Goal: Task Accomplishment & Management: Manage account settings

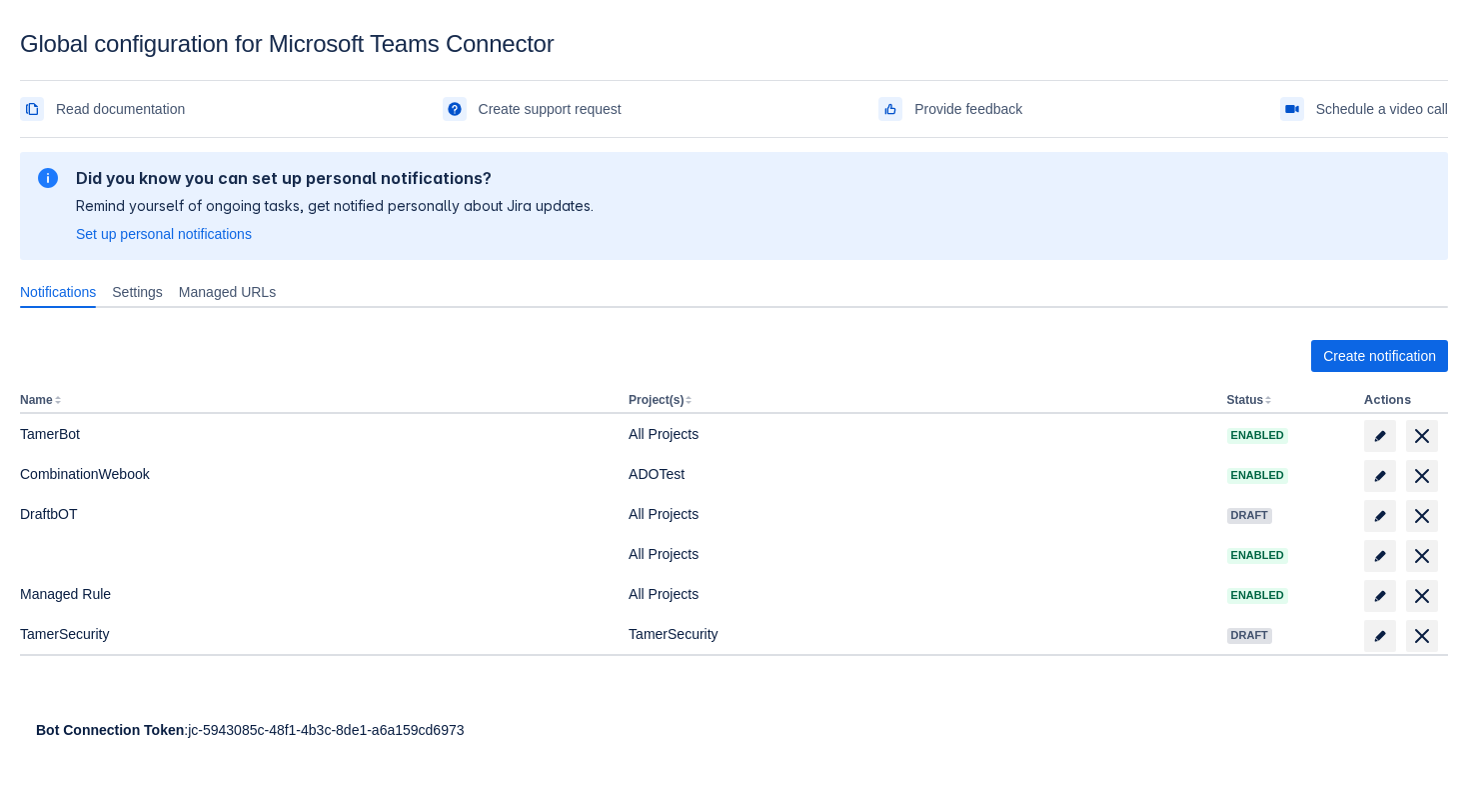
scroll to position [30, 0]
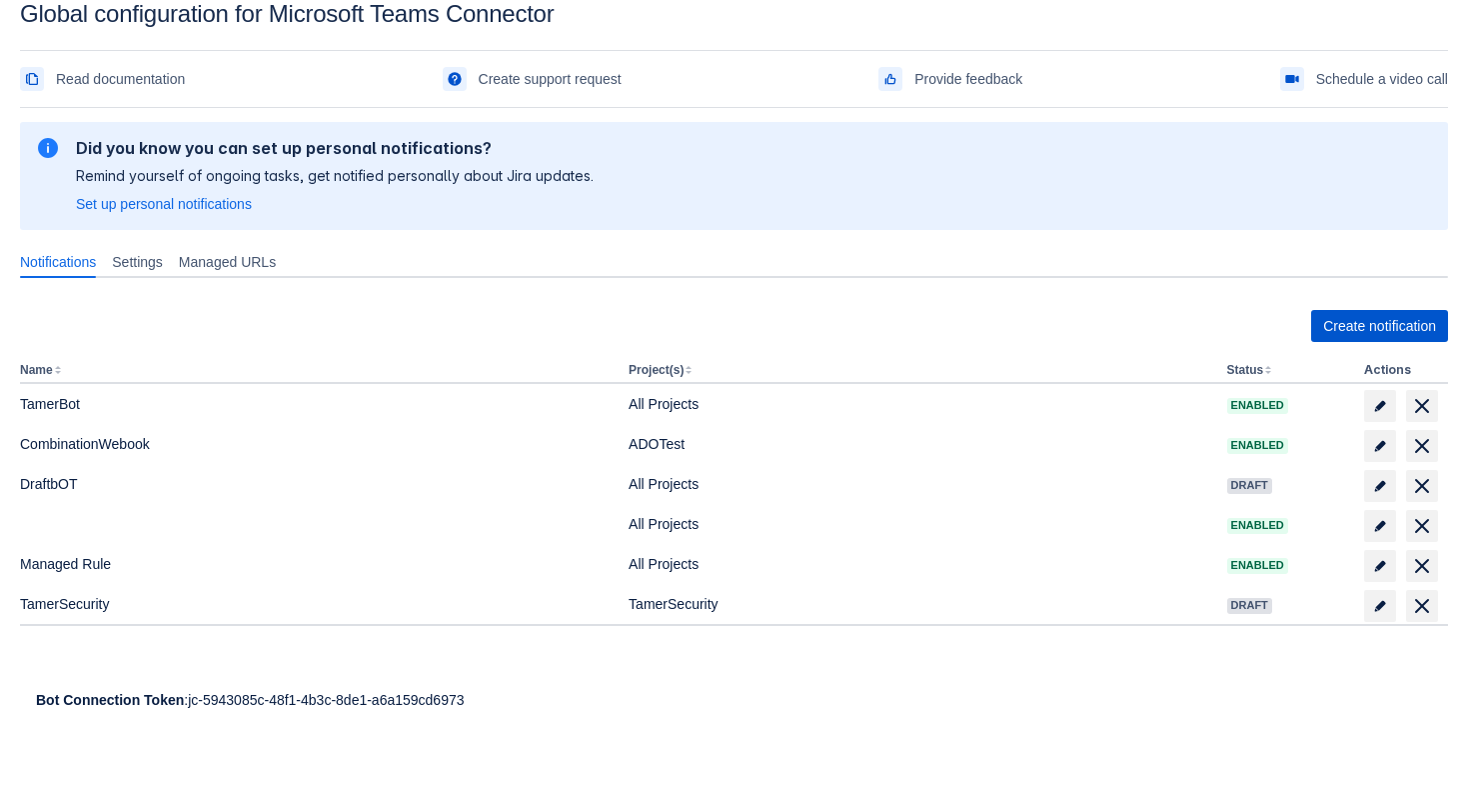
click at [1355, 326] on span "Create notification" at bounding box center [1379, 326] width 113 height 32
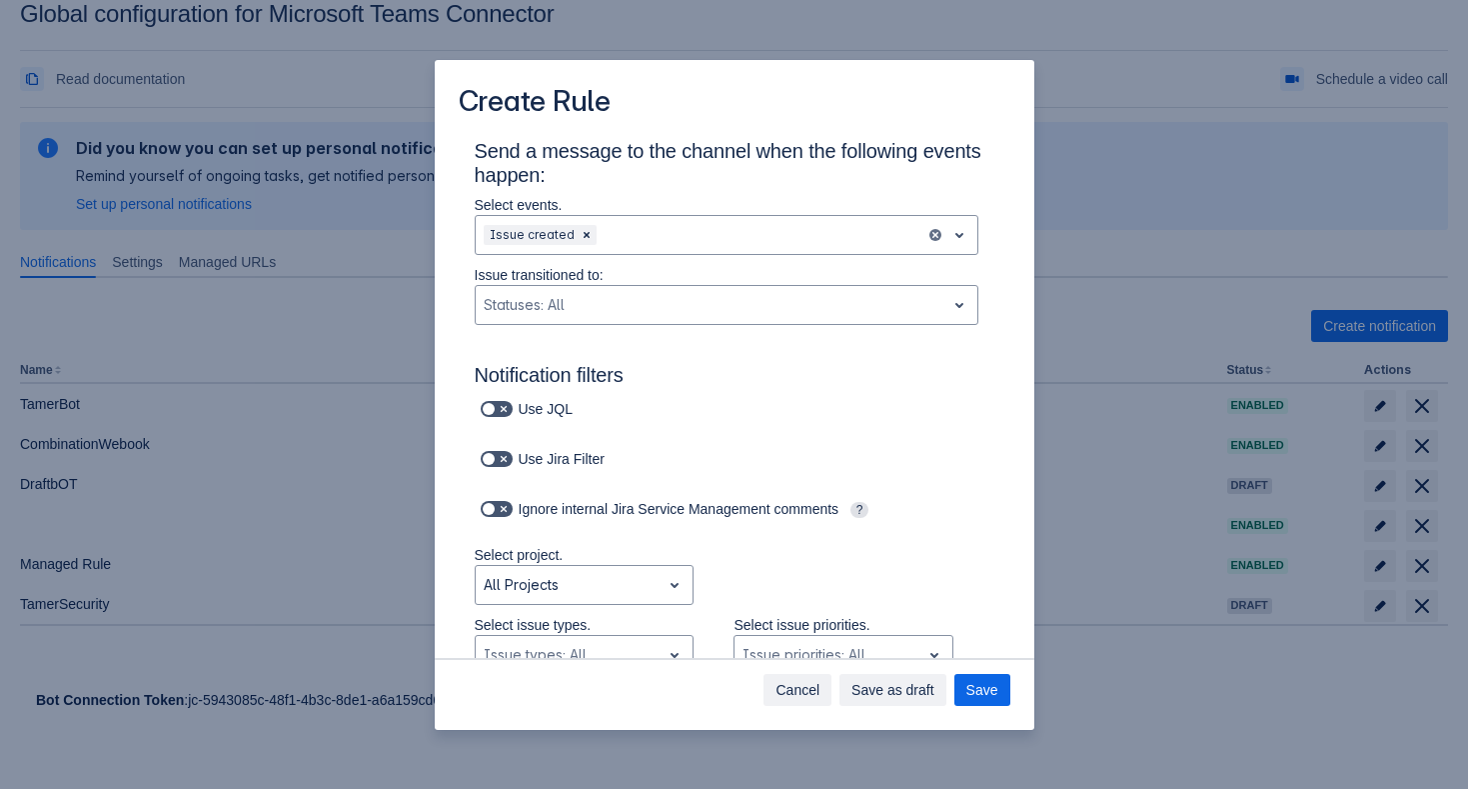
click at [800, 686] on span "Cancel" at bounding box center [798, 690] width 44 height 32
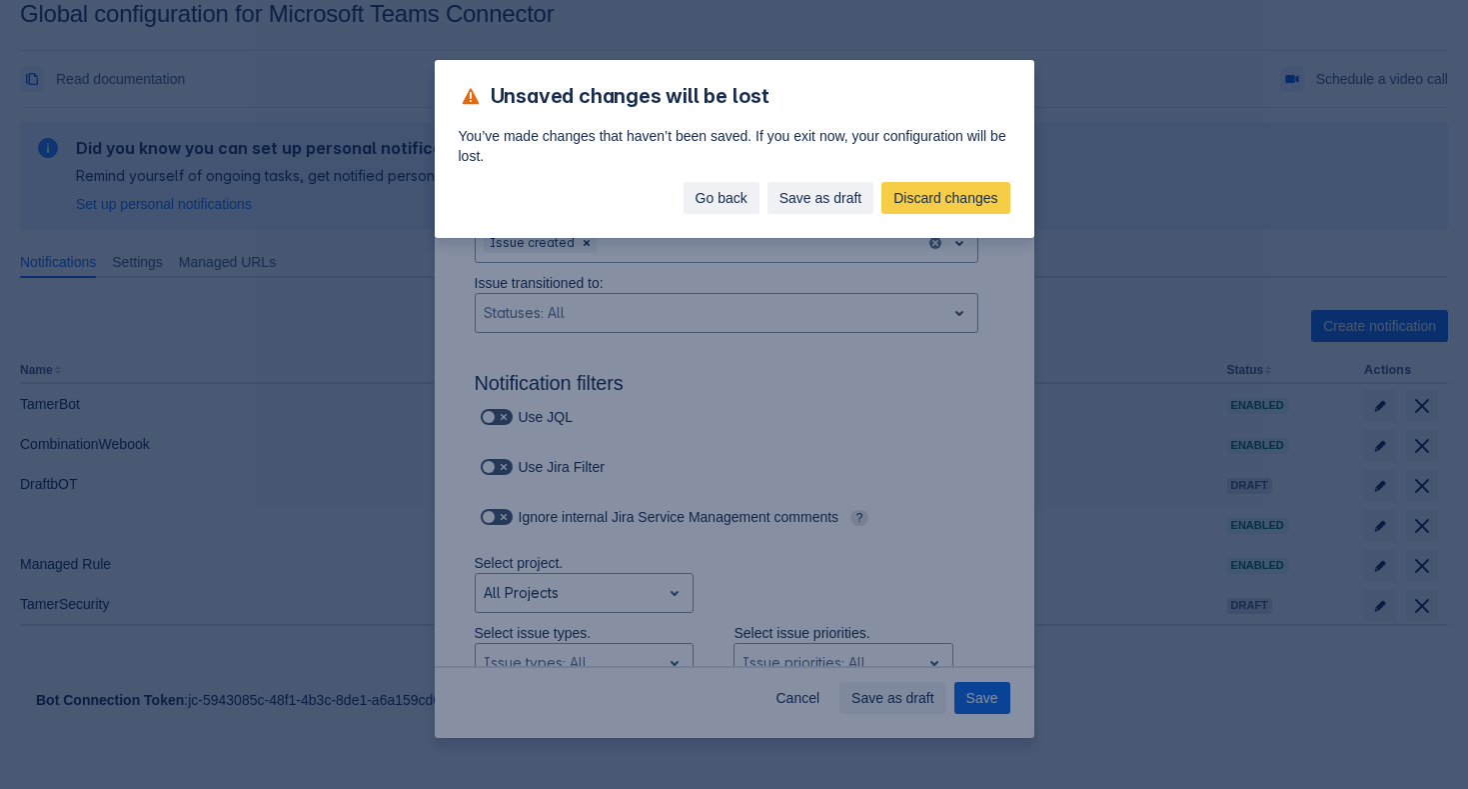
click at [722, 194] on span "Go back" at bounding box center [722, 198] width 52 height 32
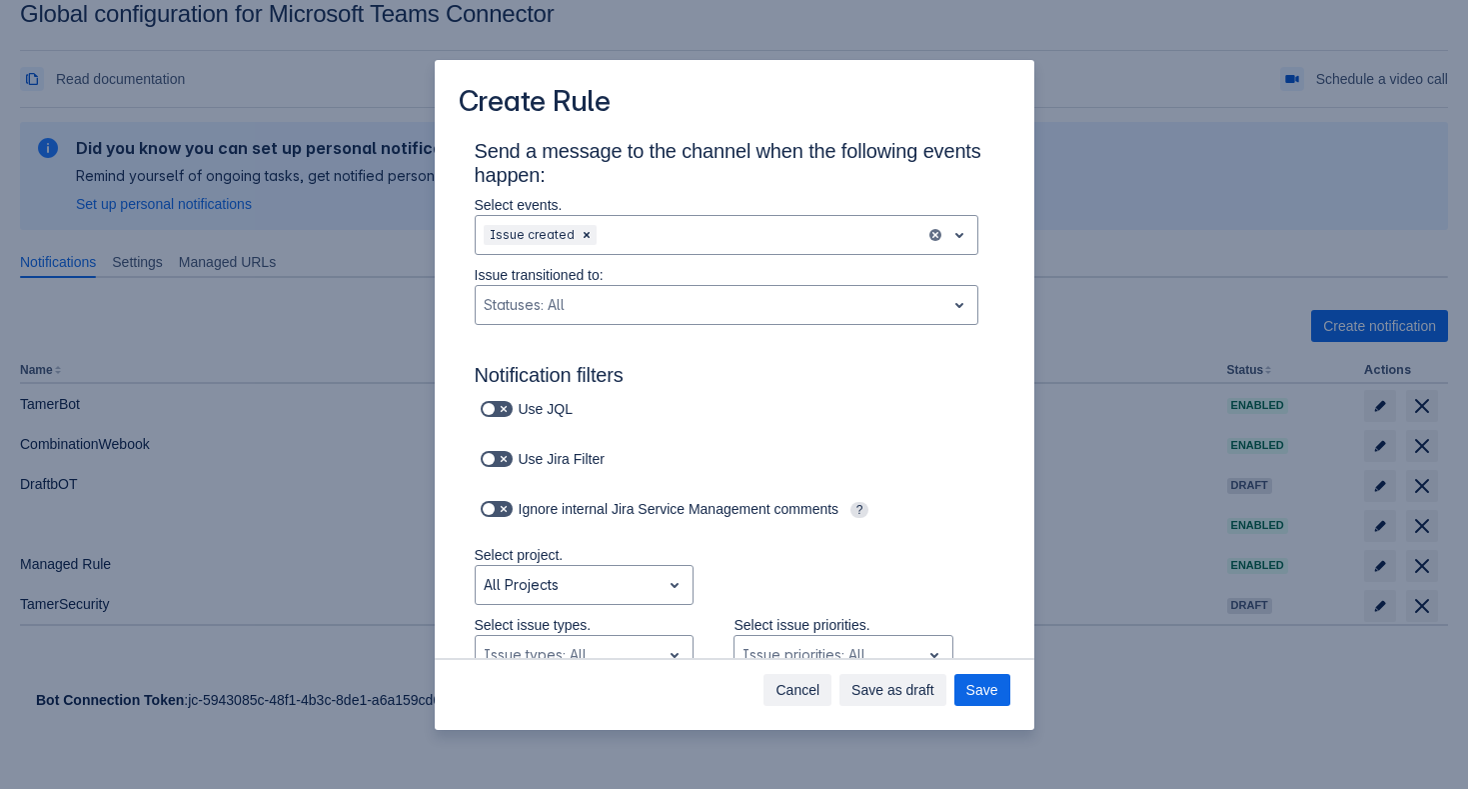
click at [800, 691] on span "Cancel" at bounding box center [798, 690] width 44 height 32
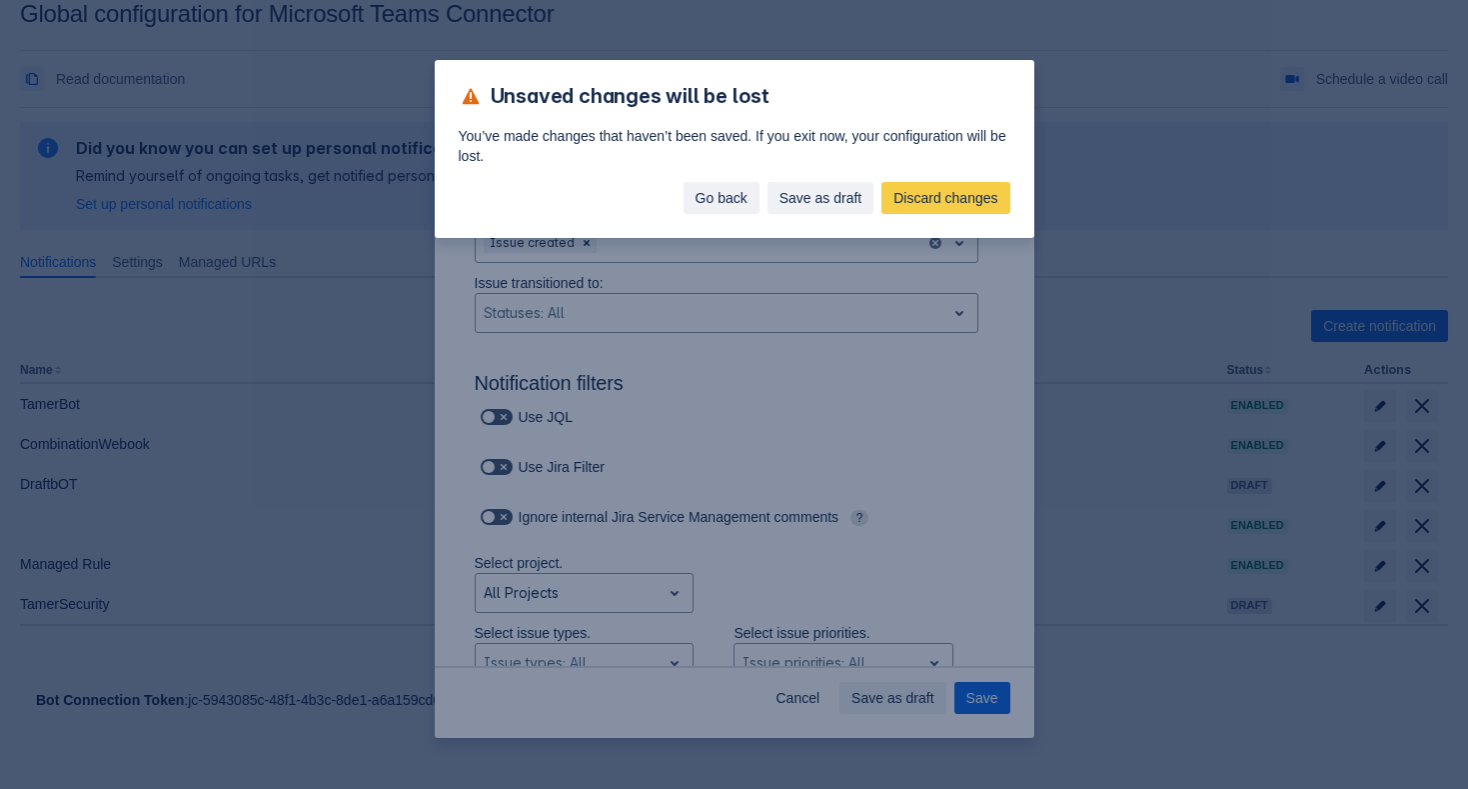
click at [706, 205] on span "Go back" at bounding box center [722, 198] width 52 height 32
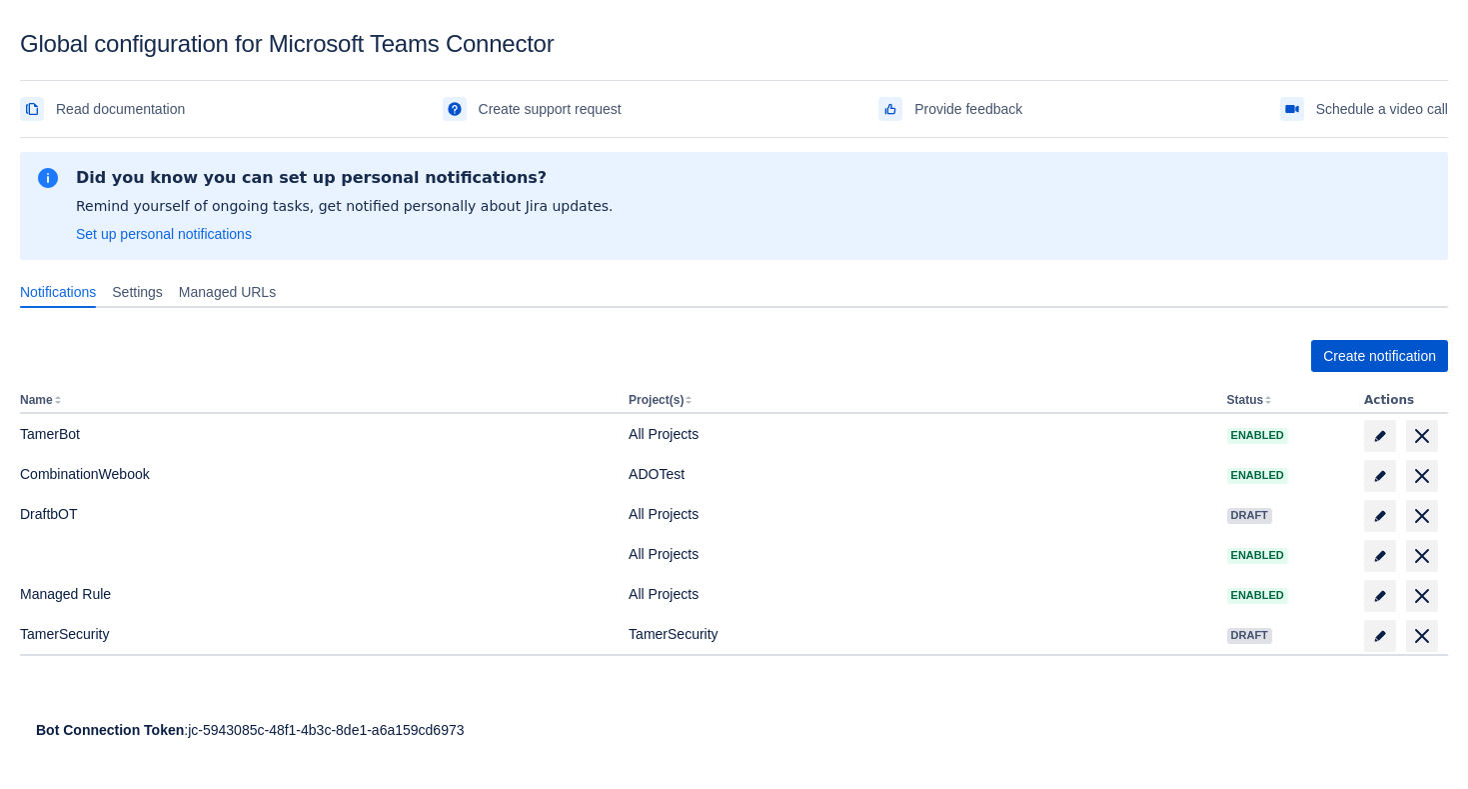
click at [1381, 355] on span "Create notification" at bounding box center [1379, 356] width 113 height 32
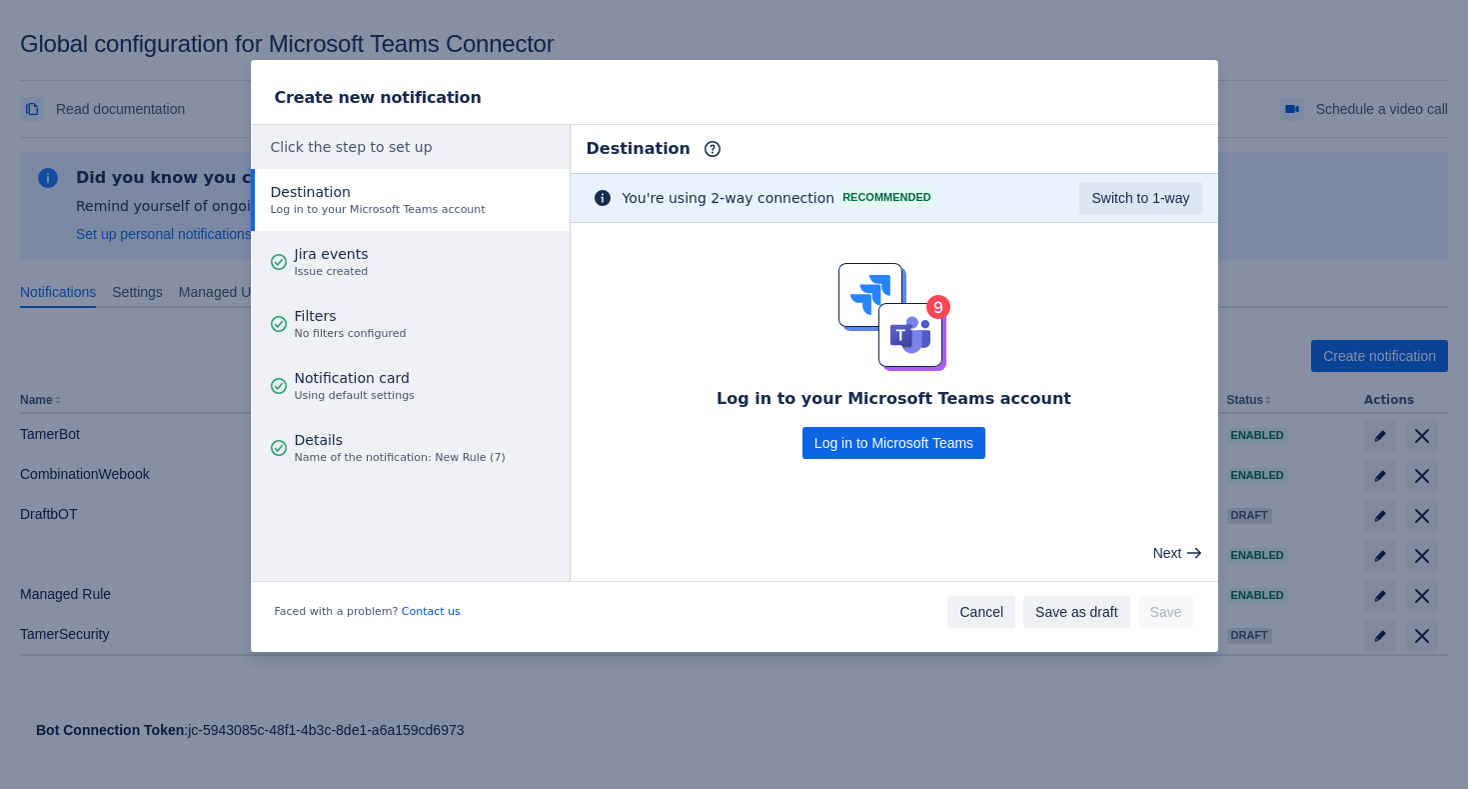
click at [976, 618] on span "Cancel" at bounding box center [982, 612] width 44 height 32
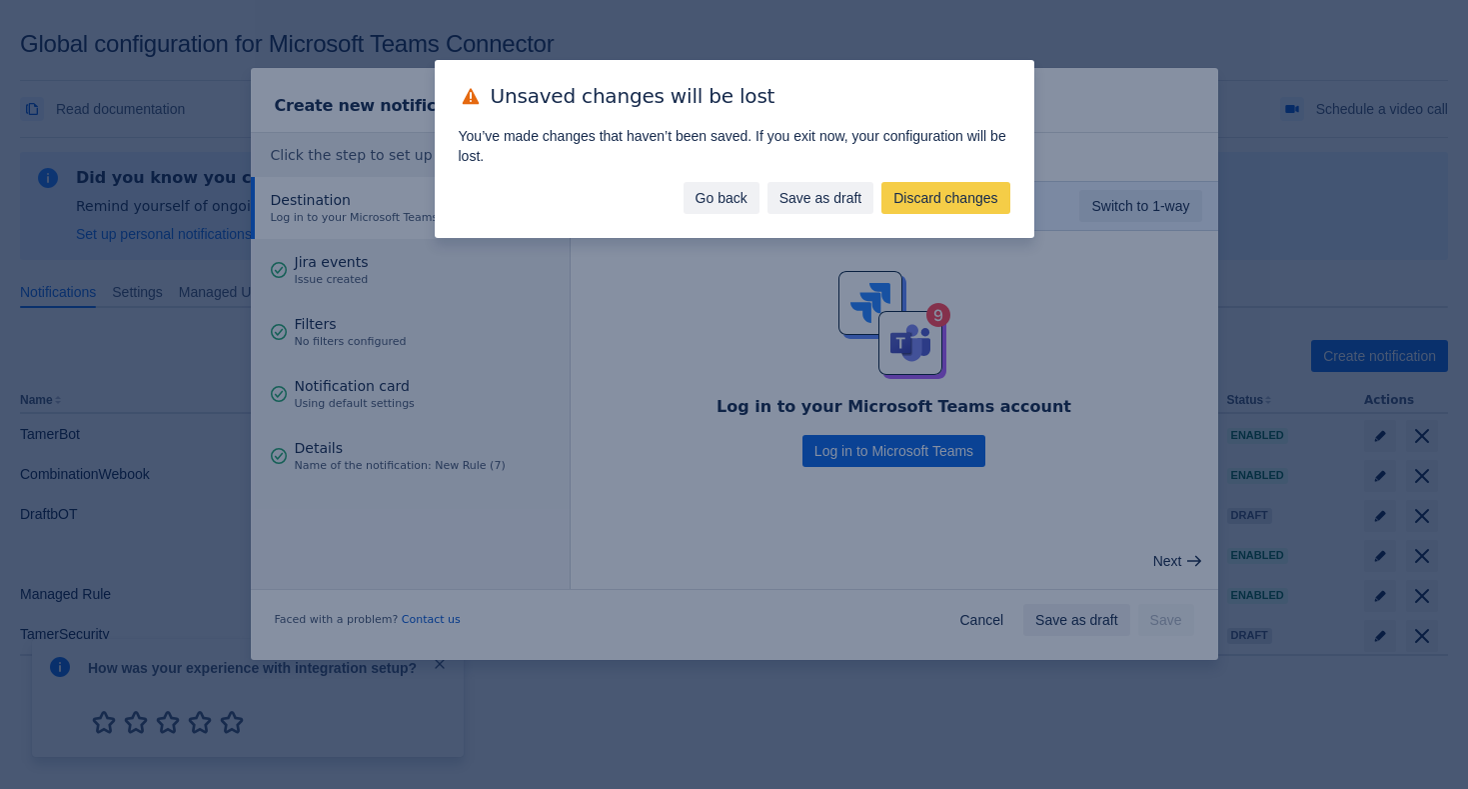
click at [711, 188] on span "Go back" at bounding box center [722, 198] width 52 height 32
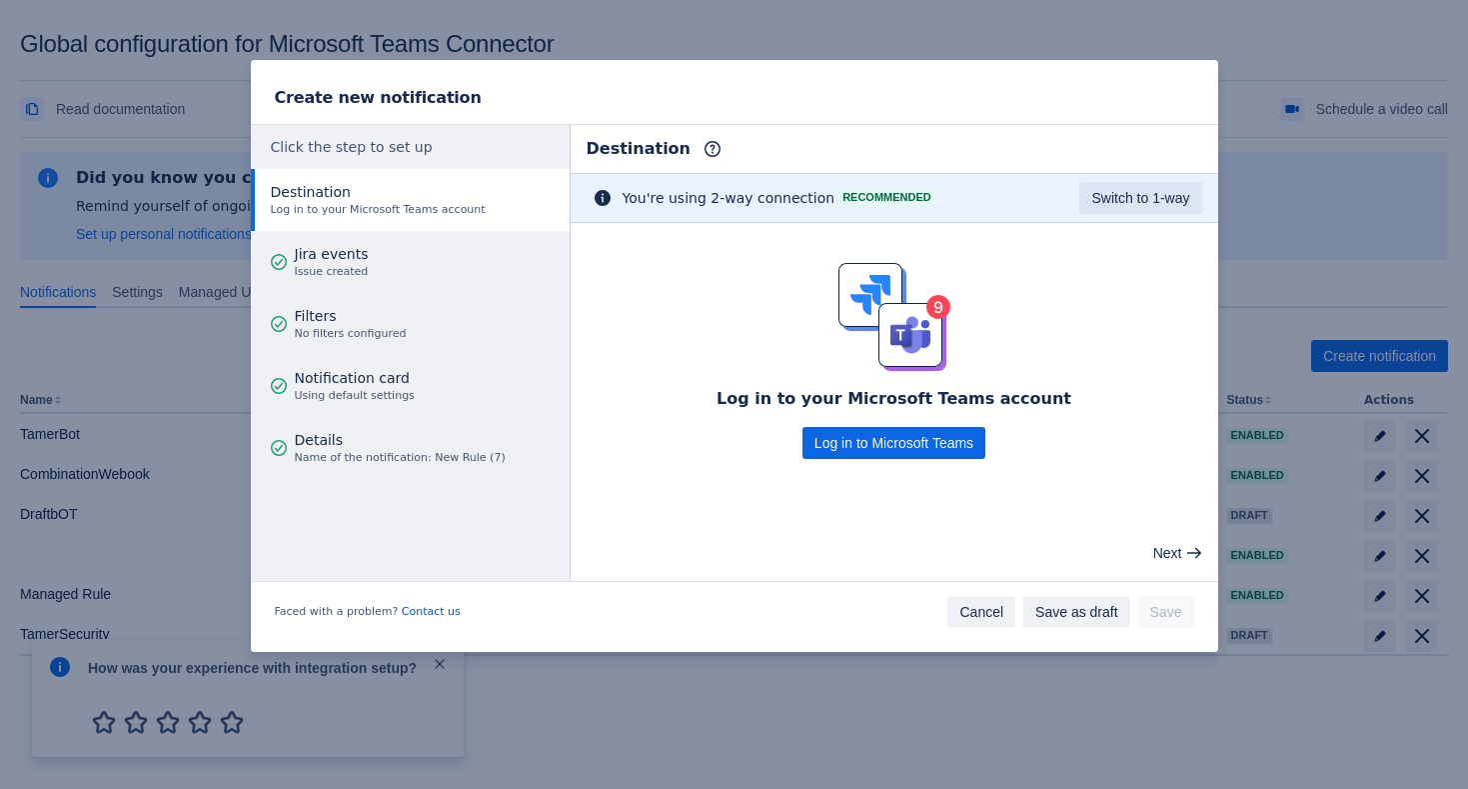
click at [977, 604] on span "Cancel" at bounding box center [982, 612] width 44 height 32
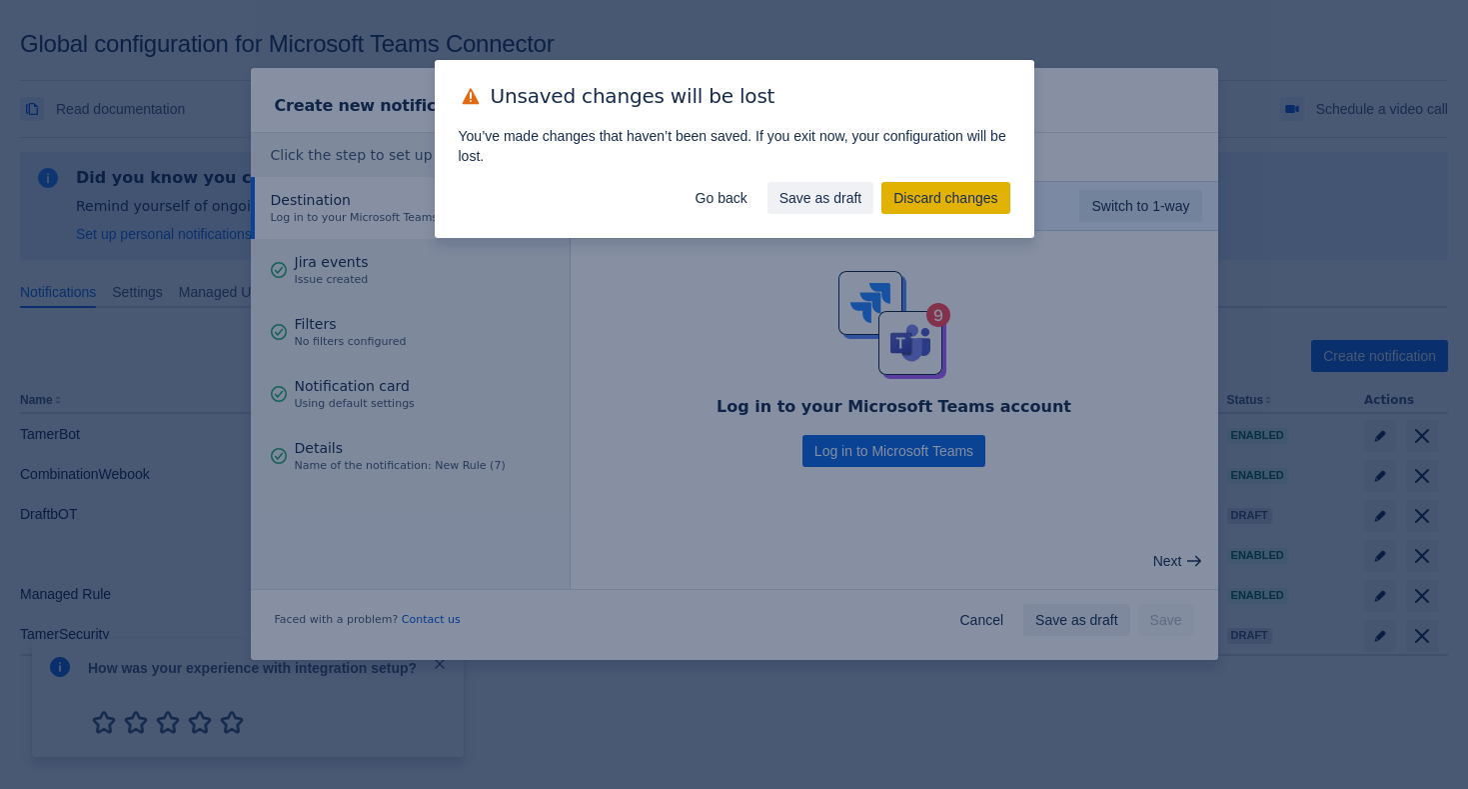
click at [971, 197] on span "Discard changes" at bounding box center [946, 198] width 104 height 32
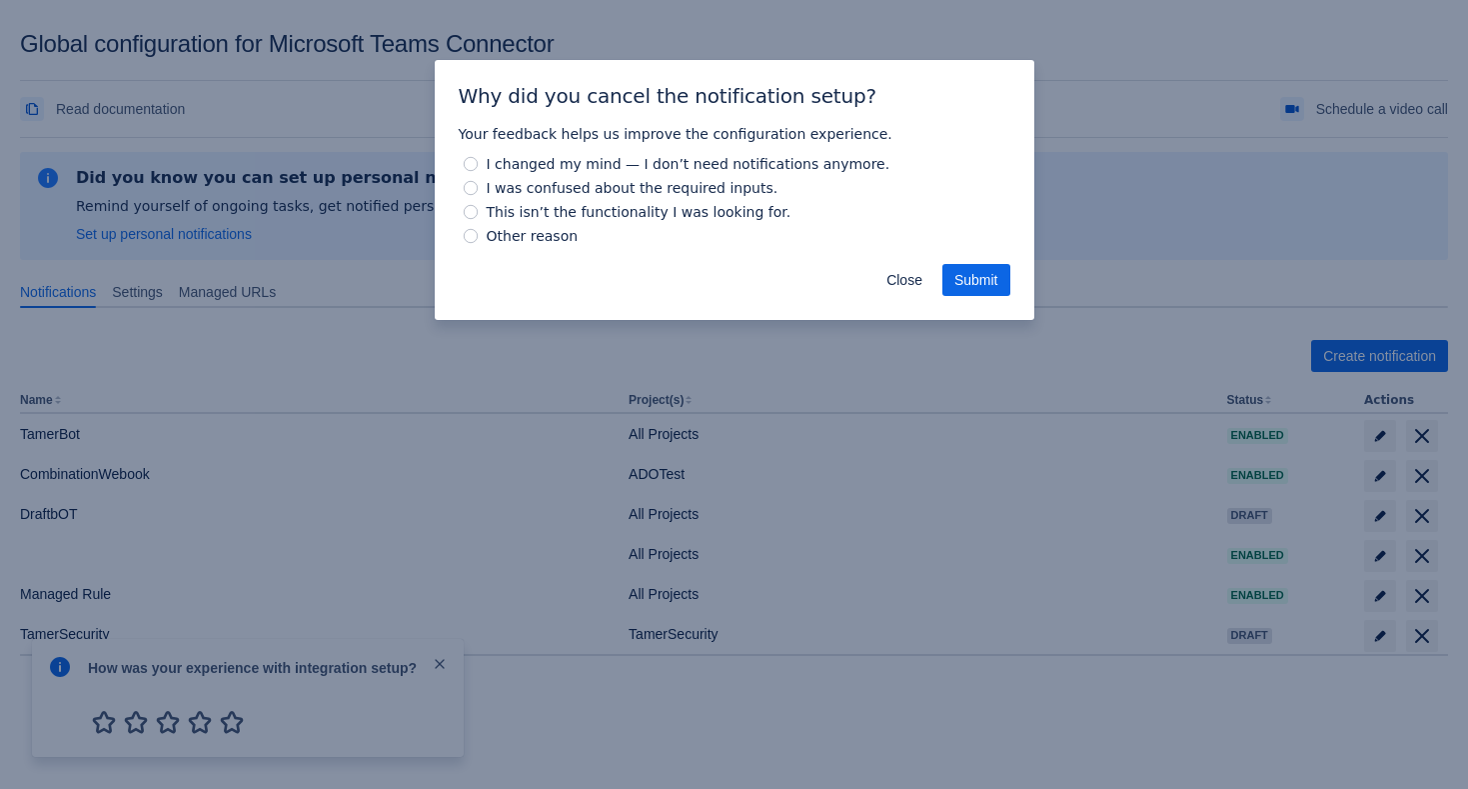
click at [538, 230] on span "Other reason" at bounding box center [533, 236] width 100 height 24
click at [478, 230] on input "Other reason" at bounding box center [471, 236] width 14 height 14
radio input "true"
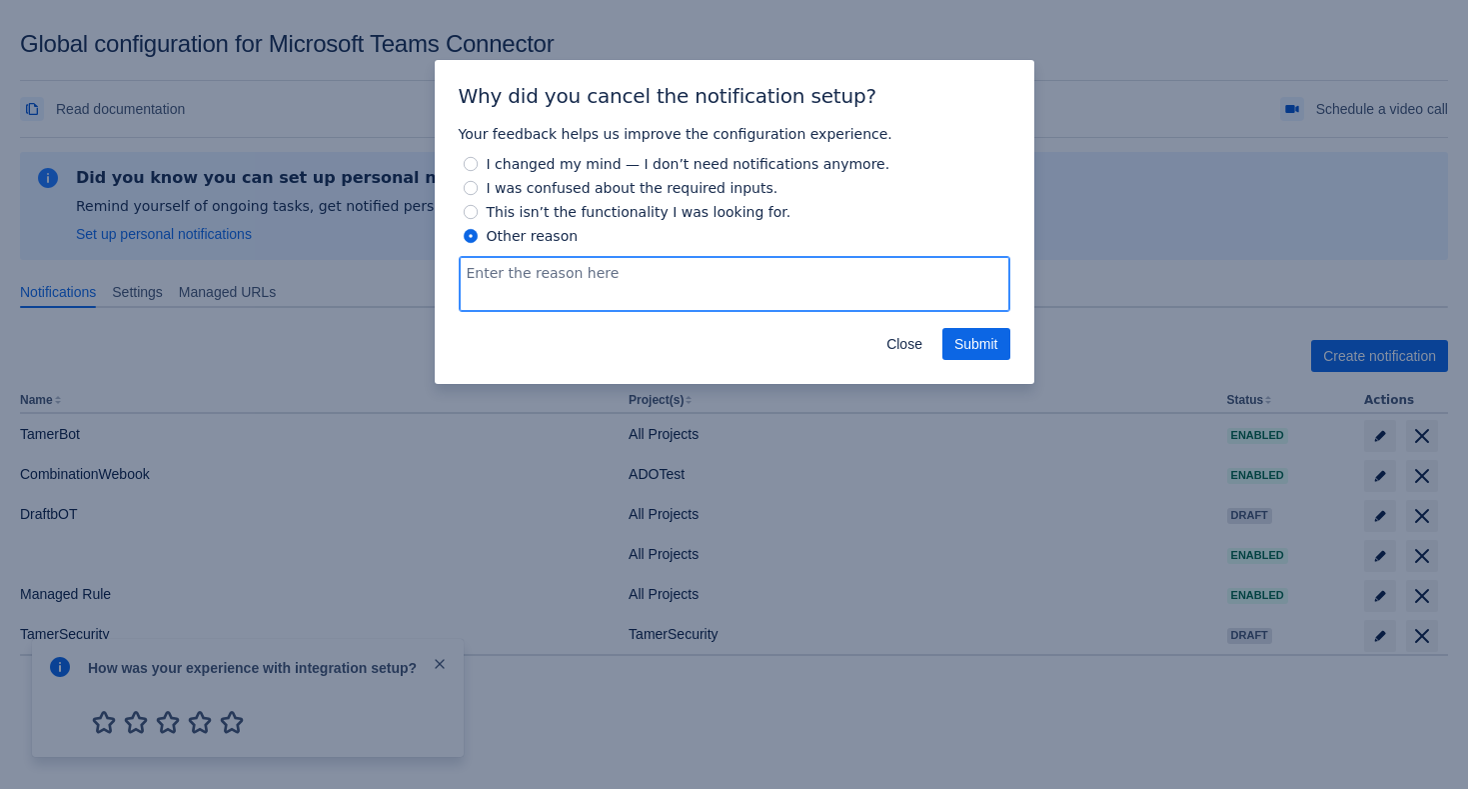
click at [741, 274] on textarea at bounding box center [735, 284] width 552 height 56
type textarea "kk"
click at [991, 350] on span "Submit" at bounding box center [977, 344] width 44 height 32
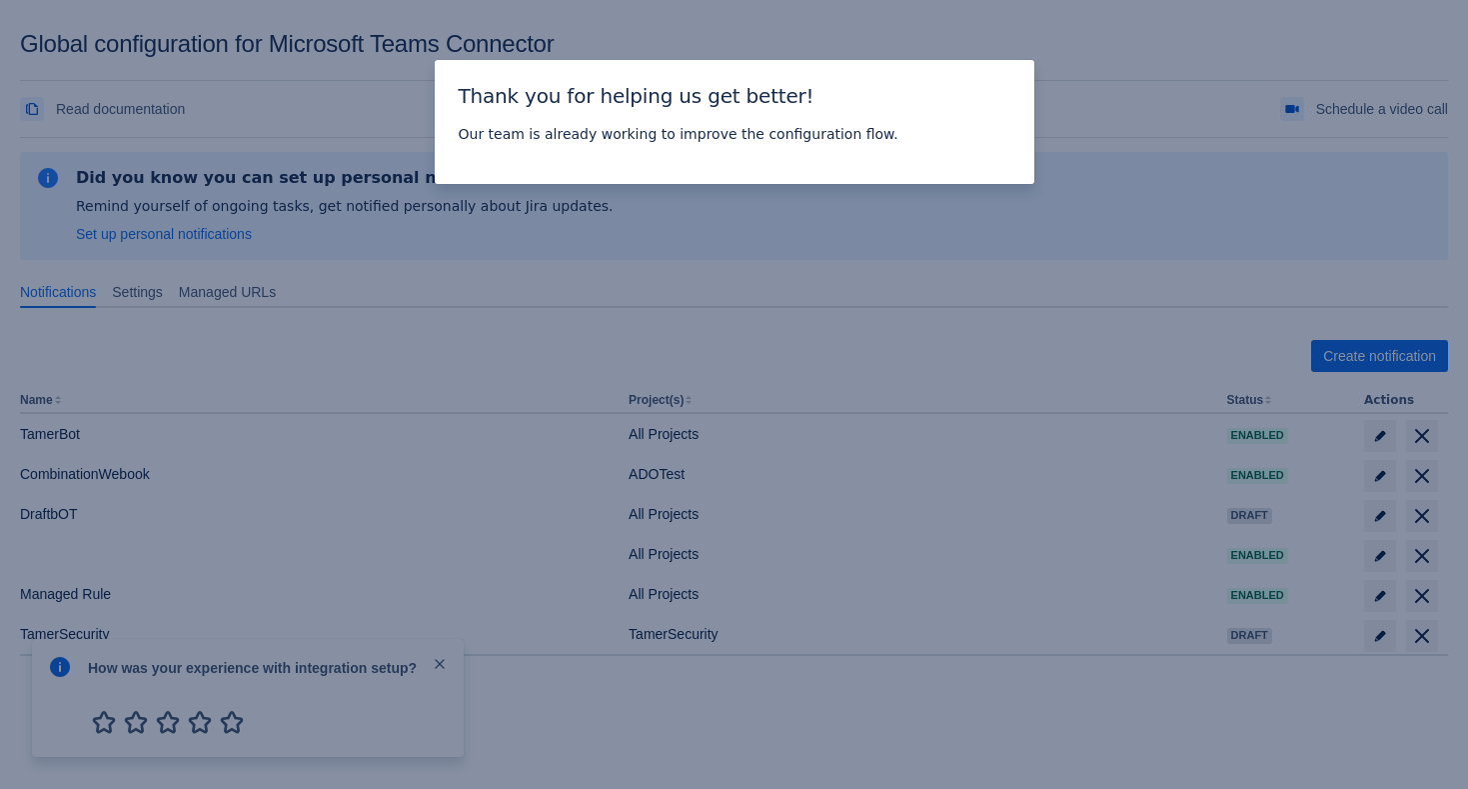
click at [804, 207] on div "Thank you for helping us get better! Our team is already working to improve the…" at bounding box center [734, 394] width 1468 height 789
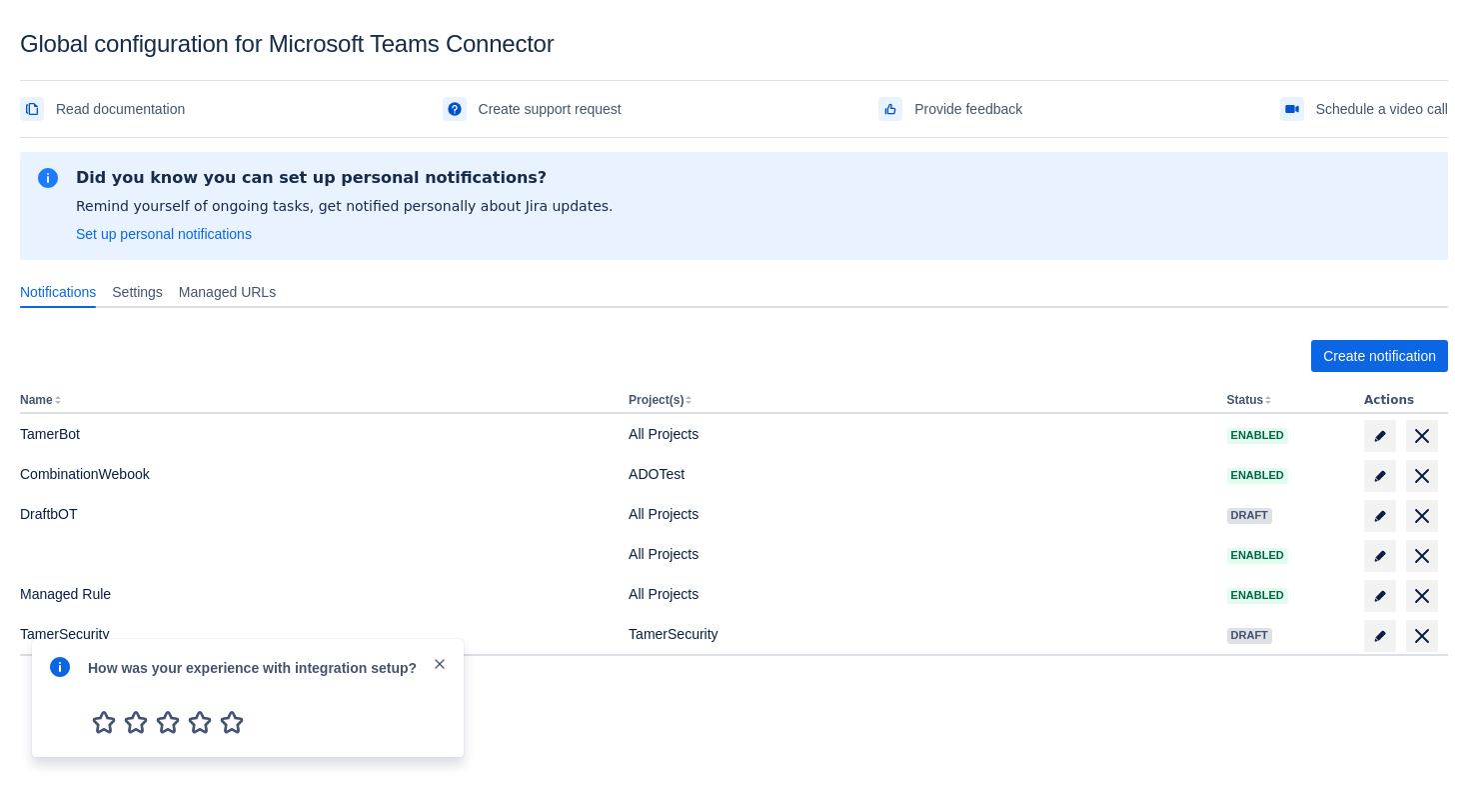
click at [442, 661] on span "close" at bounding box center [440, 664] width 16 height 16
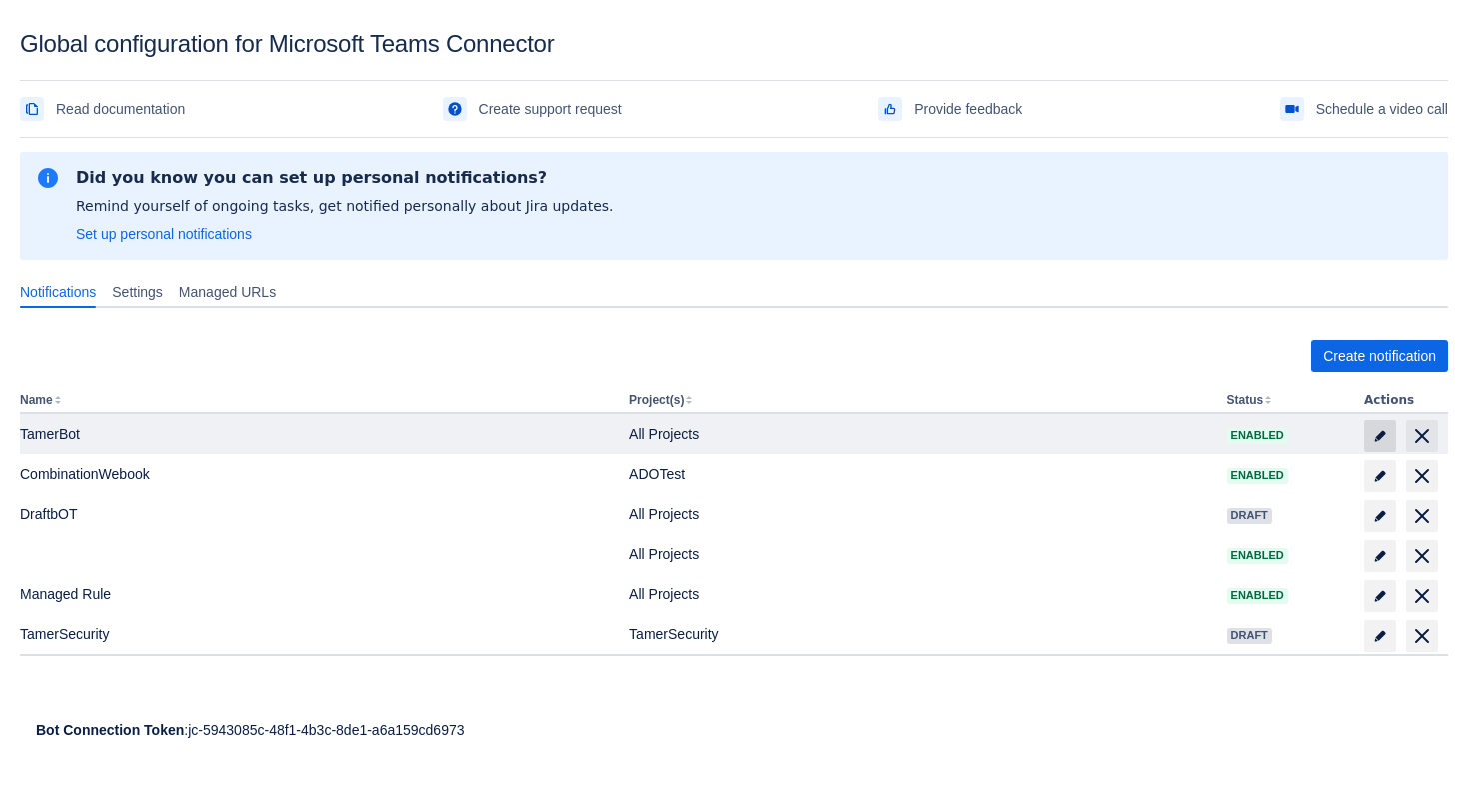
click at [1386, 436] on span "edit" at bounding box center [1380, 436] width 16 height 16
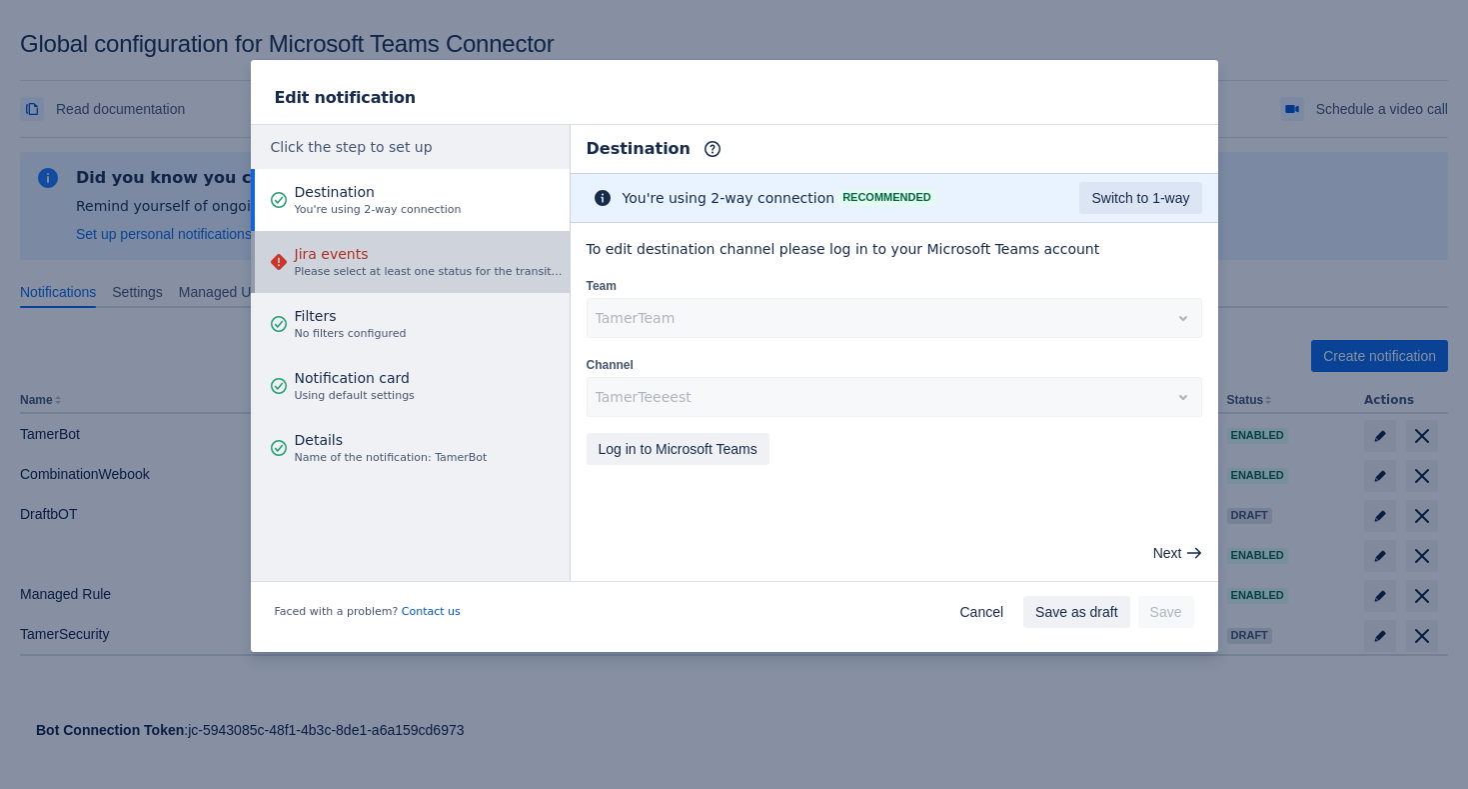
click at [423, 272] on span "Please select at least one status for the transition event" at bounding box center [429, 272] width 269 height 16
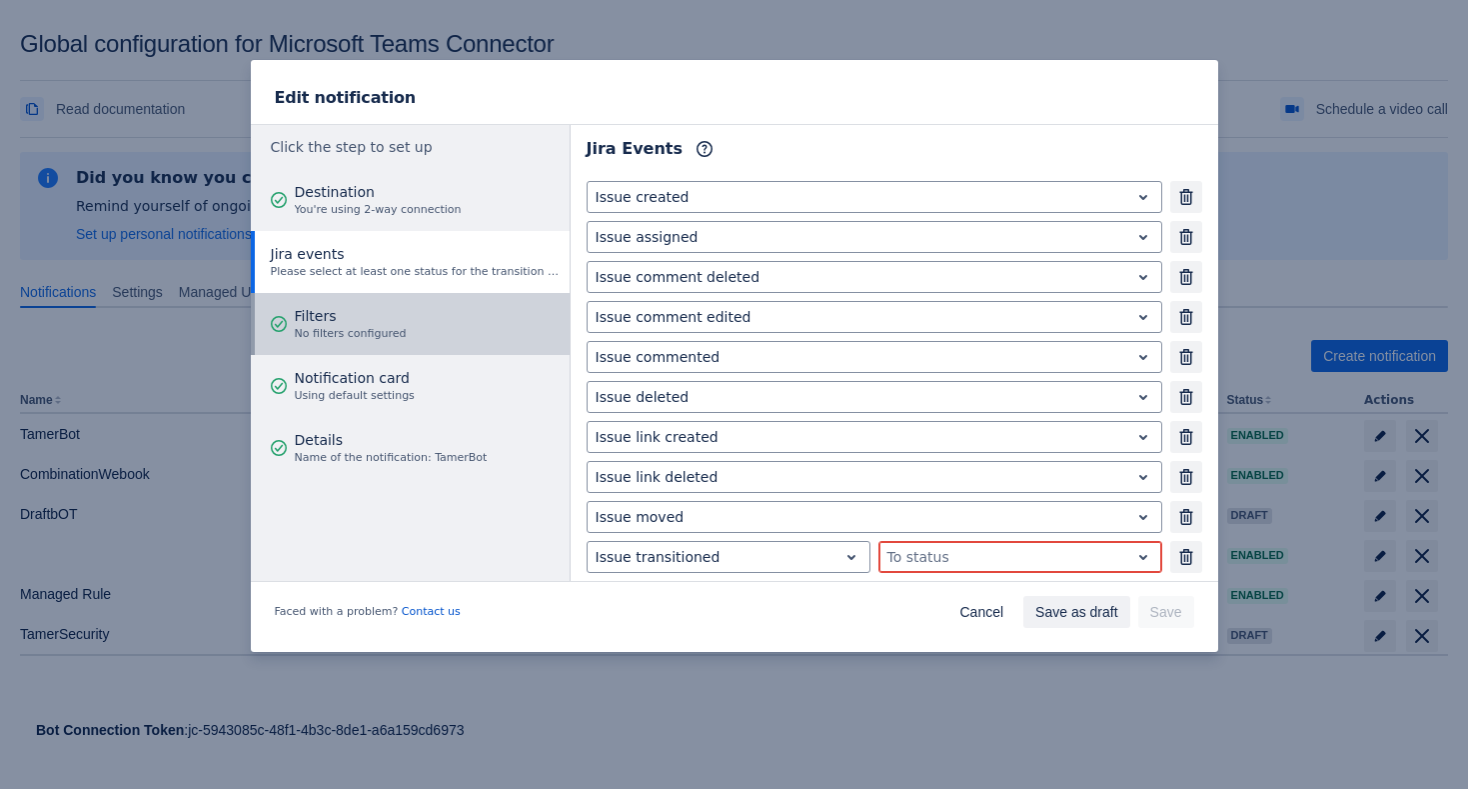
click at [478, 338] on button "Filters No filters configured" at bounding box center [410, 324] width 319 height 62
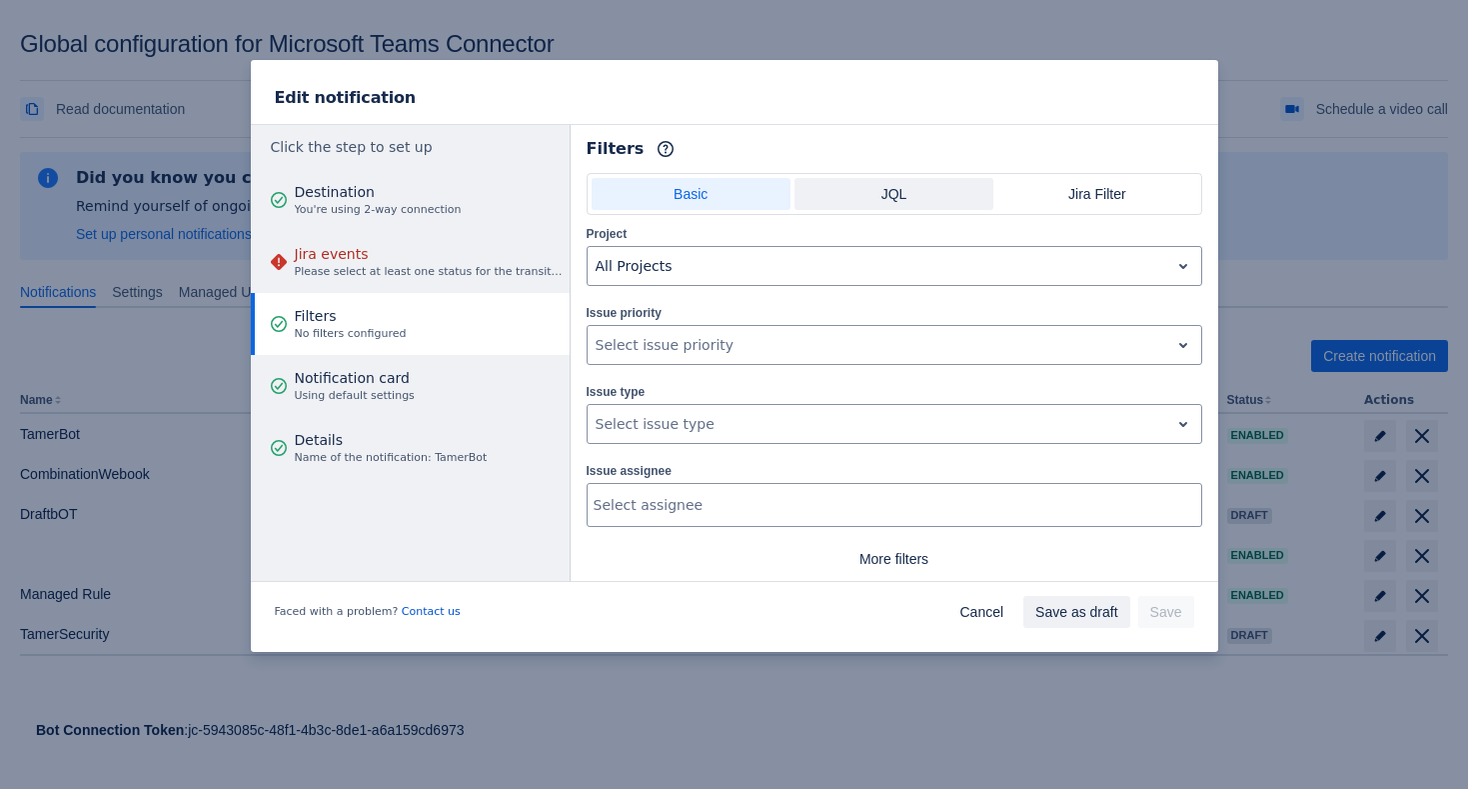
click at [924, 186] on span "JQL" at bounding box center [894, 194] width 175 height 32
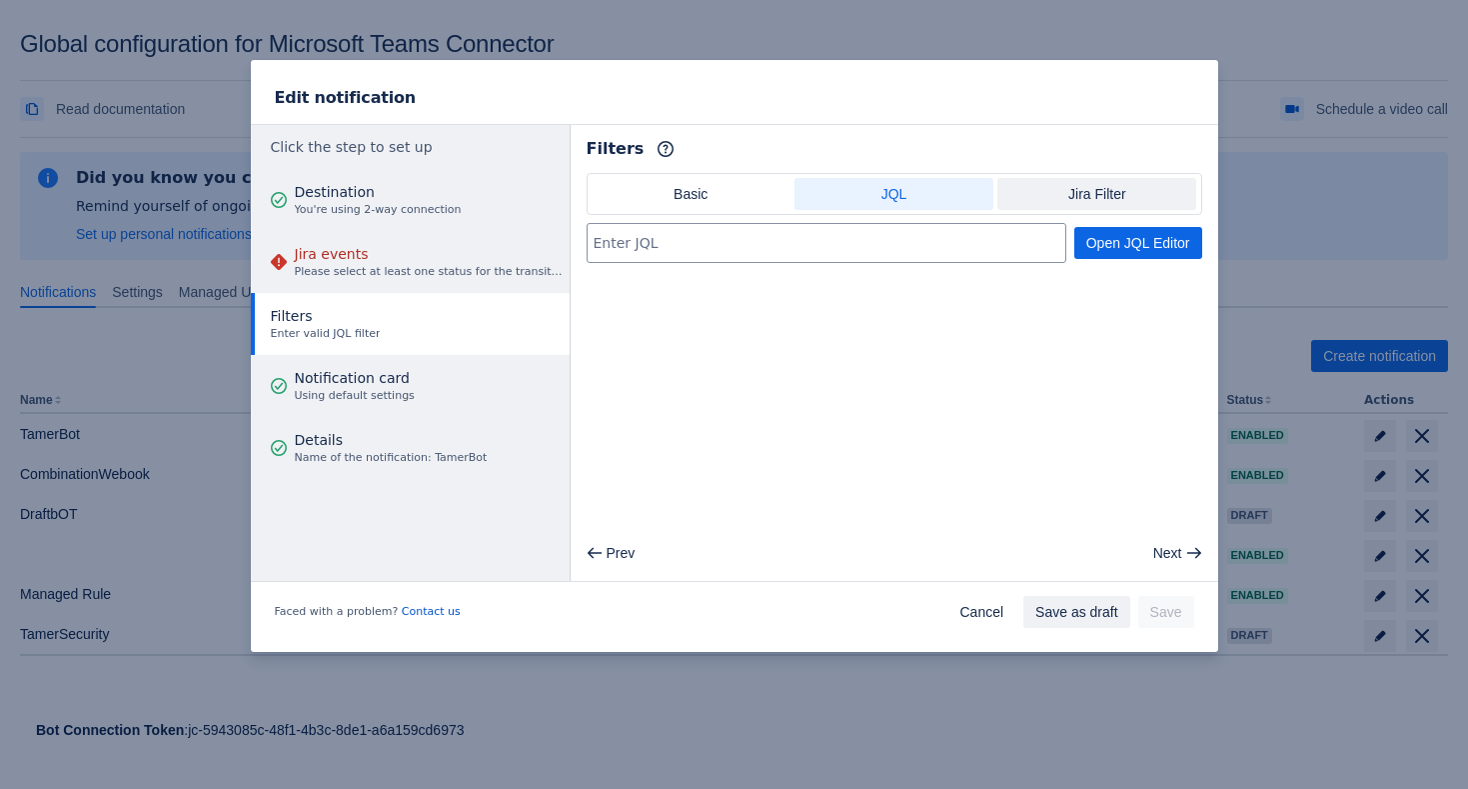
click at [1085, 195] on span "Jira Filter" at bounding box center [1097, 194] width 175 height 32
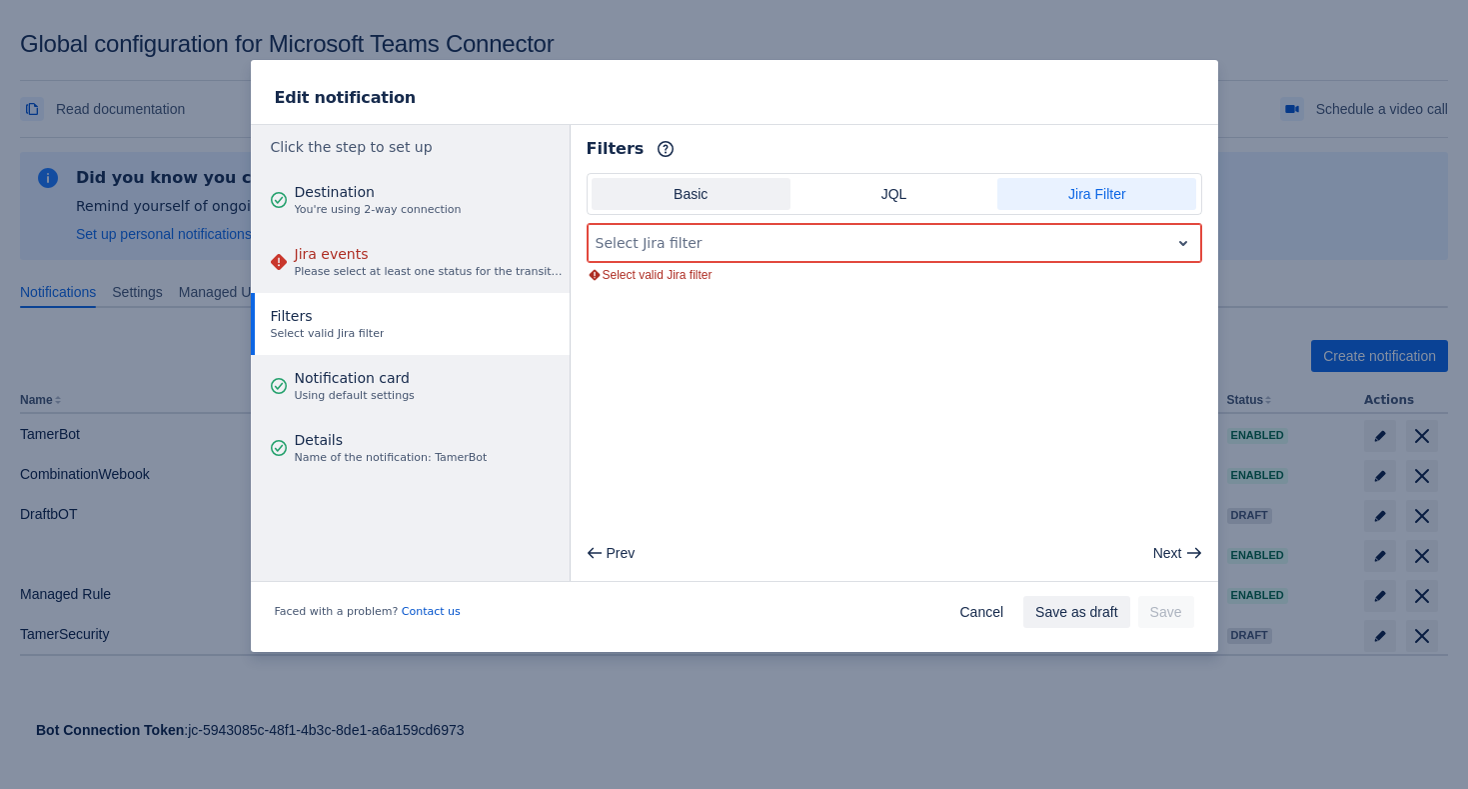
click at [723, 200] on span "Basic" at bounding box center [691, 194] width 175 height 32
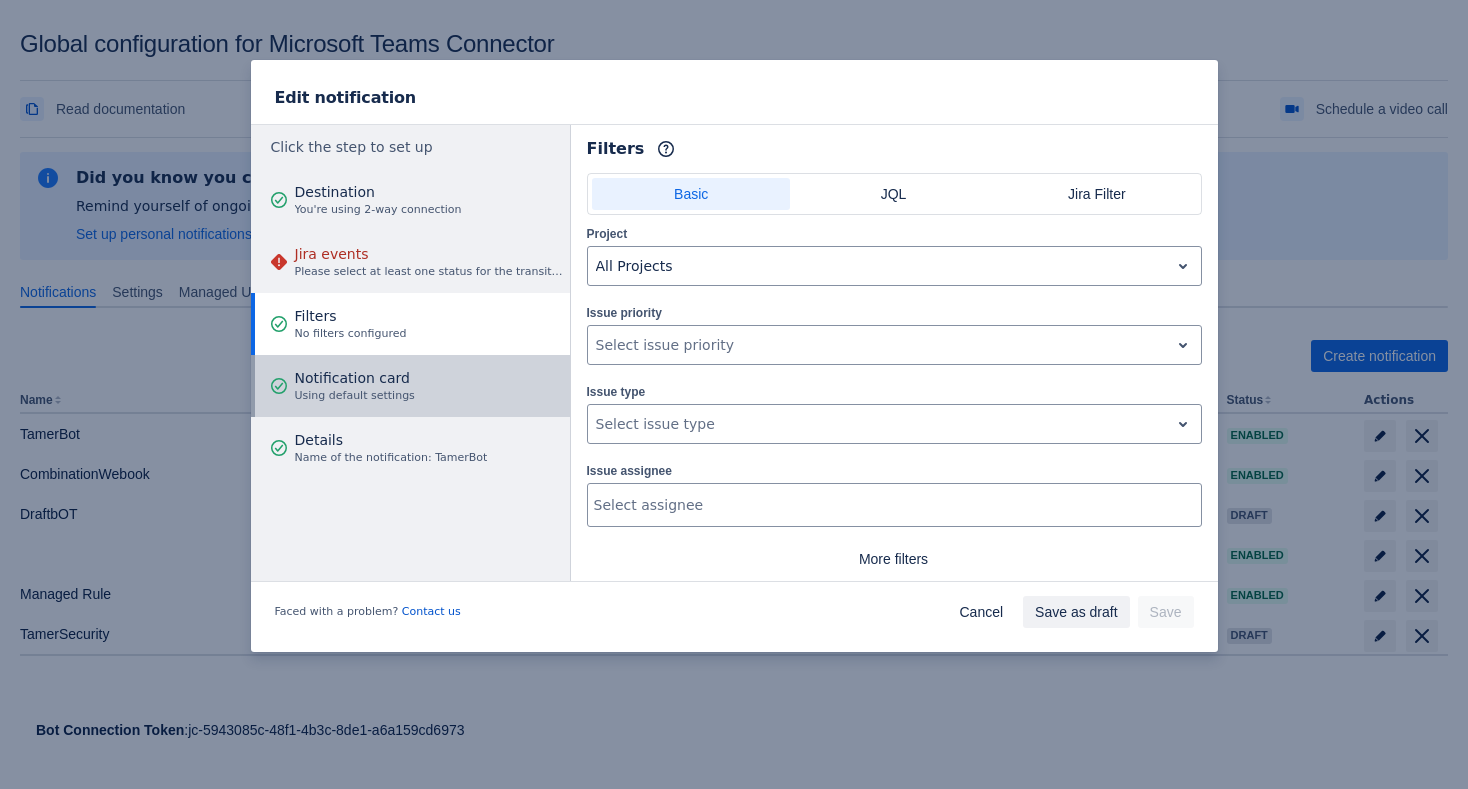
click at [440, 376] on button "Notification card Using default settings" at bounding box center [410, 386] width 319 height 62
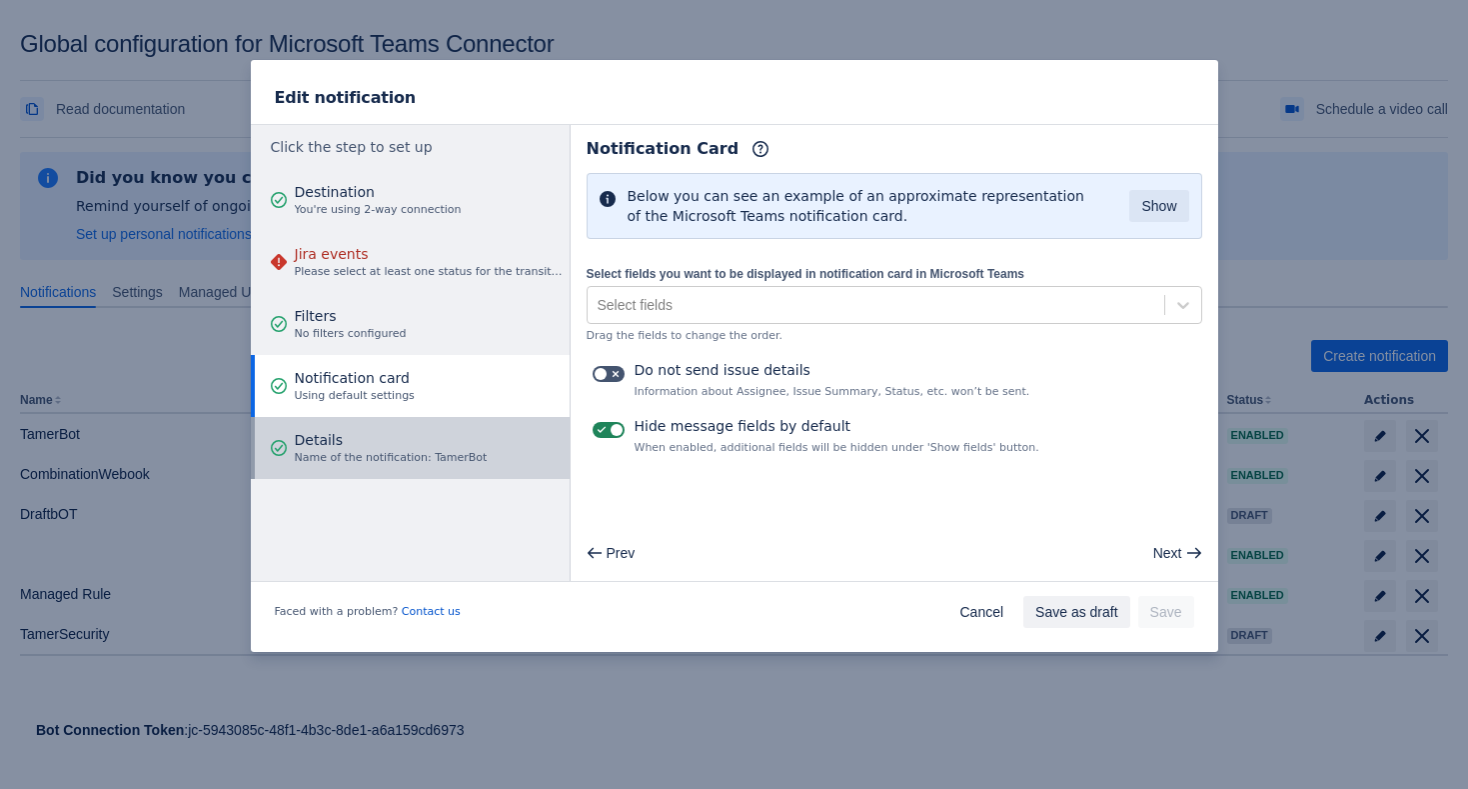
click at [448, 428] on div "Details Name of the notification: TamerBot" at bounding box center [391, 448] width 193 height 60
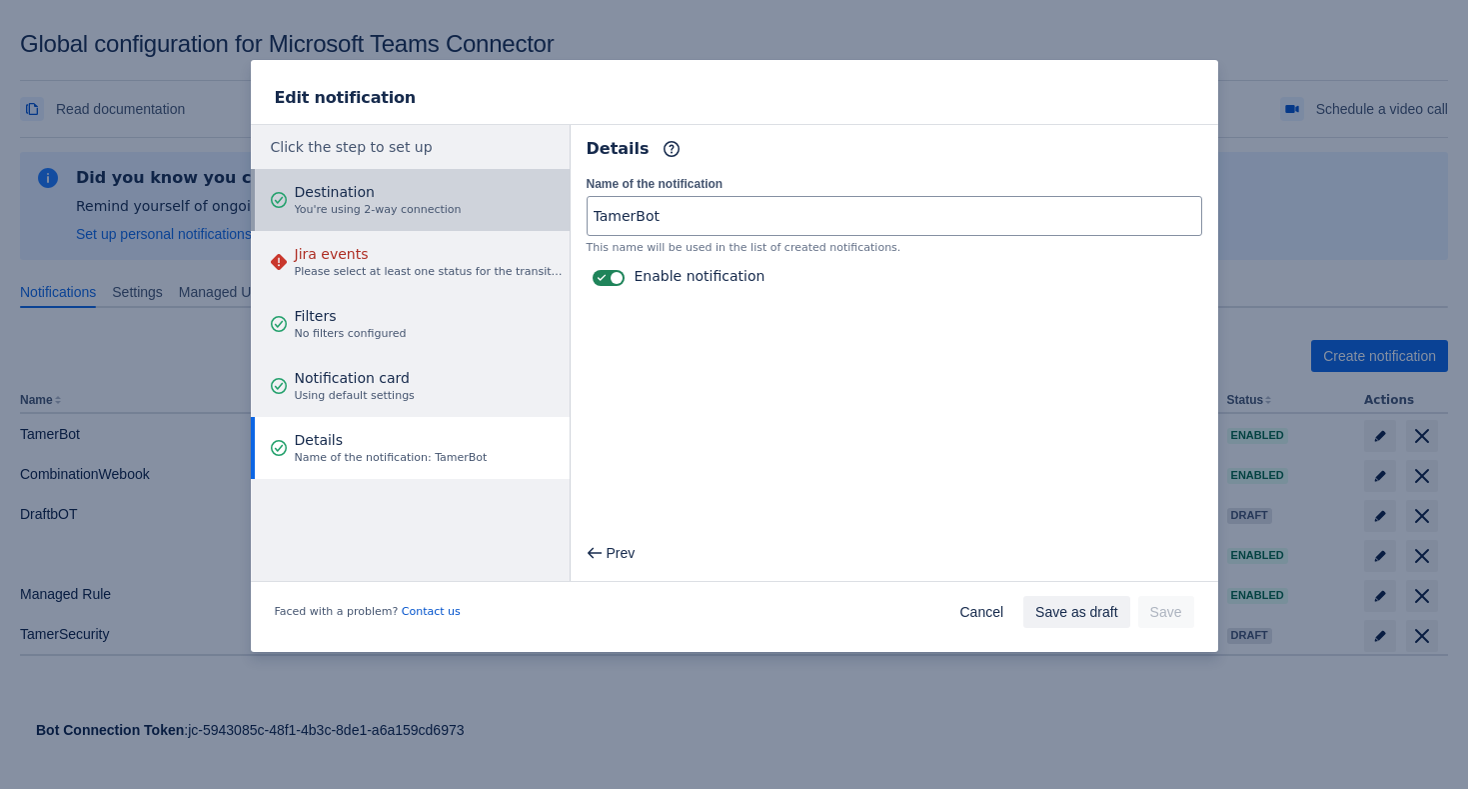
click at [463, 183] on button "Destination You're using 2-way connection" at bounding box center [410, 200] width 319 height 62
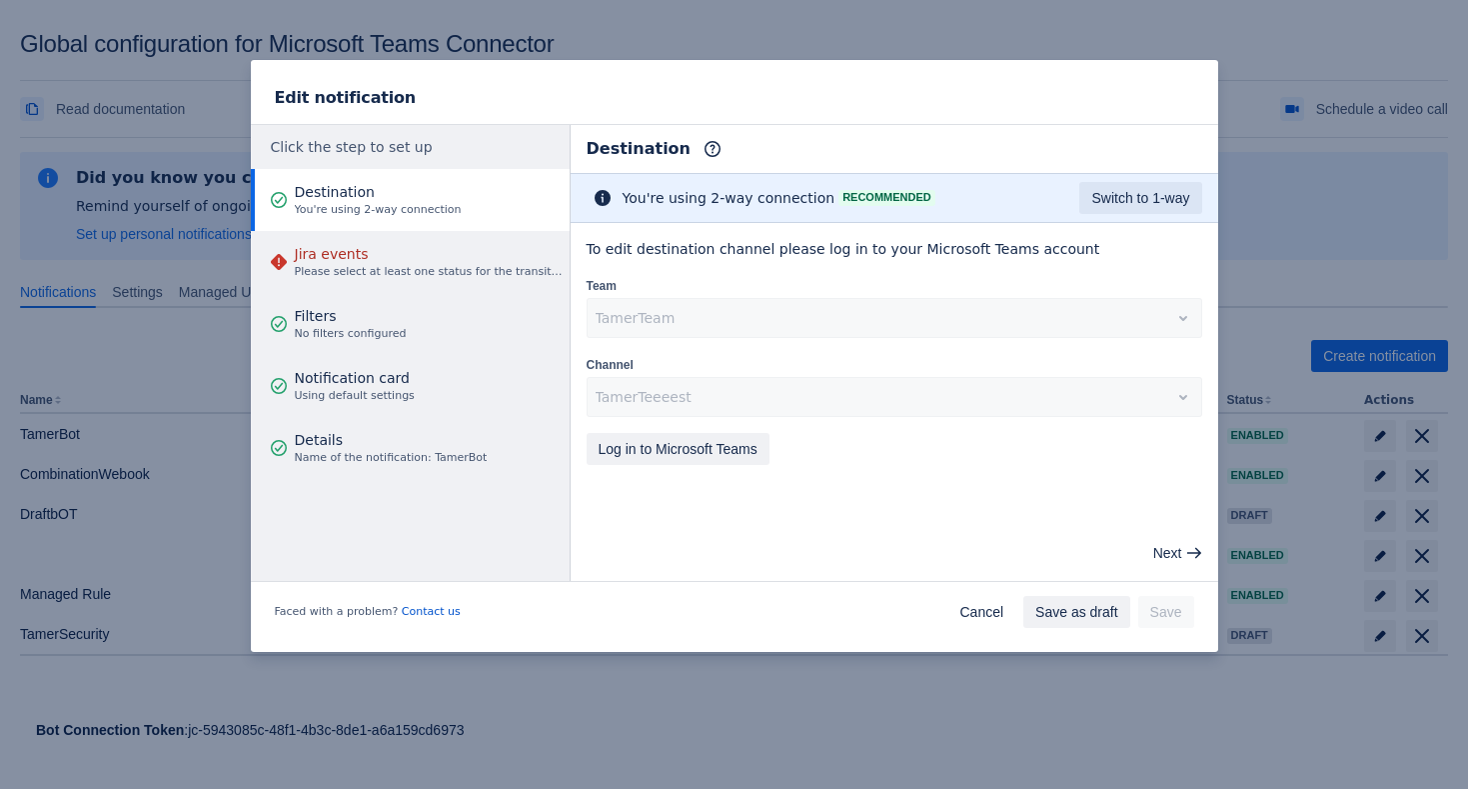
click at [904, 318] on div "TamerTeam" at bounding box center [895, 318] width 616 height 40
click at [1001, 379] on div "TamerTeeeest" at bounding box center [895, 397] width 616 height 40
click at [1179, 557] on span "Next" at bounding box center [1168, 553] width 29 height 32
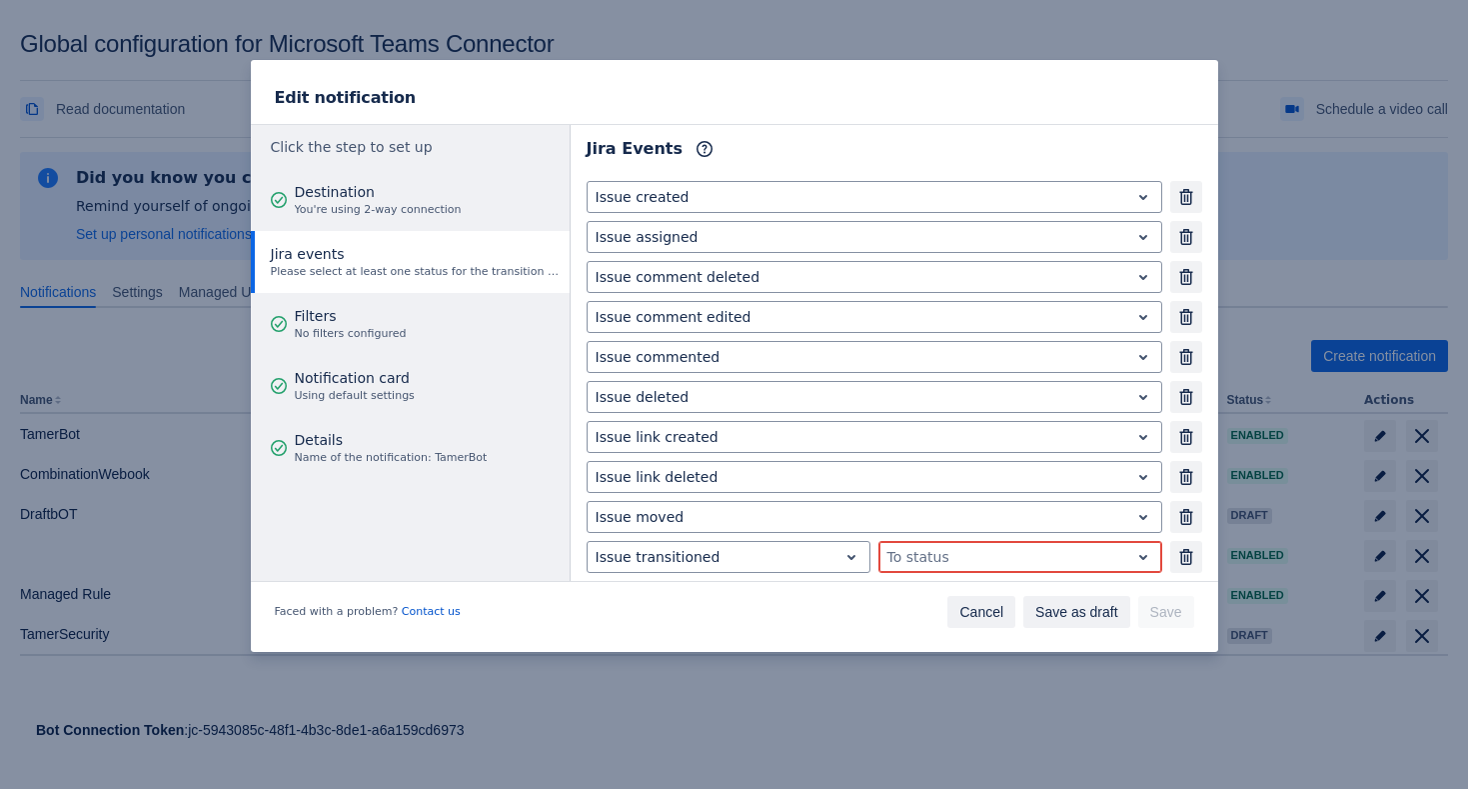
click at [968, 607] on span "Cancel" at bounding box center [982, 612] width 44 height 32
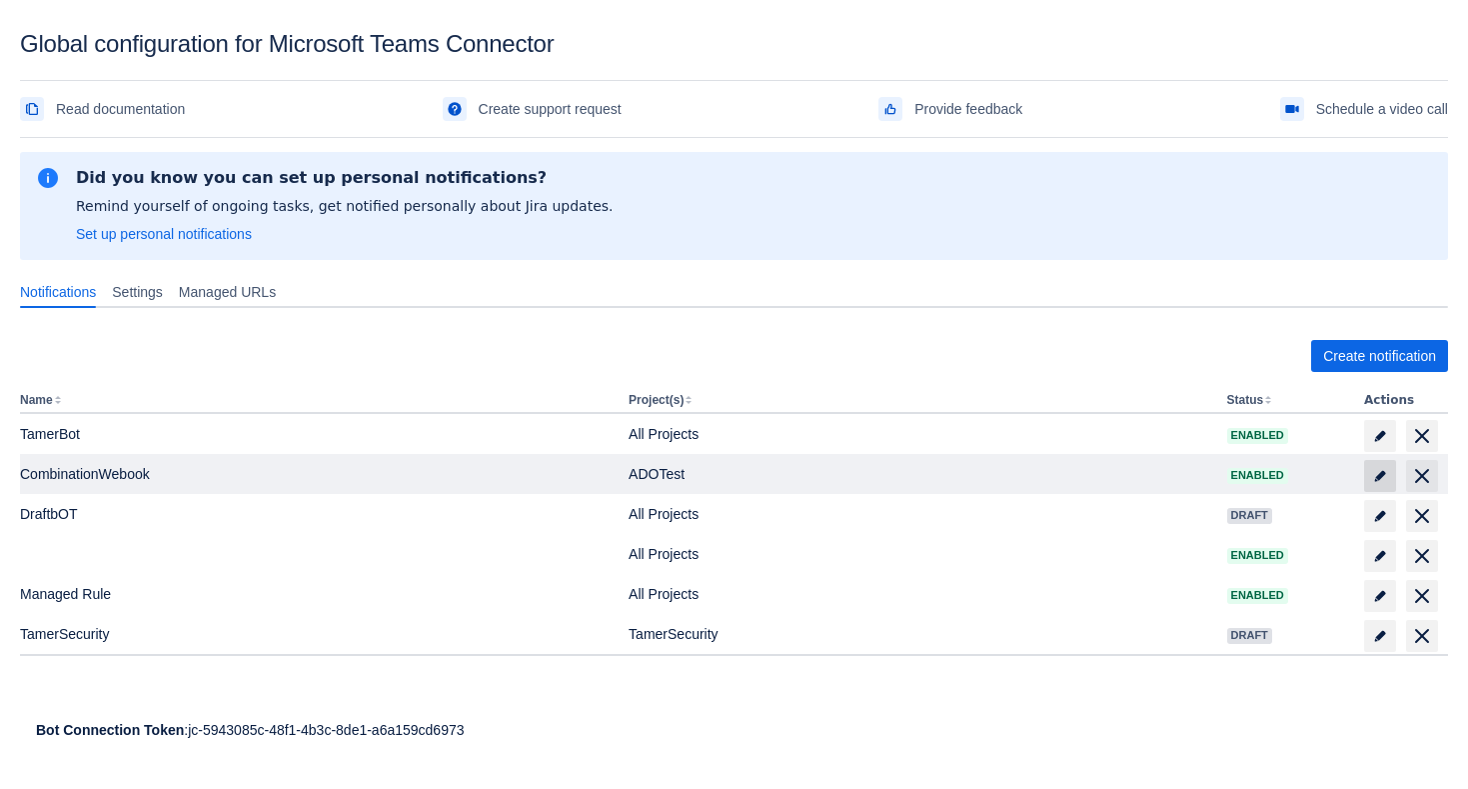
click at [1380, 469] on span "edit" at bounding box center [1380, 476] width 16 height 16
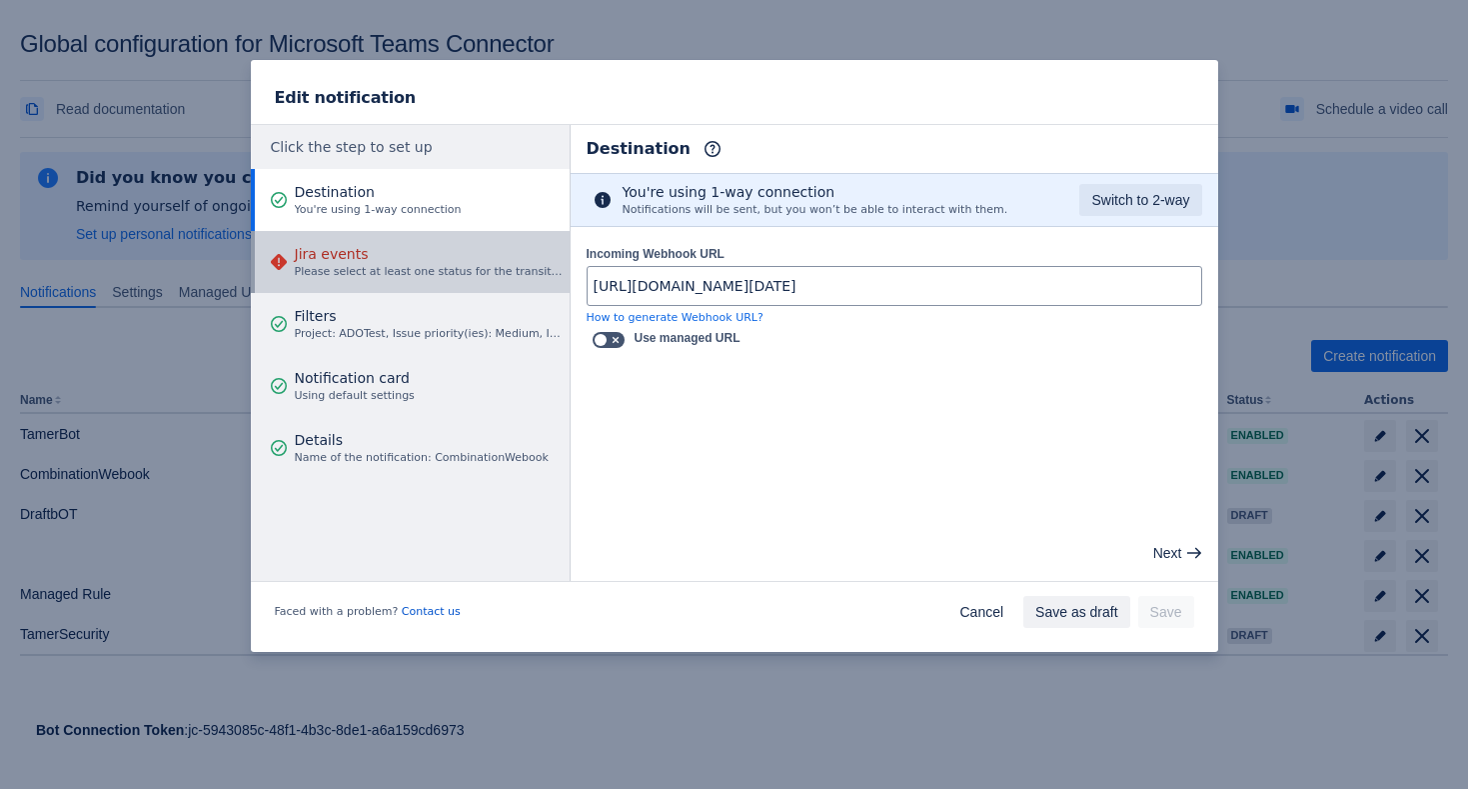
click at [500, 271] on span "Please select at least one status for the transition event" at bounding box center [429, 272] width 269 height 16
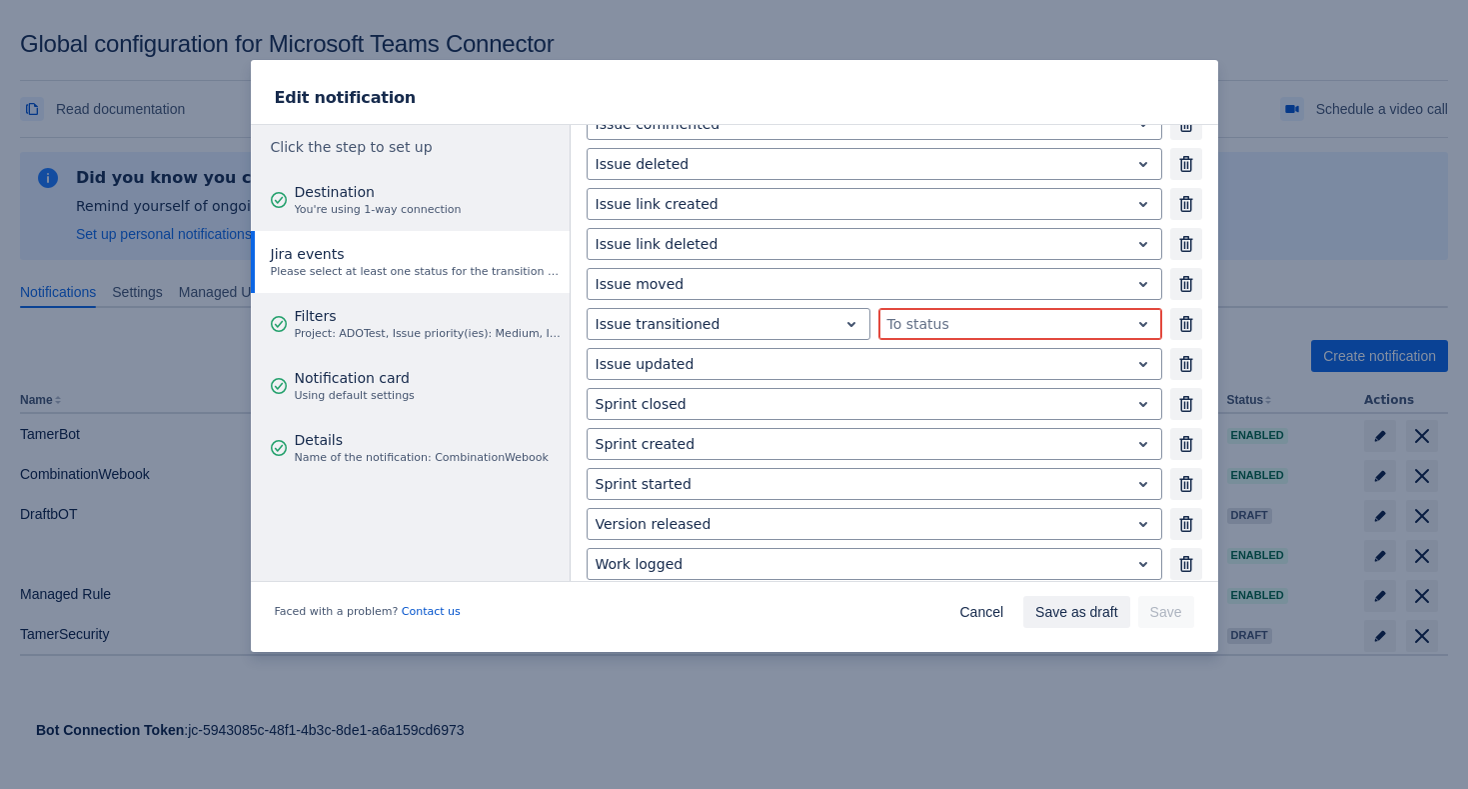
scroll to position [336, 0]
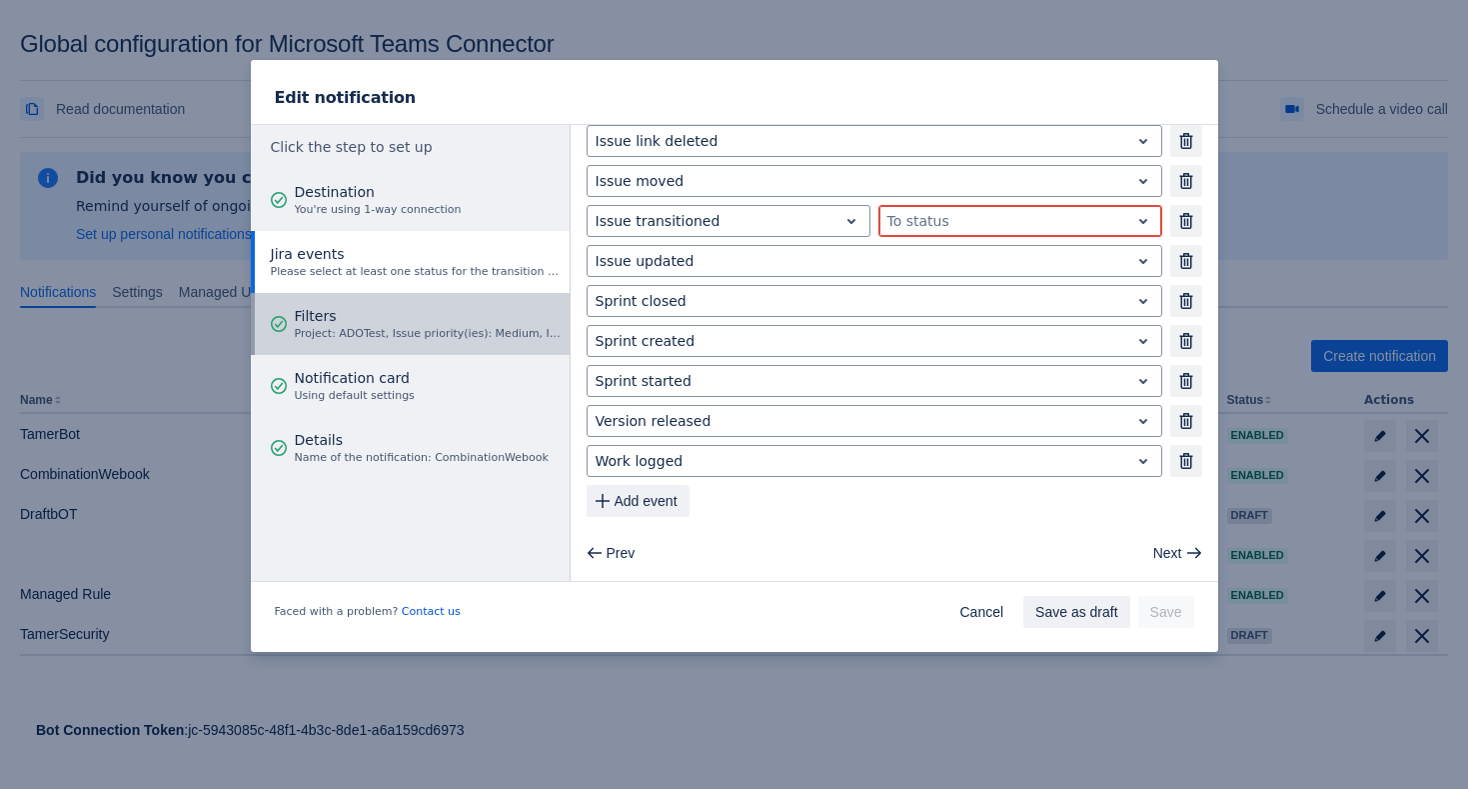
click at [486, 316] on span "Filters" at bounding box center [429, 316] width 269 height 20
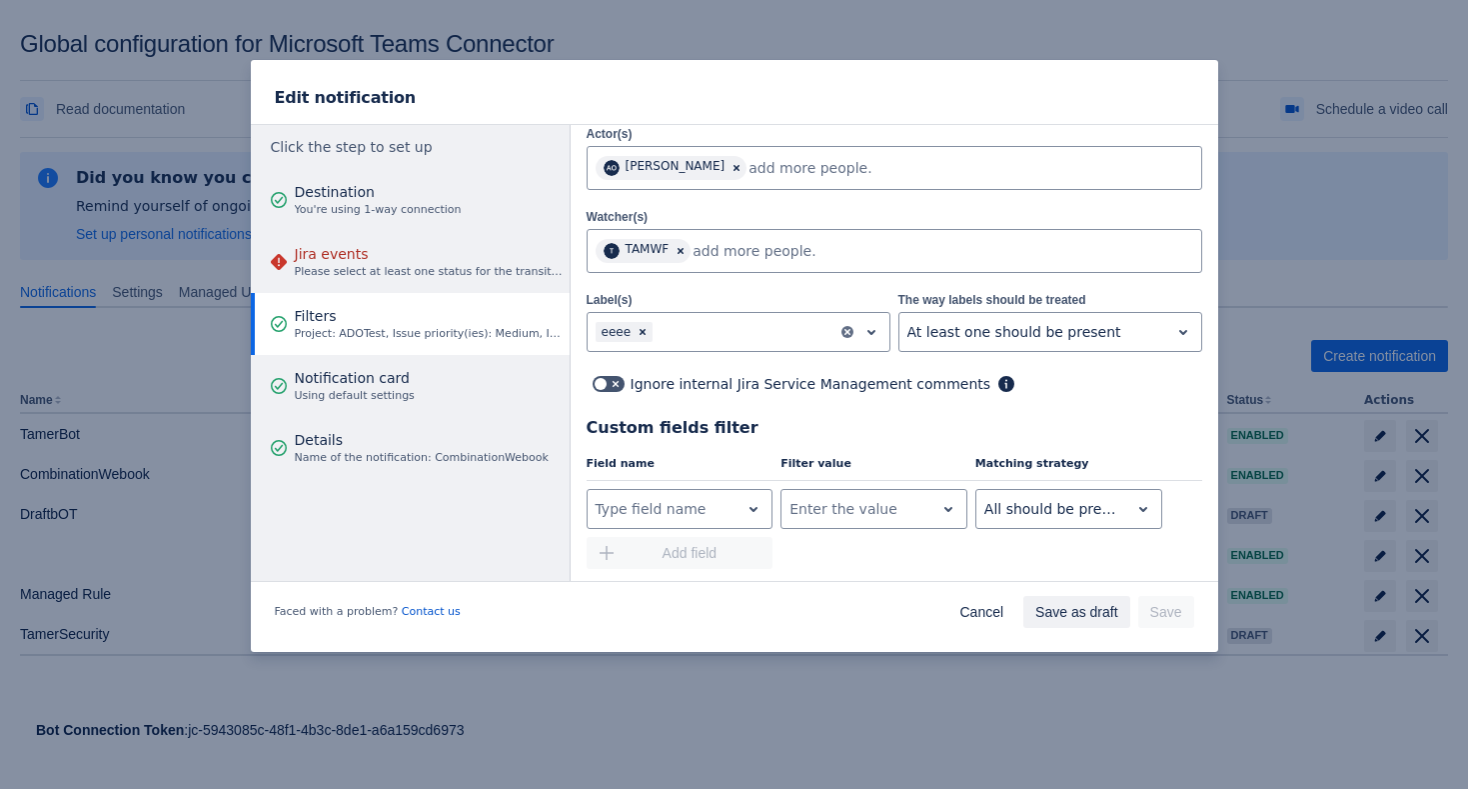
scroll to position [591, 0]
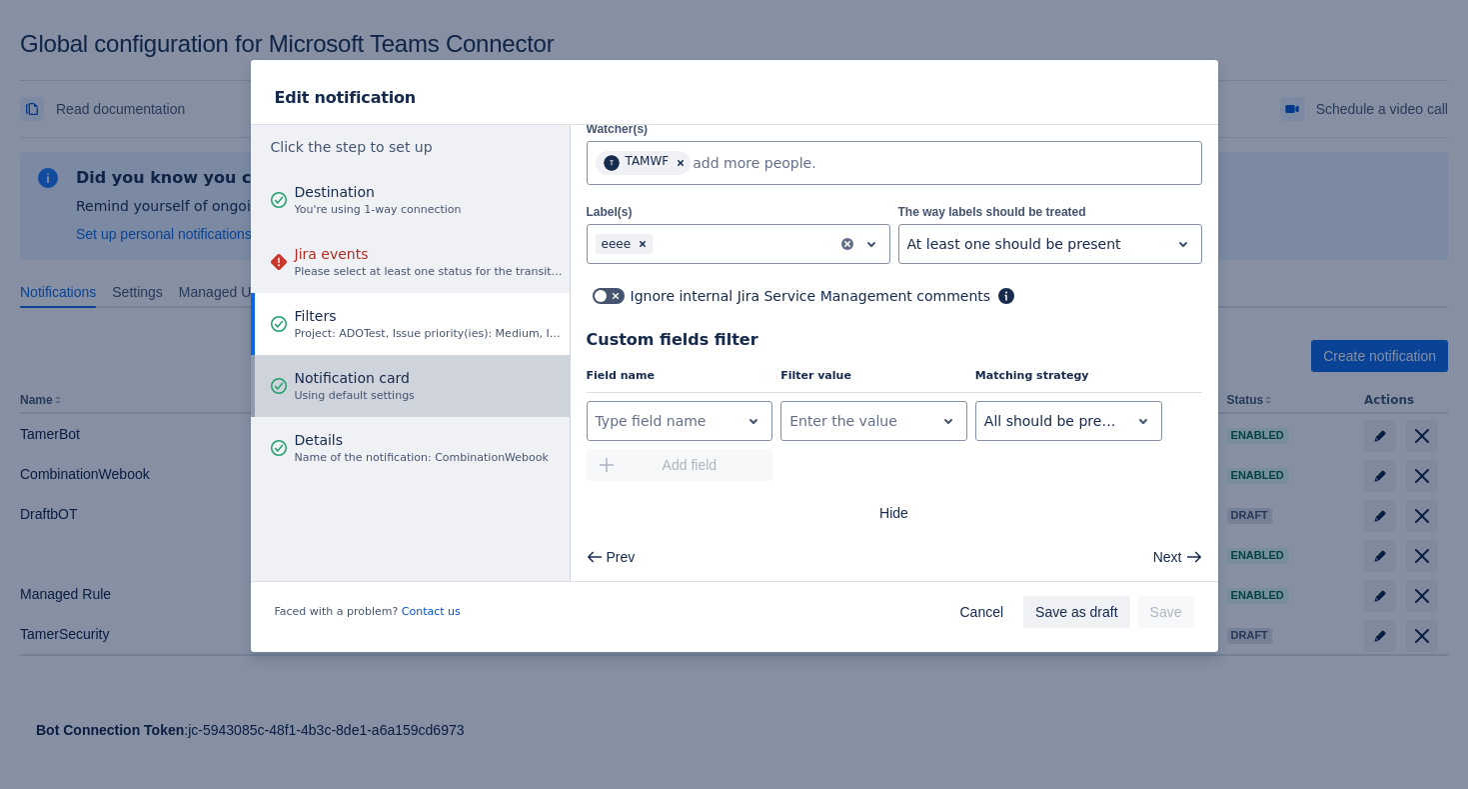
click at [398, 380] on span "Notification card" at bounding box center [355, 378] width 120 height 20
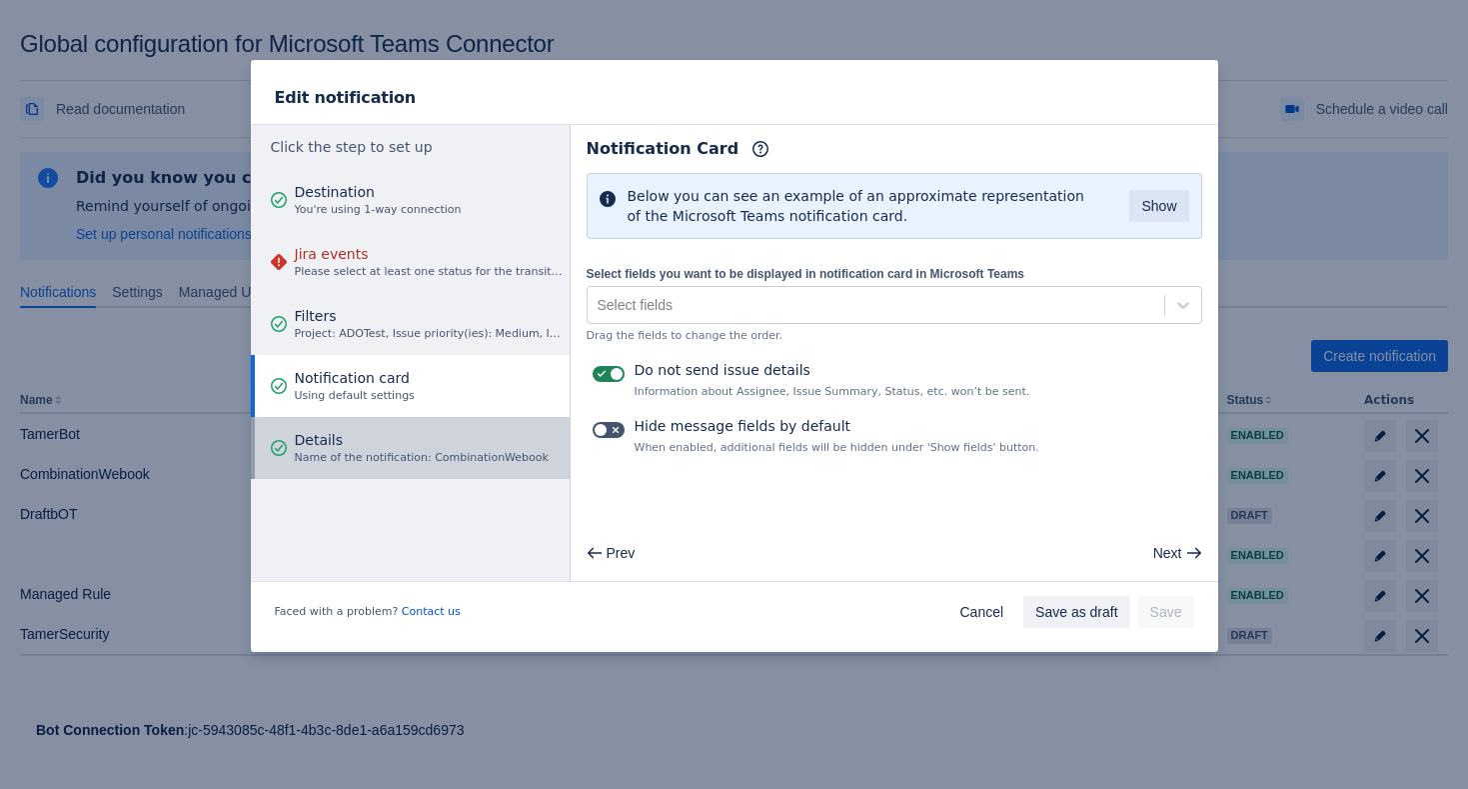
click at [398, 439] on span "Details" at bounding box center [422, 440] width 254 height 20
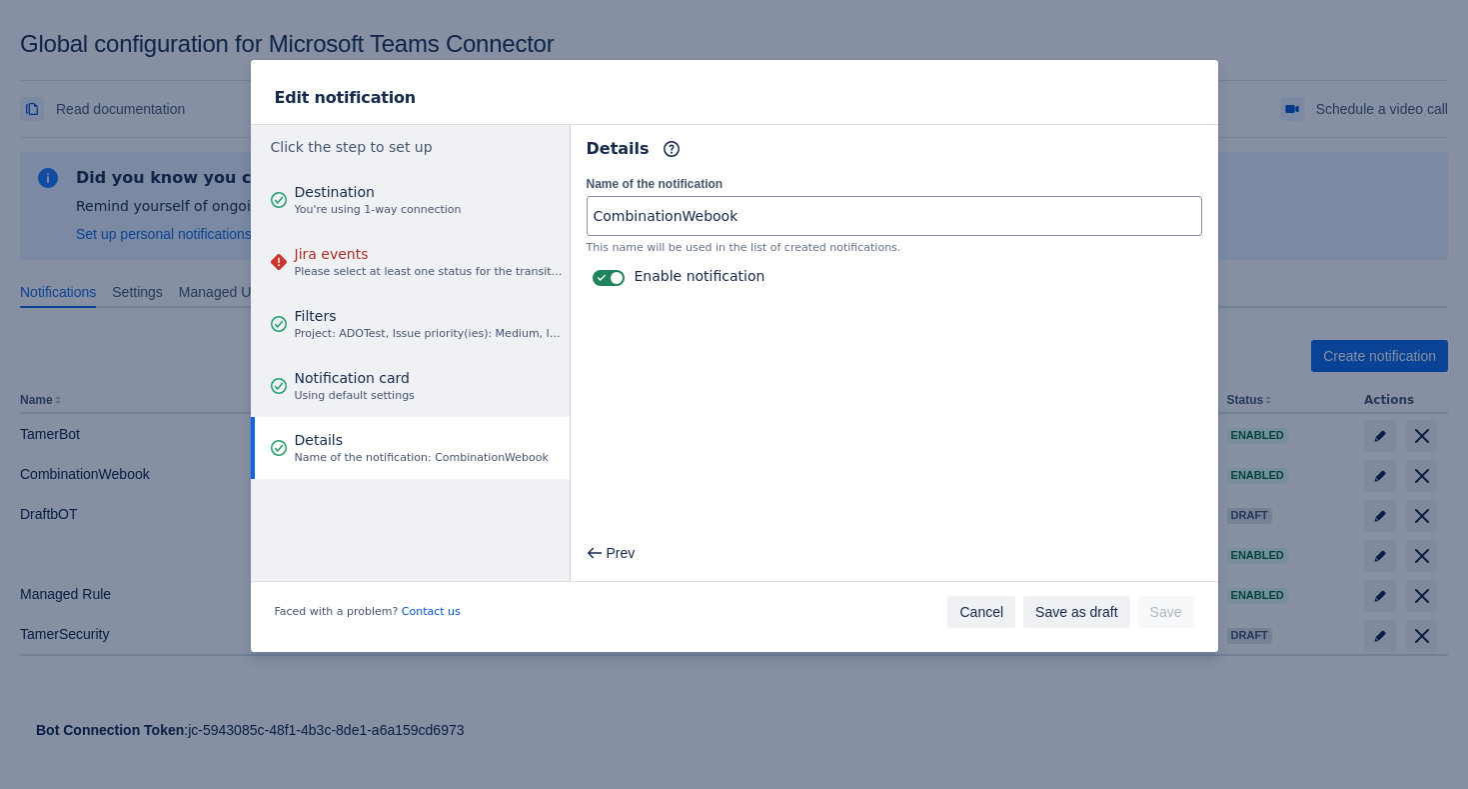
click at [984, 616] on span "Cancel" at bounding box center [982, 612] width 44 height 32
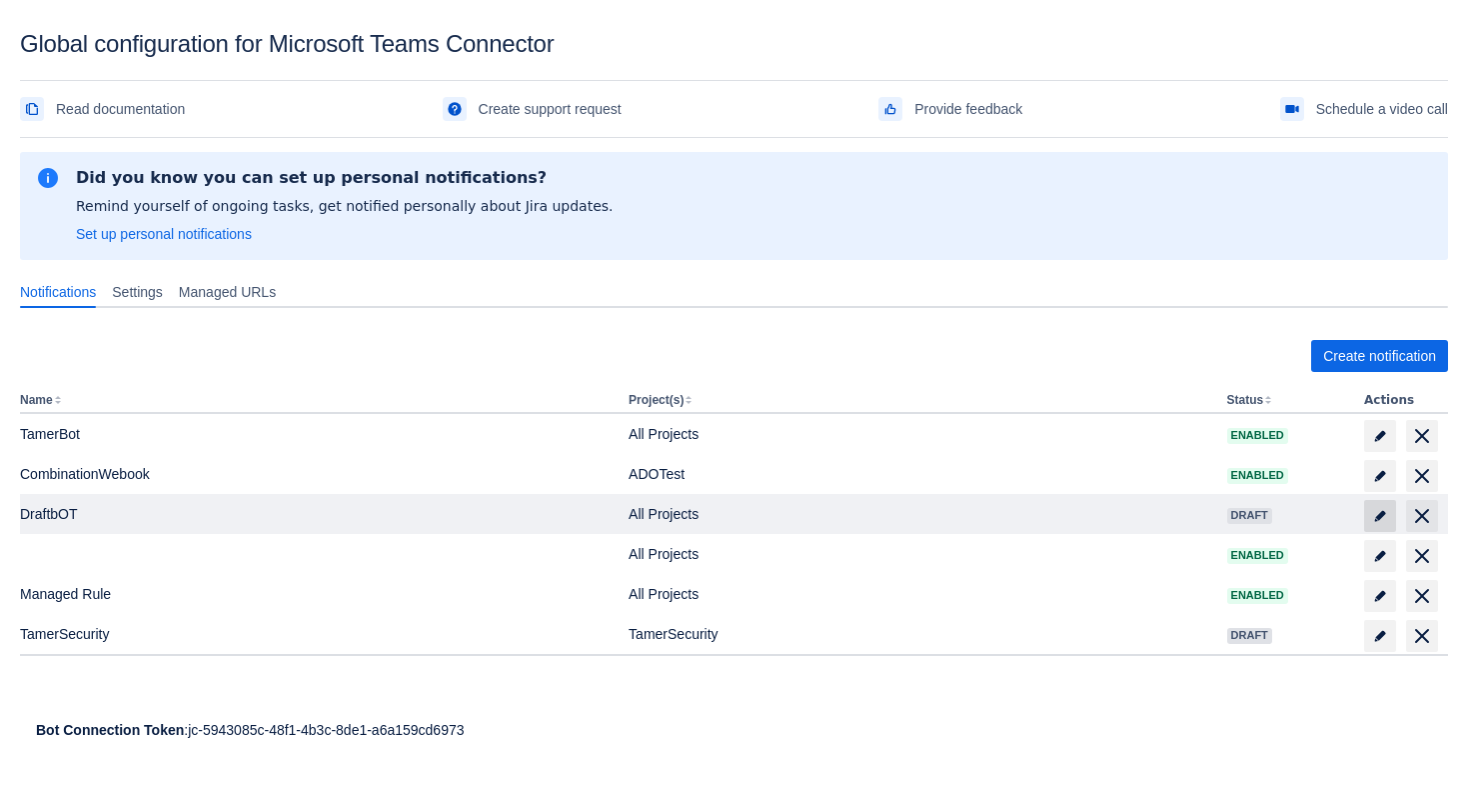
click at [1386, 520] on span "edit" at bounding box center [1380, 516] width 16 height 16
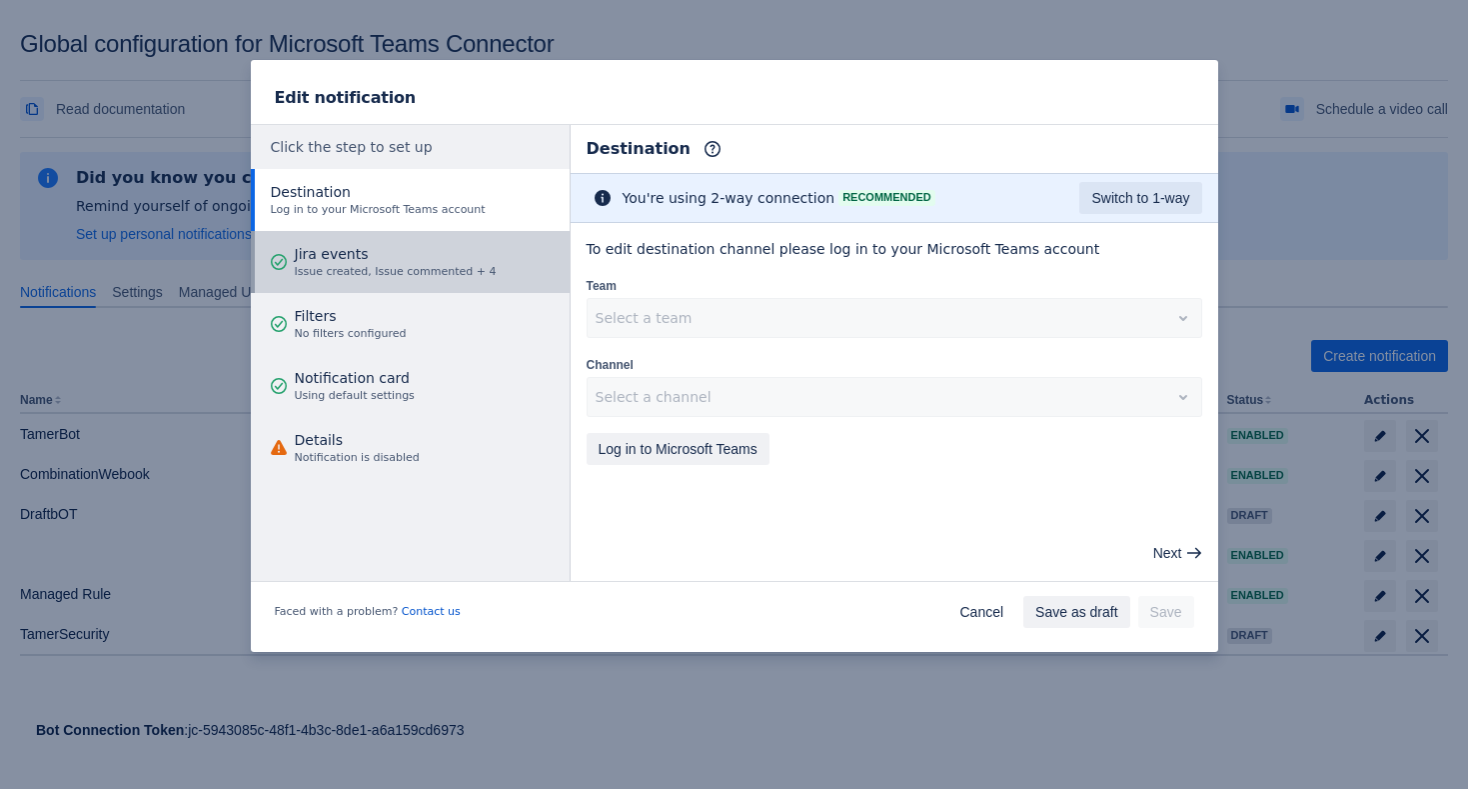
click at [445, 260] on span "Jira events" at bounding box center [396, 254] width 202 height 20
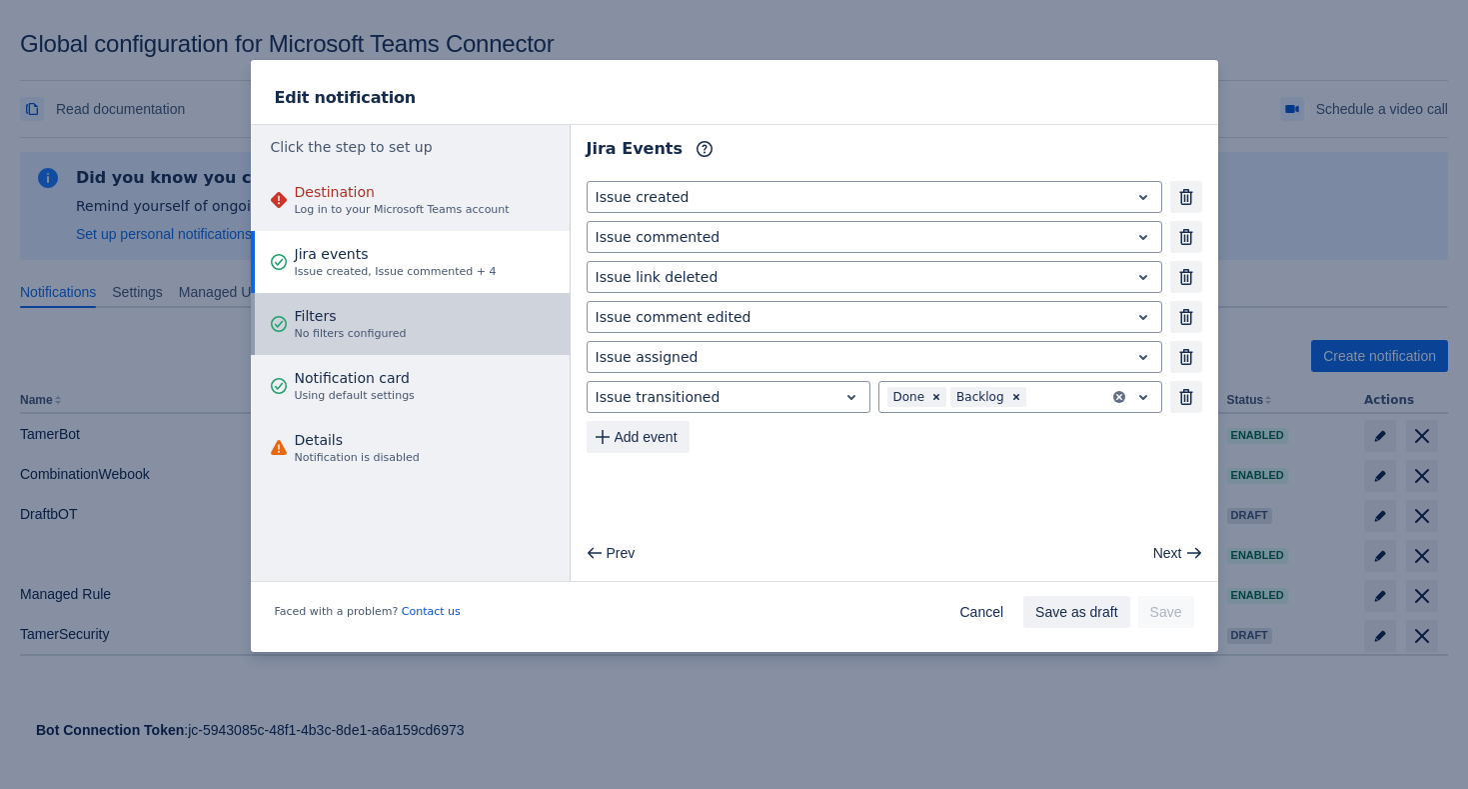
click at [446, 312] on button "Filters No filters configured" at bounding box center [410, 324] width 319 height 62
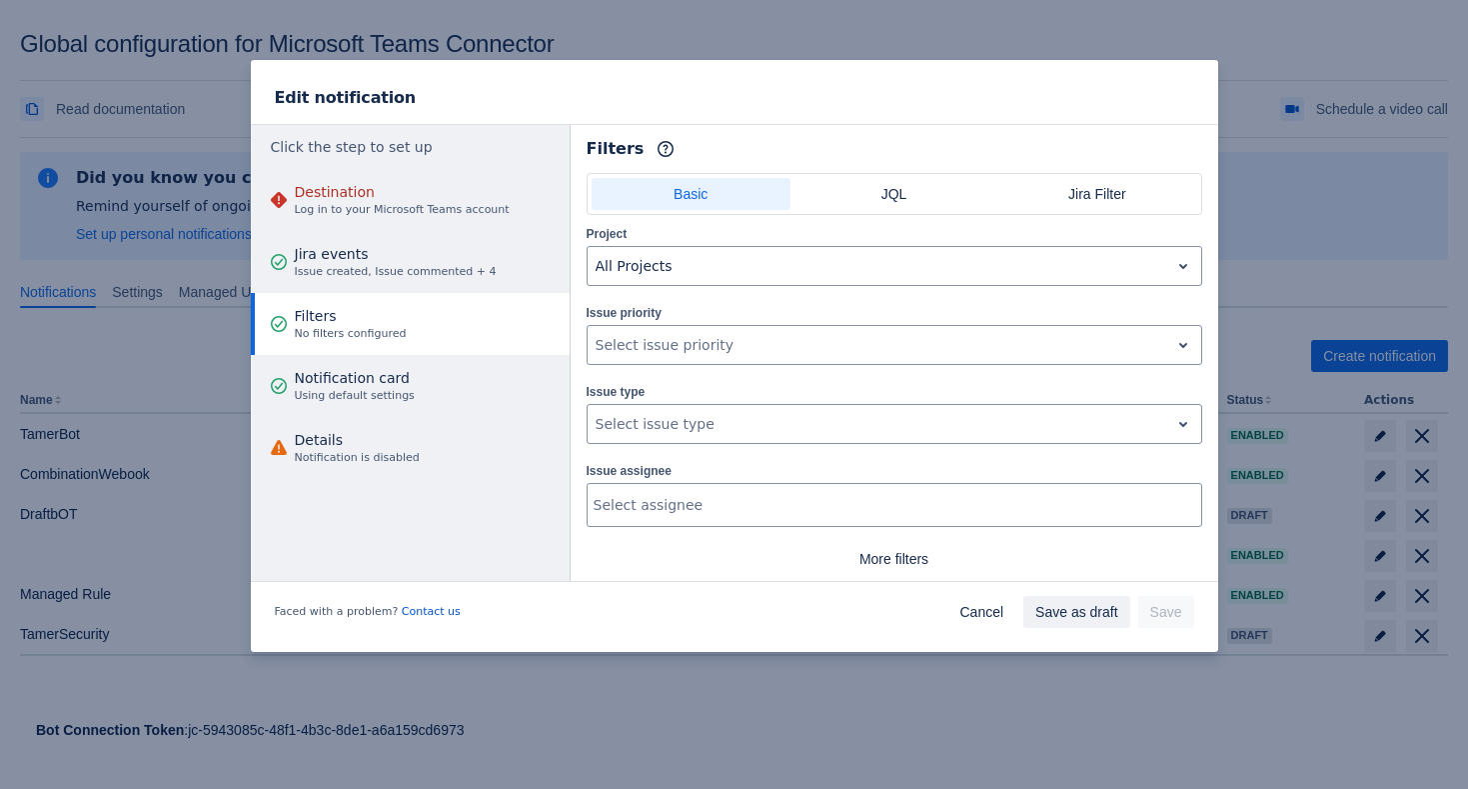
scroll to position [48, 0]
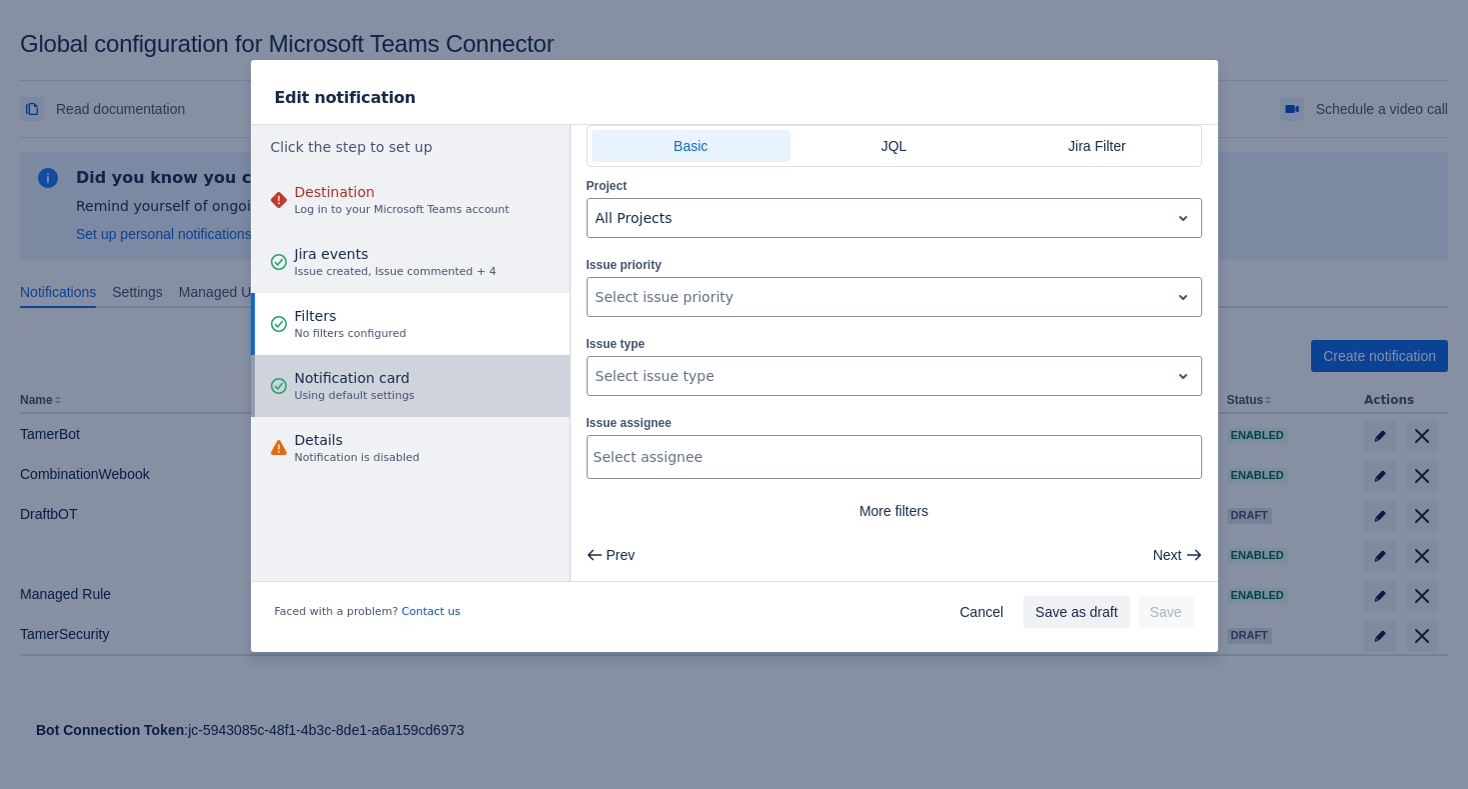
click at [413, 397] on button "Notification card Using default settings" at bounding box center [410, 386] width 319 height 62
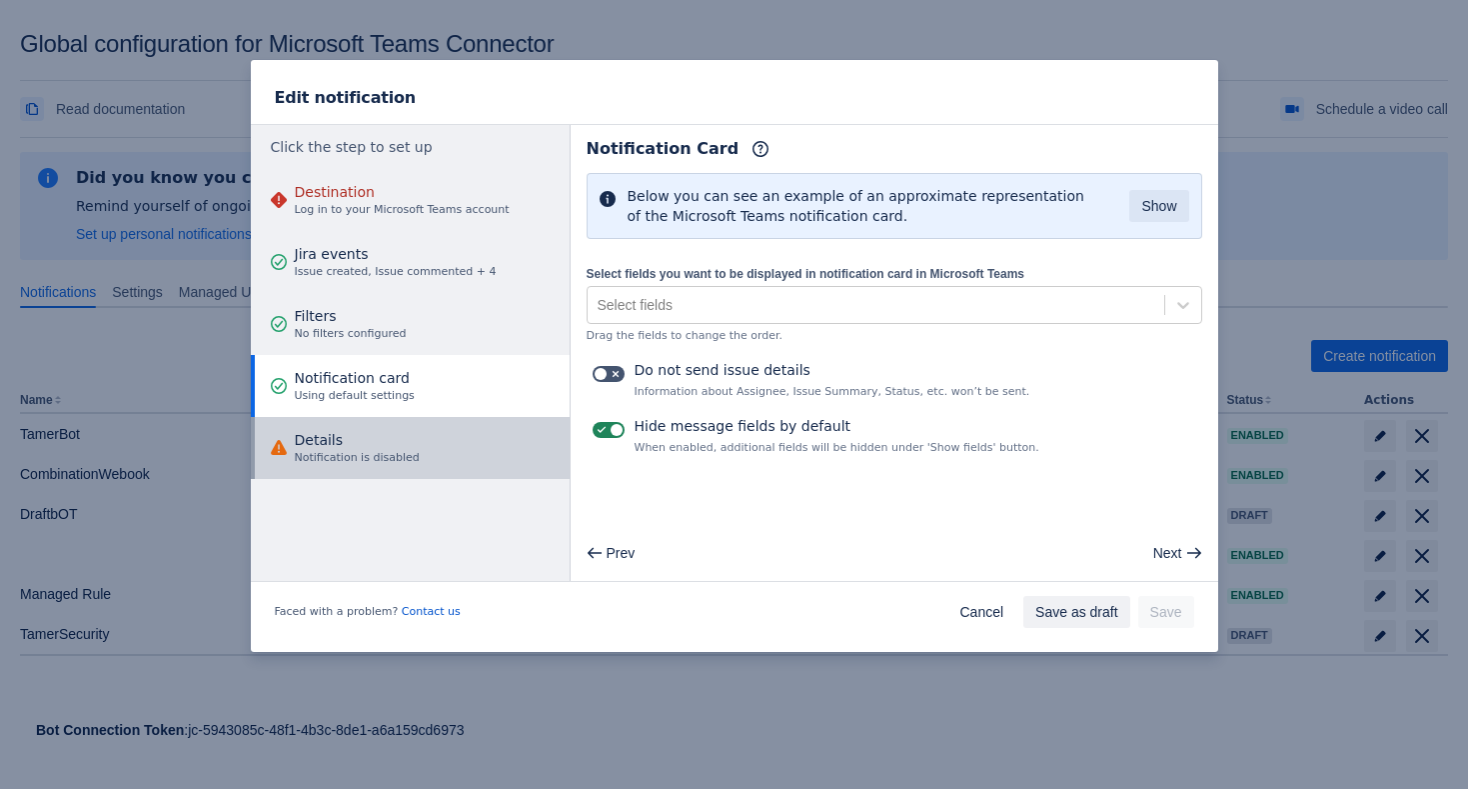
click at [413, 452] on span "Notification is disabled" at bounding box center [357, 458] width 125 height 16
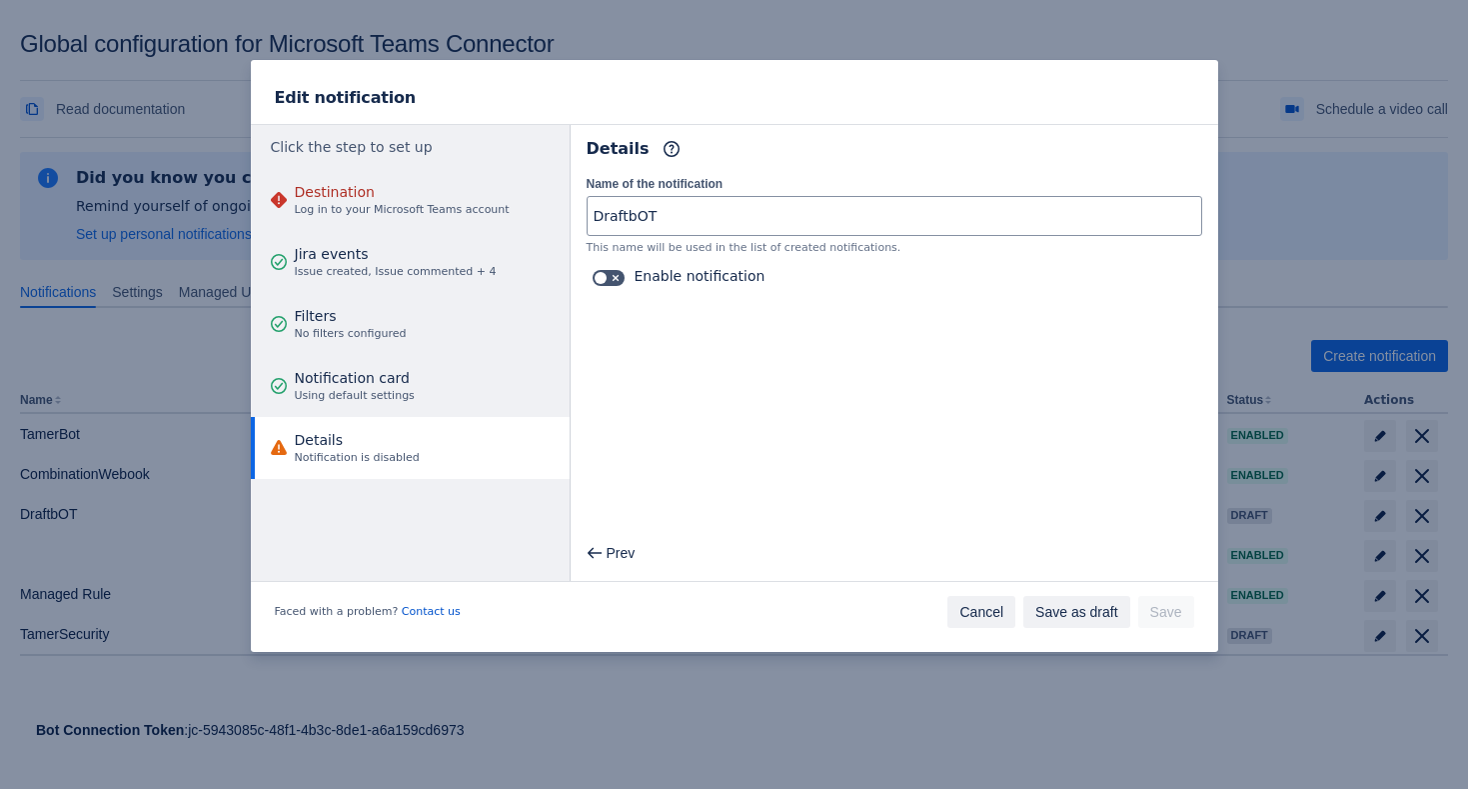
click at [991, 625] on span "Cancel" at bounding box center [982, 612] width 44 height 32
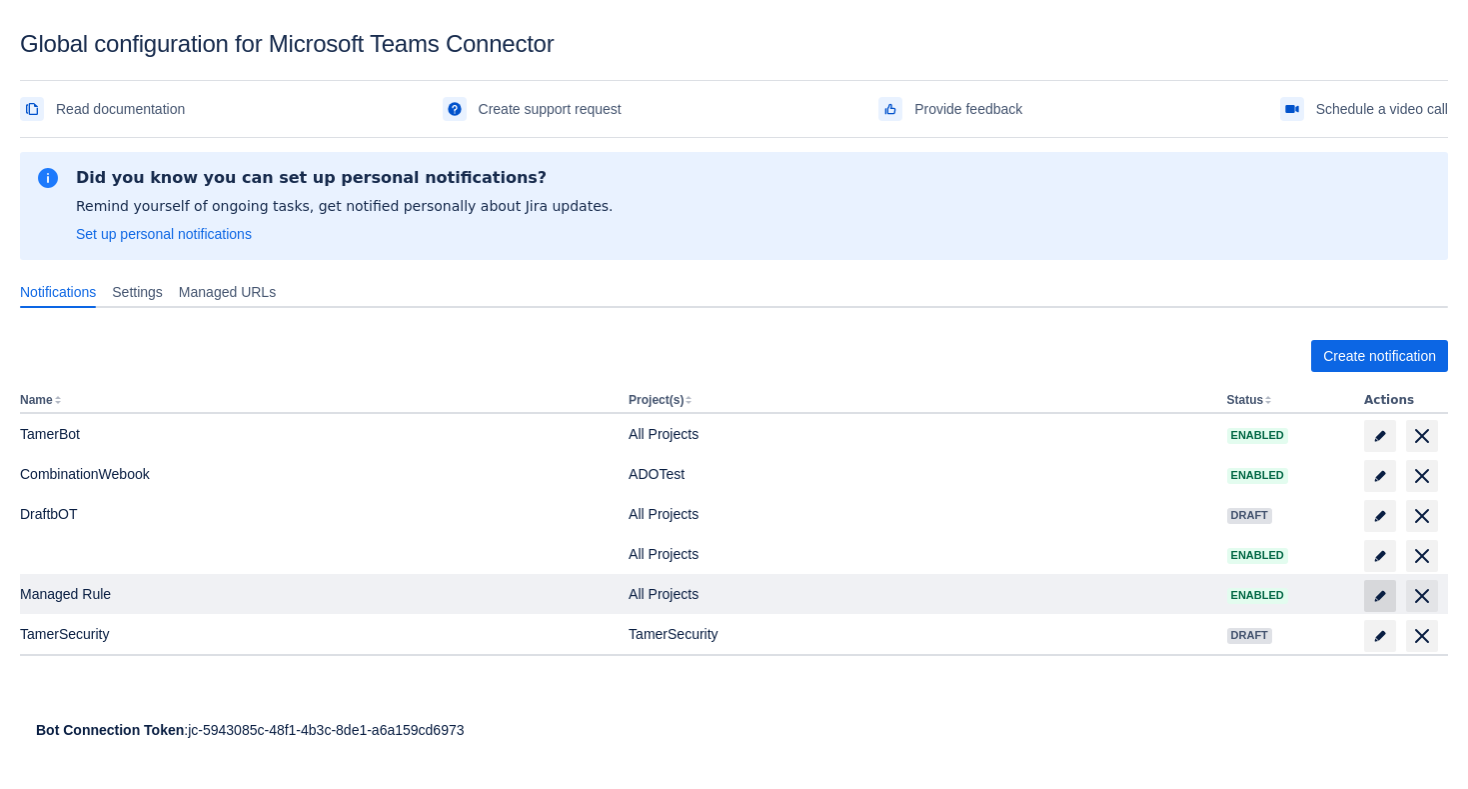
click at [1386, 600] on span "edit" at bounding box center [1380, 596] width 16 height 16
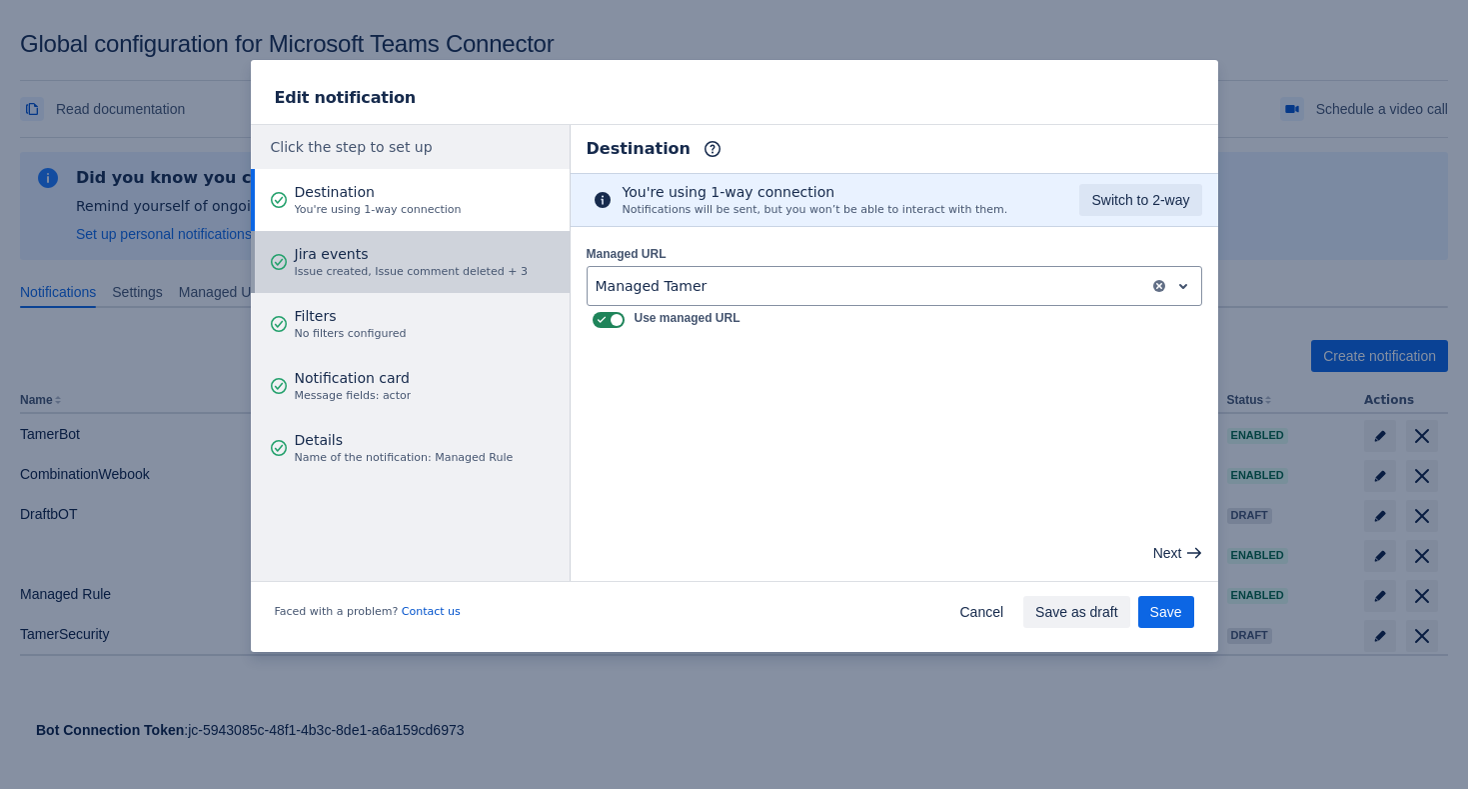
click at [379, 251] on span "Jira events" at bounding box center [411, 254] width 233 height 20
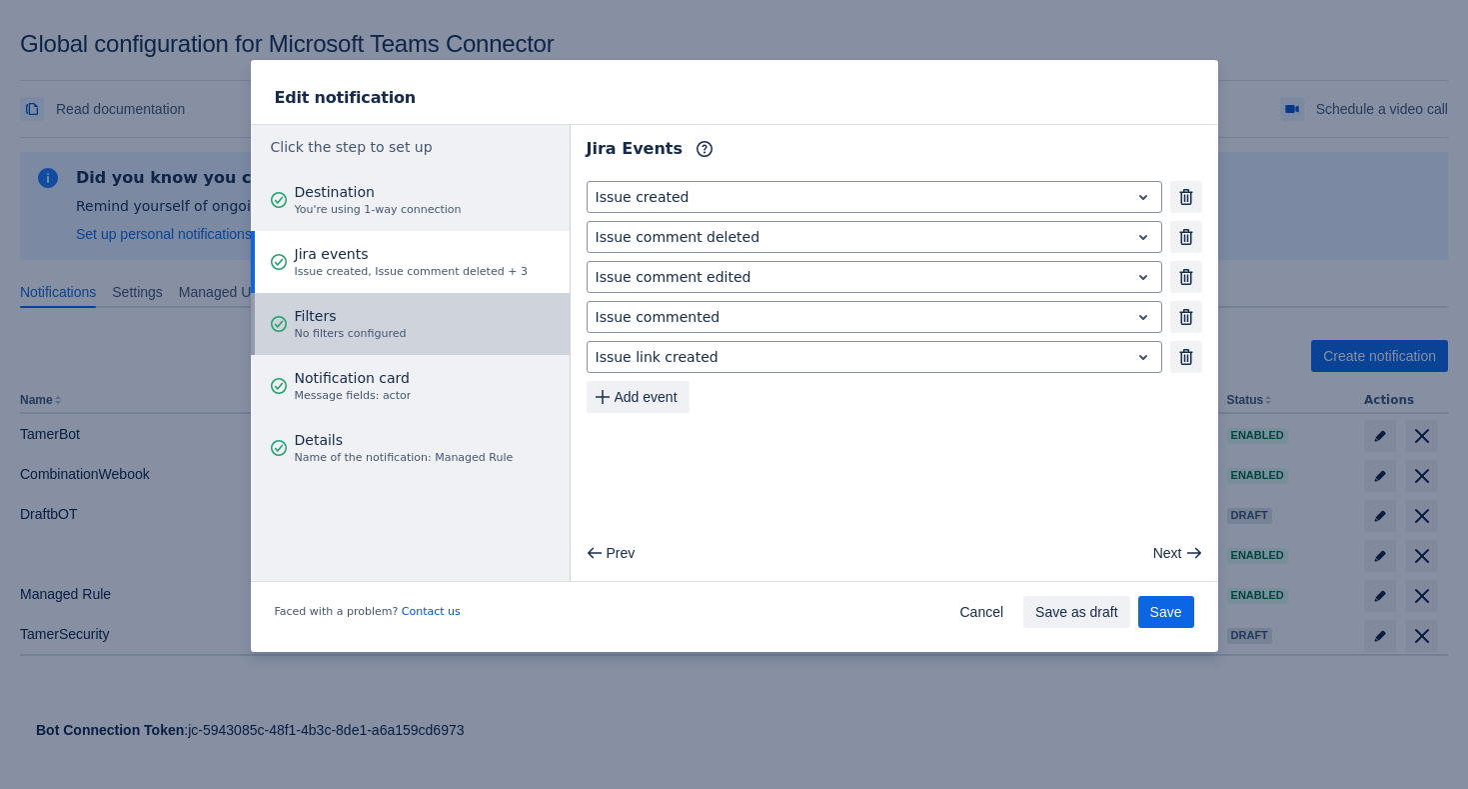
click at [395, 321] on span "Filters" at bounding box center [351, 316] width 112 height 20
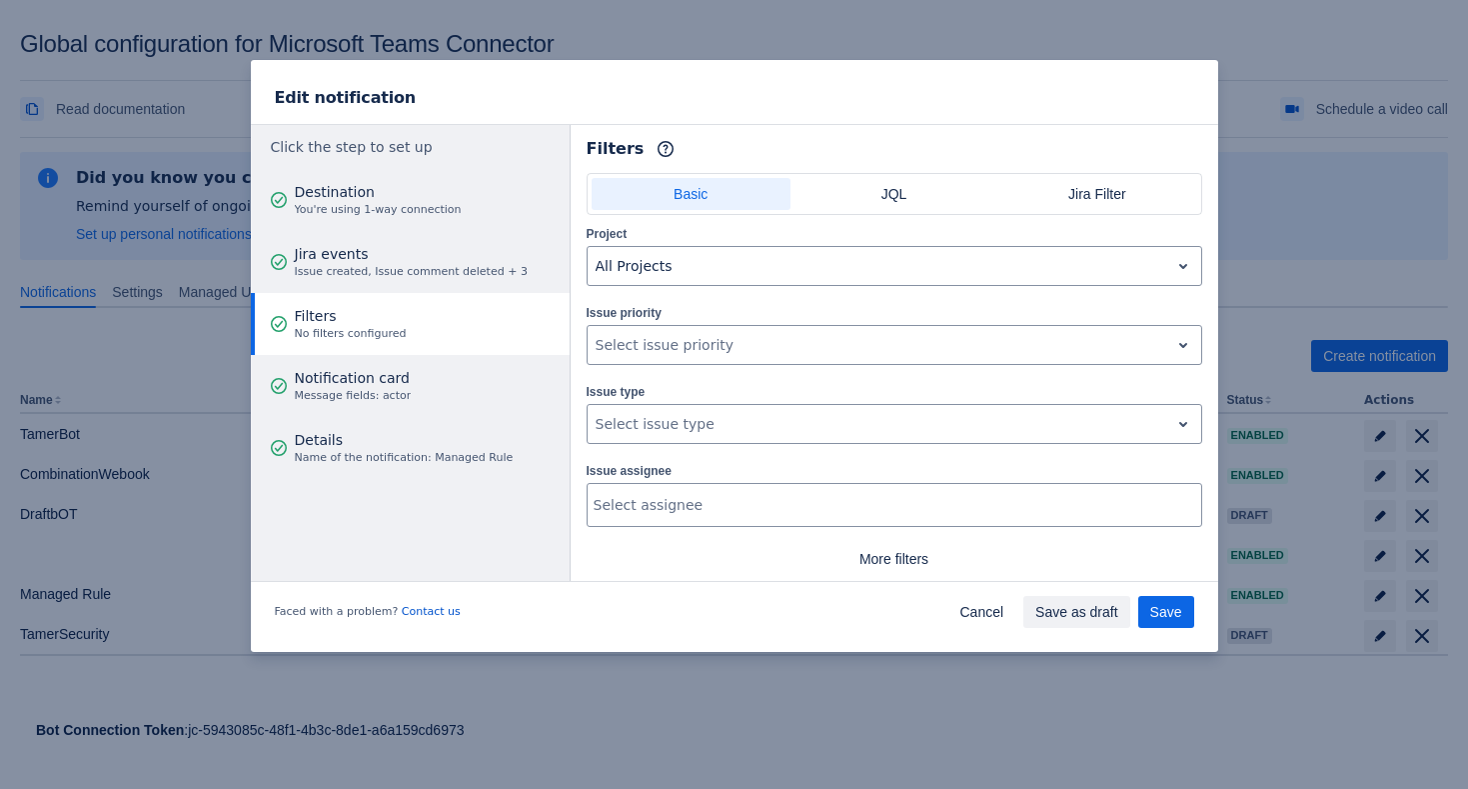
scroll to position [48, 0]
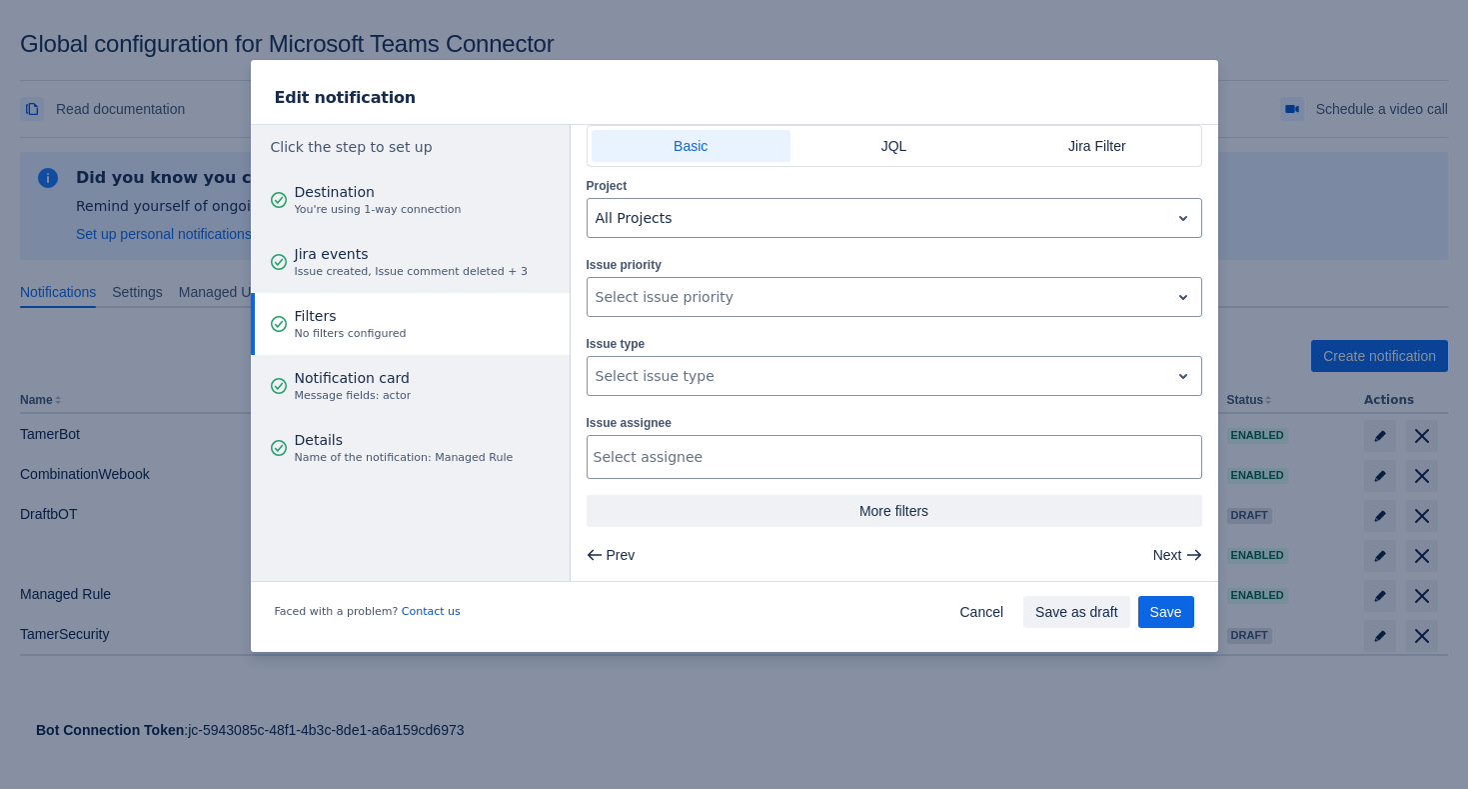
click at [883, 507] on span "More filters" at bounding box center [895, 511] width 592 height 32
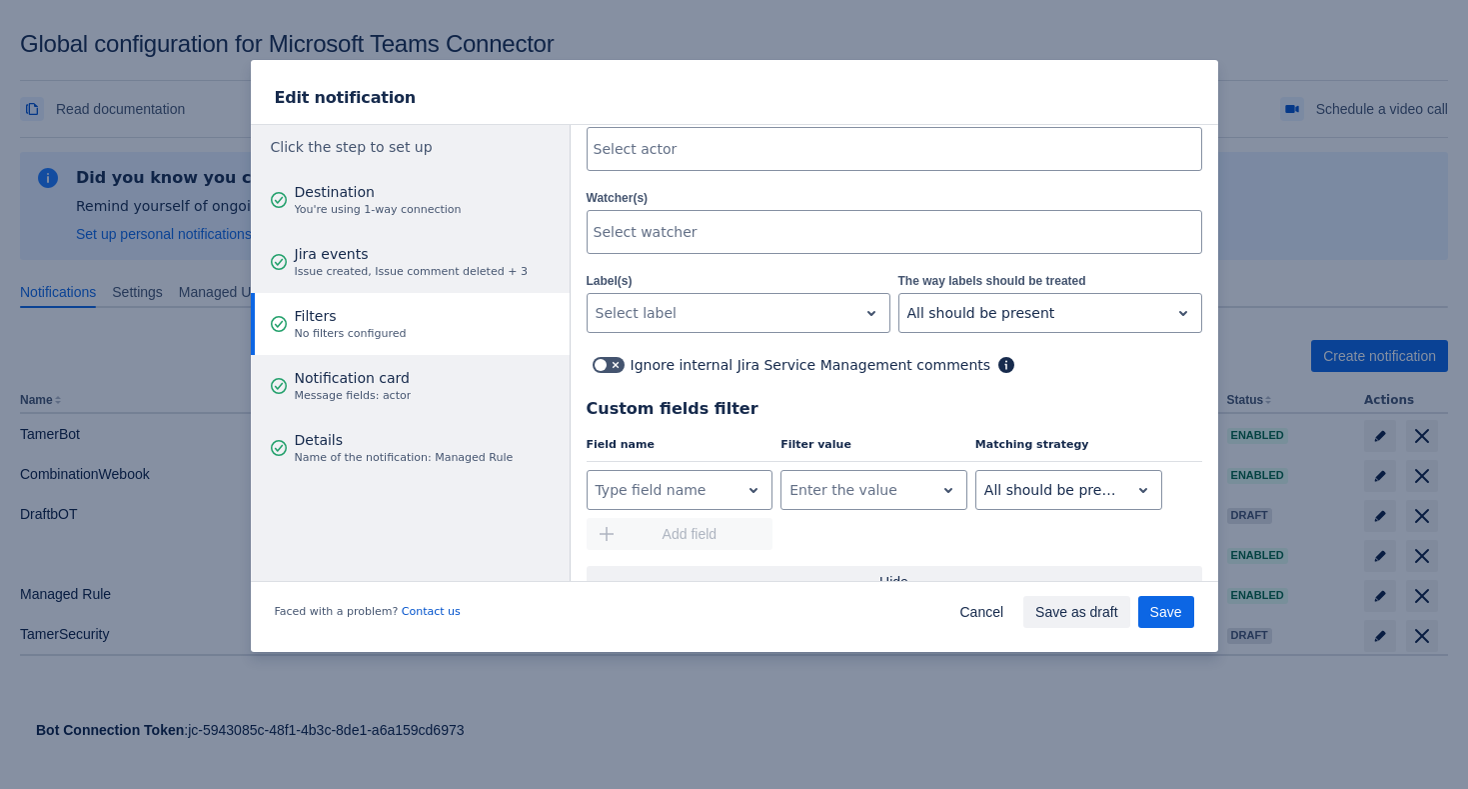
scroll to position [591, 0]
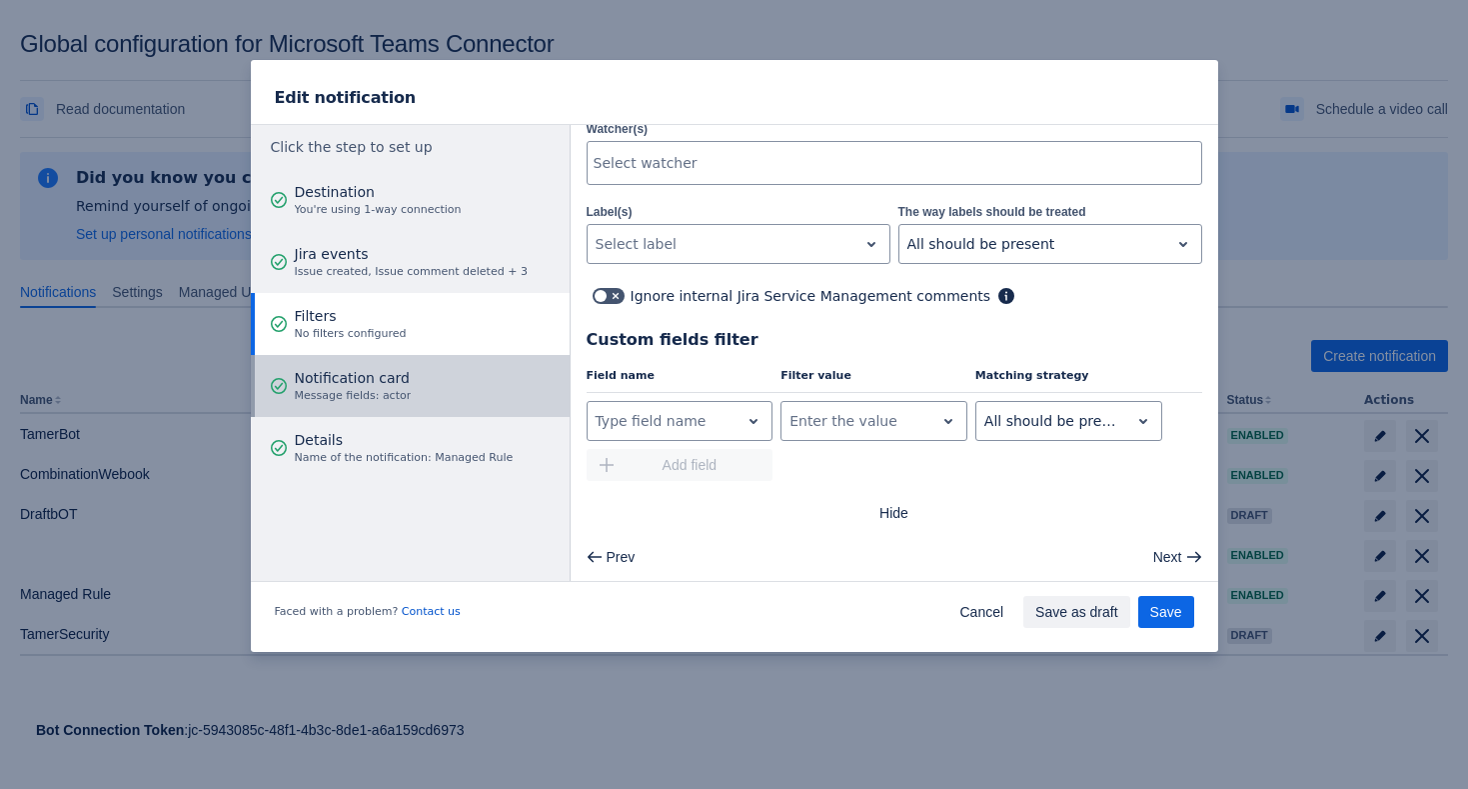
click at [405, 376] on span "Notification card" at bounding box center [353, 378] width 117 height 20
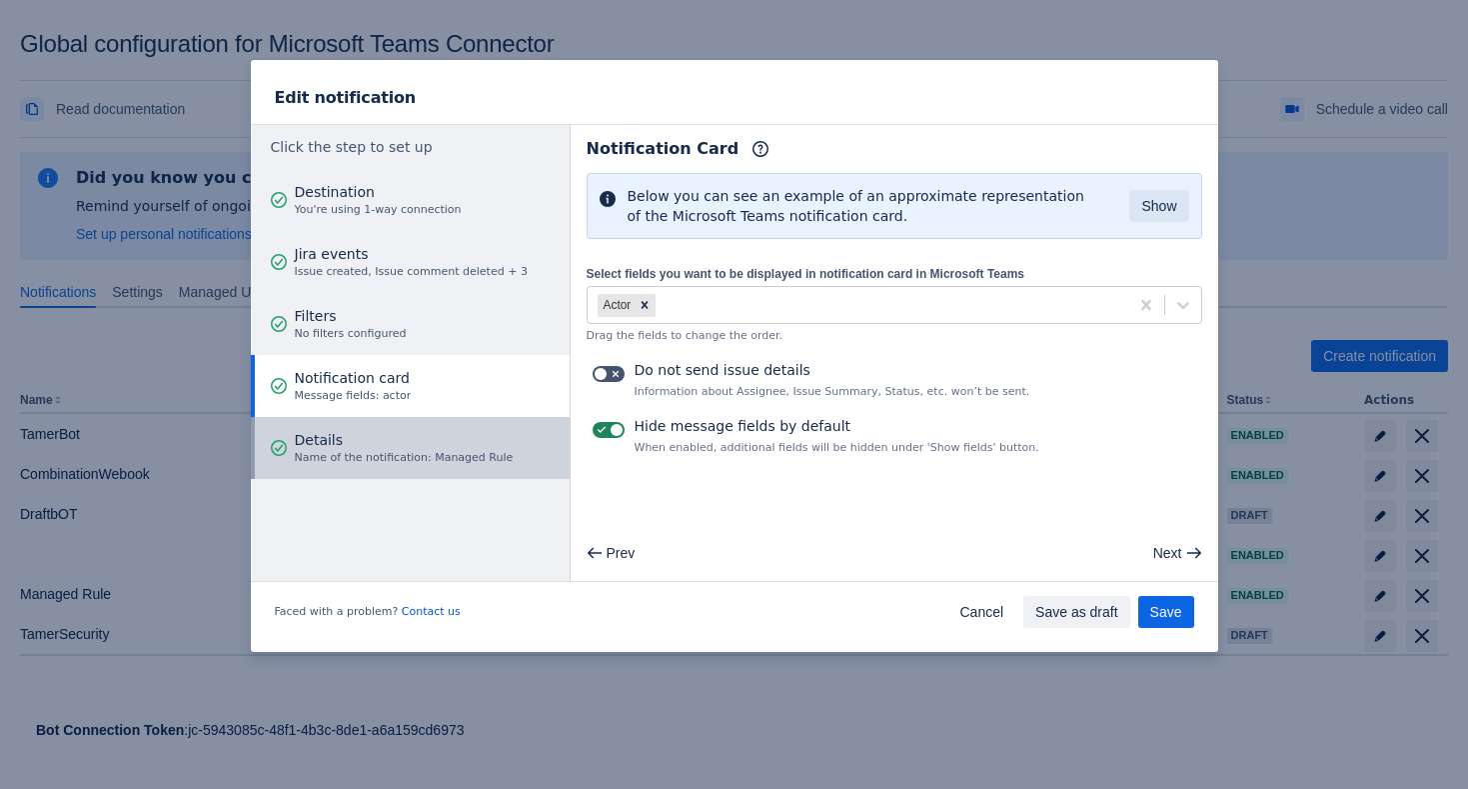
click at [422, 441] on span "Details" at bounding box center [404, 440] width 219 height 20
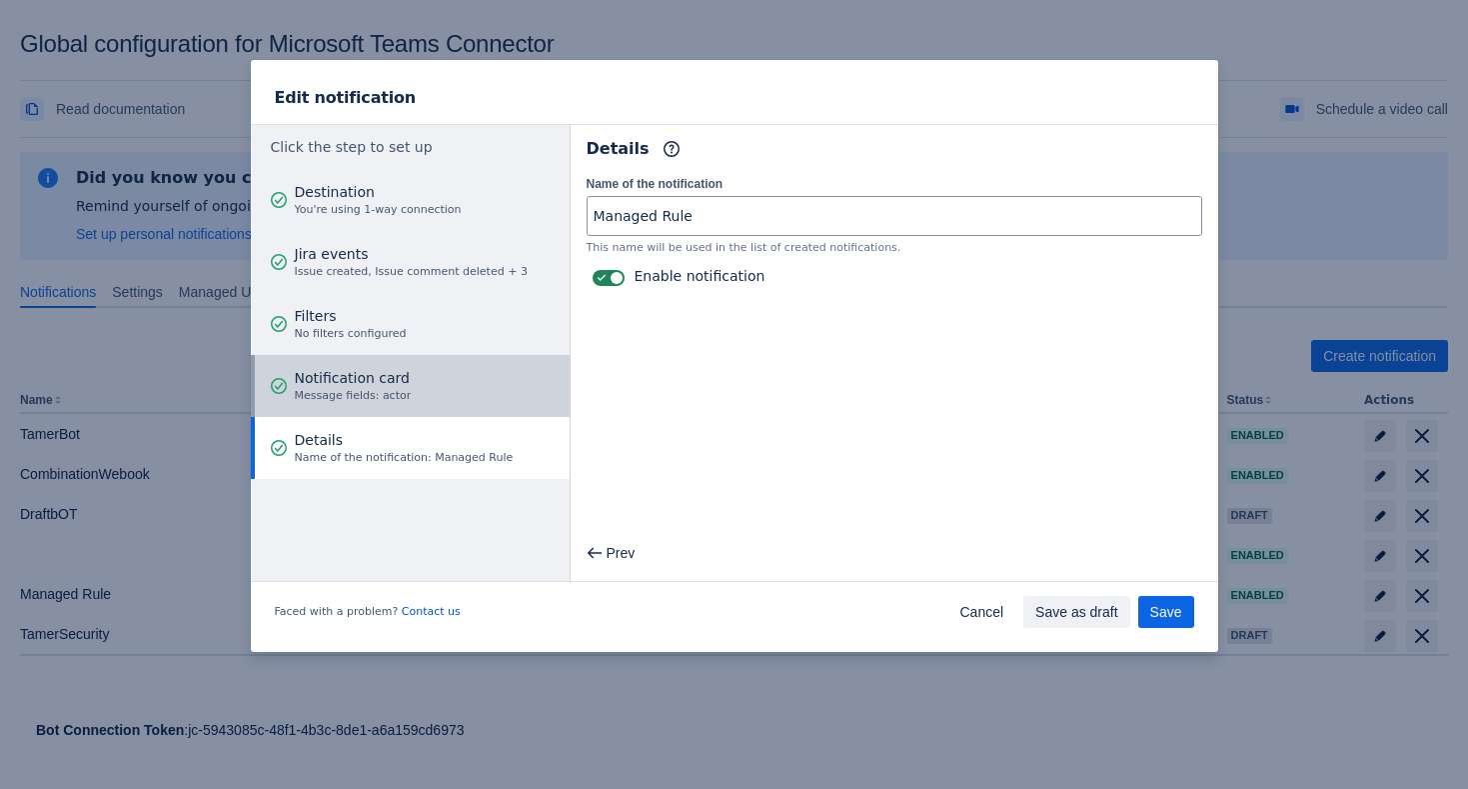
click at [429, 409] on button "Notification card Message fields: actor" at bounding box center [410, 386] width 319 height 62
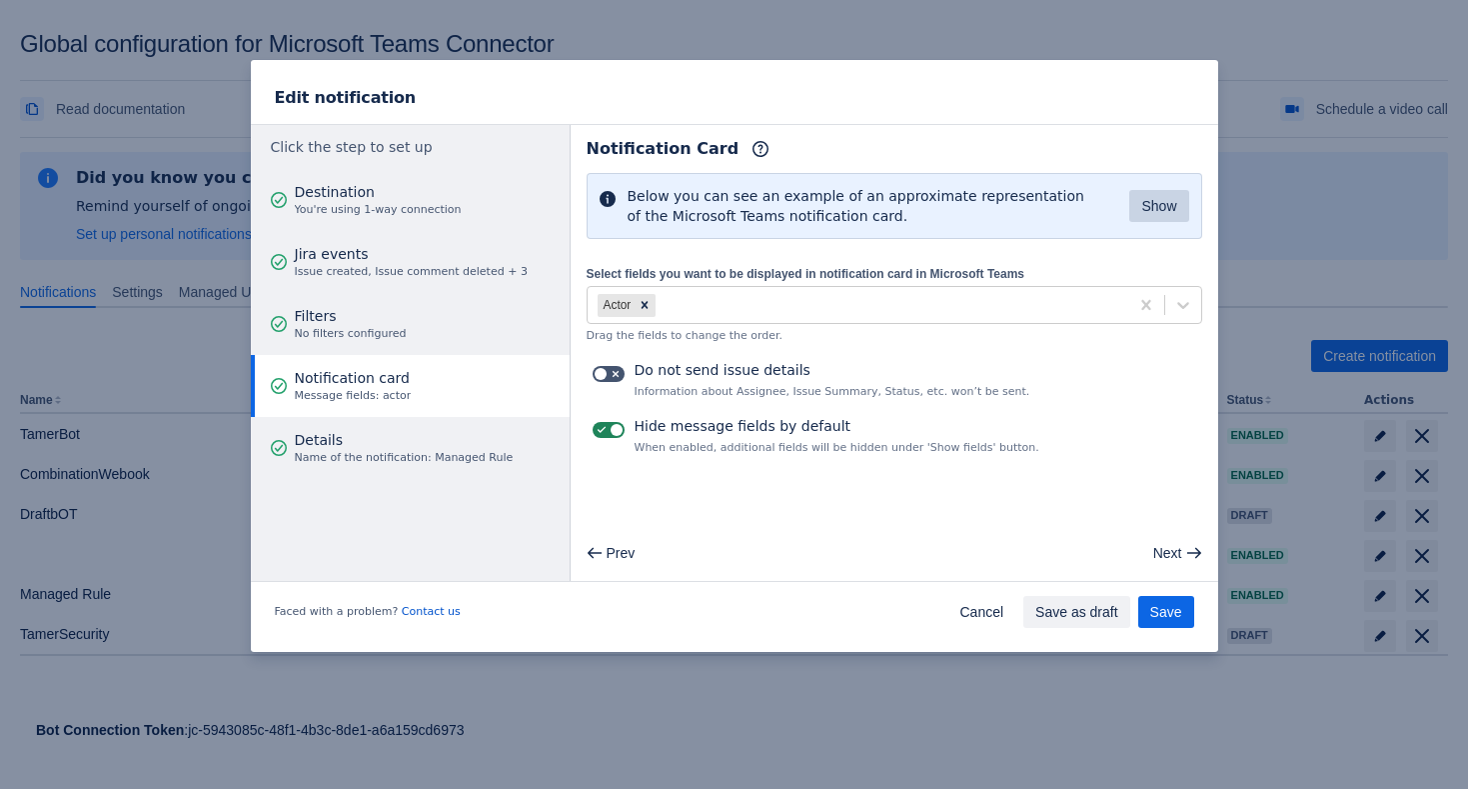
click at [1154, 207] on span "Show" at bounding box center [1159, 206] width 35 height 32
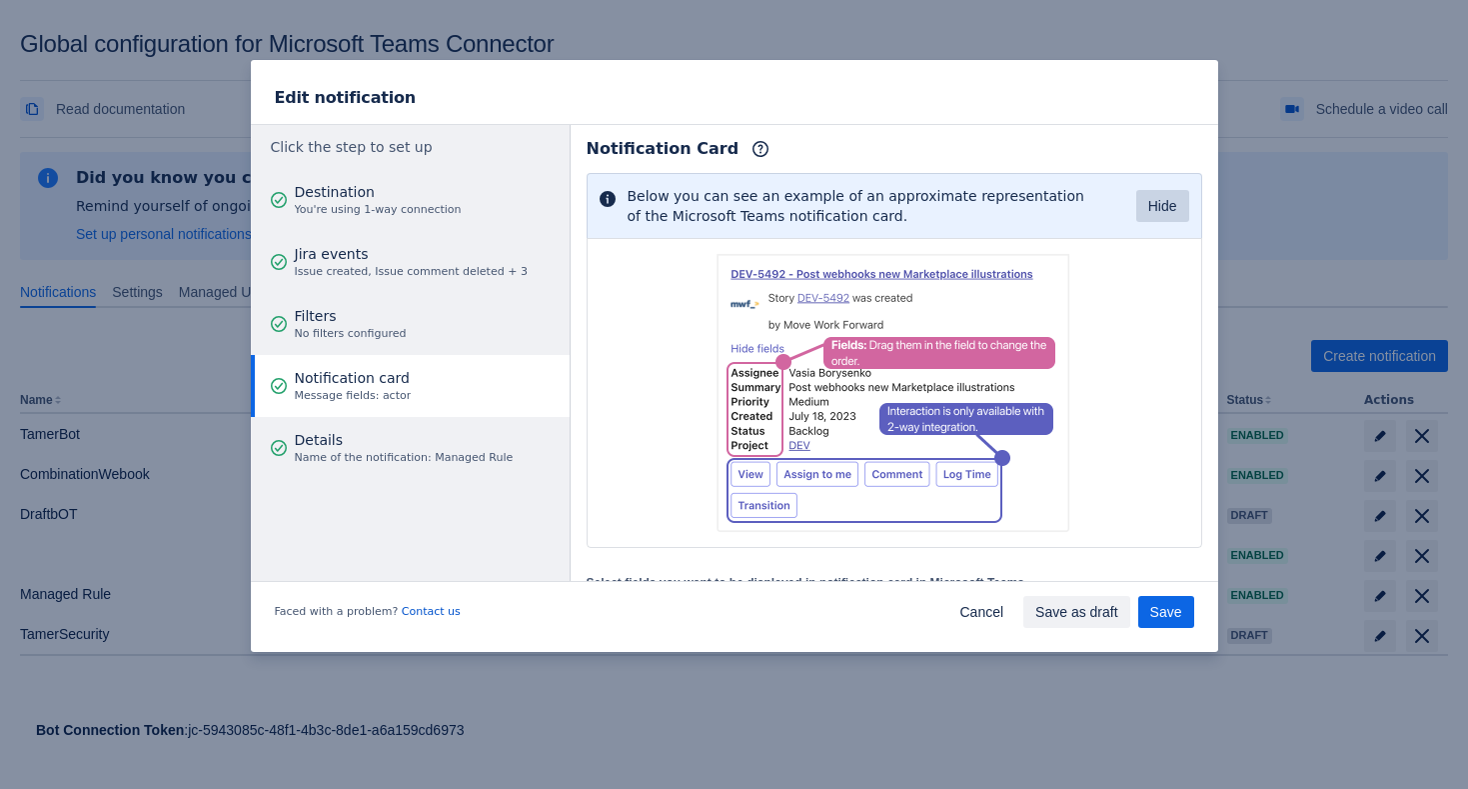
click at [1154, 207] on span "Hide" at bounding box center [1163, 206] width 29 height 32
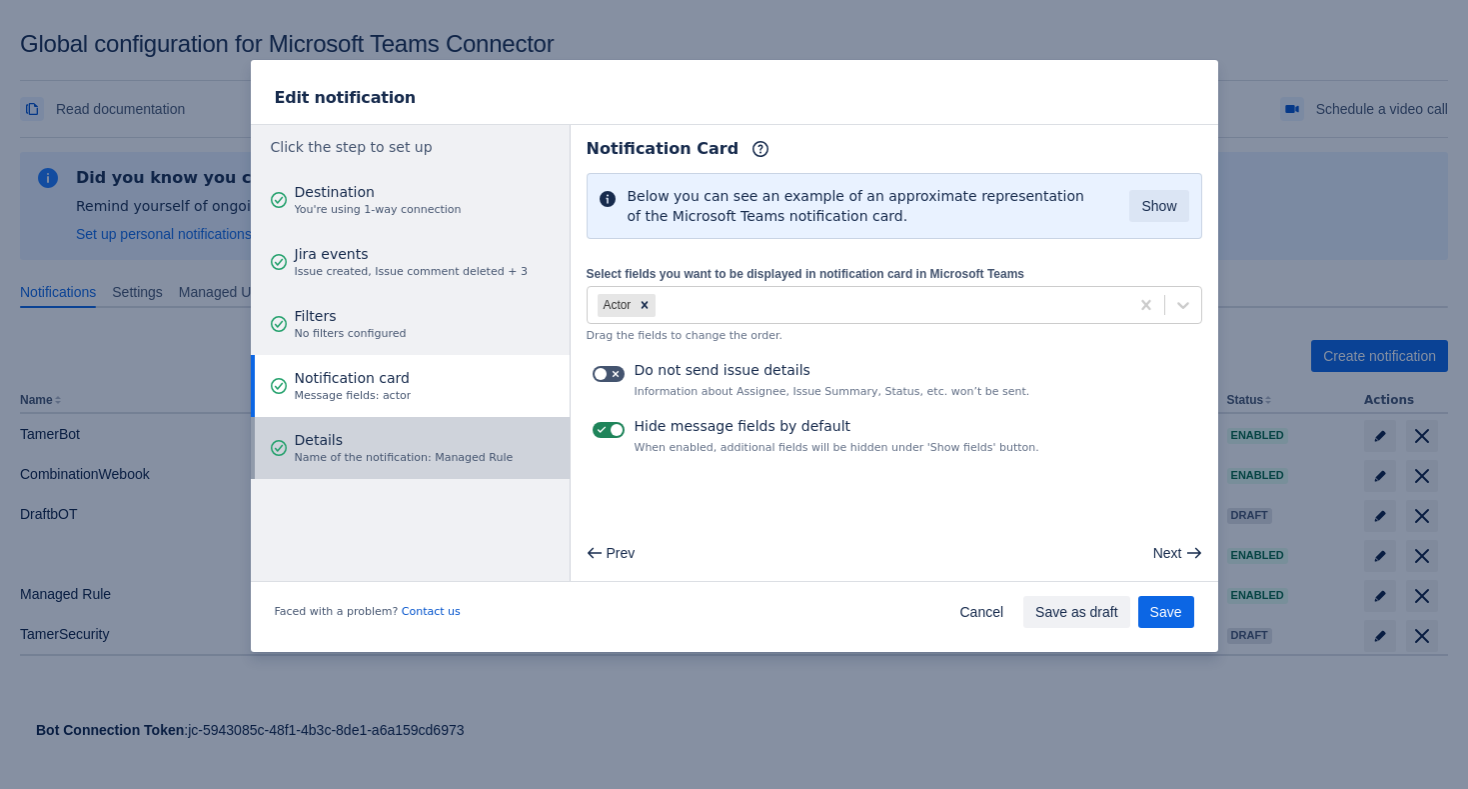
click at [373, 469] on div "Details Name of the notification: Managed Rule" at bounding box center [404, 448] width 219 height 60
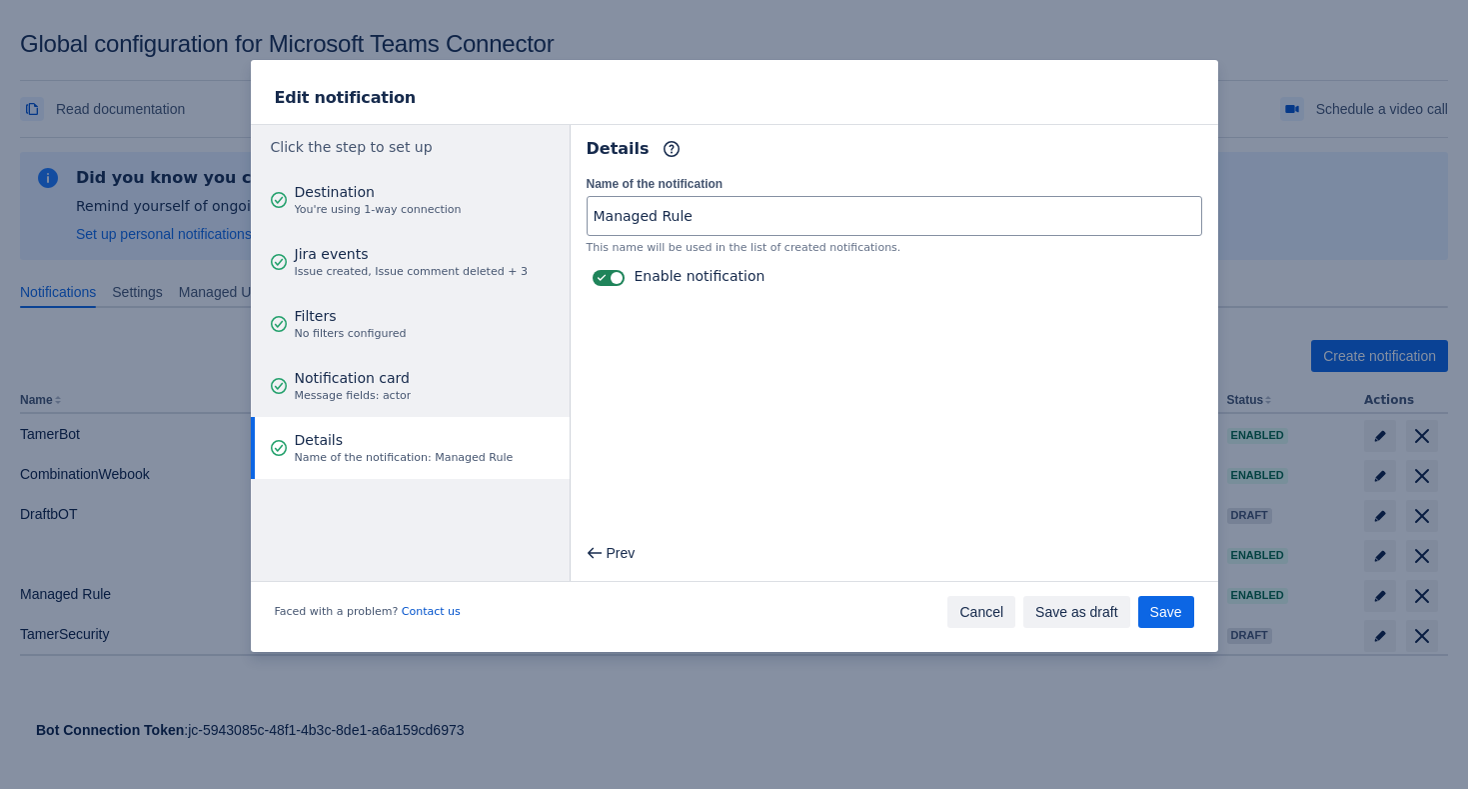
click at [953, 613] on button "Cancel" at bounding box center [982, 612] width 68 height 32
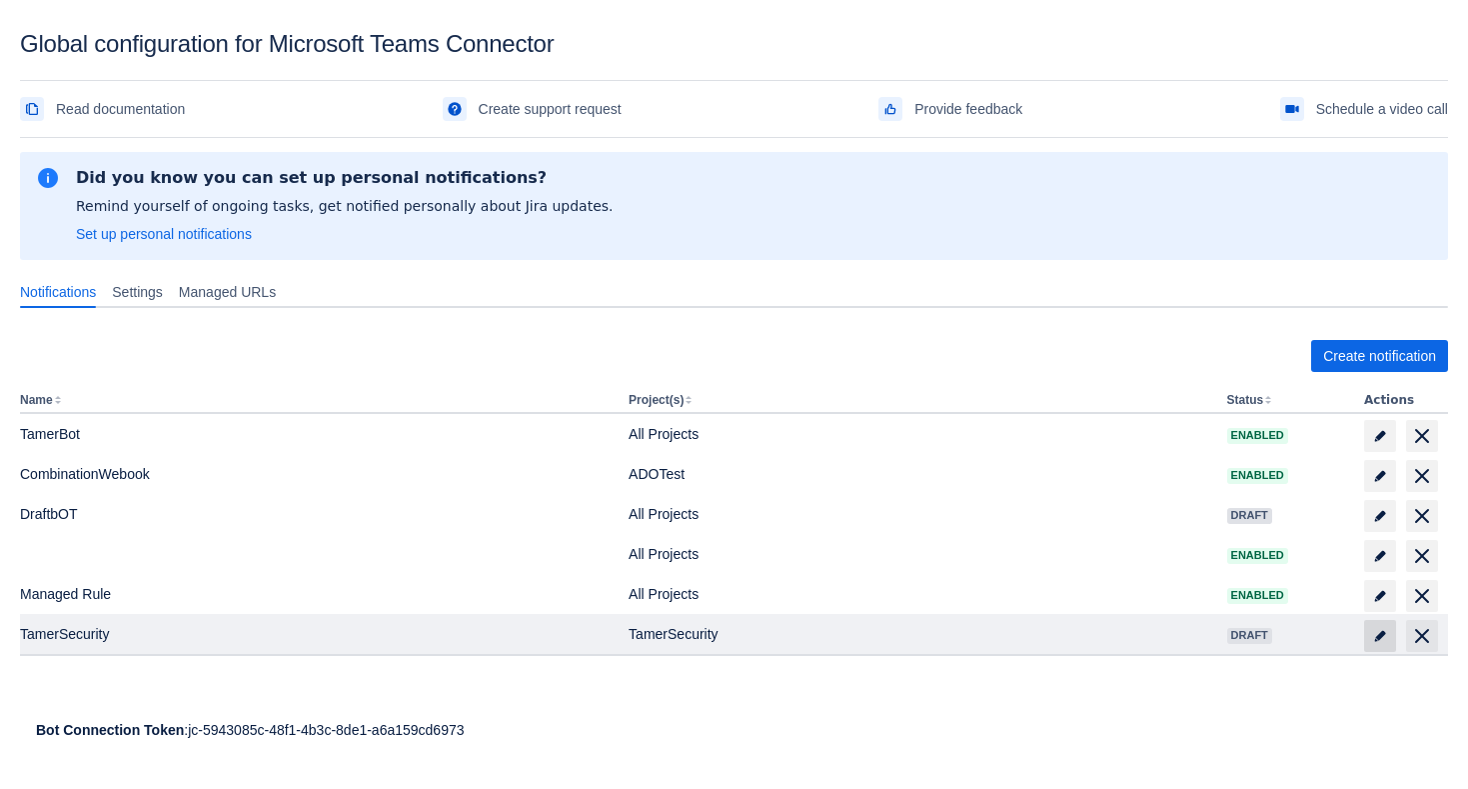
click at [1372, 636] on span "edit" at bounding box center [1380, 636] width 16 height 16
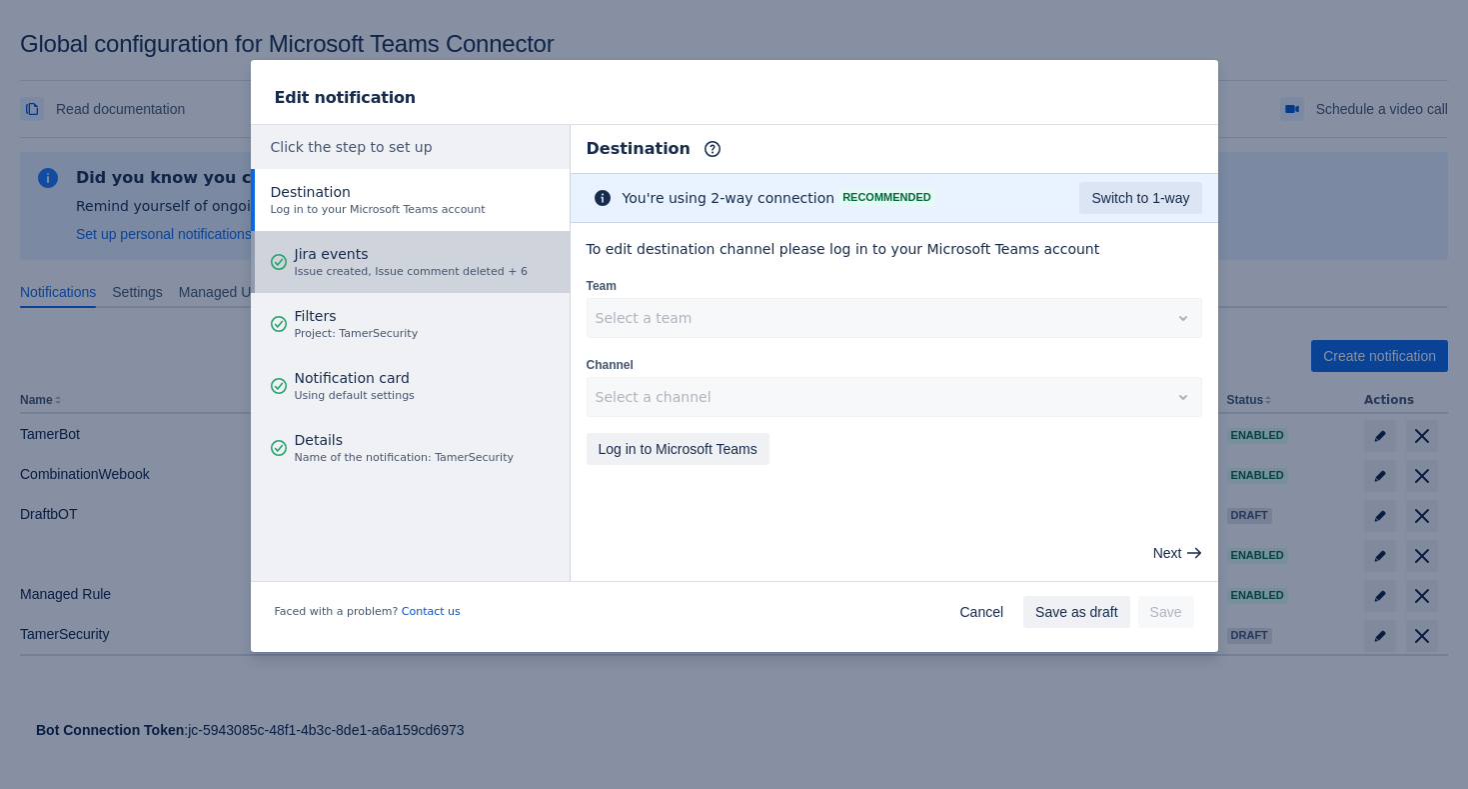
click at [467, 232] on div "Jira events Issue created, Issue comment deleted + 6" at bounding box center [411, 262] width 233 height 60
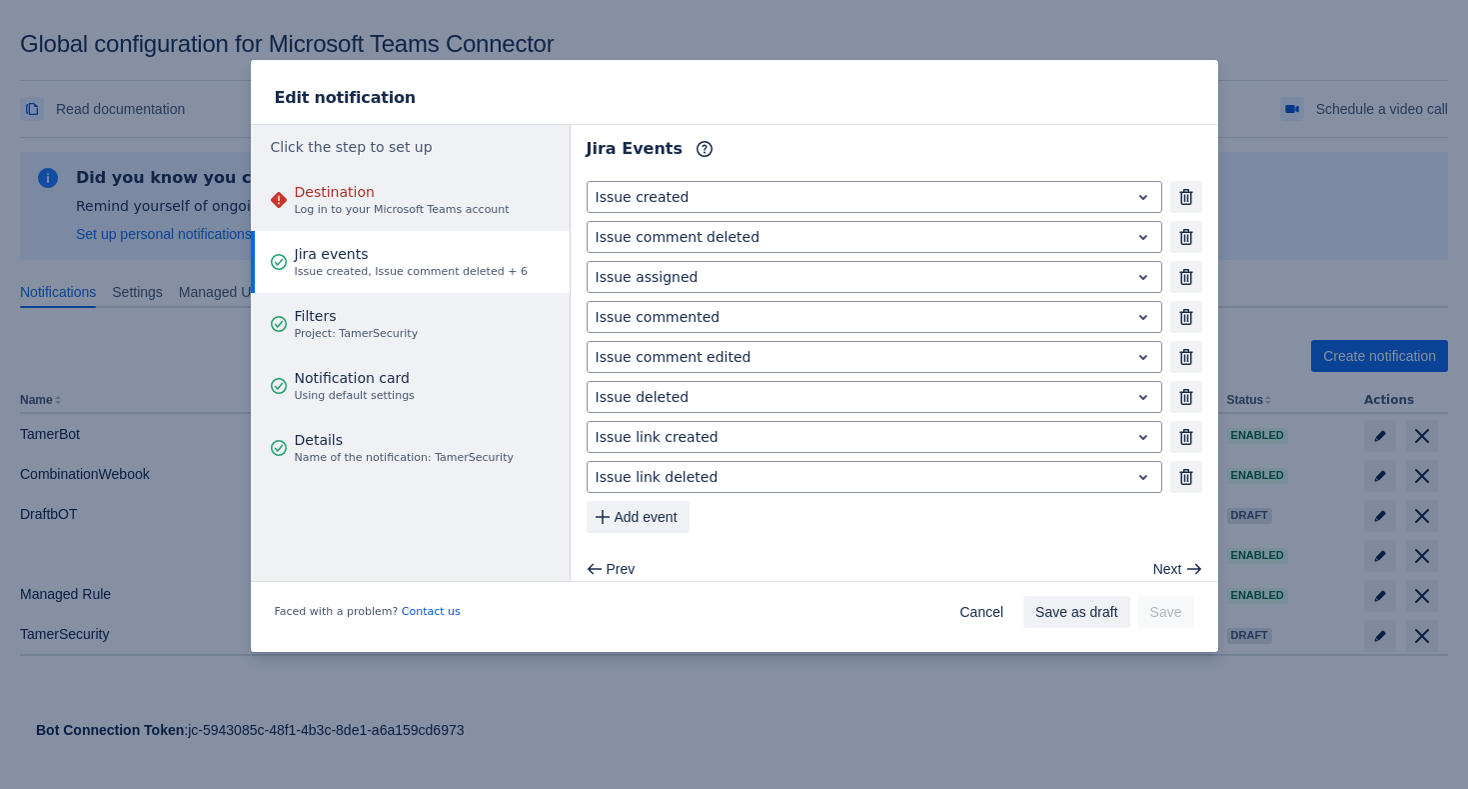
click at [467, 266] on span "Issue created, Issue comment deleted + 6" at bounding box center [411, 272] width 233 height 16
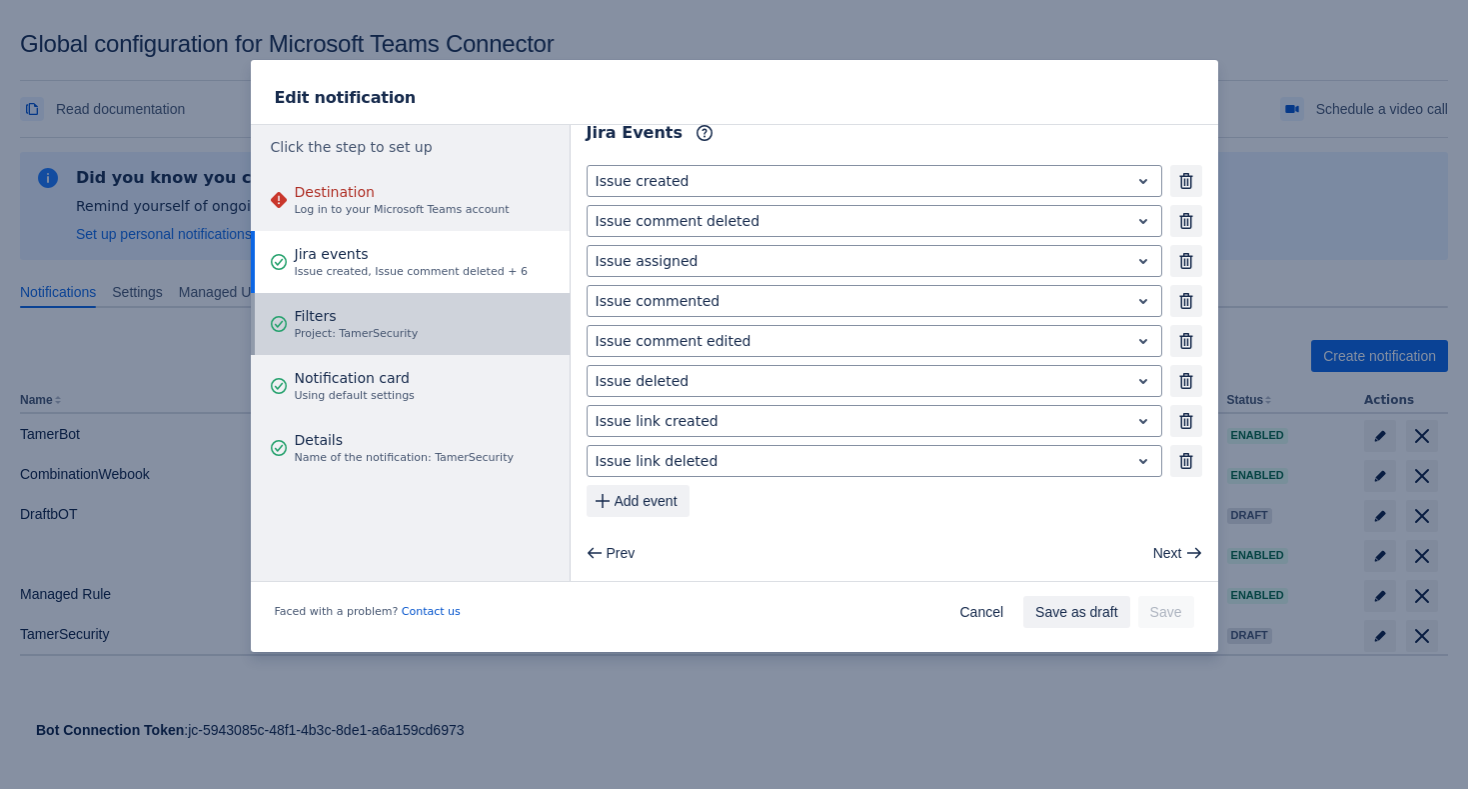
click at [442, 335] on button "Filters Project: TamerSecurity" at bounding box center [410, 324] width 319 height 62
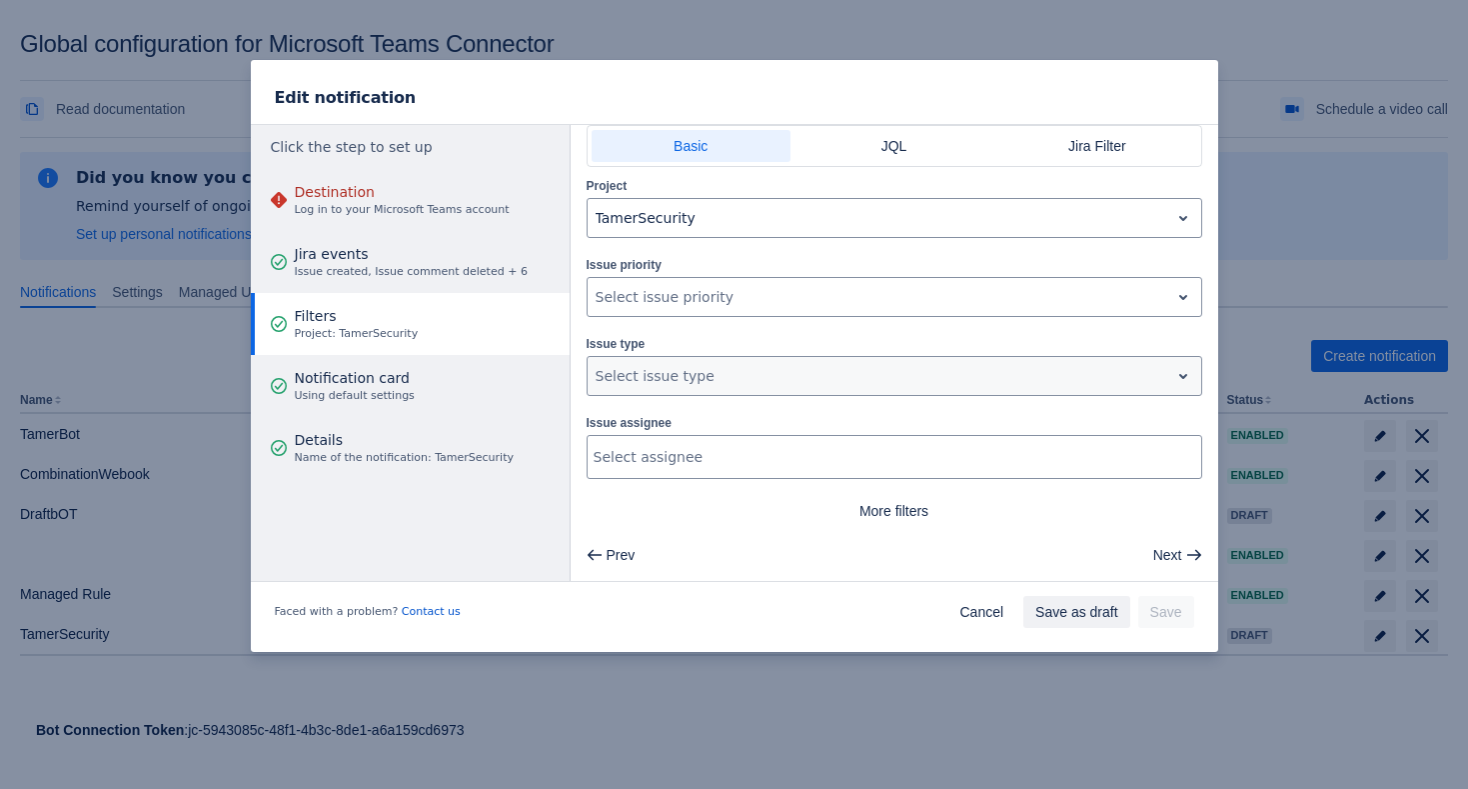
scroll to position [0, 0]
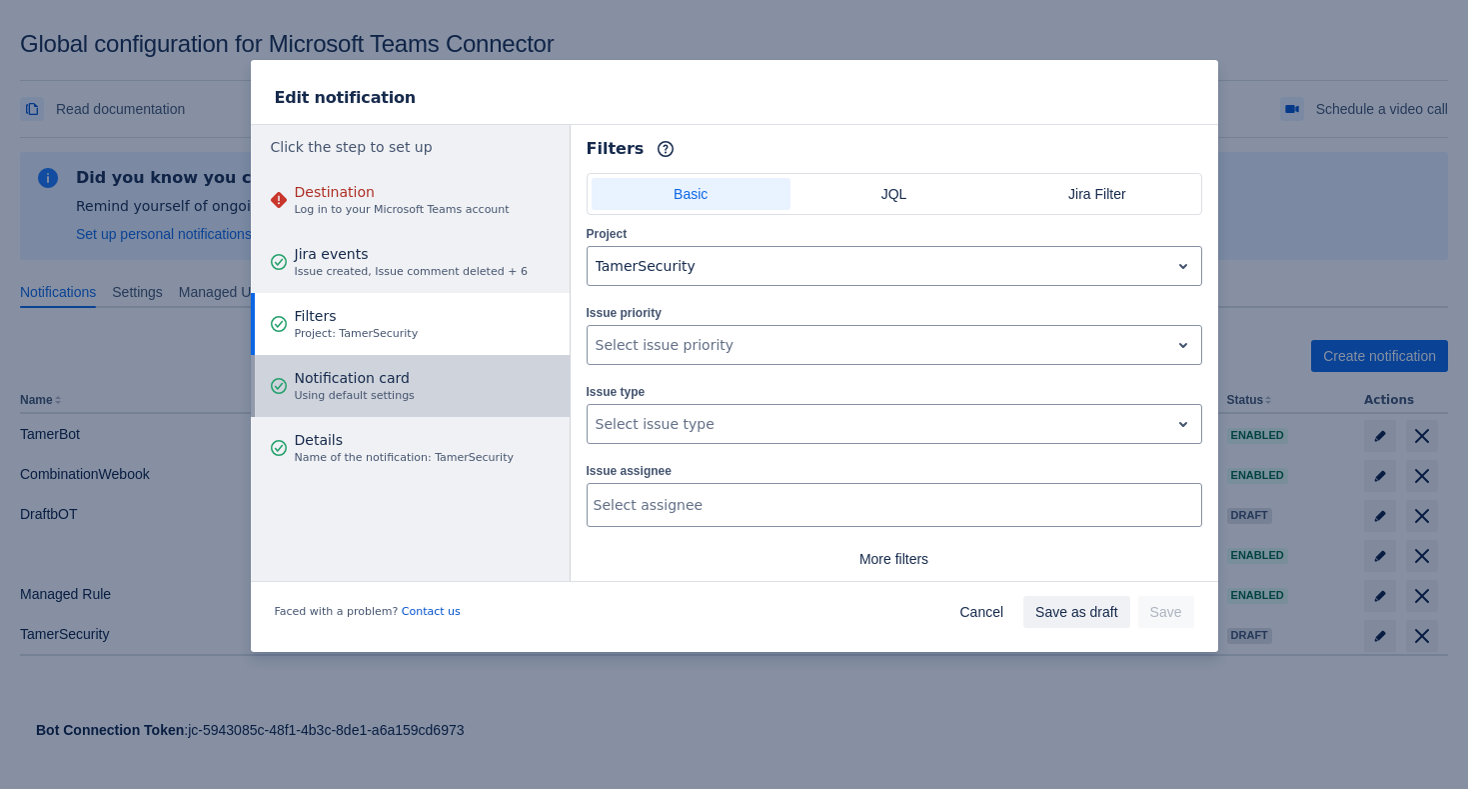
click at [442, 382] on button "Notification card Using default settings" at bounding box center [410, 386] width 319 height 62
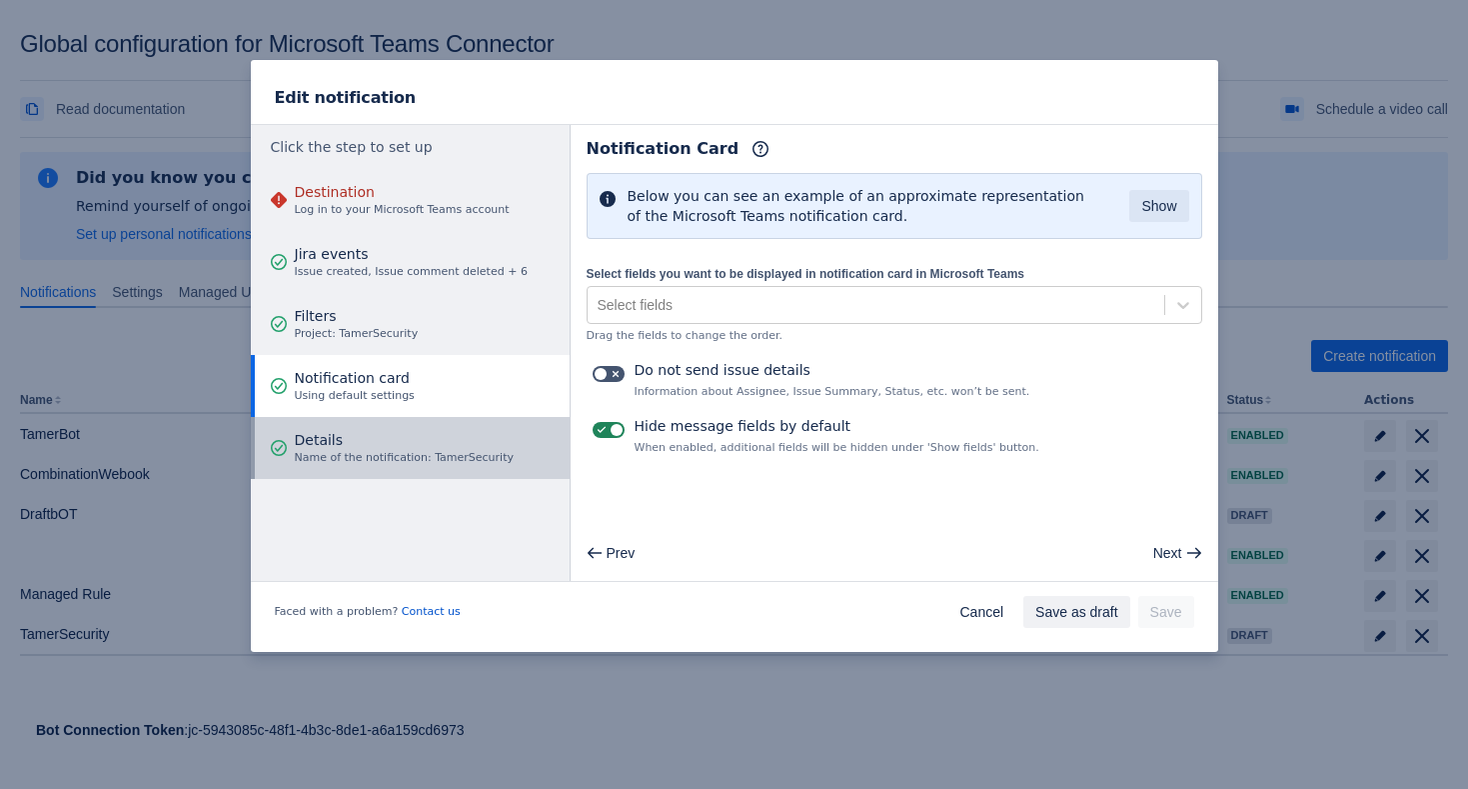
click at [449, 466] on div "Details Name of the notification: TamerSecurity" at bounding box center [404, 448] width 219 height 60
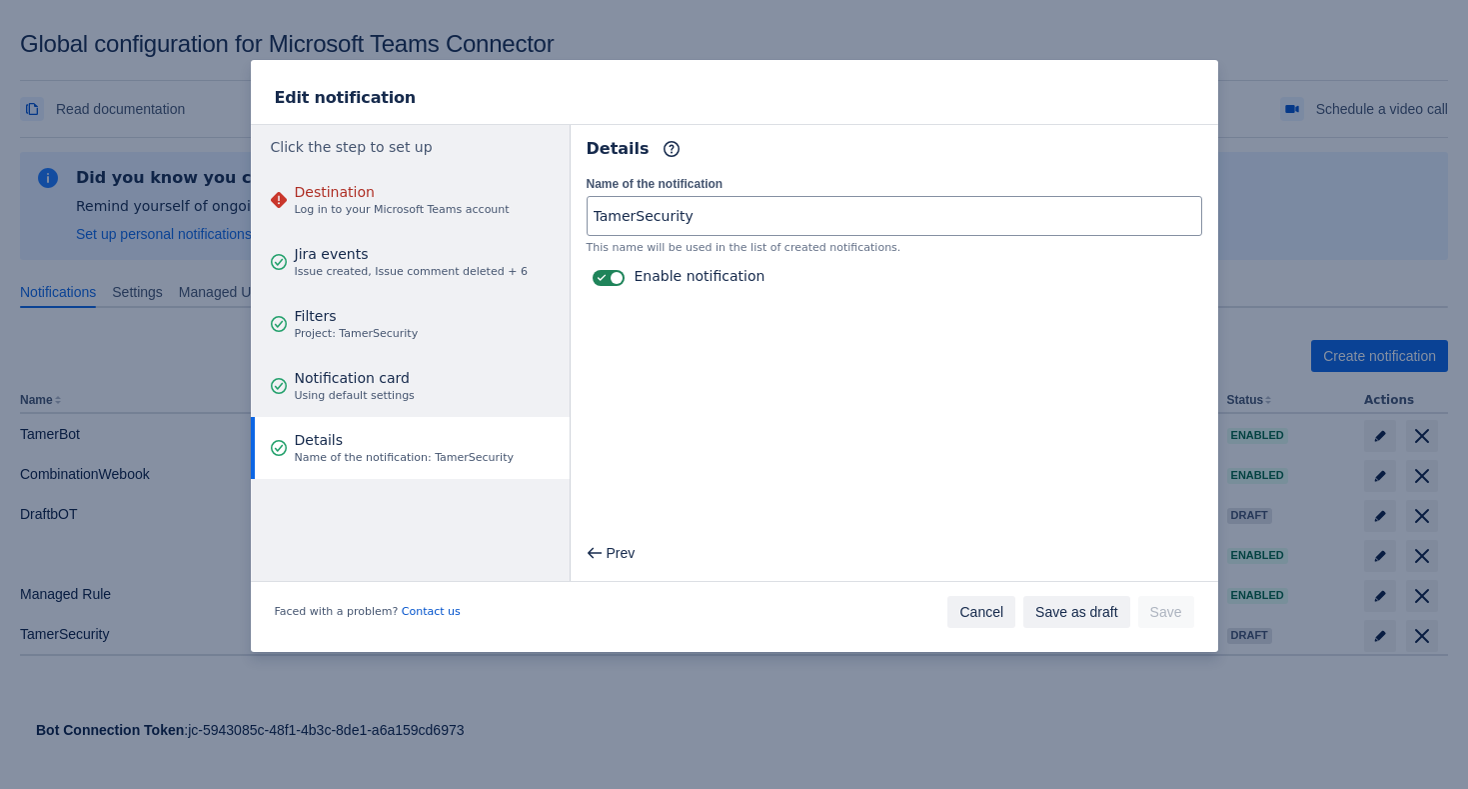
click at [960, 608] on span "Cancel" at bounding box center [982, 612] width 44 height 32
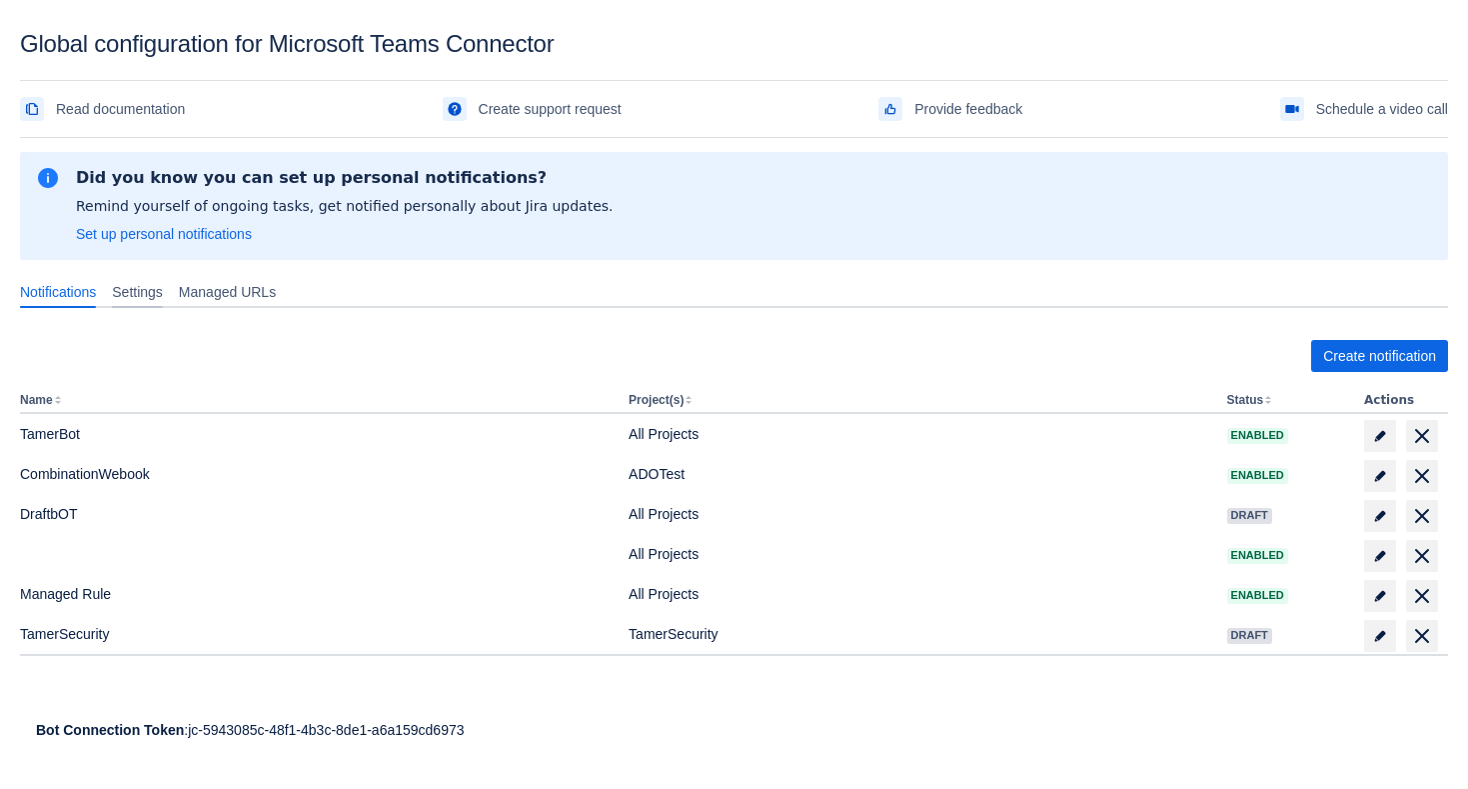
click at [125, 291] on span "Settings" at bounding box center [137, 292] width 51 height 20
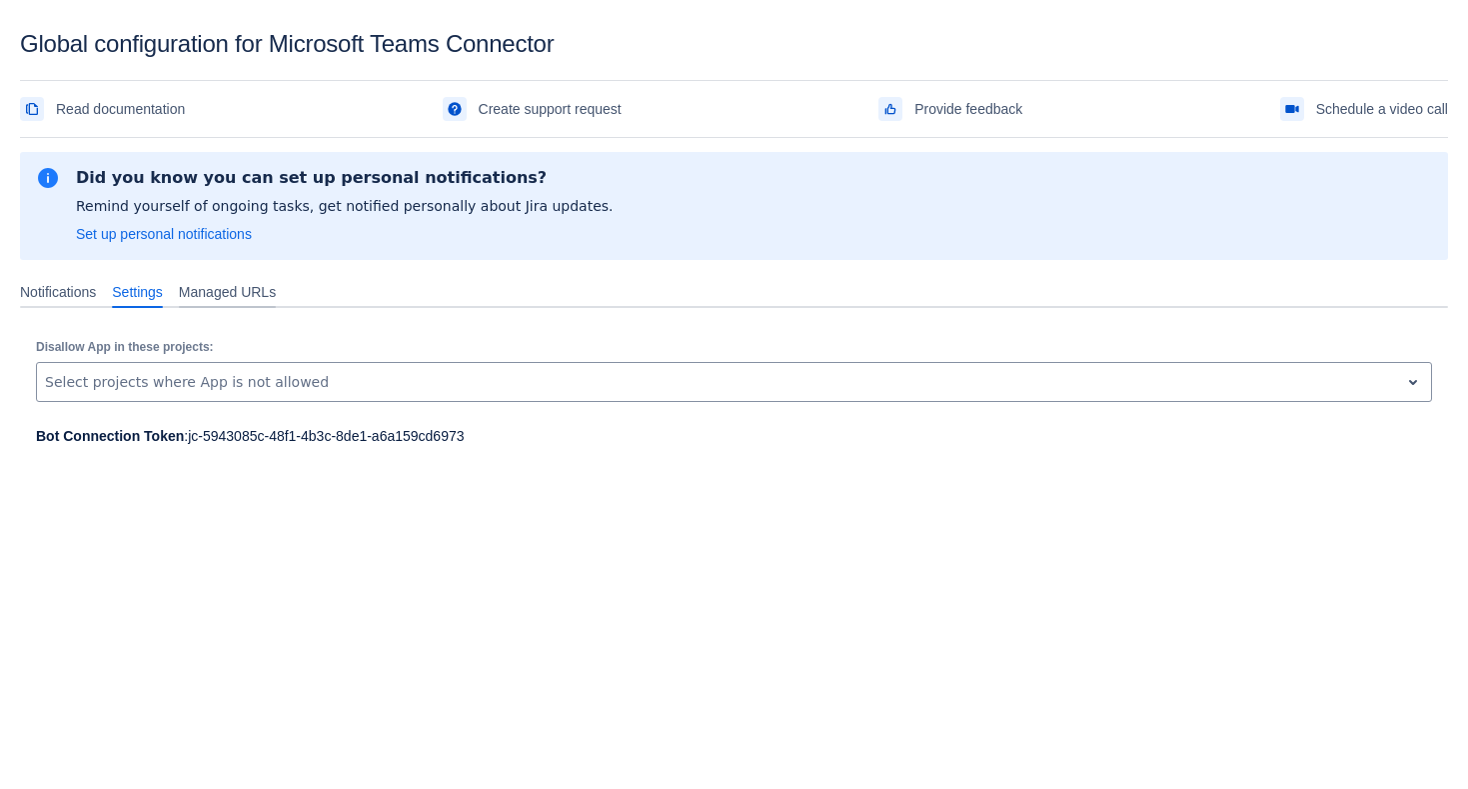
click at [246, 304] on div "Managed URLs" at bounding box center [227, 292] width 113 height 32
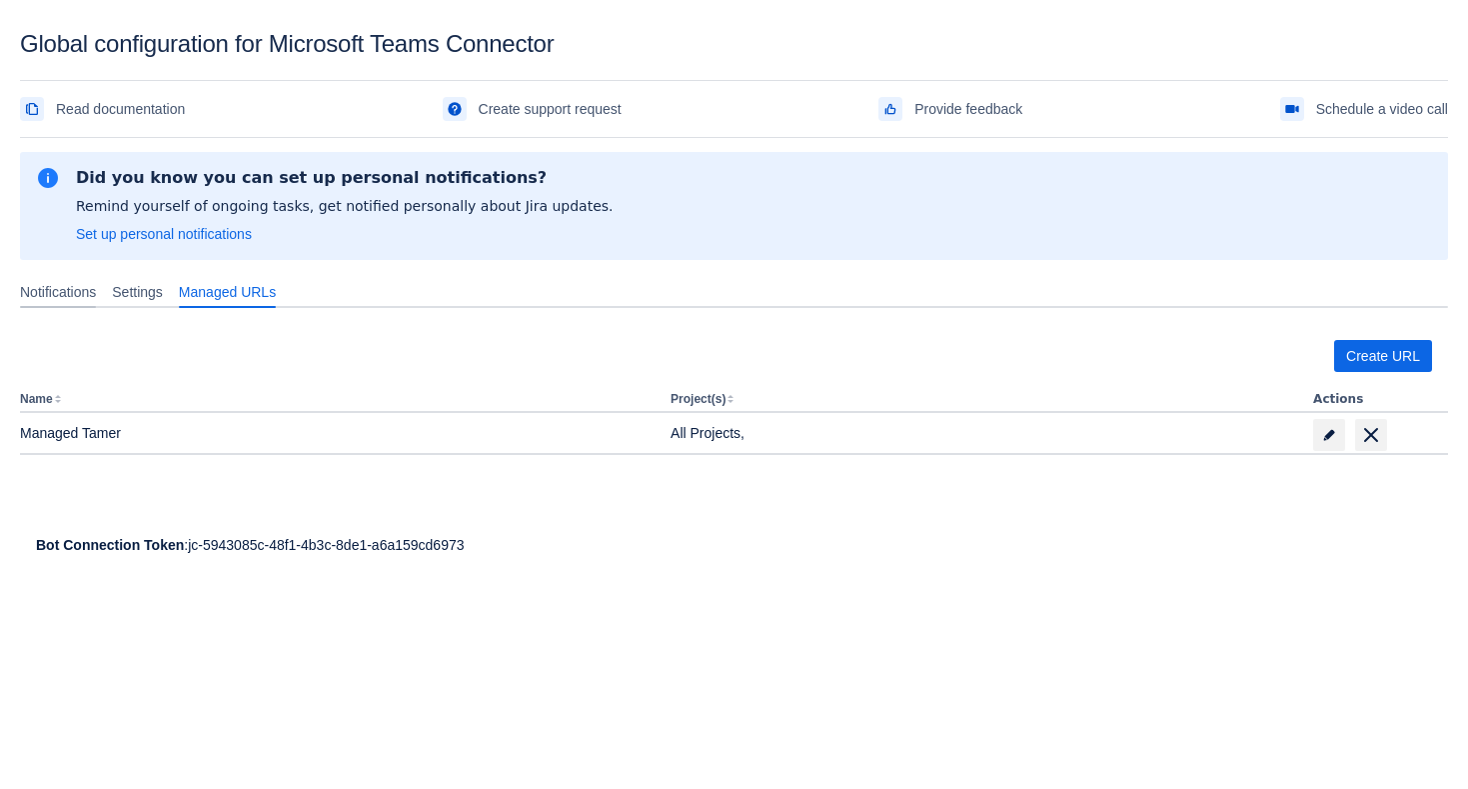
click at [70, 305] on div "Notifications" at bounding box center [58, 292] width 92 height 32
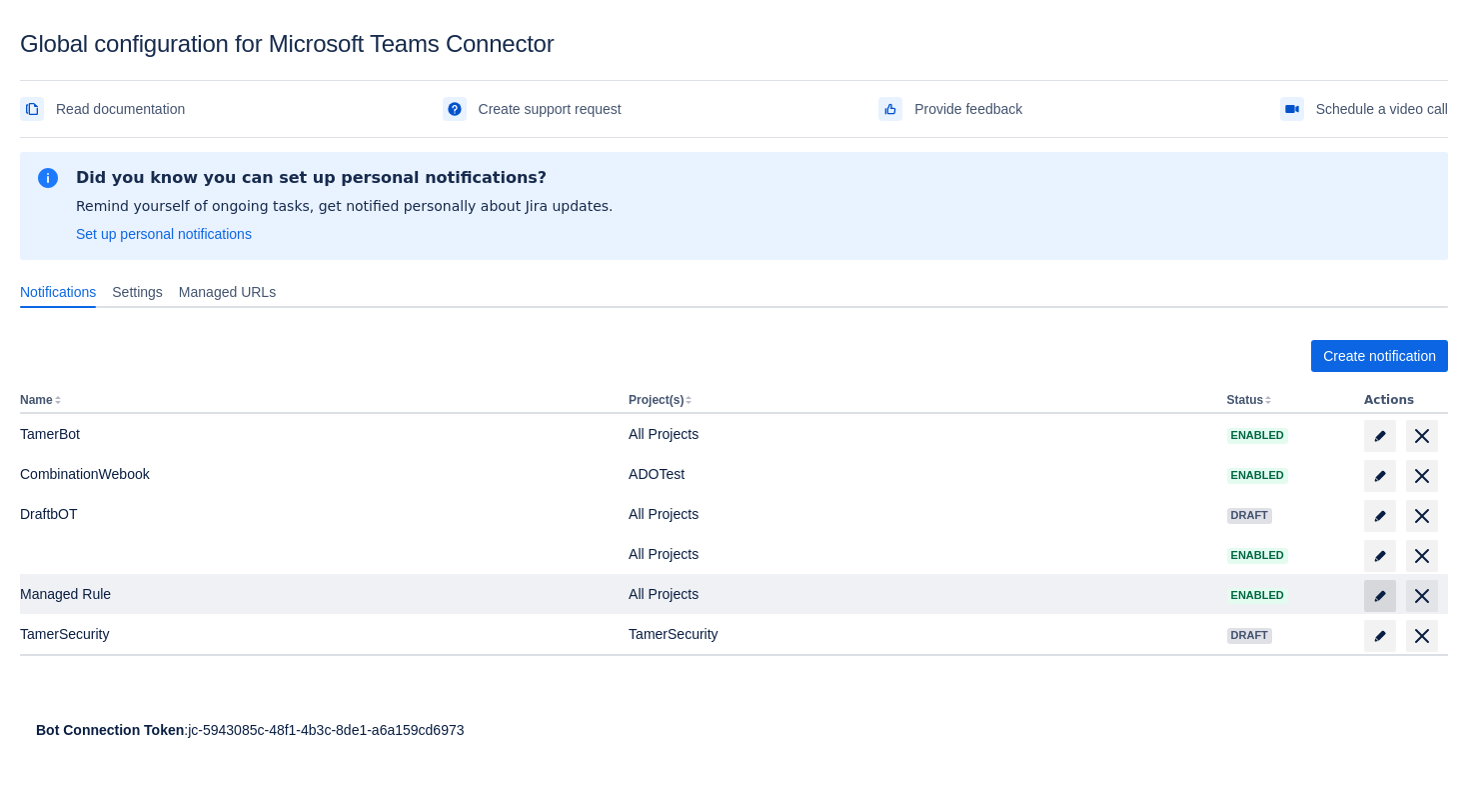
click at [1372, 590] on span "edit" at bounding box center [1380, 596] width 16 height 16
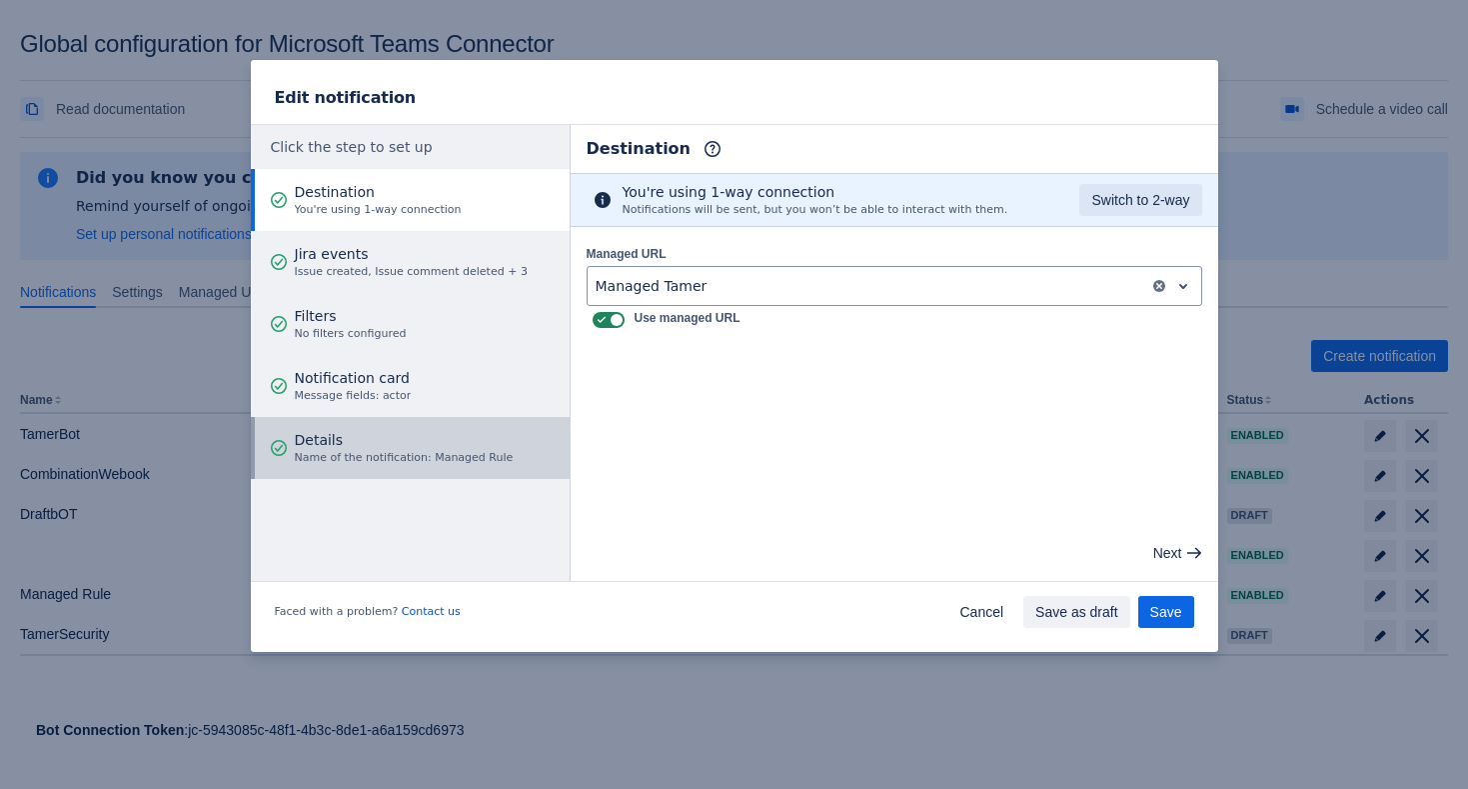
click at [414, 456] on span "Name of the notification: Managed Rule" at bounding box center [404, 458] width 219 height 16
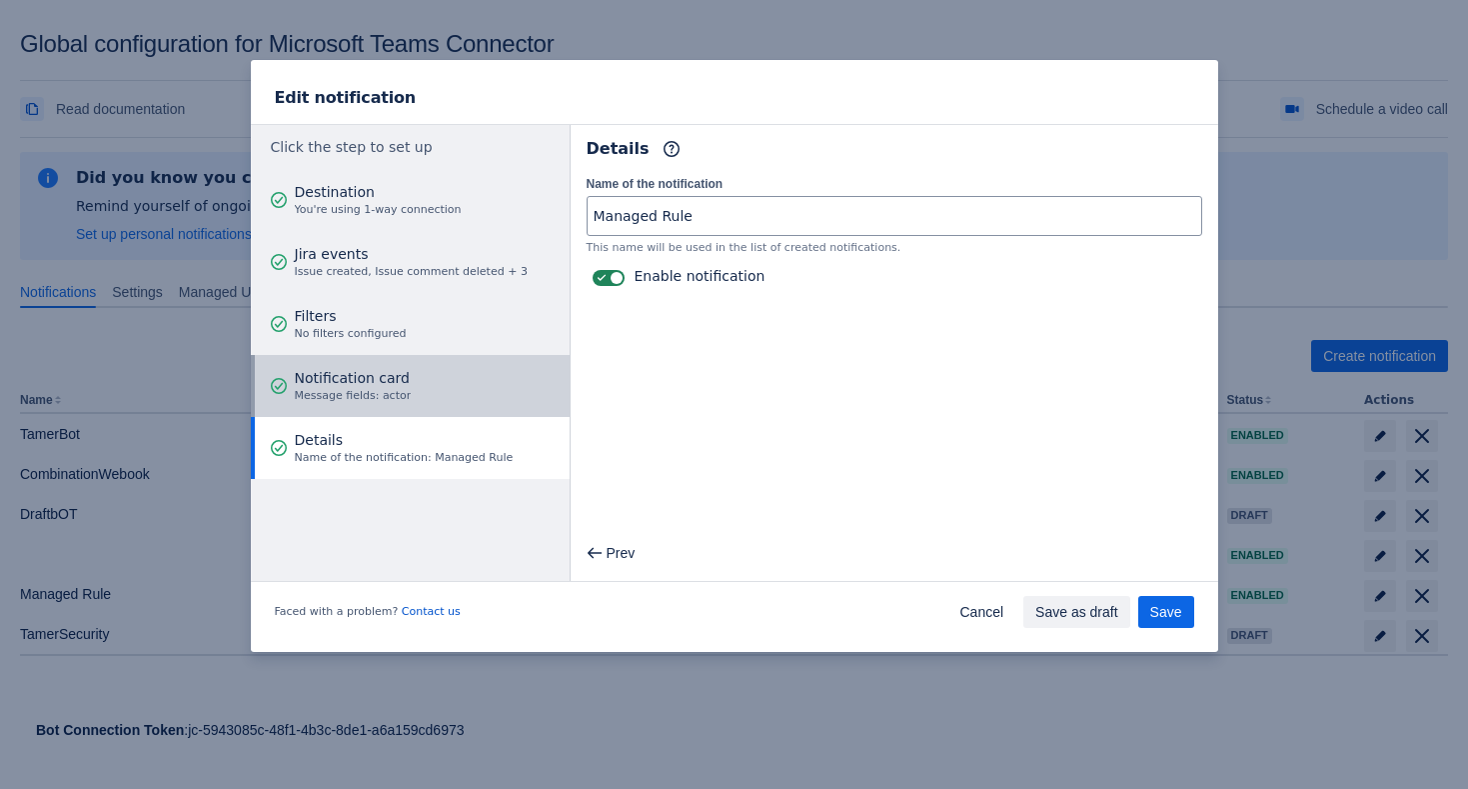
click at [433, 377] on button "Notification card Message fields: actor" at bounding box center [410, 386] width 319 height 62
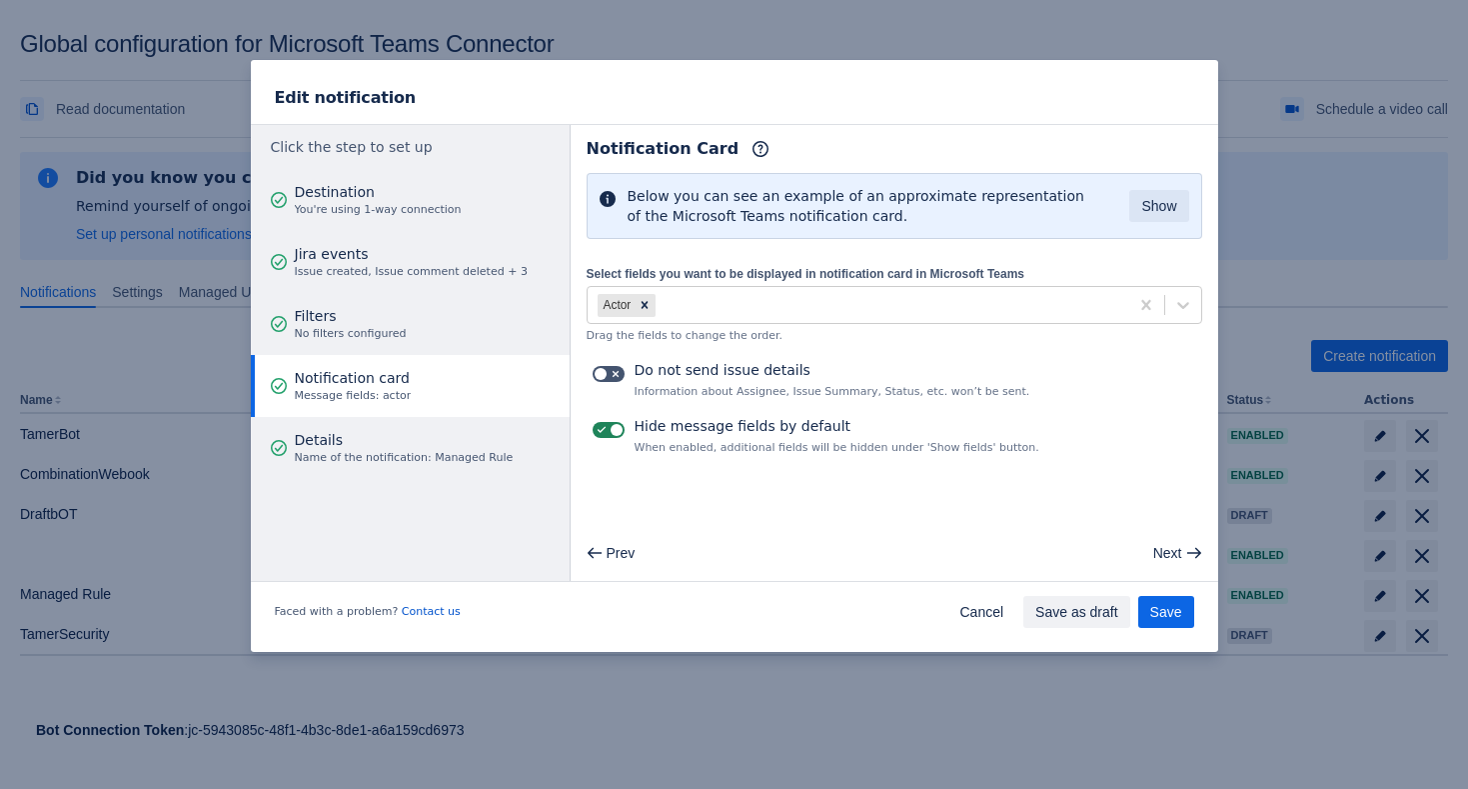
click at [414, 410] on button "Notification card Message fields: actor" at bounding box center [410, 386] width 319 height 62
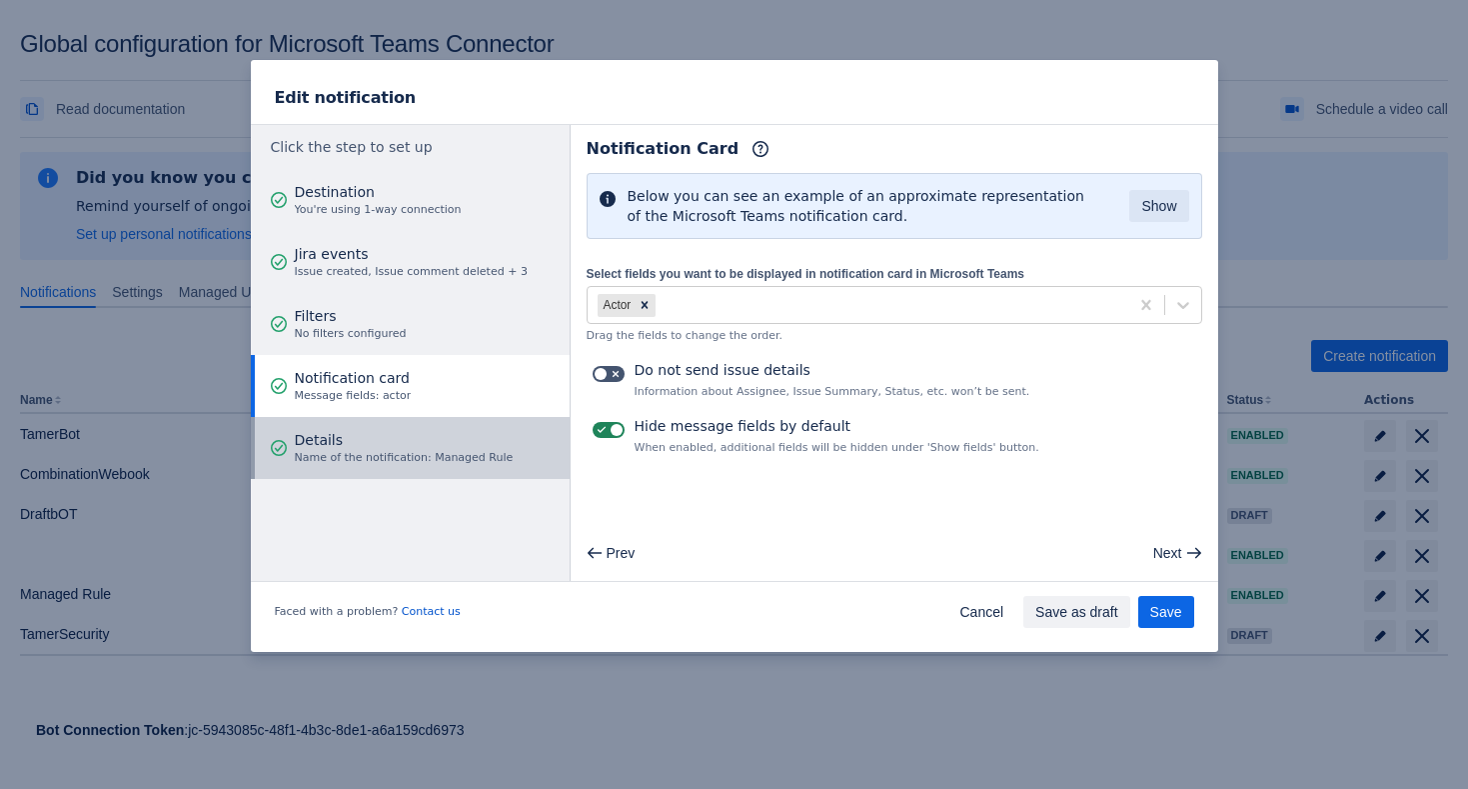
click at [417, 431] on span "Details" at bounding box center [404, 440] width 219 height 20
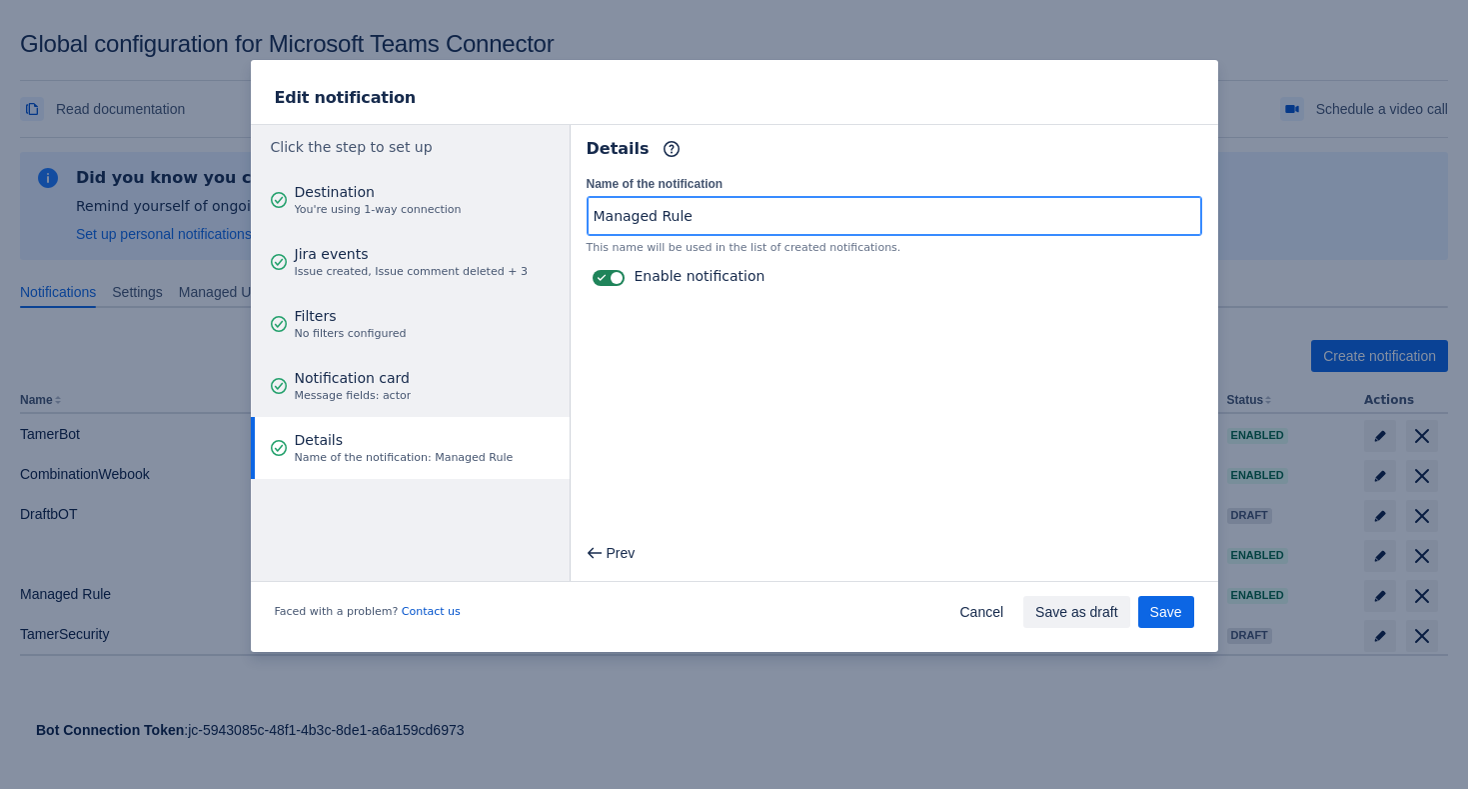
click at [721, 215] on input "Managed Rule" at bounding box center [895, 216] width 614 height 36
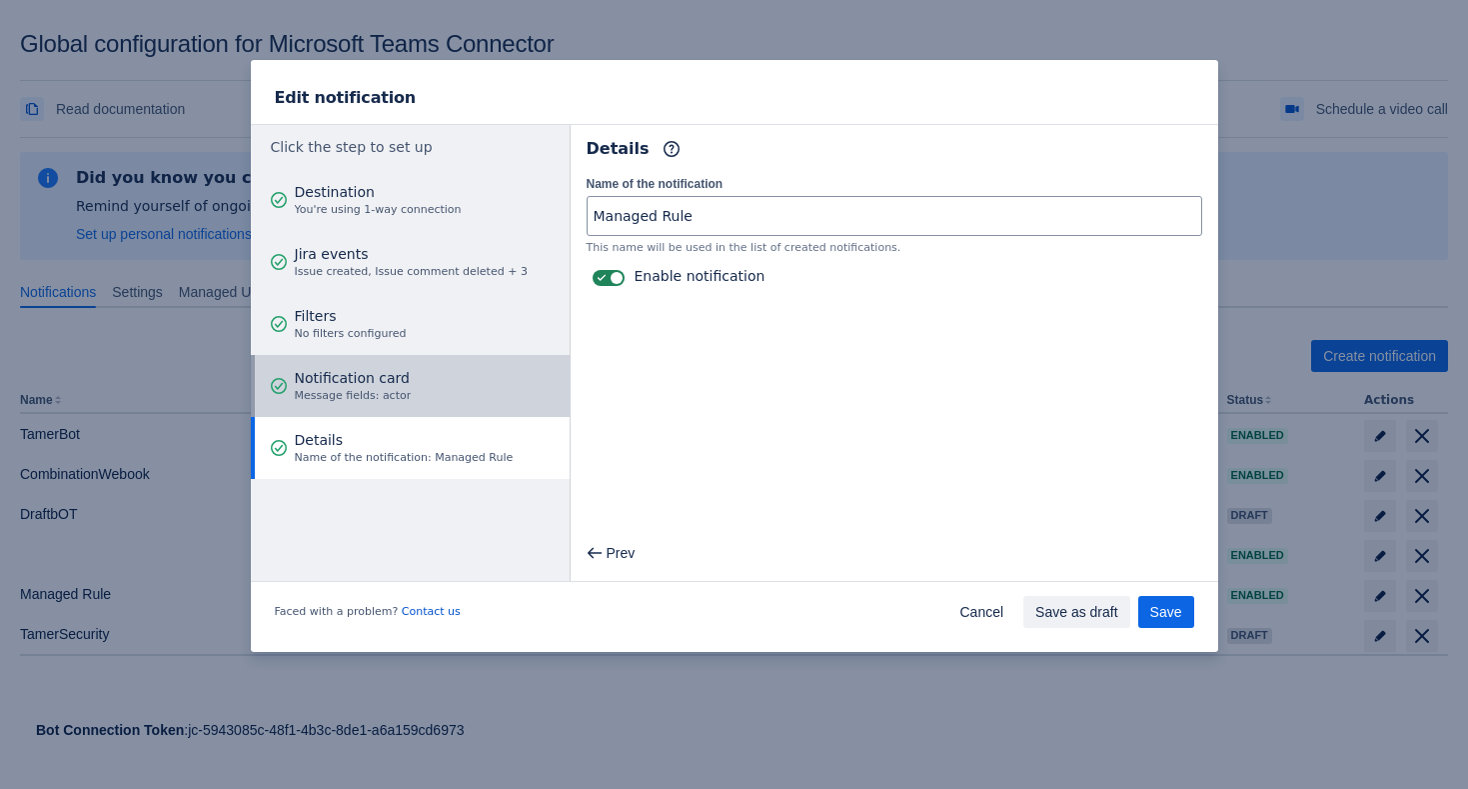
click at [433, 394] on button "Notification card Message fields: actor" at bounding box center [410, 386] width 319 height 62
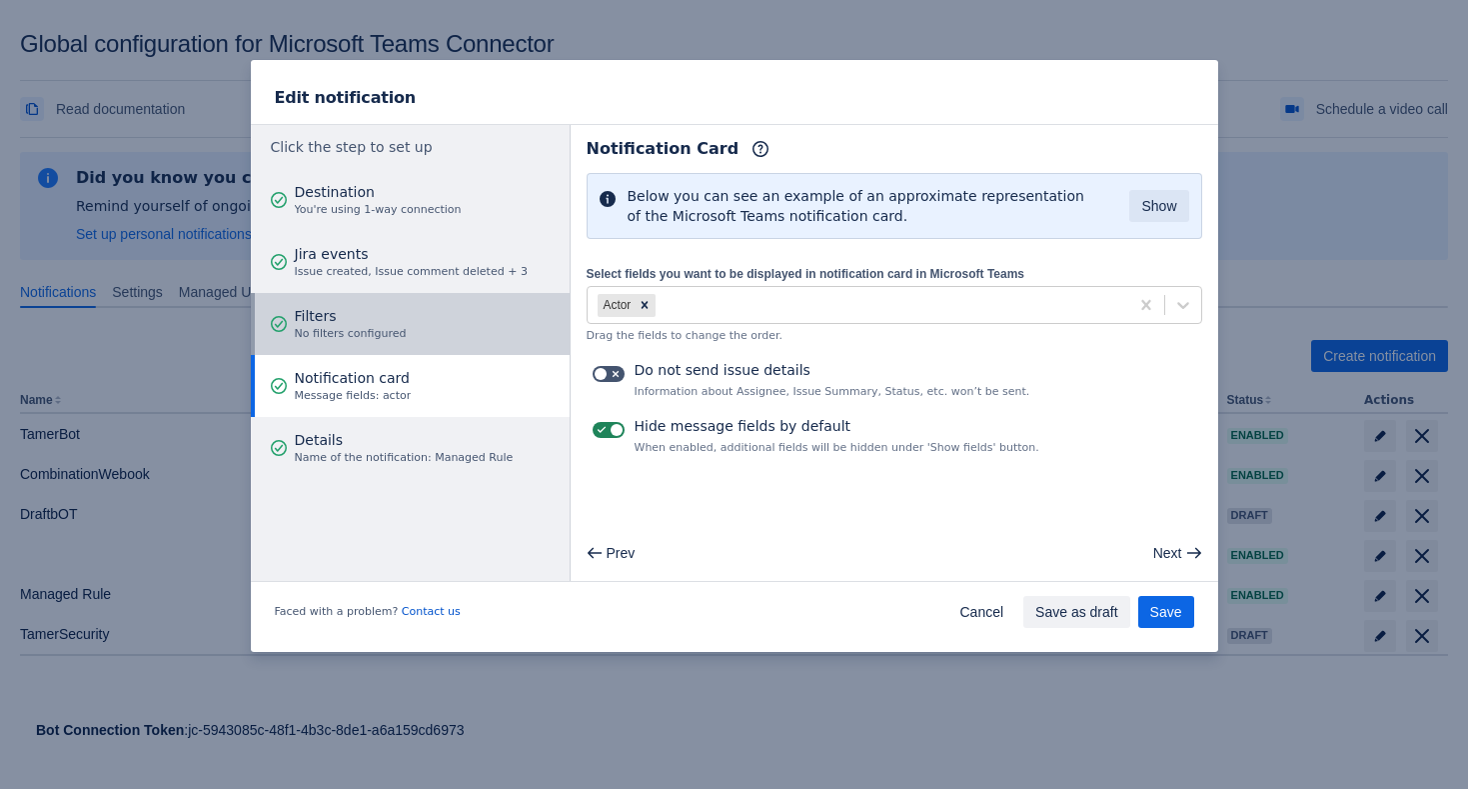
click at [452, 340] on button "Filters No filters configured" at bounding box center [410, 324] width 319 height 62
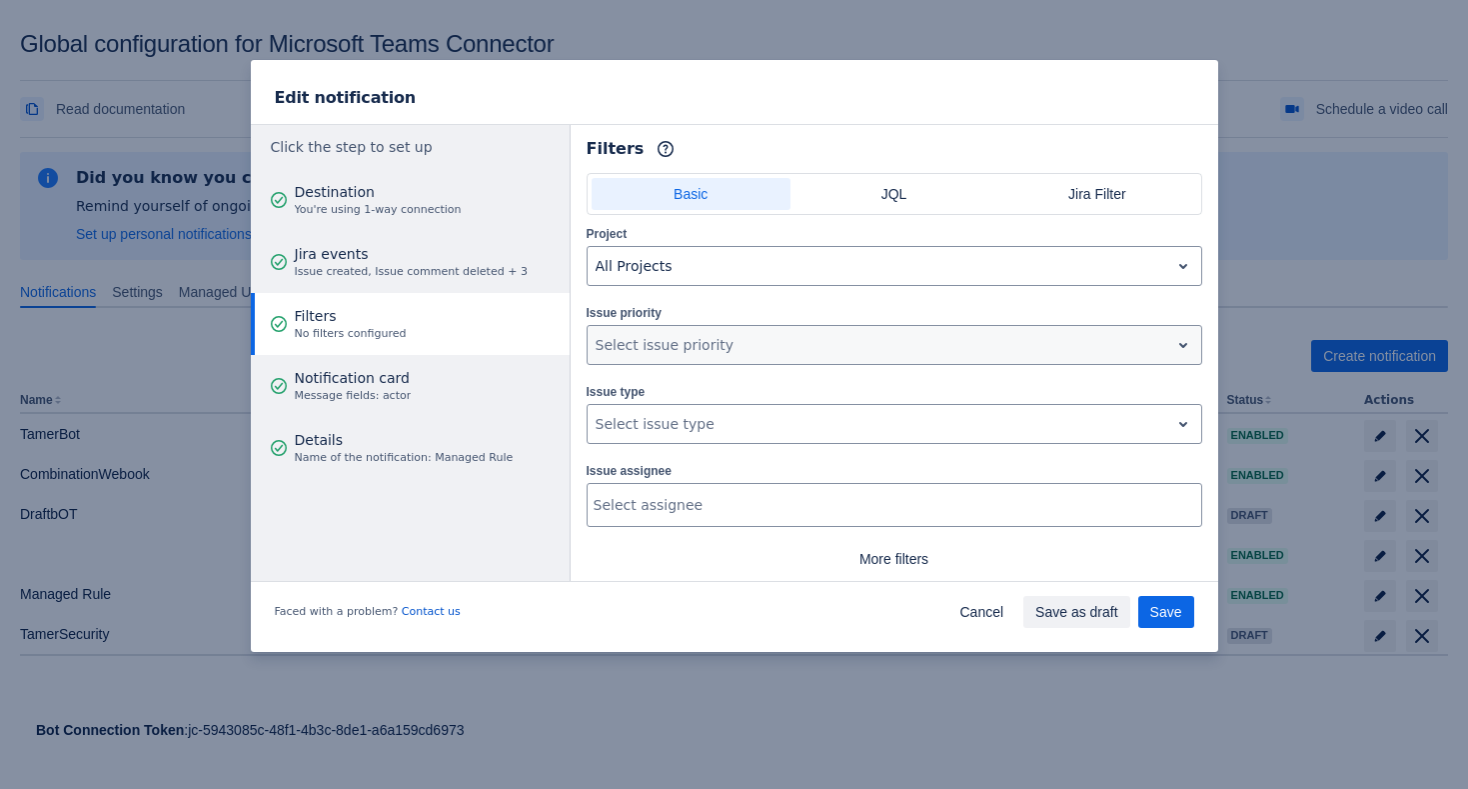
scroll to position [48, 0]
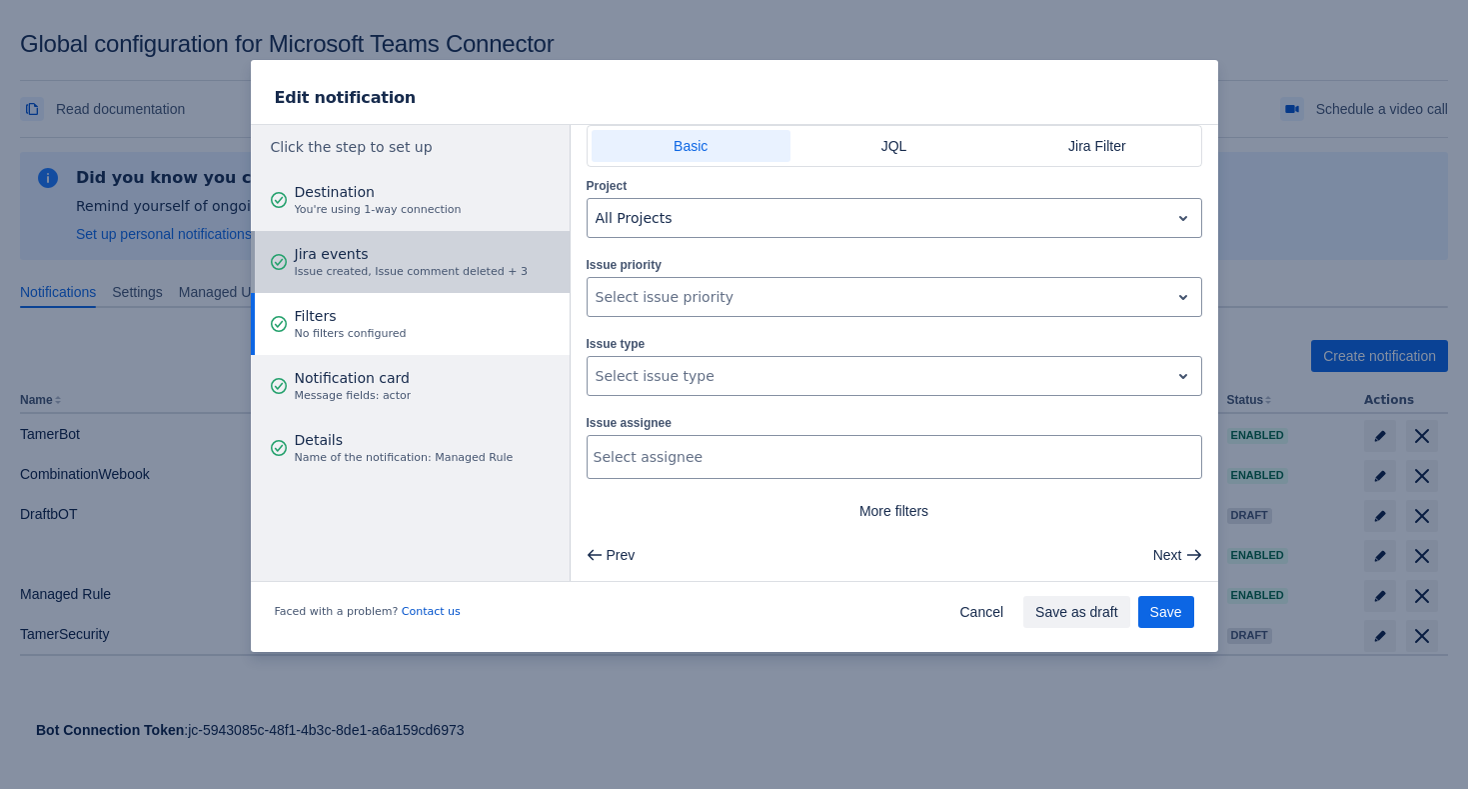
click at [423, 273] on span "Issue created, Issue comment deleted + 3" at bounding box center [411, 272] width 233 height 16
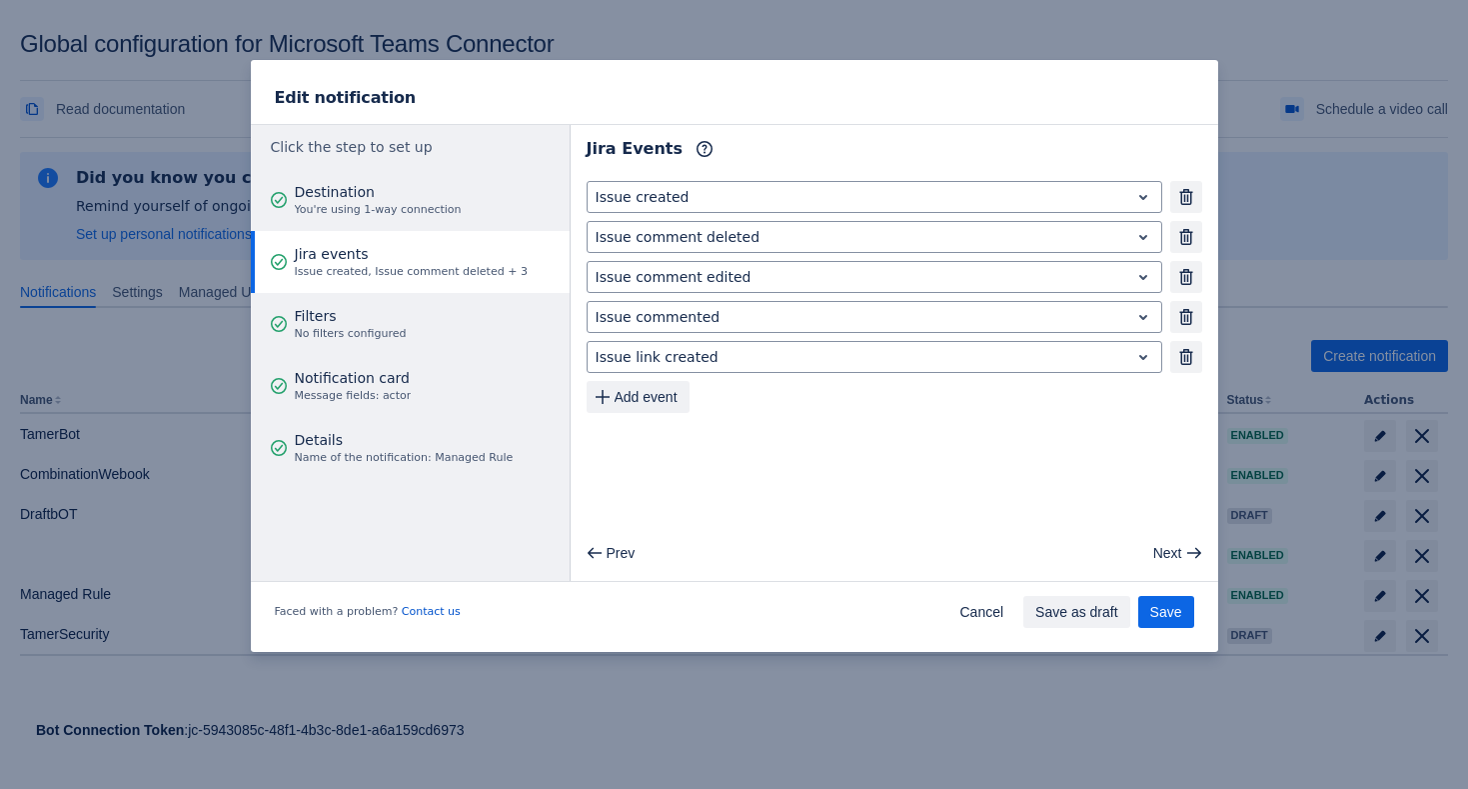
scroll to position [0, 0]
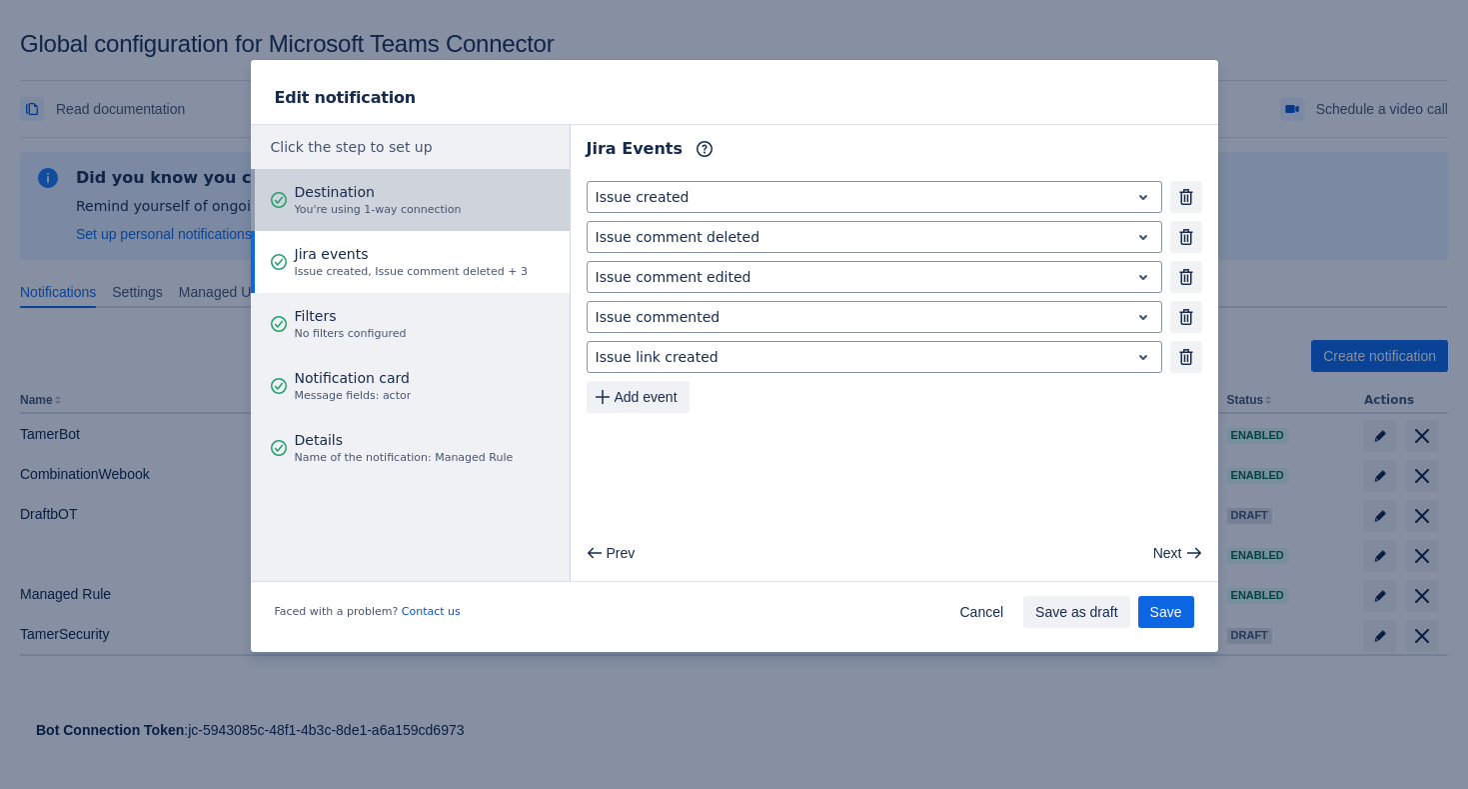
click at [450, 212] on span "You're using 1-way connection" at bounding box center [378, 210] width 167 height 16
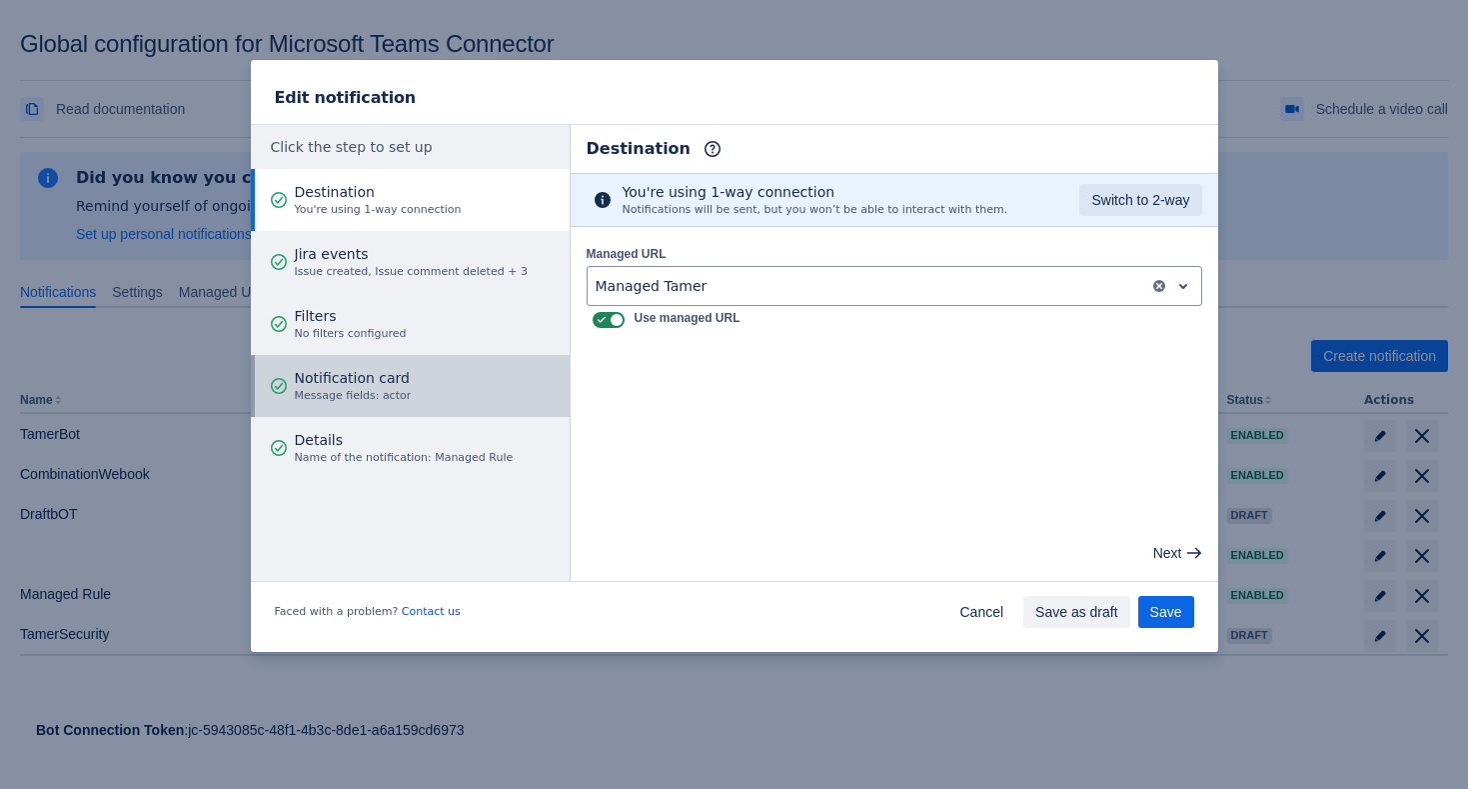
click at [419, 388] on button "Notification card Message fields: actor" at bounding box center [410, 386] width 319 height 62
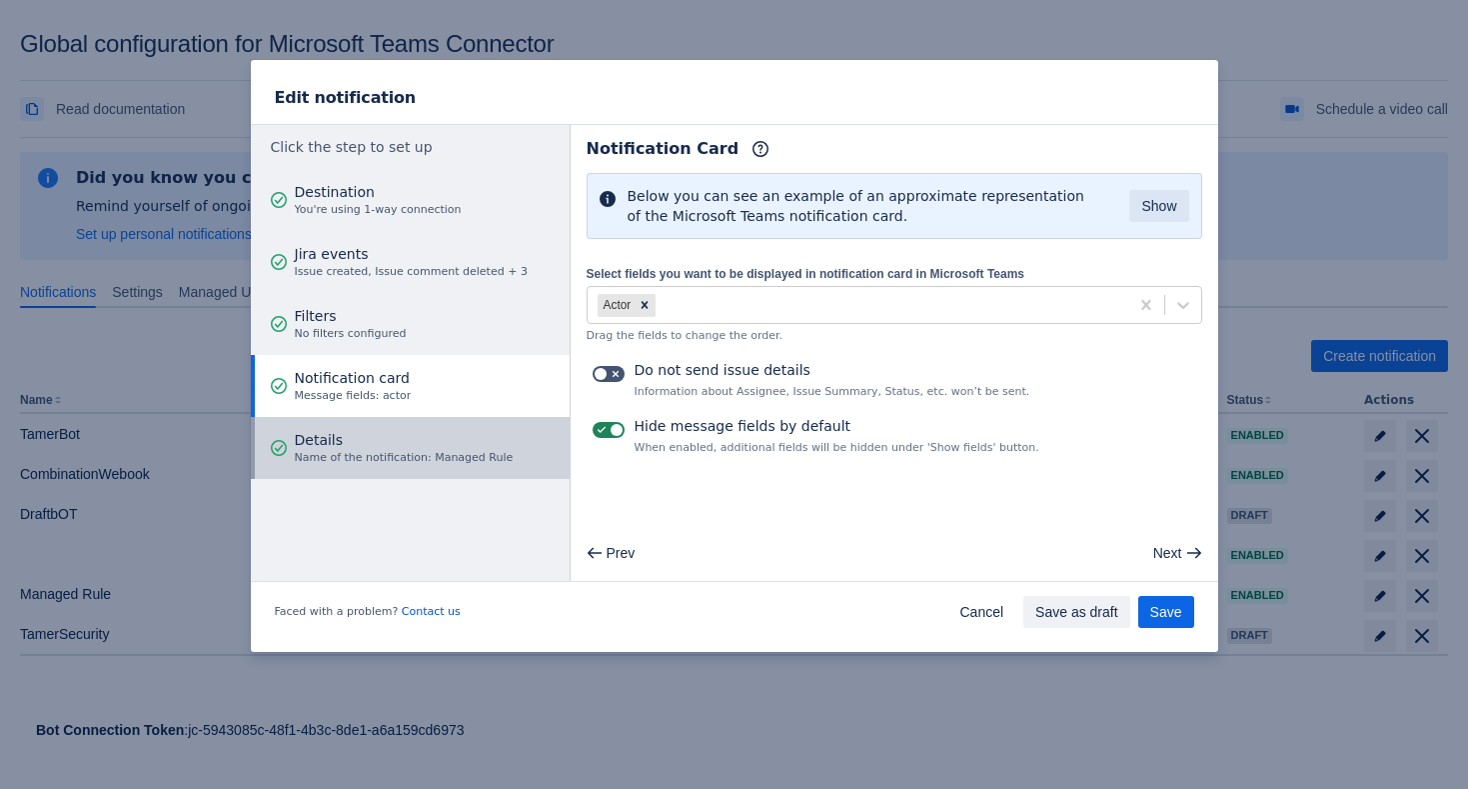
click at [431, 452] on span "Name of the notification: Managed Rule" at bounding box center [404, 458] width 219 height 16
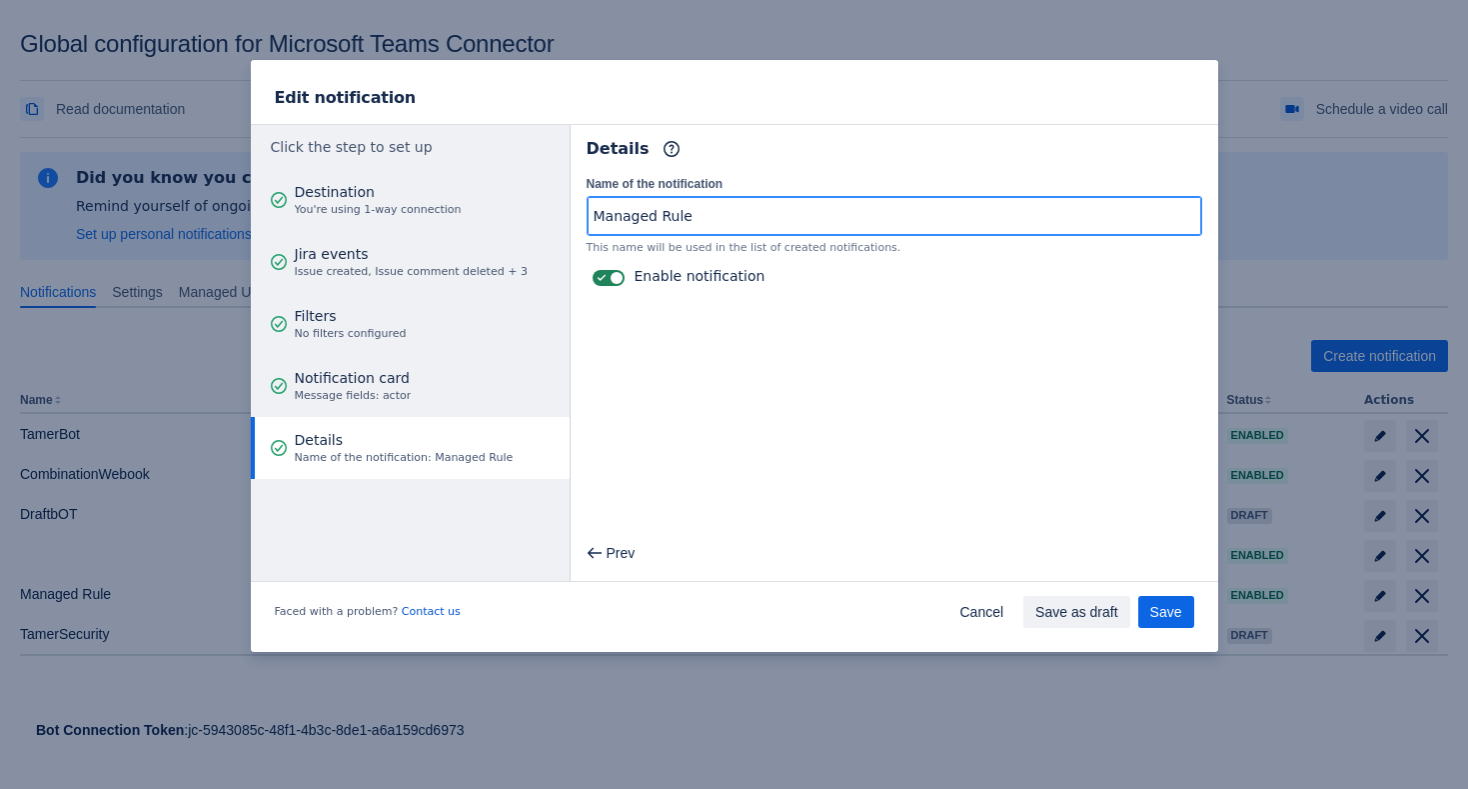
click at [776, 219] on input "Managed Rule" at bounding box center [895, 216] width 614 height 36
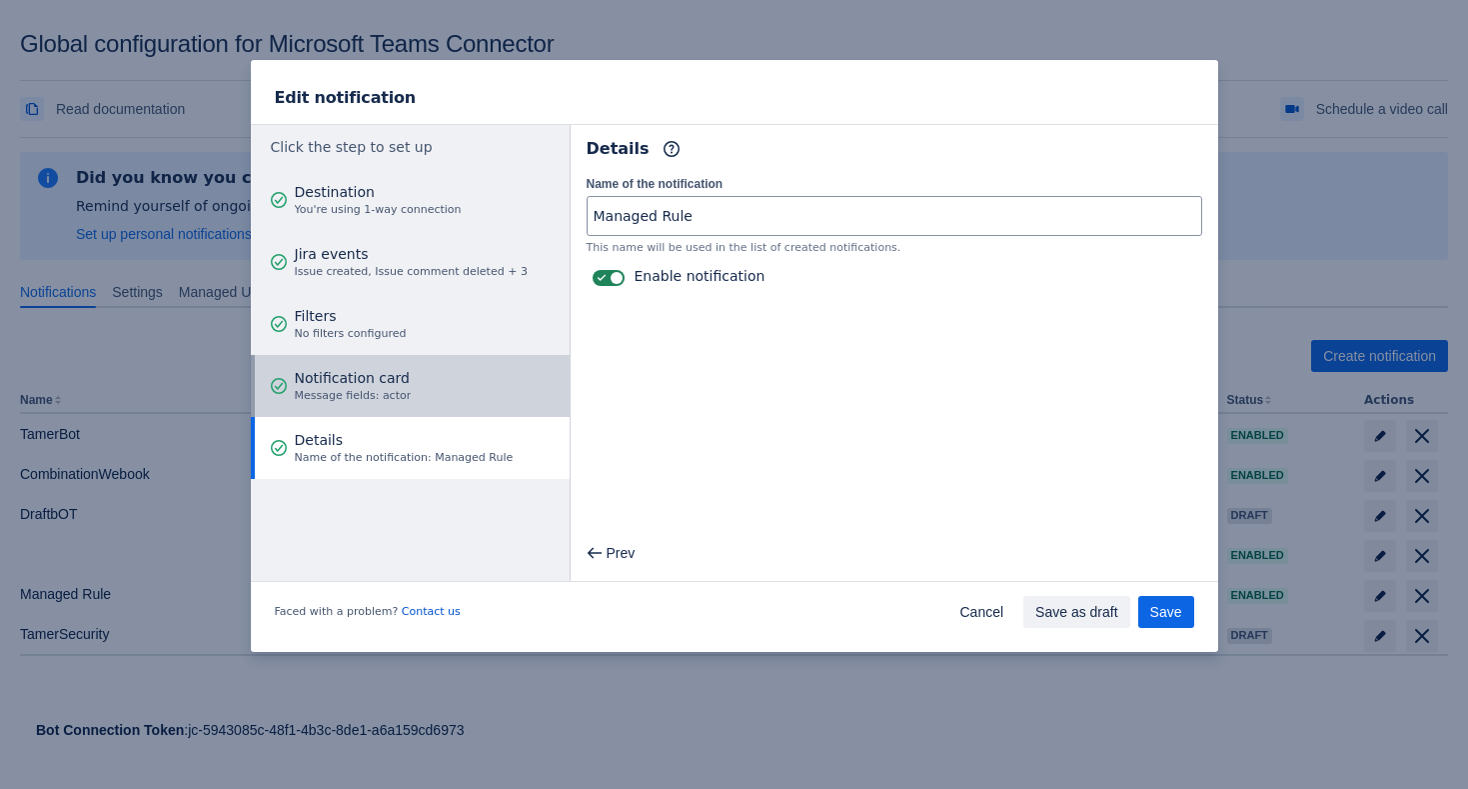
click at [439, 372] on button "Notification card Message fields: actor" at bounding box center [410, 386] width 319 height 62
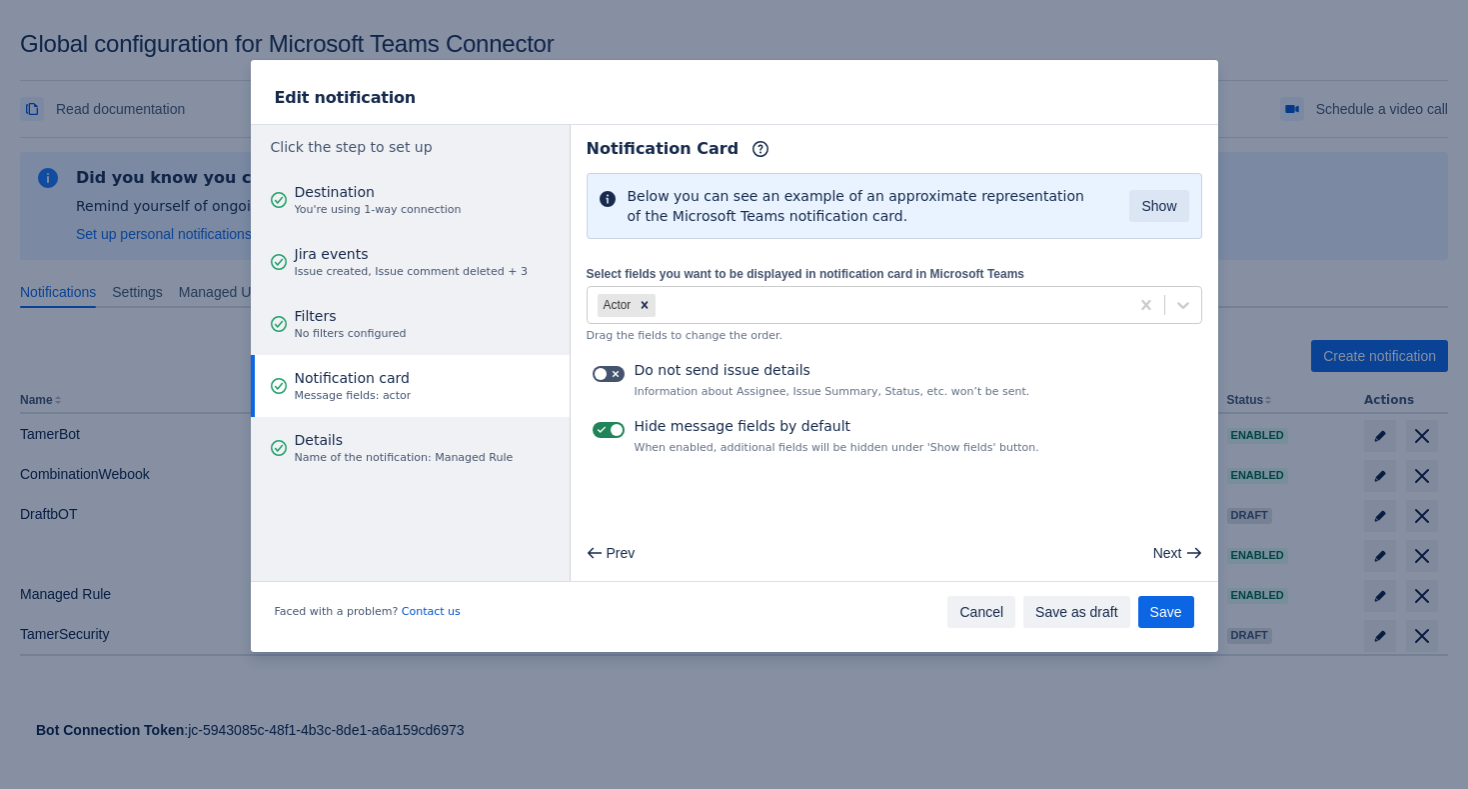
click at [987, 622] on span "Cancel" at bounding box center [982, 612] width 44 height 32
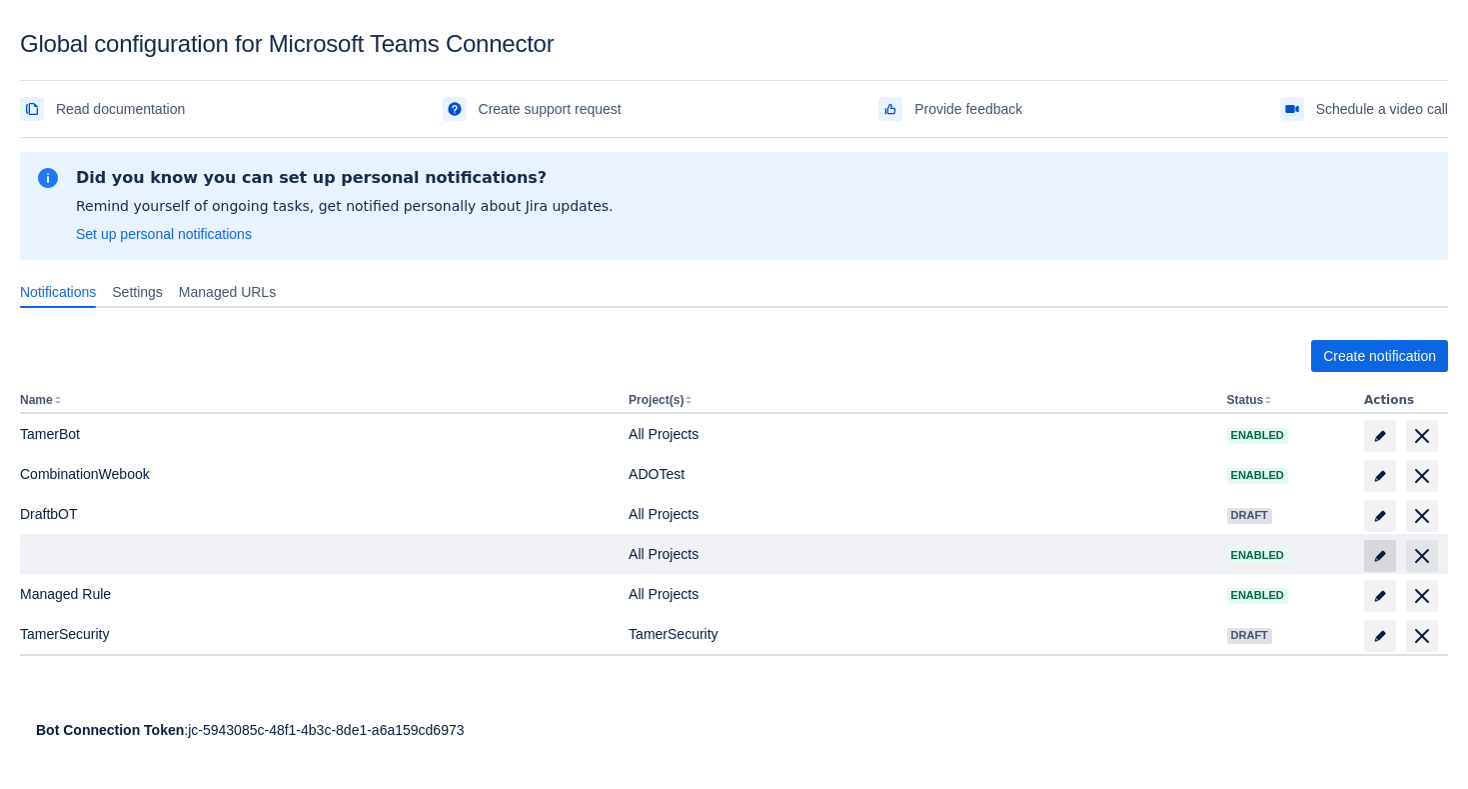
click at [1383, 563] on span "edit" at bounding box center [1380, 556] width 16 height 16
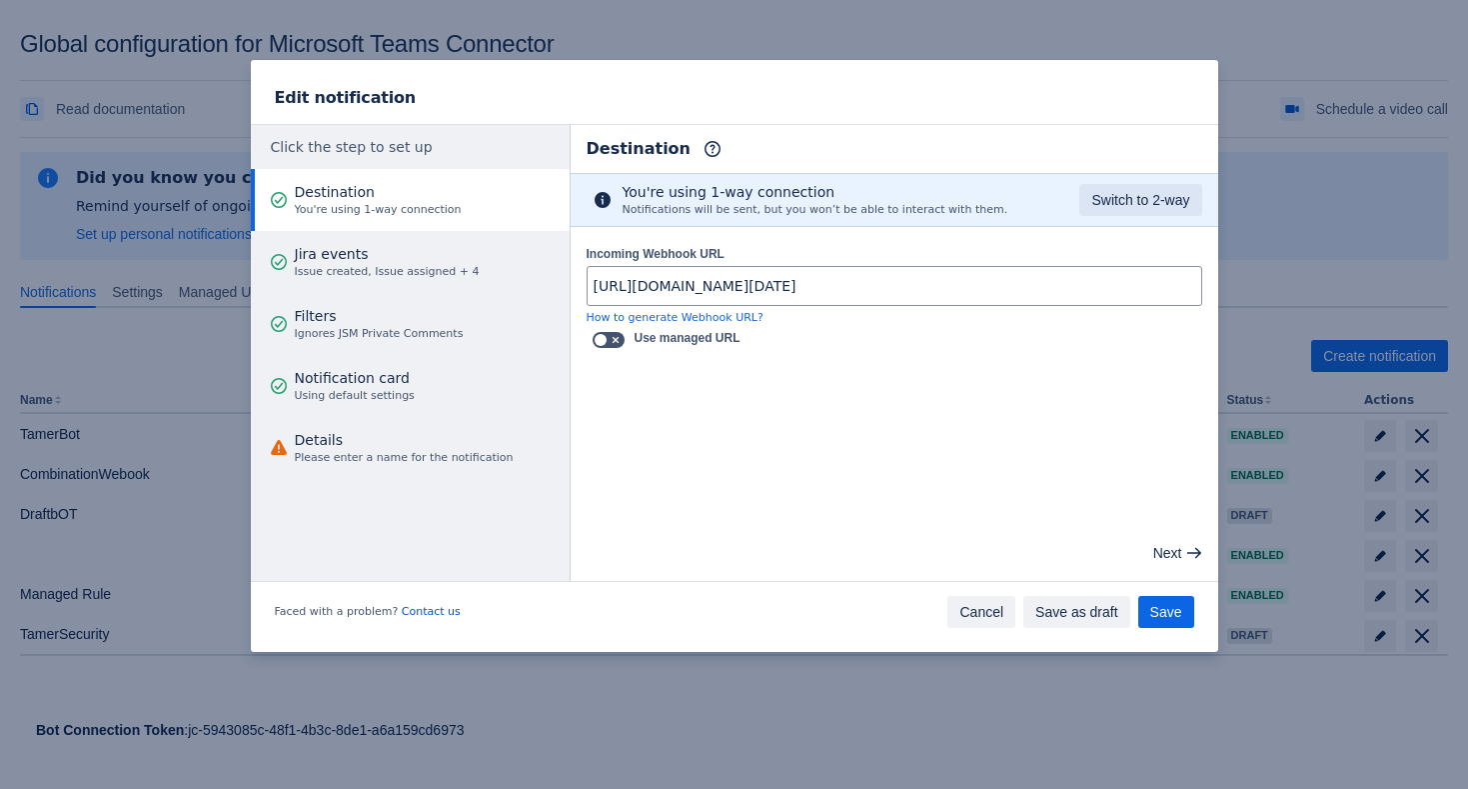
click at [980, 612] on span "Cancel" at bounding box center [982, 612] width 44 height 32
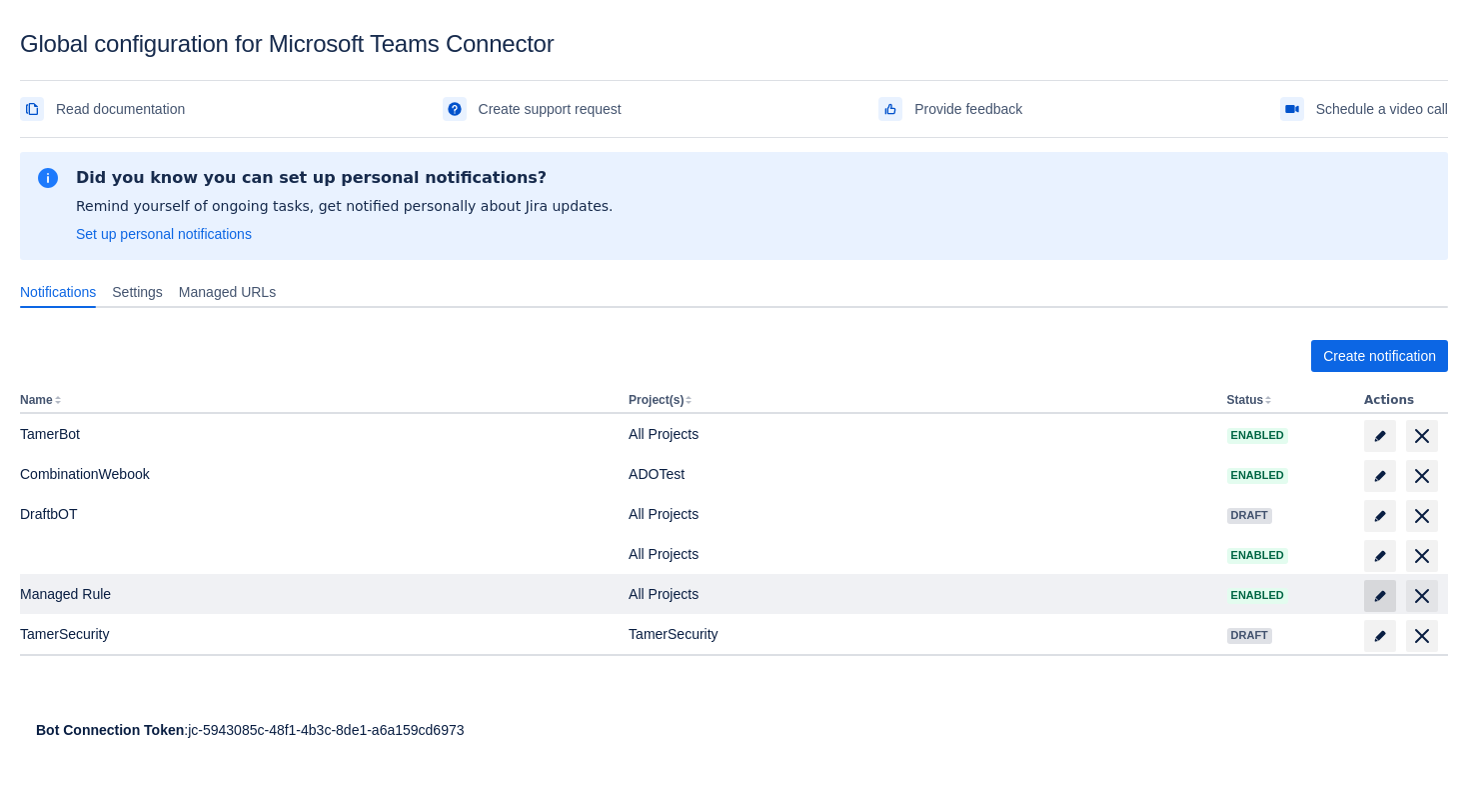
click at [1392, 602] on span at bounding box center [1380, 596] width 32 height 32
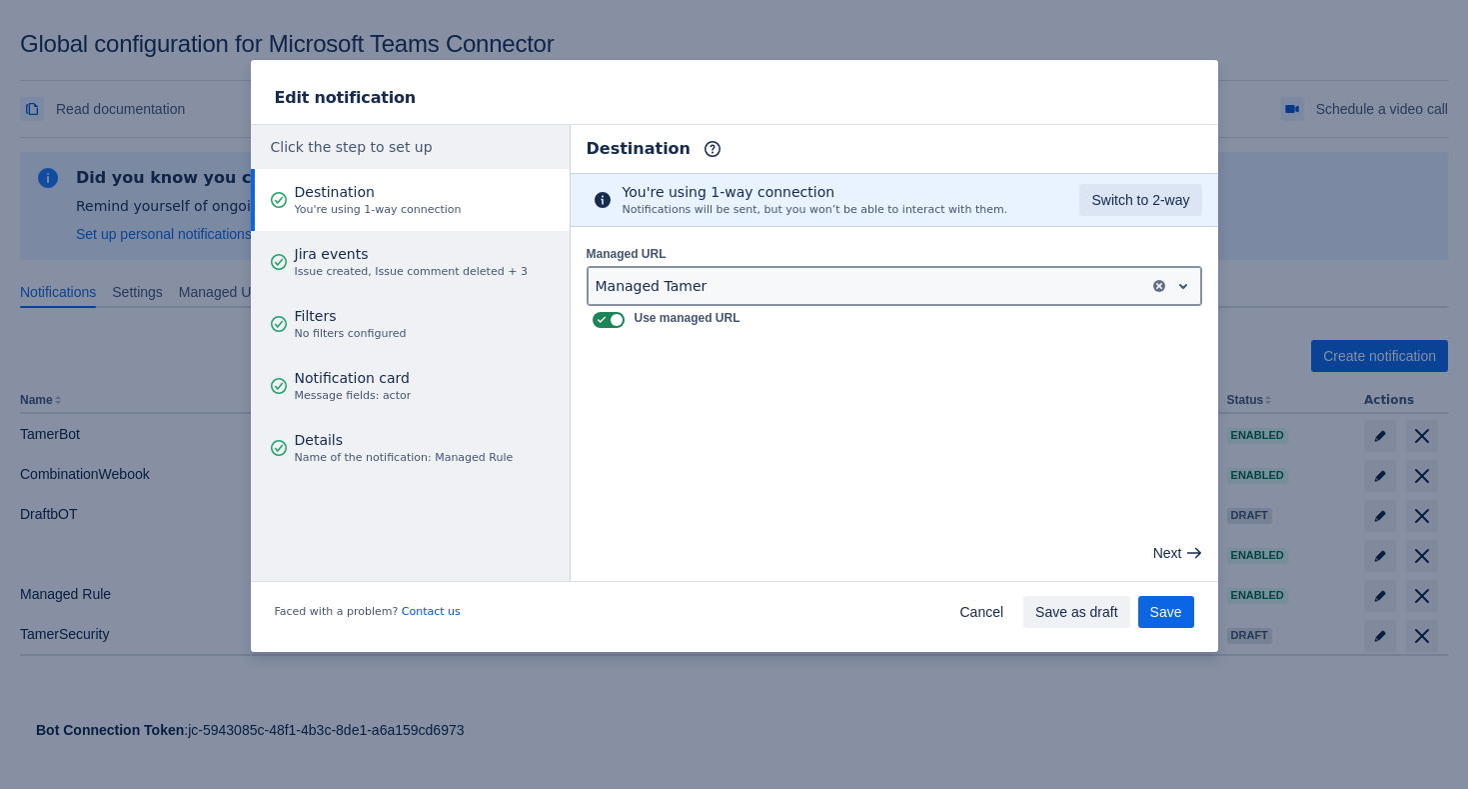
click at [760, 289] on div at bounding box center [869, 286] width 546 height 24
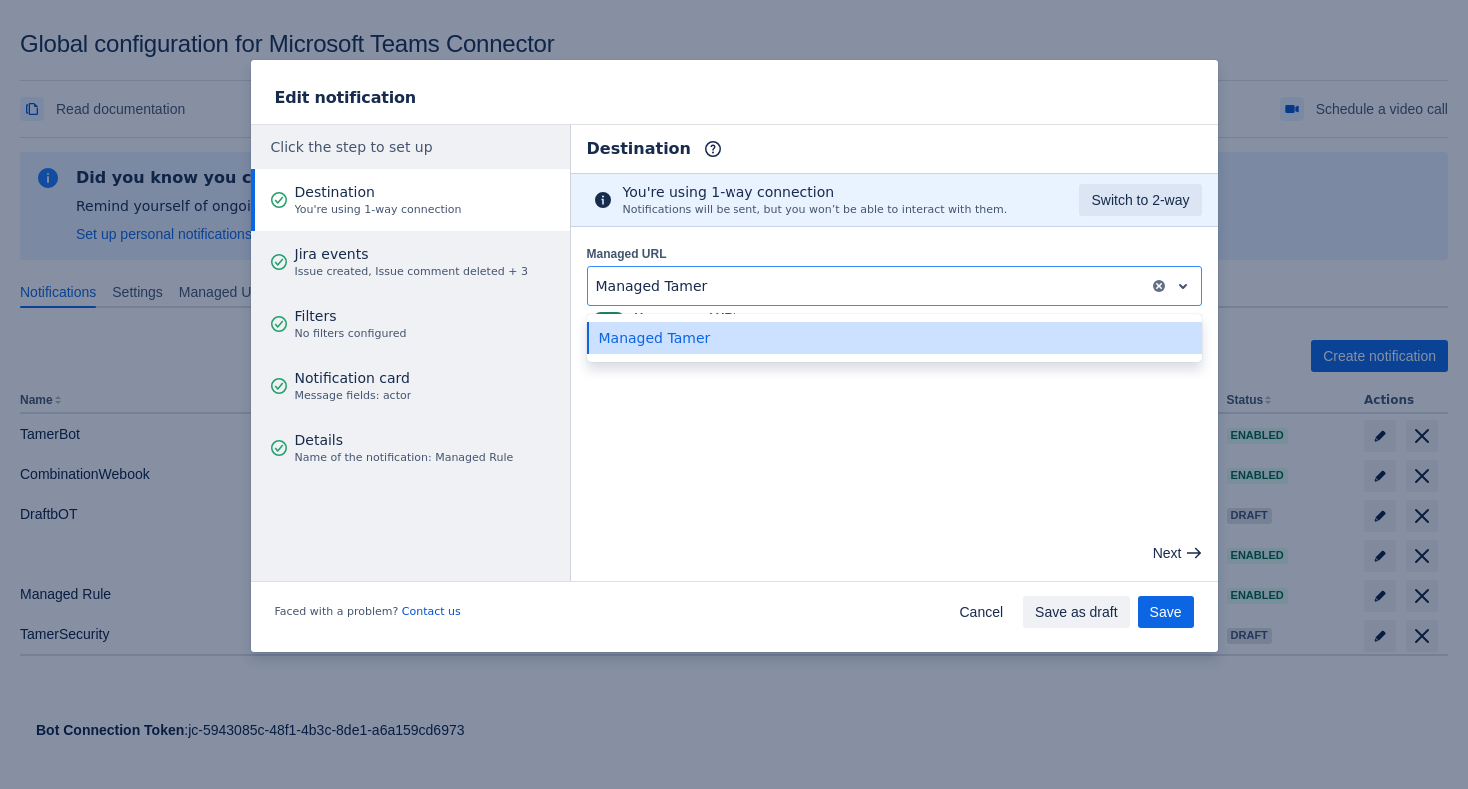
click at [733, 455] on main "Destination Info This determines how and where the bot will send notifications …" at bounding box center [895, 353] width 648 height 456
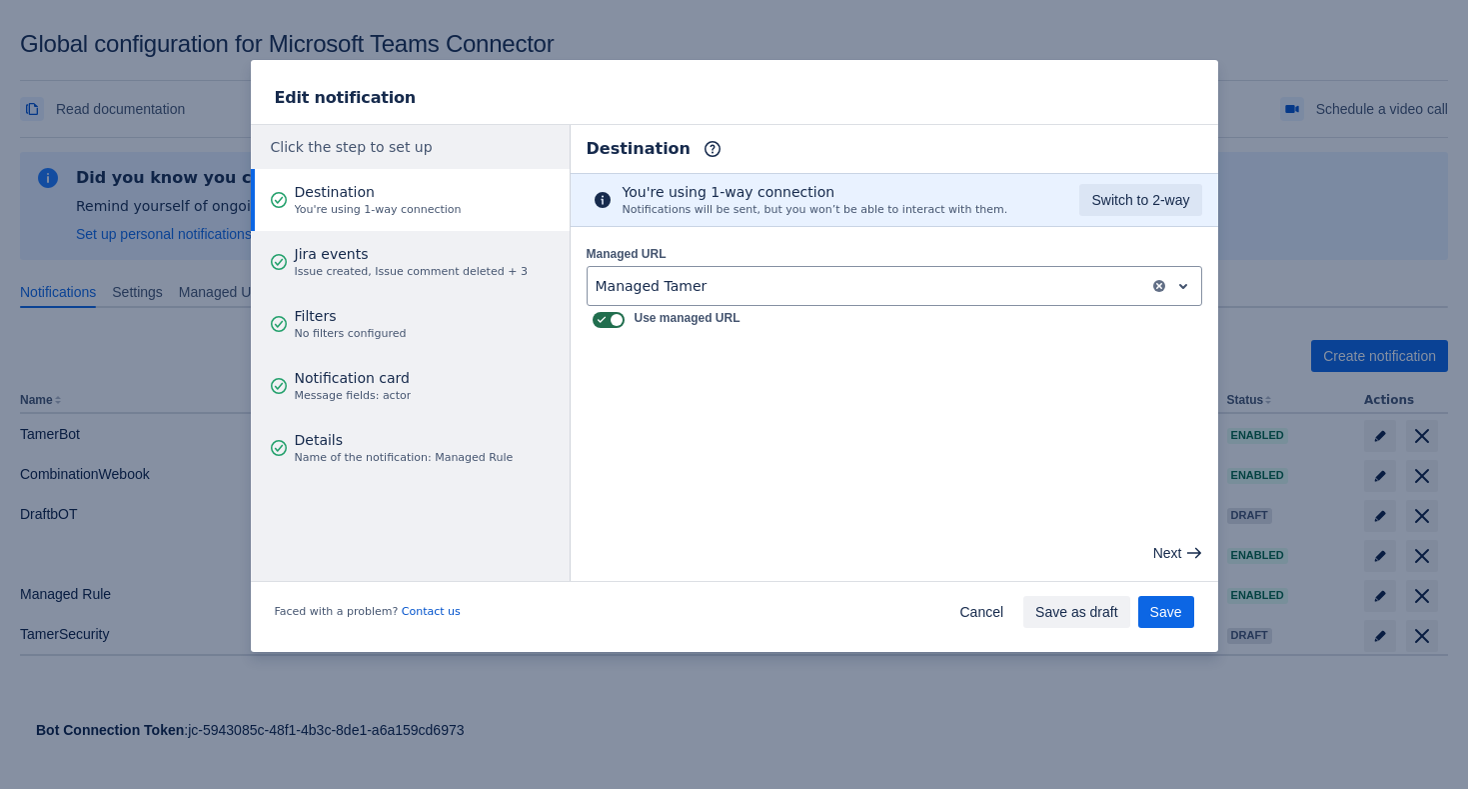
click at [617, 327] on label at bounding box center [609, 320] width 40 height 24
click at [606, 327] on input "checkbox" at bounding box center [599, 320] width 13 height 13
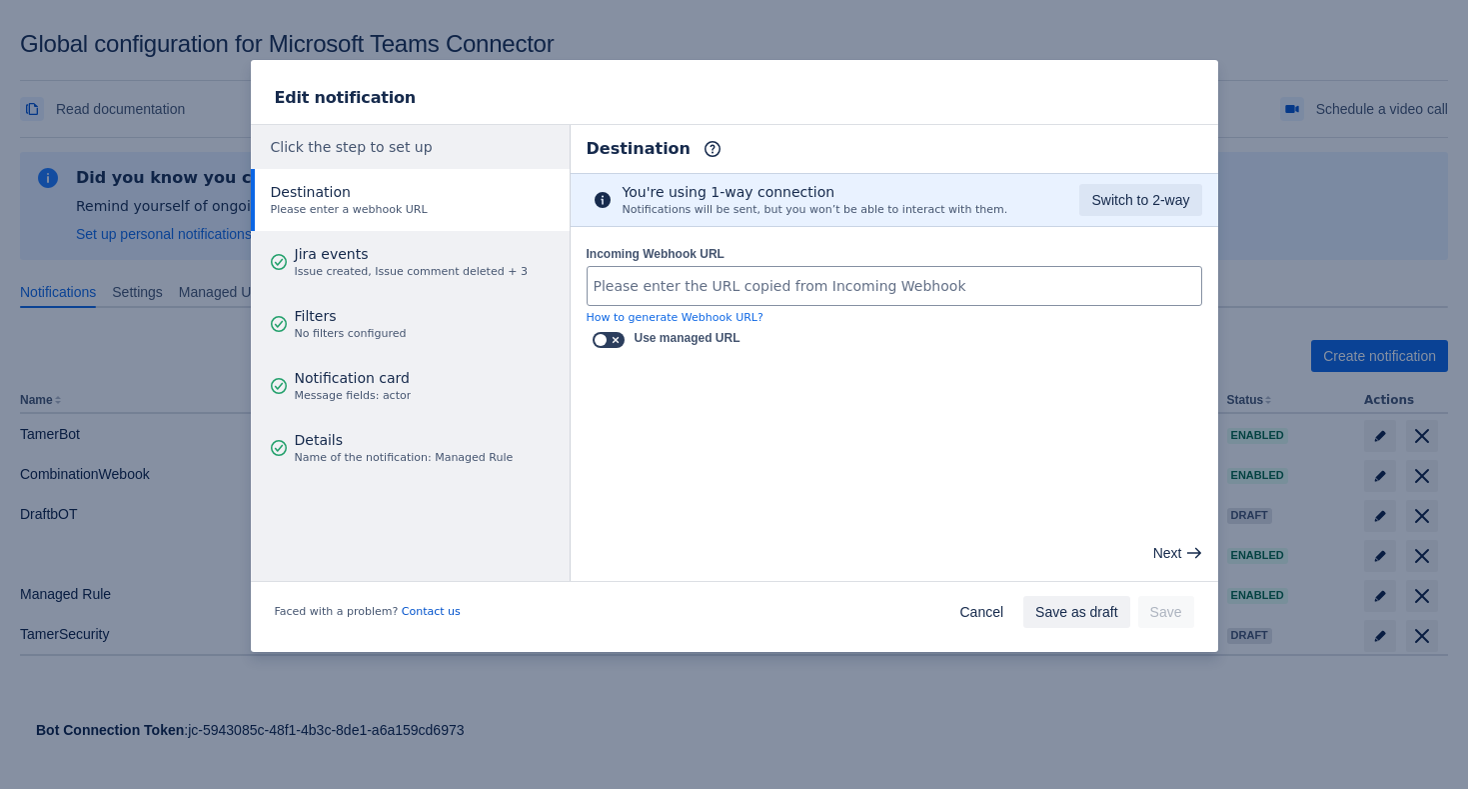
click at [613, 335] on span at bounding box center [616, 340] width 16 height 16
click at [606, 335] on input "checkbox" at bounding box center [599, 340] width 13 height 13
checkbox input "true"
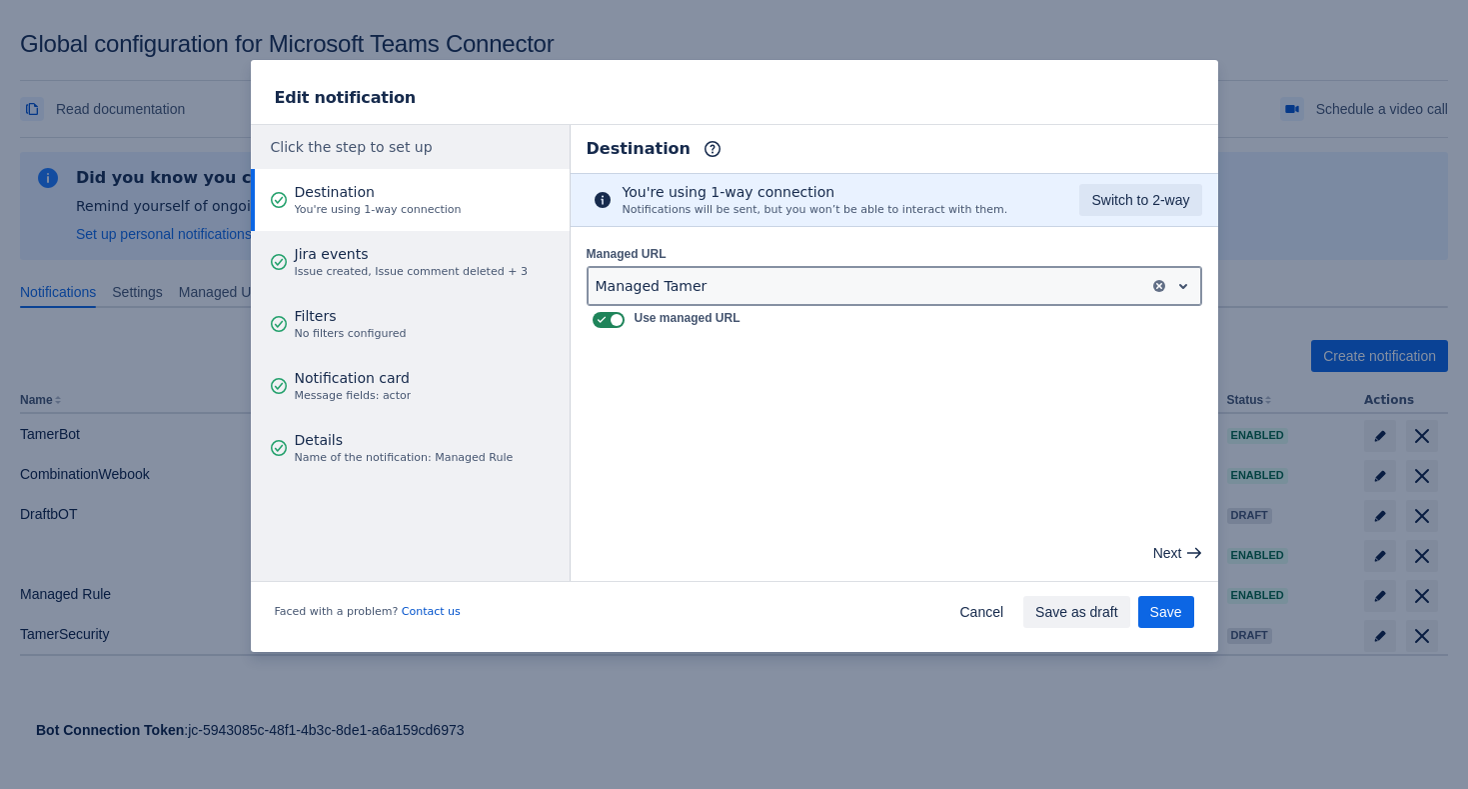
click at [748, 288] on div at bounding box center [869, 286] width 546 height 24
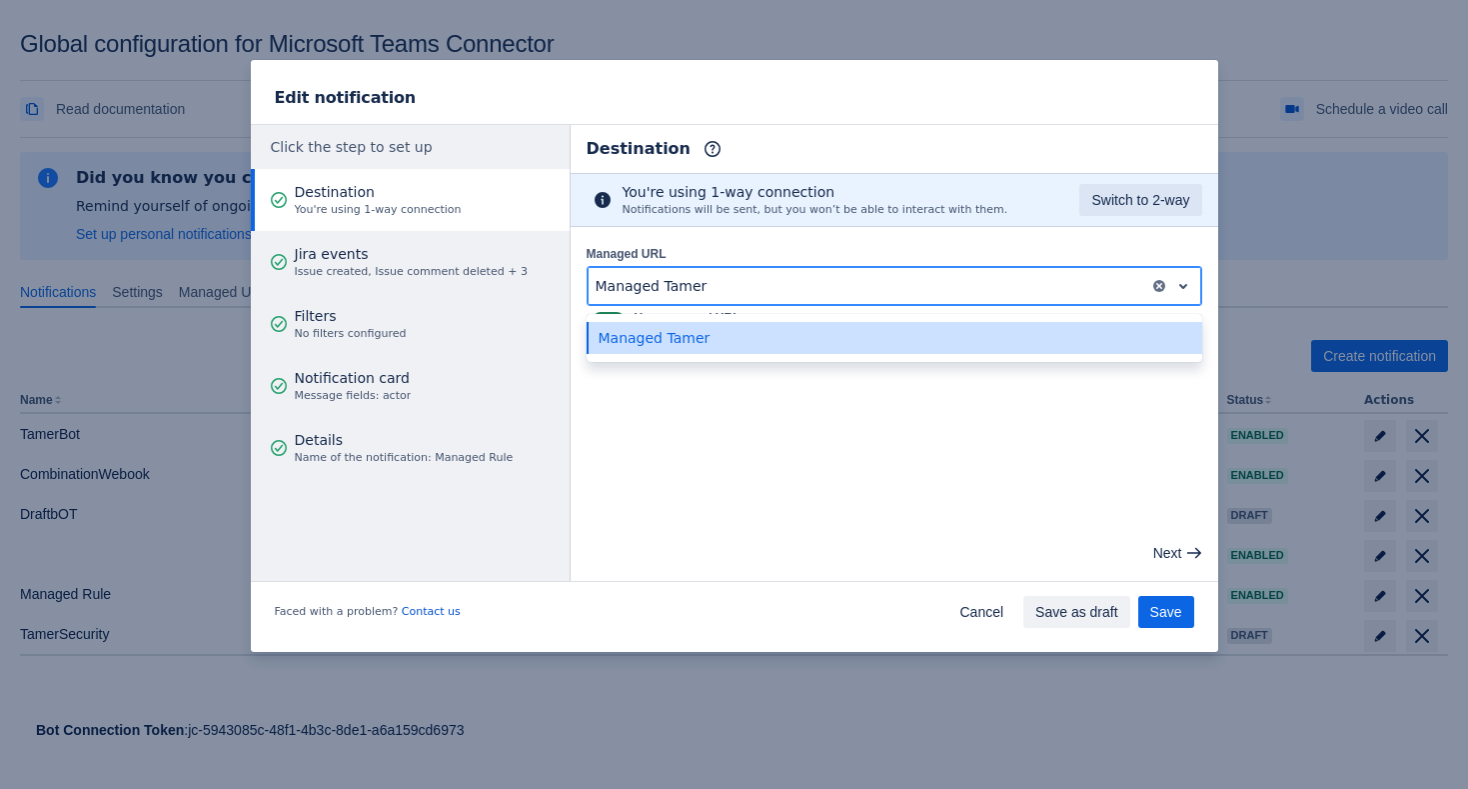
click at [748, 288] on div at bounding box center [869, 286] width 546 height 24
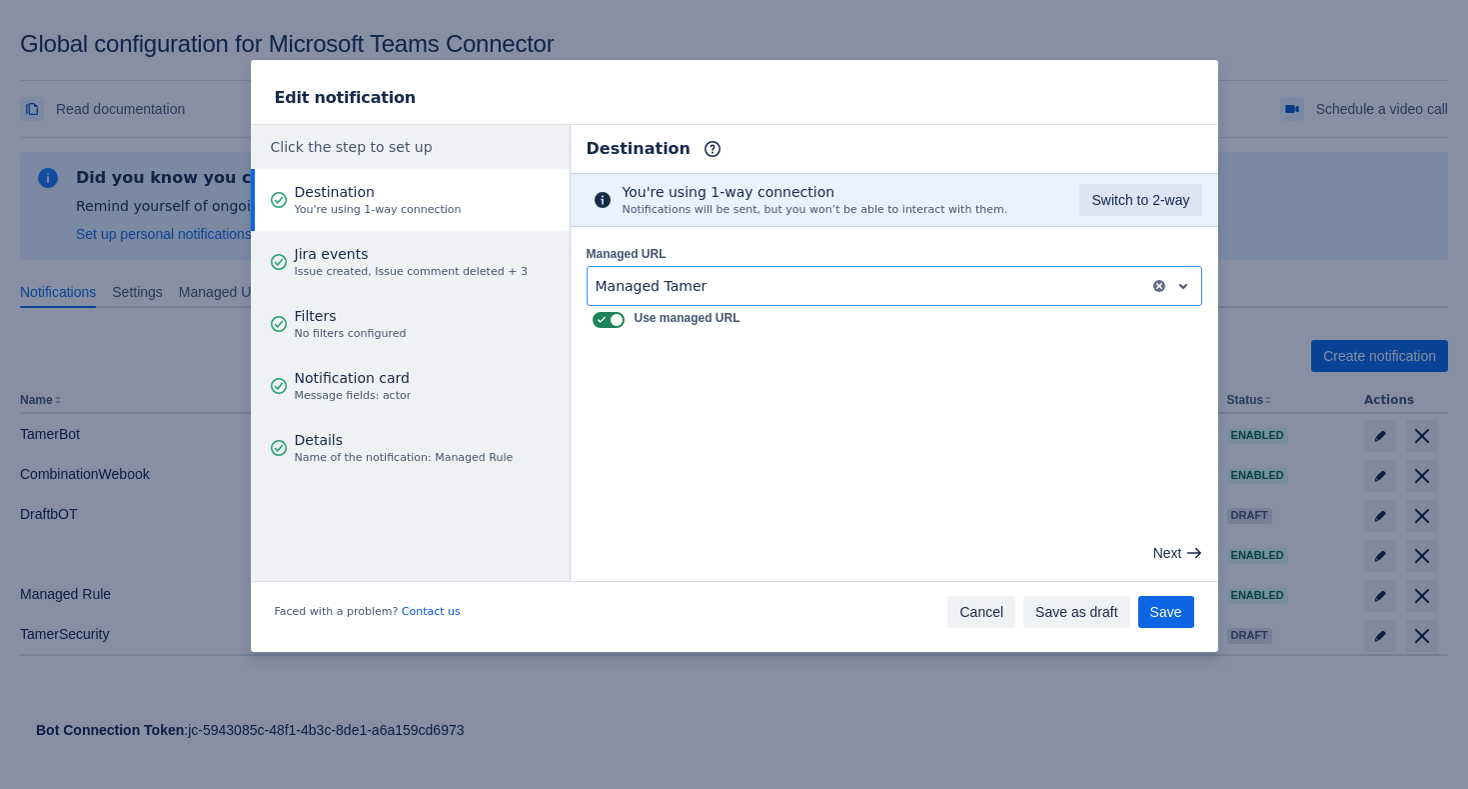
click at [991, 606] on span "Cancel" at bounding box center [982, 612] width 44 height 32
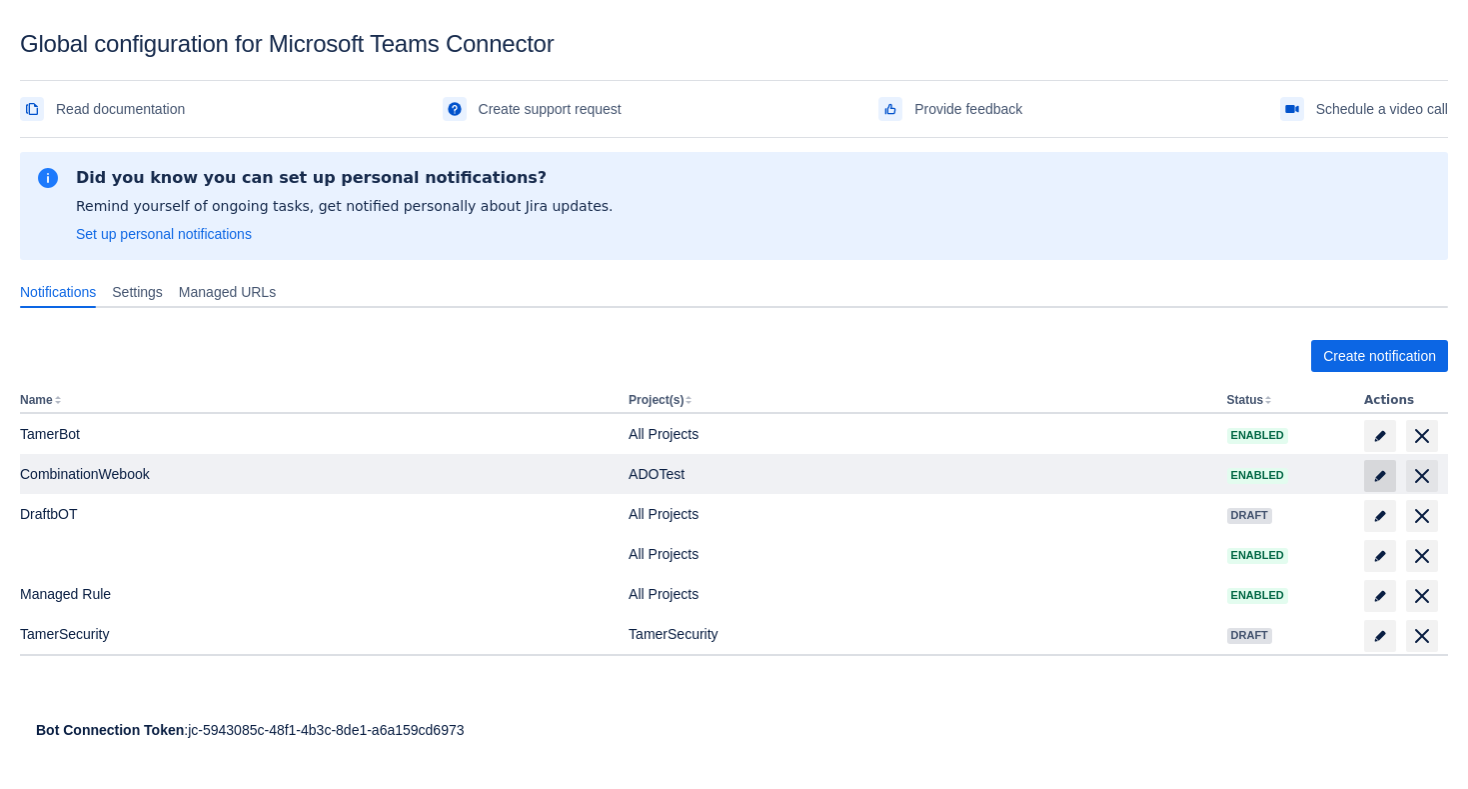
click at [1380, 476] on span "edit" at bounding box center [1380, 476] width 16 height 16
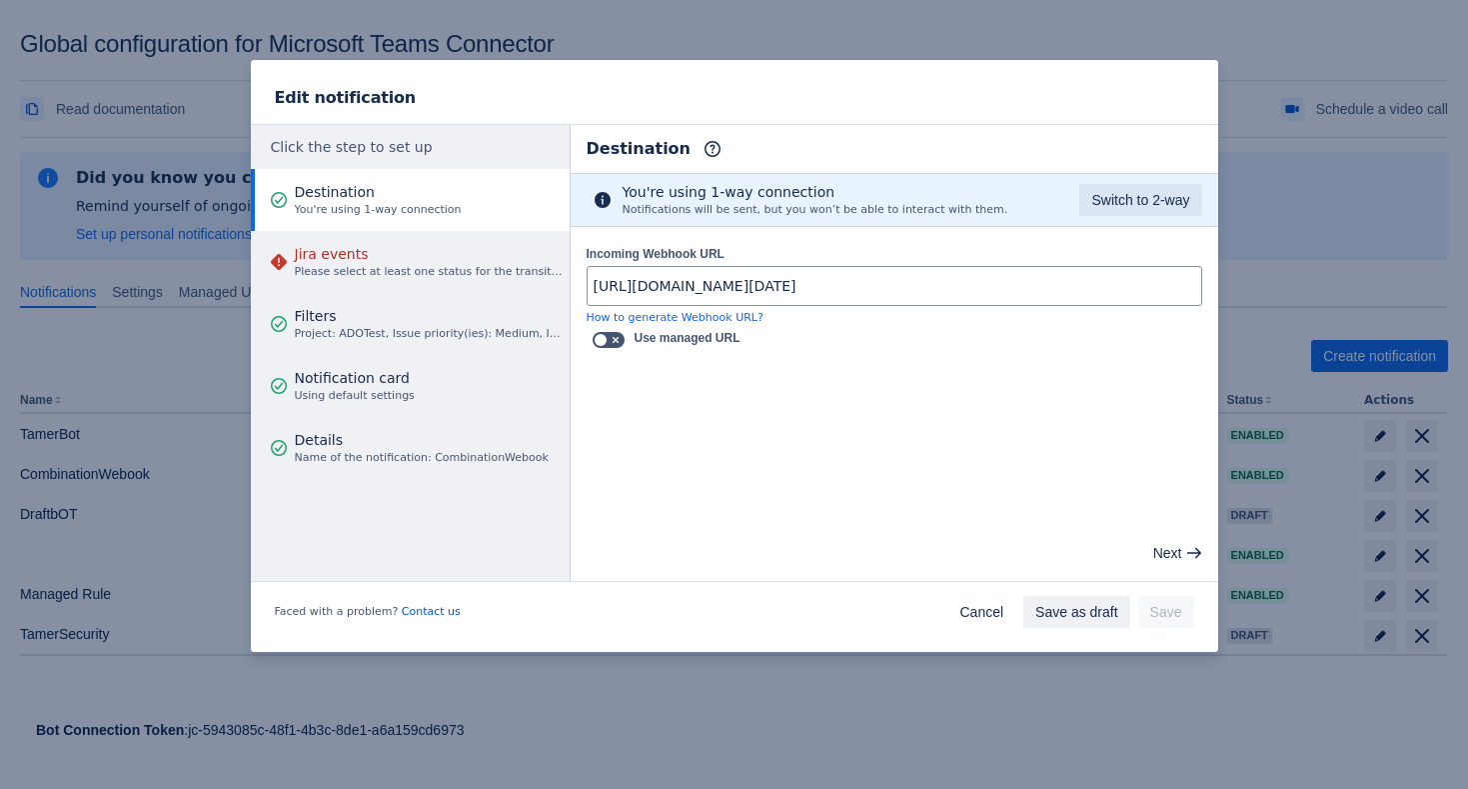
click at [956, 590] on div "Faced with a problem? Contact us Cancel Save as draft Save" at bounding box center [735, 616] width 968 height 72
click at [965, 612] on span "Cancel" at bounding box center [982, 612] width 44 height 32
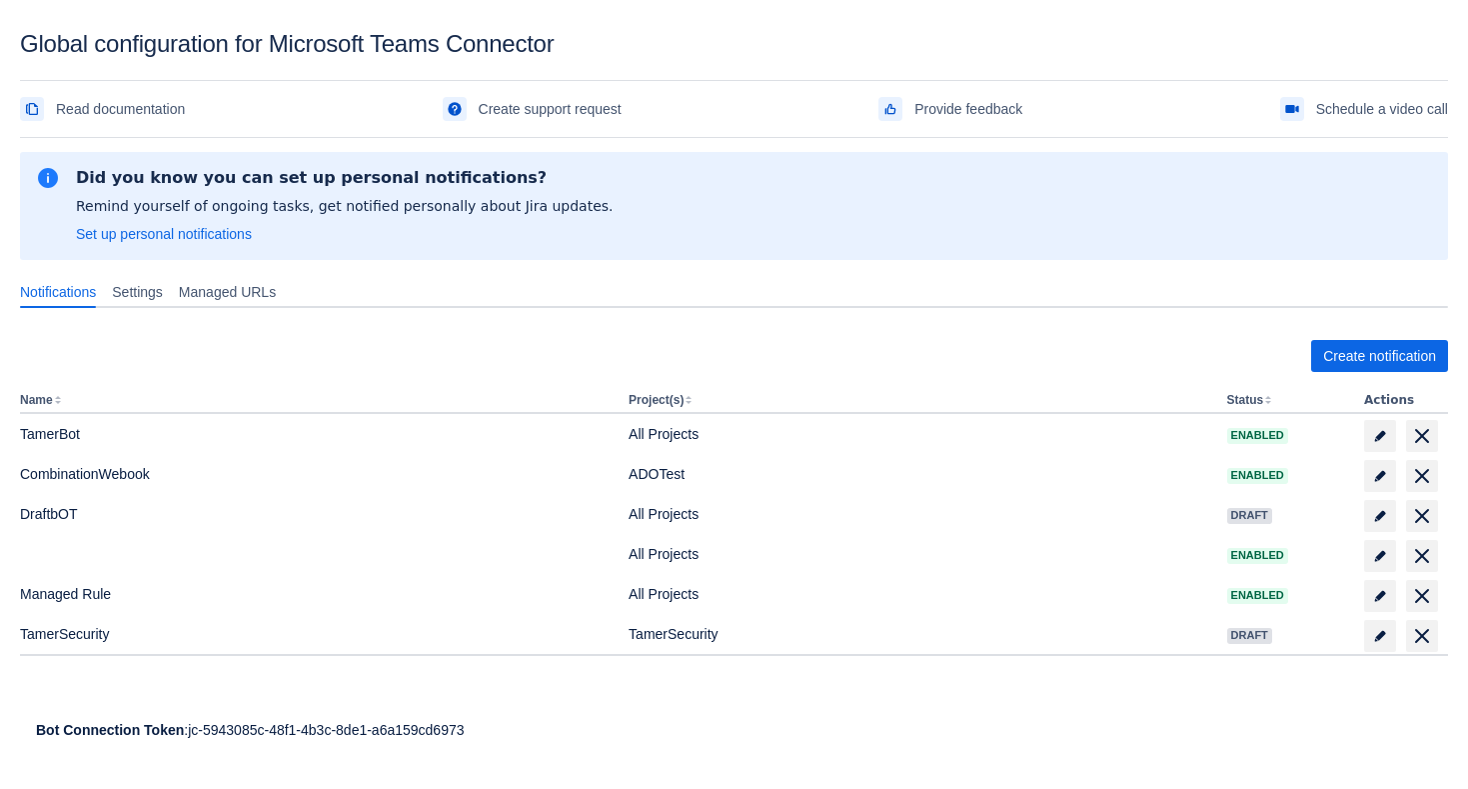
click at [174, 310] on div "Create notification Name Project(s) Status Actions TamerBot All Projects Enable…" at bounding box center [734, 514] width 1428 height 412
click at [162, 301] on span "Settings" at bounding box center [137, 292] width 51 height 20
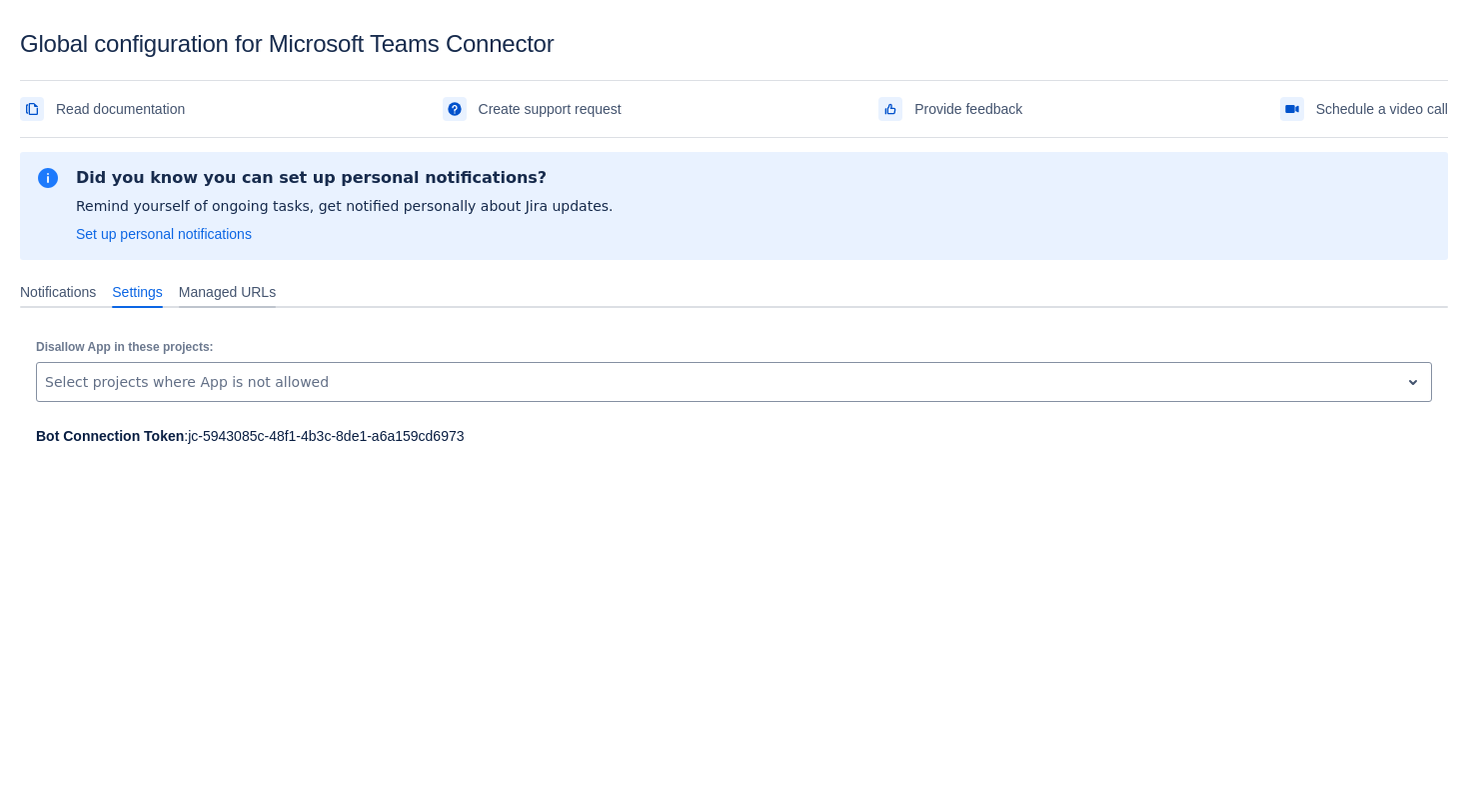
click at [249, 295] on span "Managed URLs" at bounding box center [227, 292] width 97 height 20
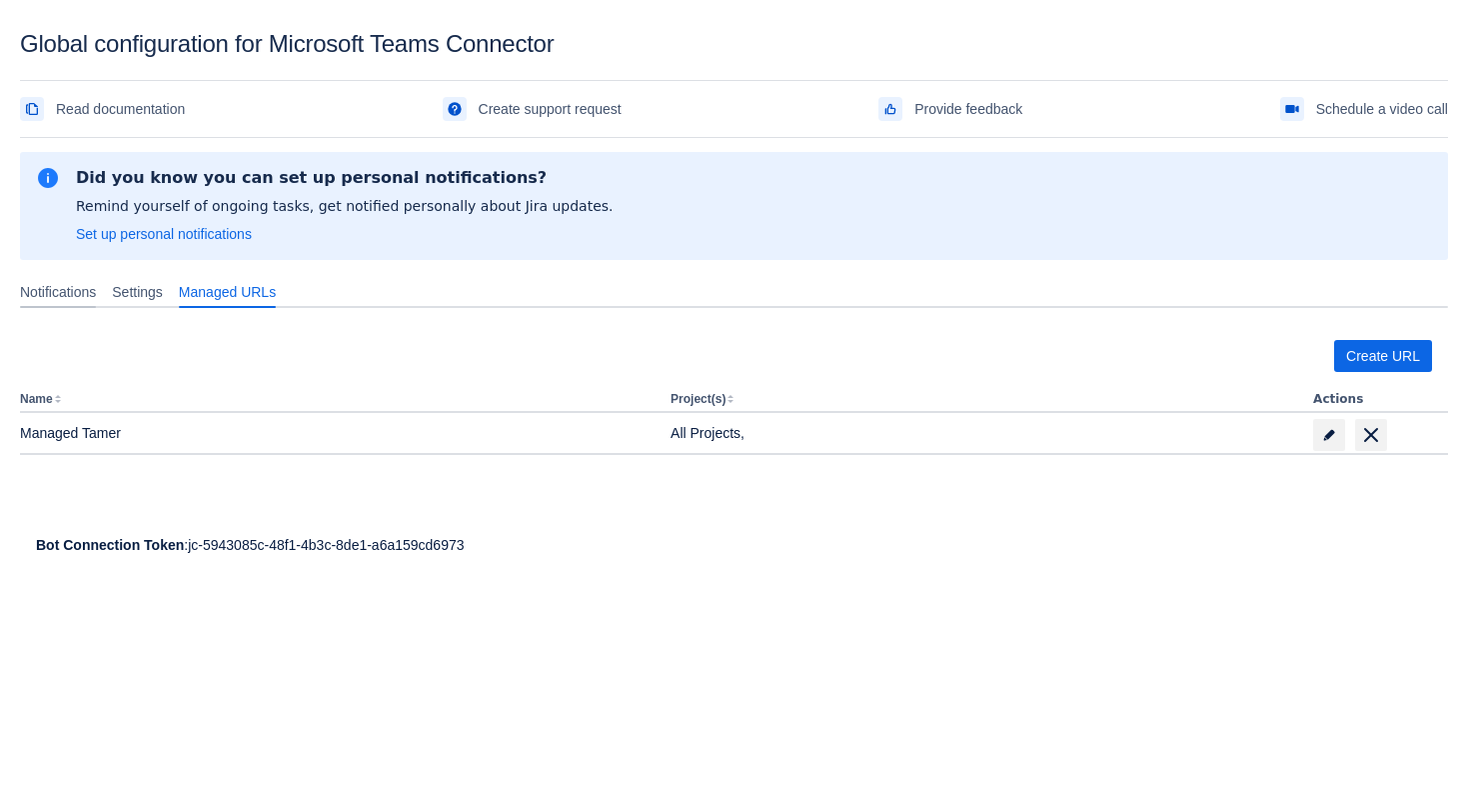
click at [76, 298] on span "Notifications" at bounding box center [58, 292] width 76 height 20
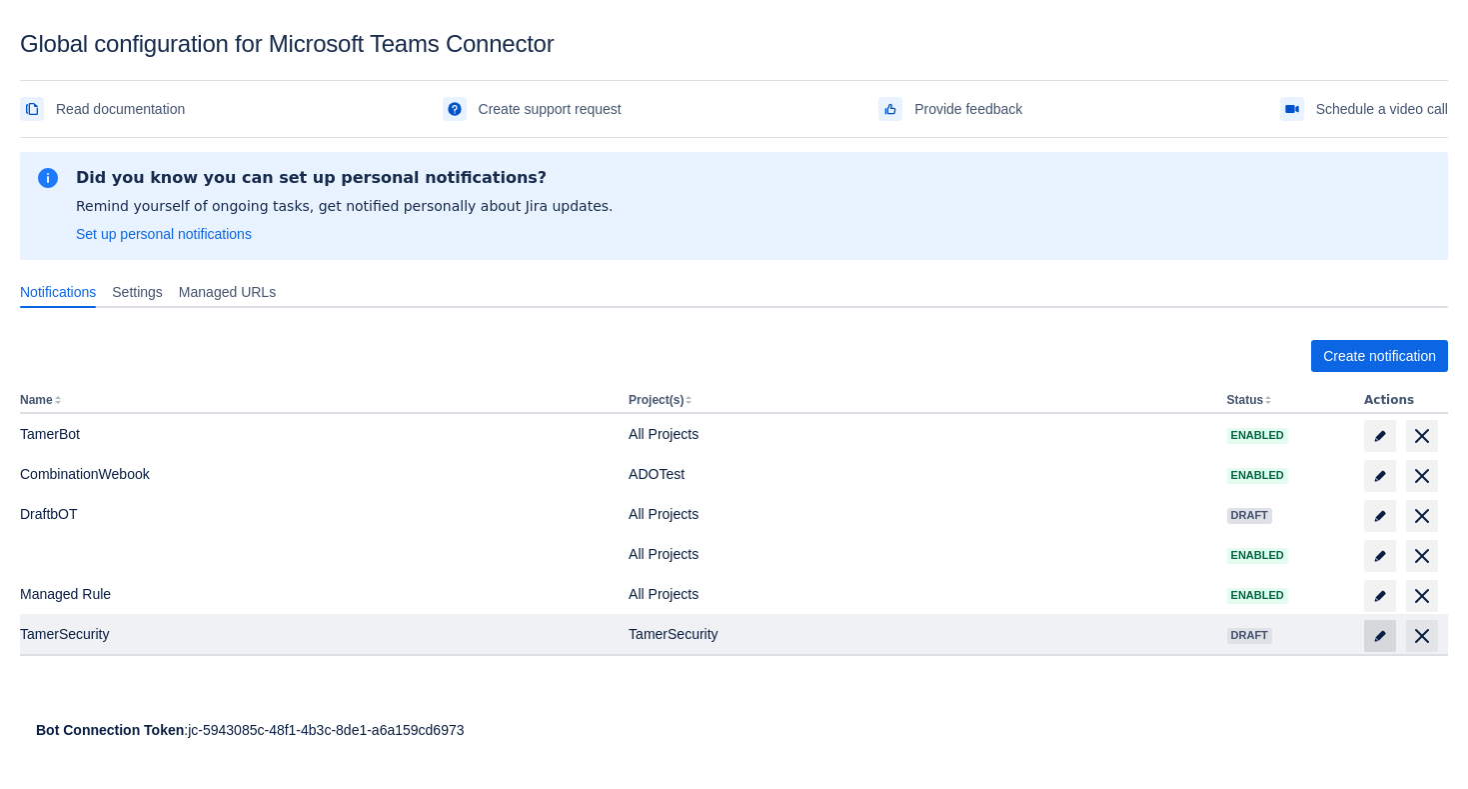
click at [1379, 641] on span "edit" at bounding box center [1380, 636] width 16 height 16
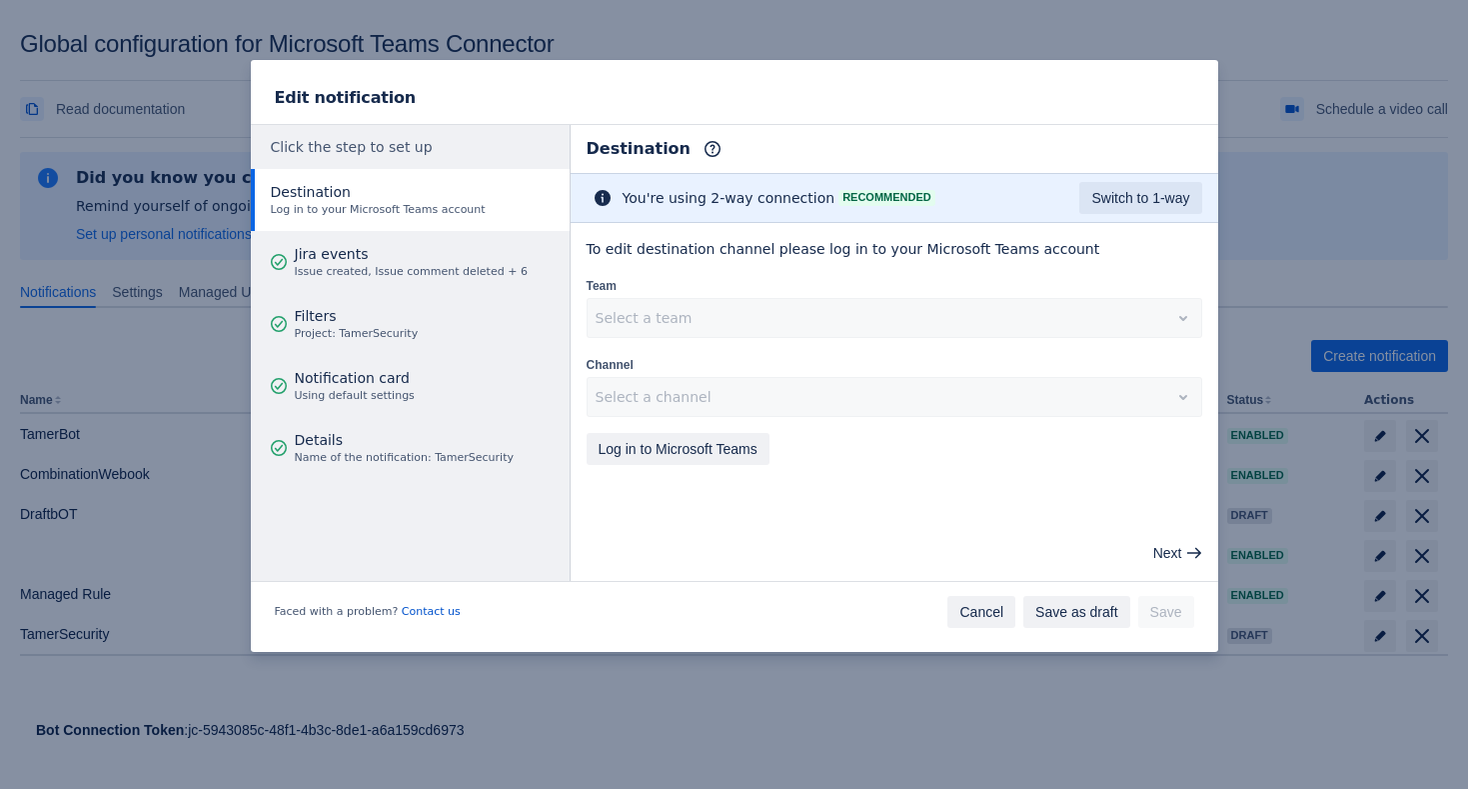
click at [982, 606] on span "Cancel" at bounding box center [982, 612] width 44 height 32
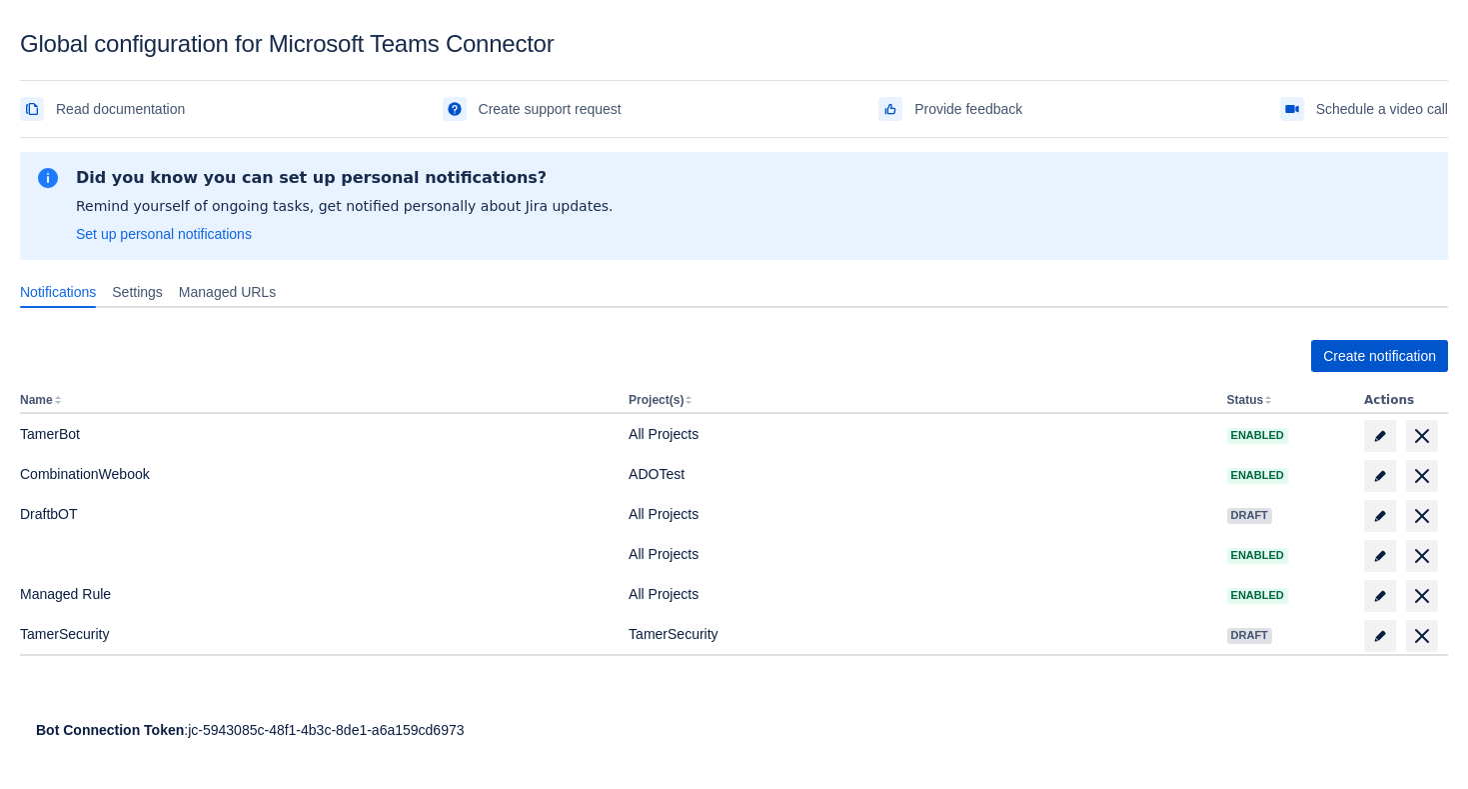
click at [1342, 365] on span "Create notification" at bounding box center [1379, 356] width 113 height 32
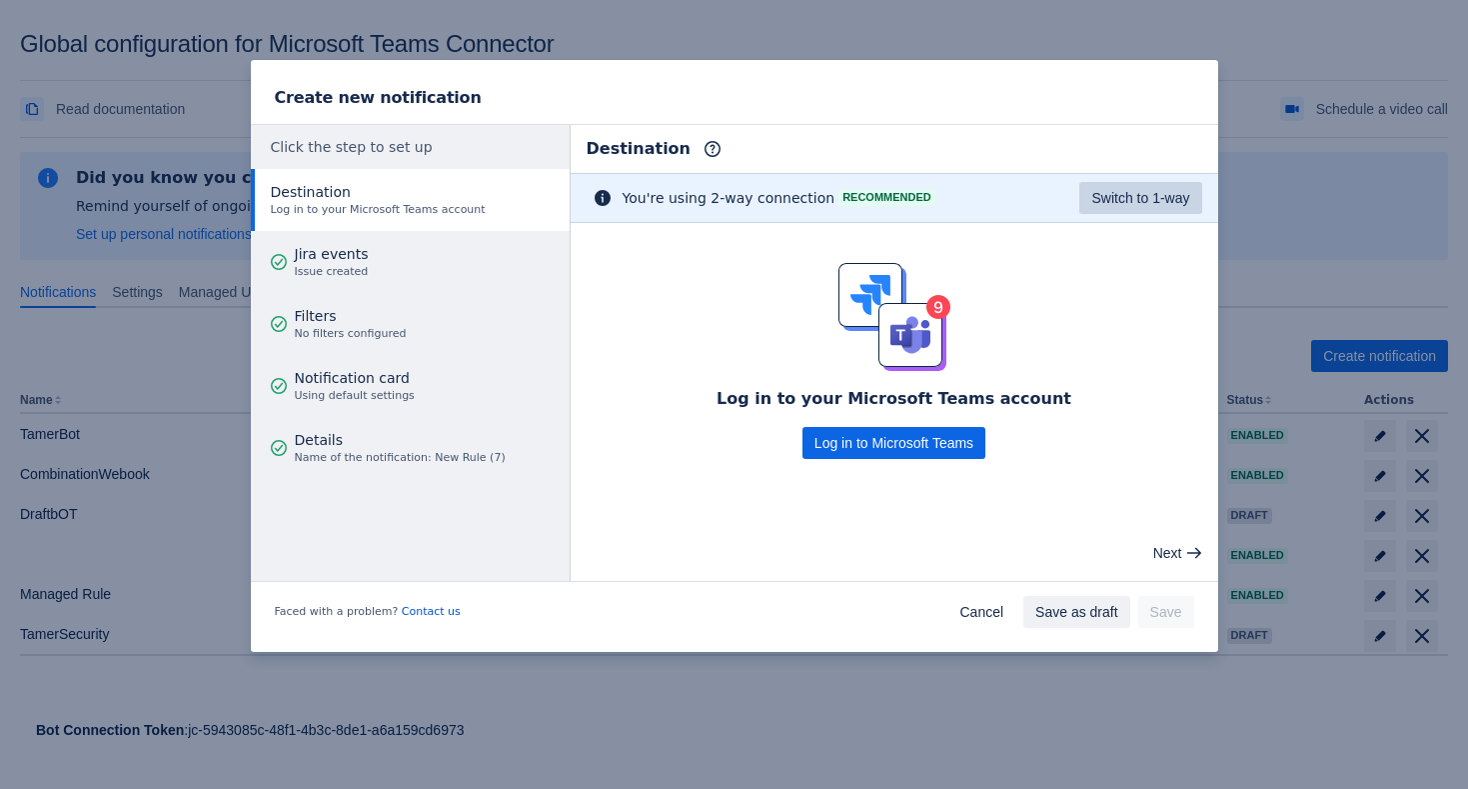
click at [1171, 199] on span "Switch to 1-way" at bounding box center [1141, 198] width 98 height 32
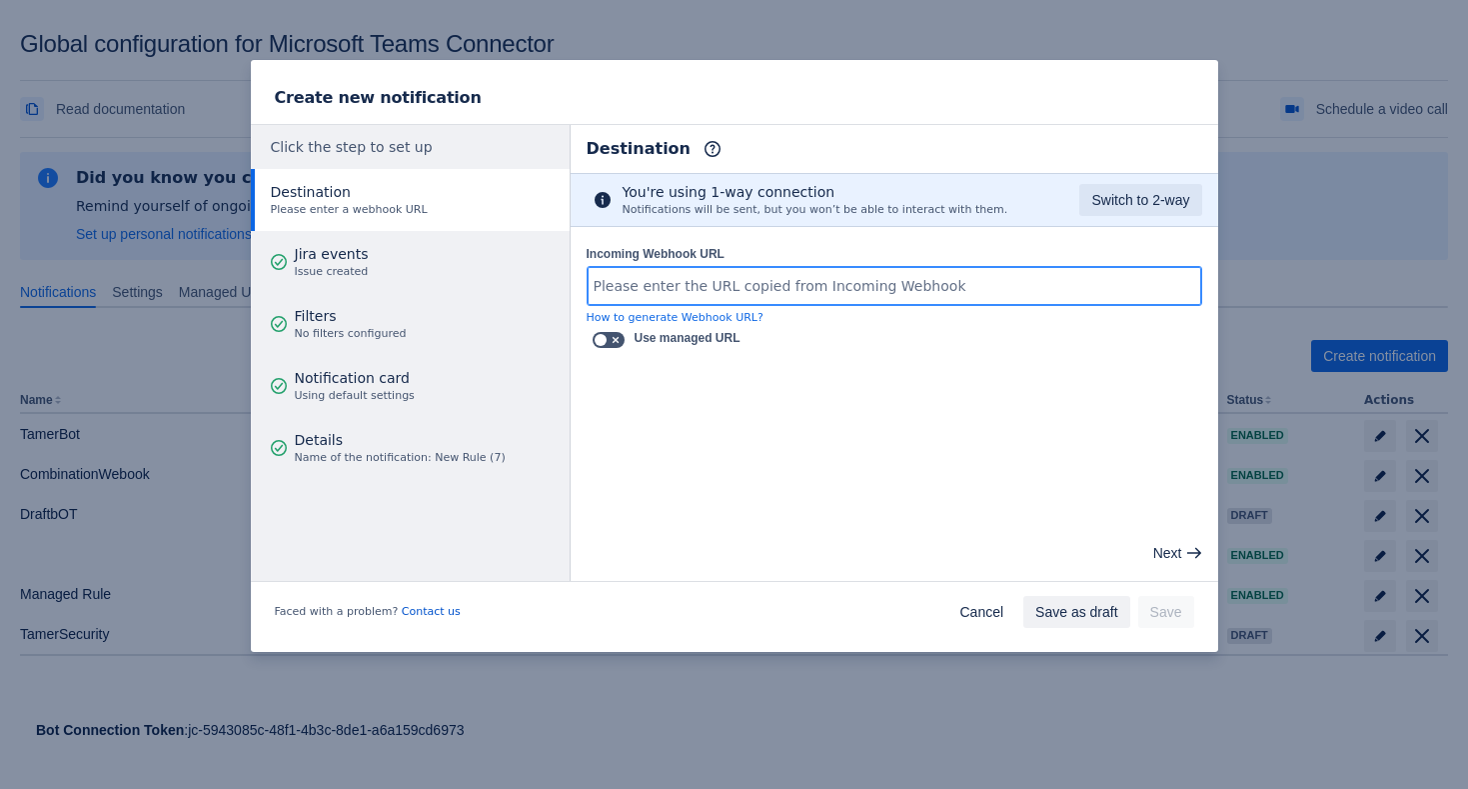
click at [778, 288] on input "Incoming Webhook URL" at bounding box center [895, 286] width 614 height 36
paste input "[URL][DOMAIN_NAME]"
type input "[URL][DOMAIN_NAME]"
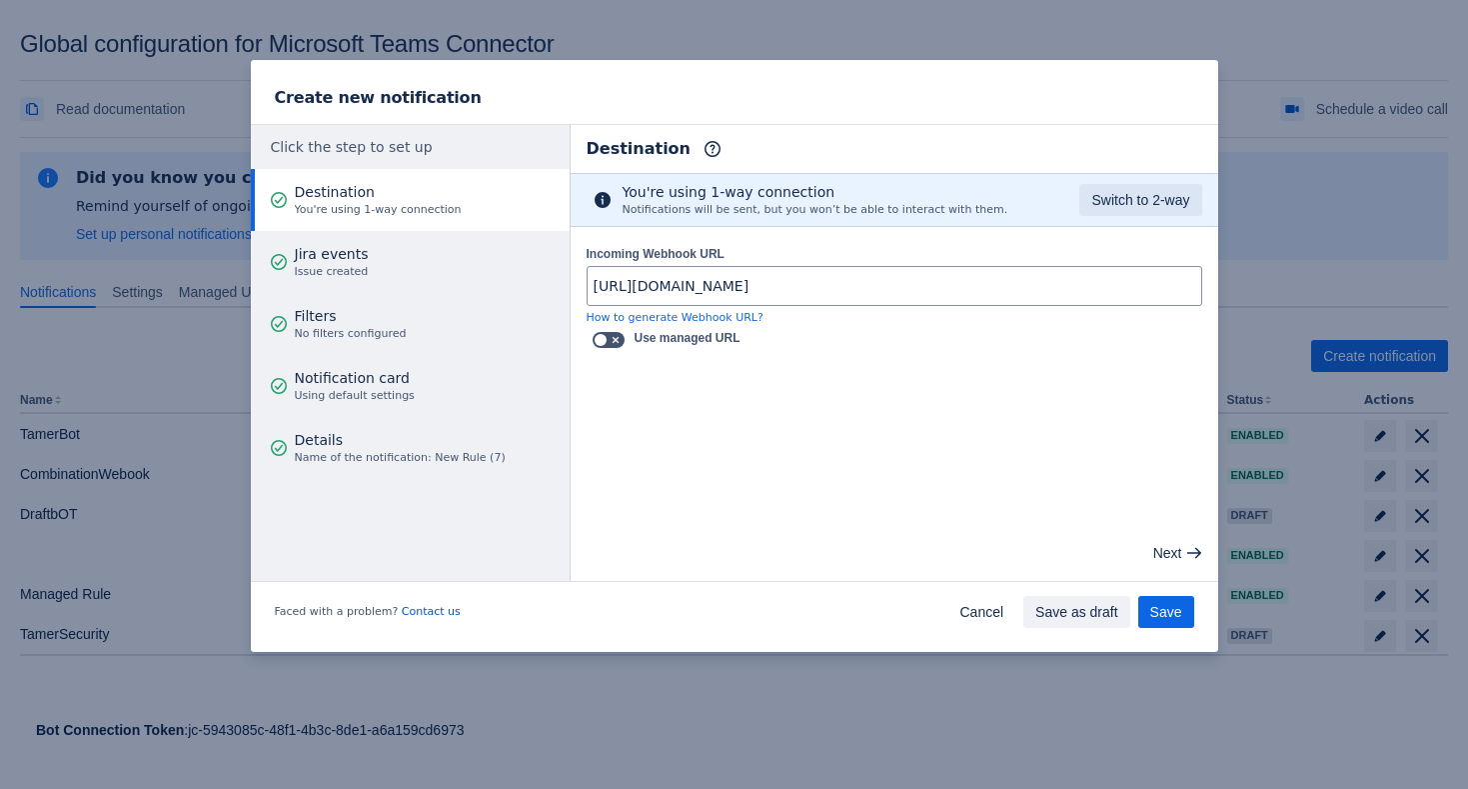
scroll to position [0, 0]
click at [726, 494] on main "Destination Info This determines how and where the bot will send notifications …" at bounding box center [895, 353] width 648 height 456
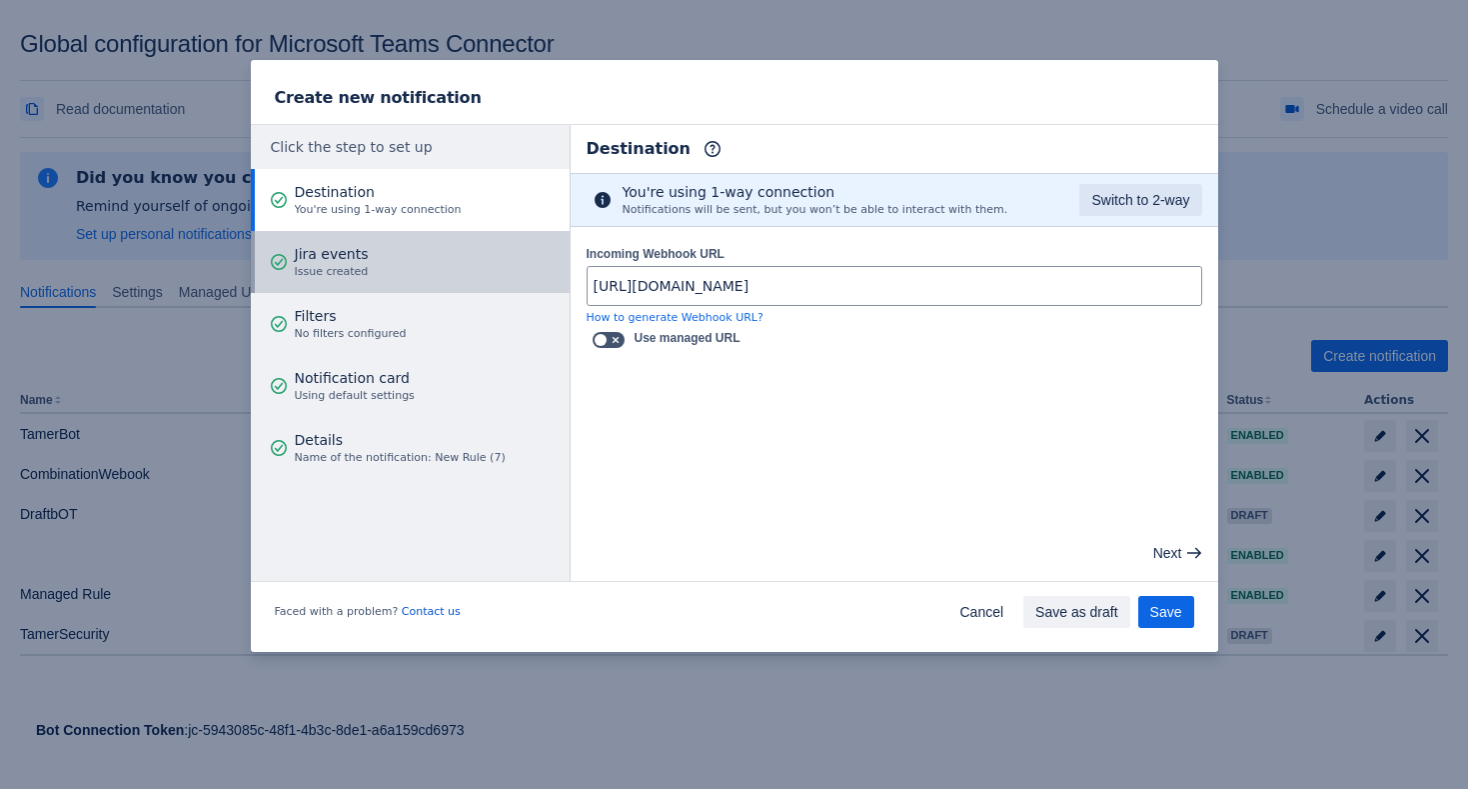
click at [424, 261] on button "Jira events Issue created" at bounding box center [410, 262] width 319 height 62
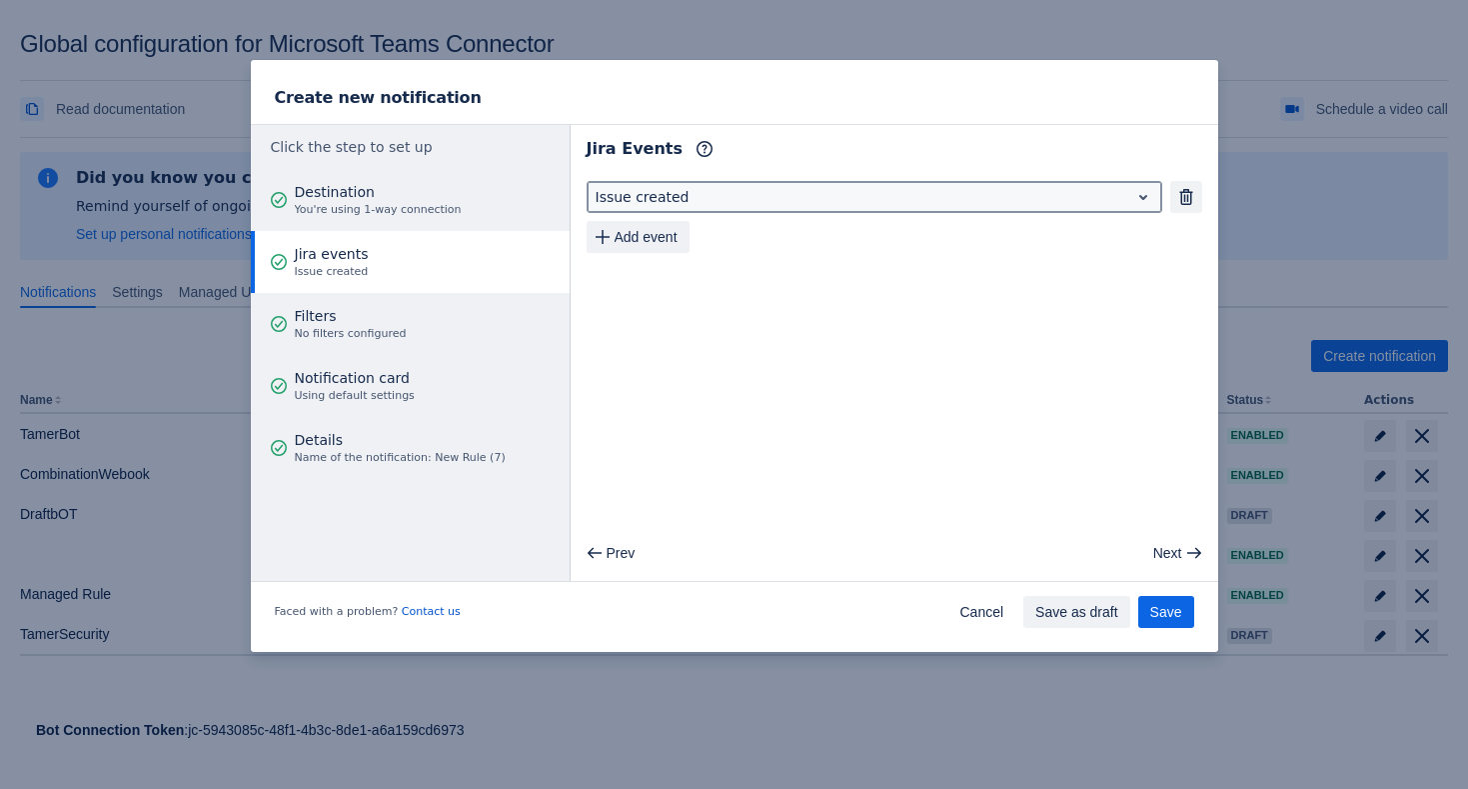
click at [722, 200] on div at bounding box center [859, 197] width 526 height 24
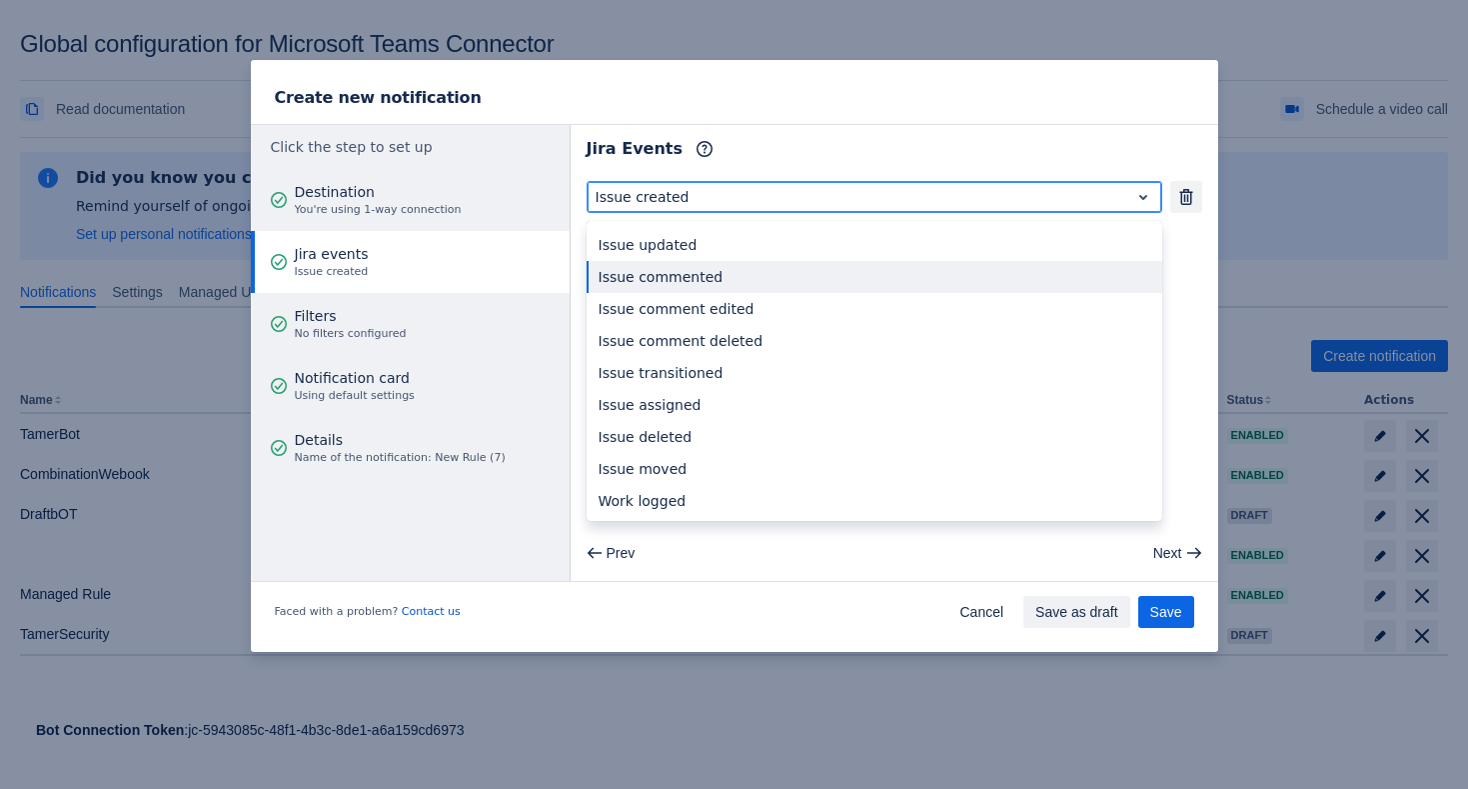
click at [711, 272] on div "Issue commented" at bounding box center [875, 277] width 576 height 32
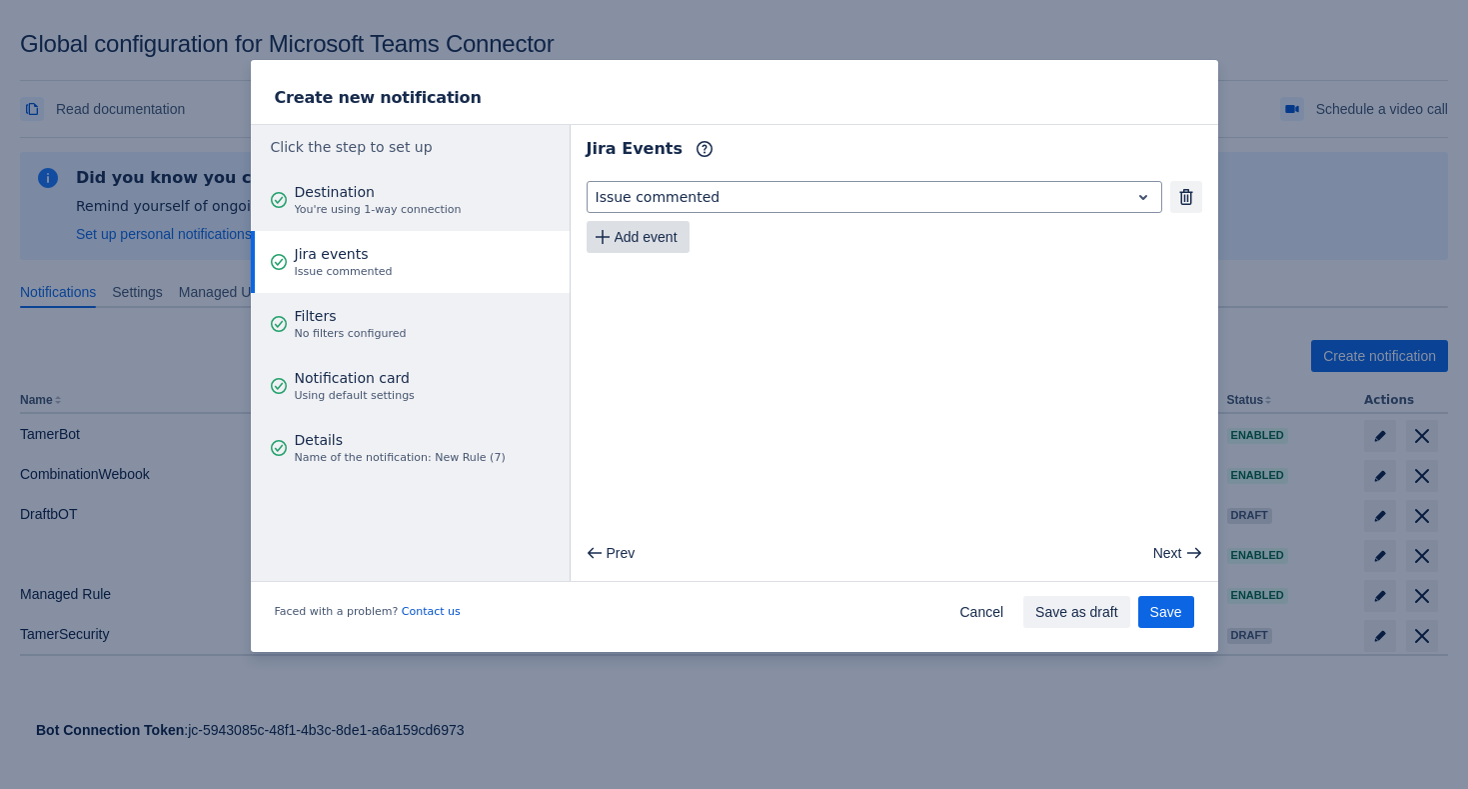
click at [678, 236] on span "Add event" at bounding box center [646, 237] width 63 height 32
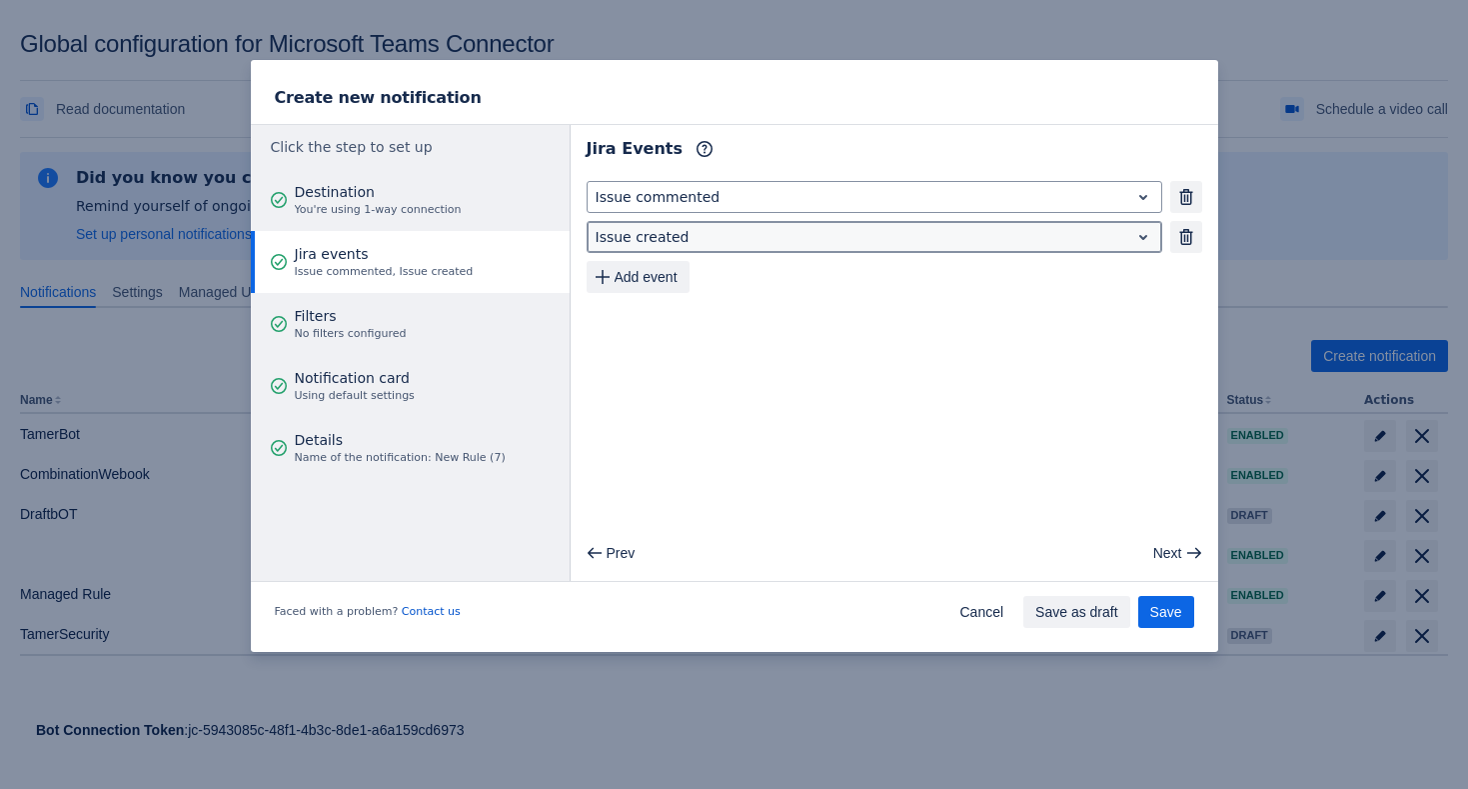
click at [698, 242] on div at bounding box center [859, 237] width 526 height 24
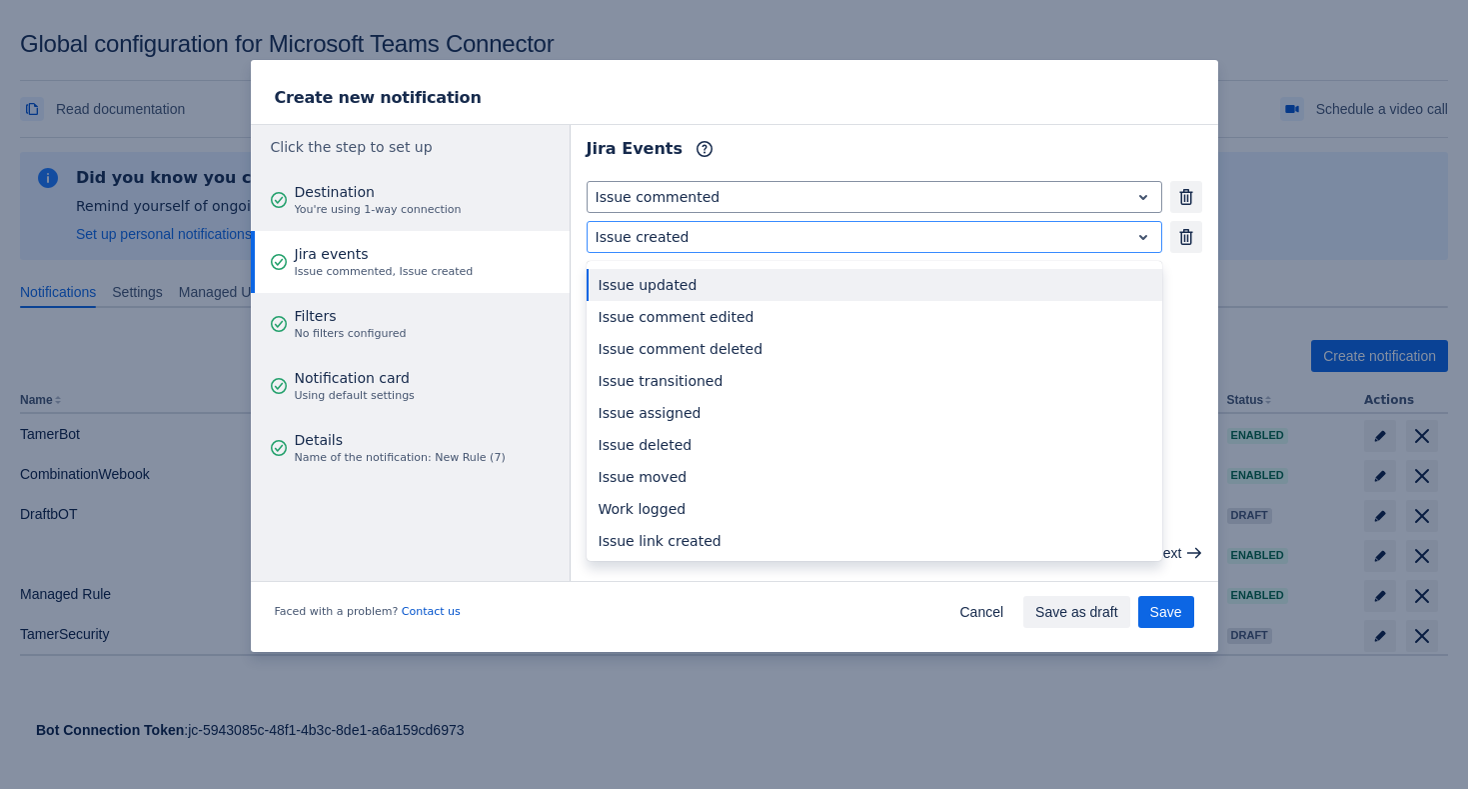
click at [760, 134] on div "Jira Events Info" at bounding box center [895, 149] width 616 height 32
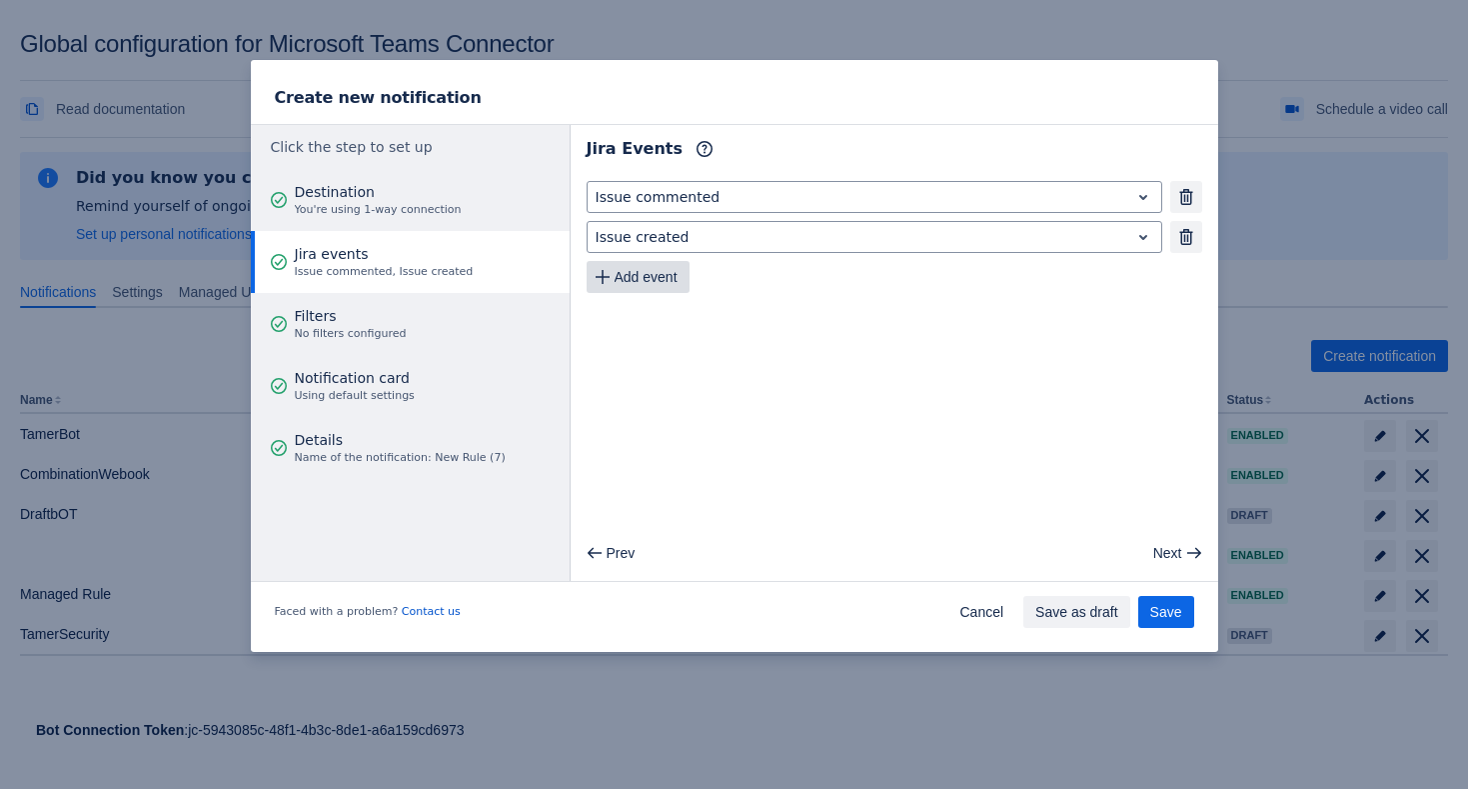
click at [669, 278] on span "Add event" at bounding box center [646, 277] width 63 height 32
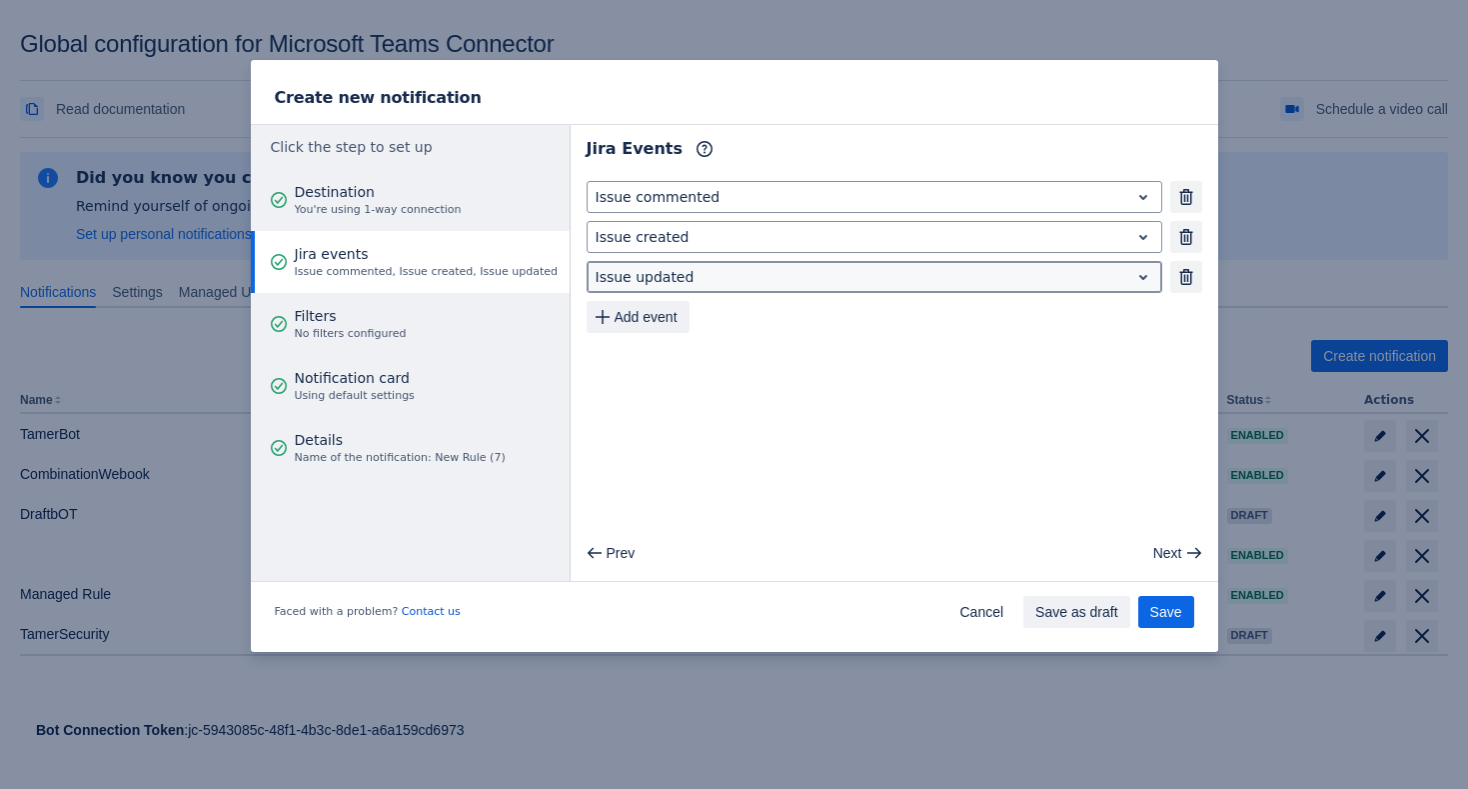
click at [700, 279] on div at bounding box center [859, 277] width 526 height 24
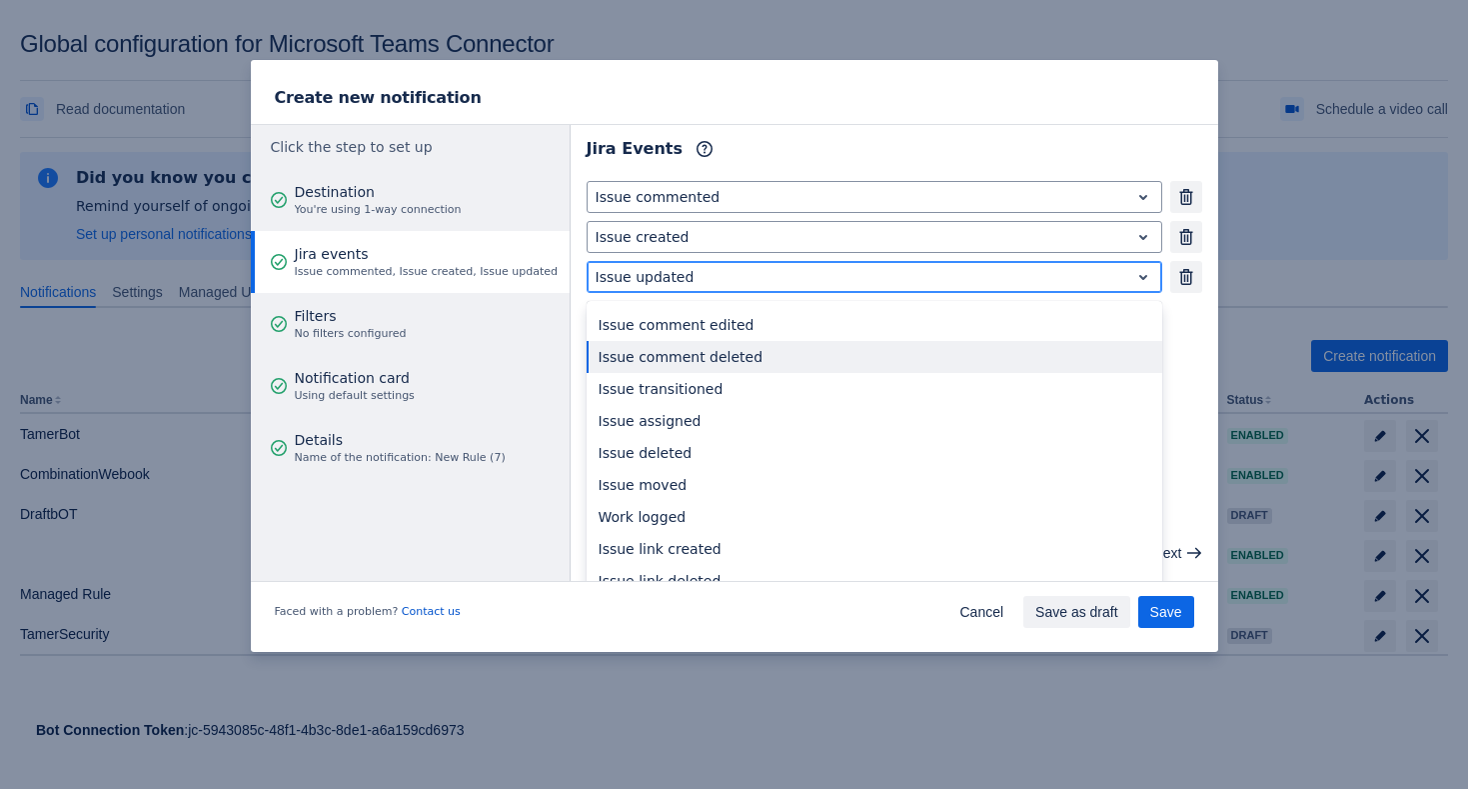
click at [631, 349] on div "Issue comment deleted" at bounding box center [875, 357] width 576 height 32
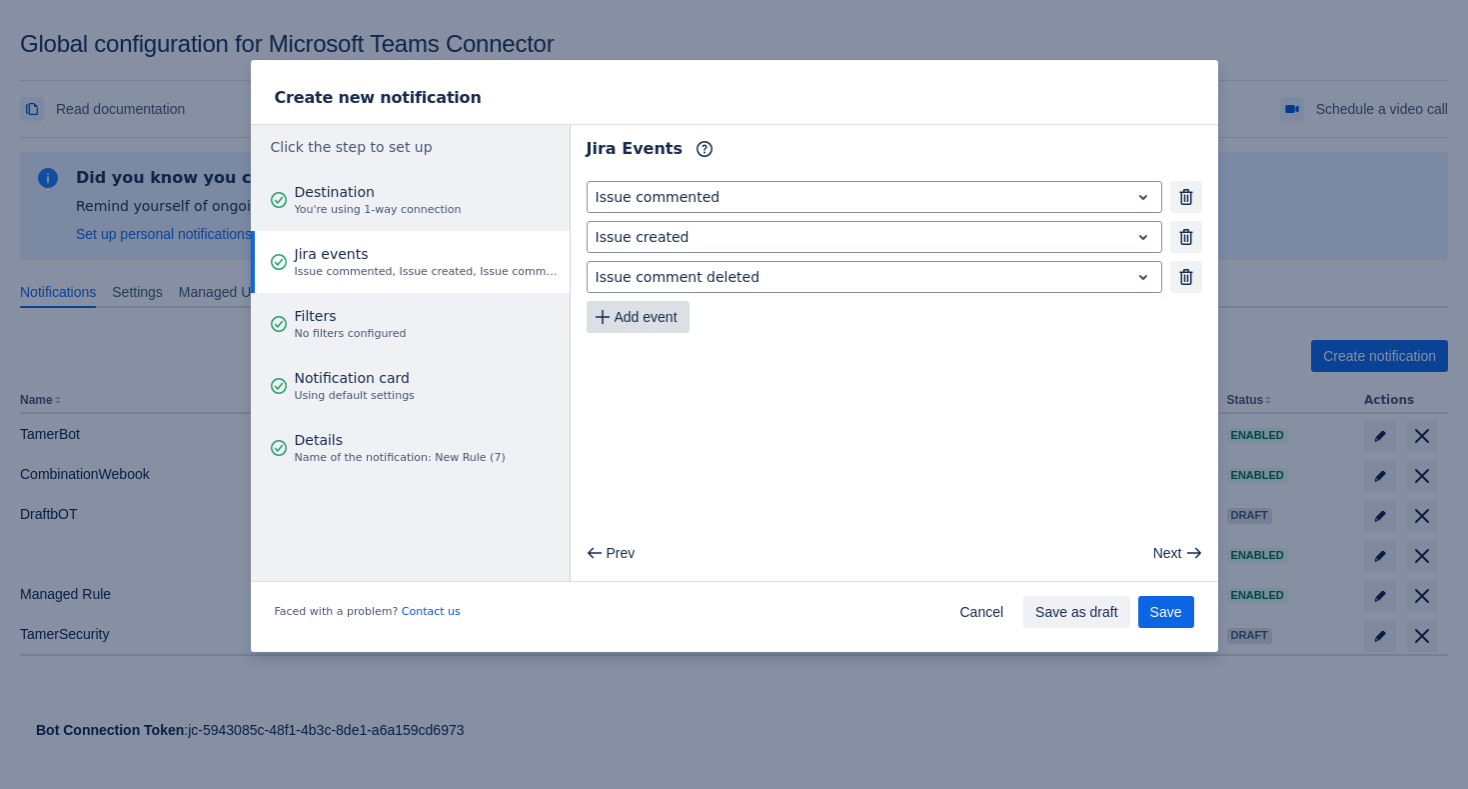
click at [684, 319] on button "Add event" at bounding box center [638, 317] width 103 height 32
click at [1189, 284] on button "Remove" at bounding box center [1187, 277] width 32 height 32
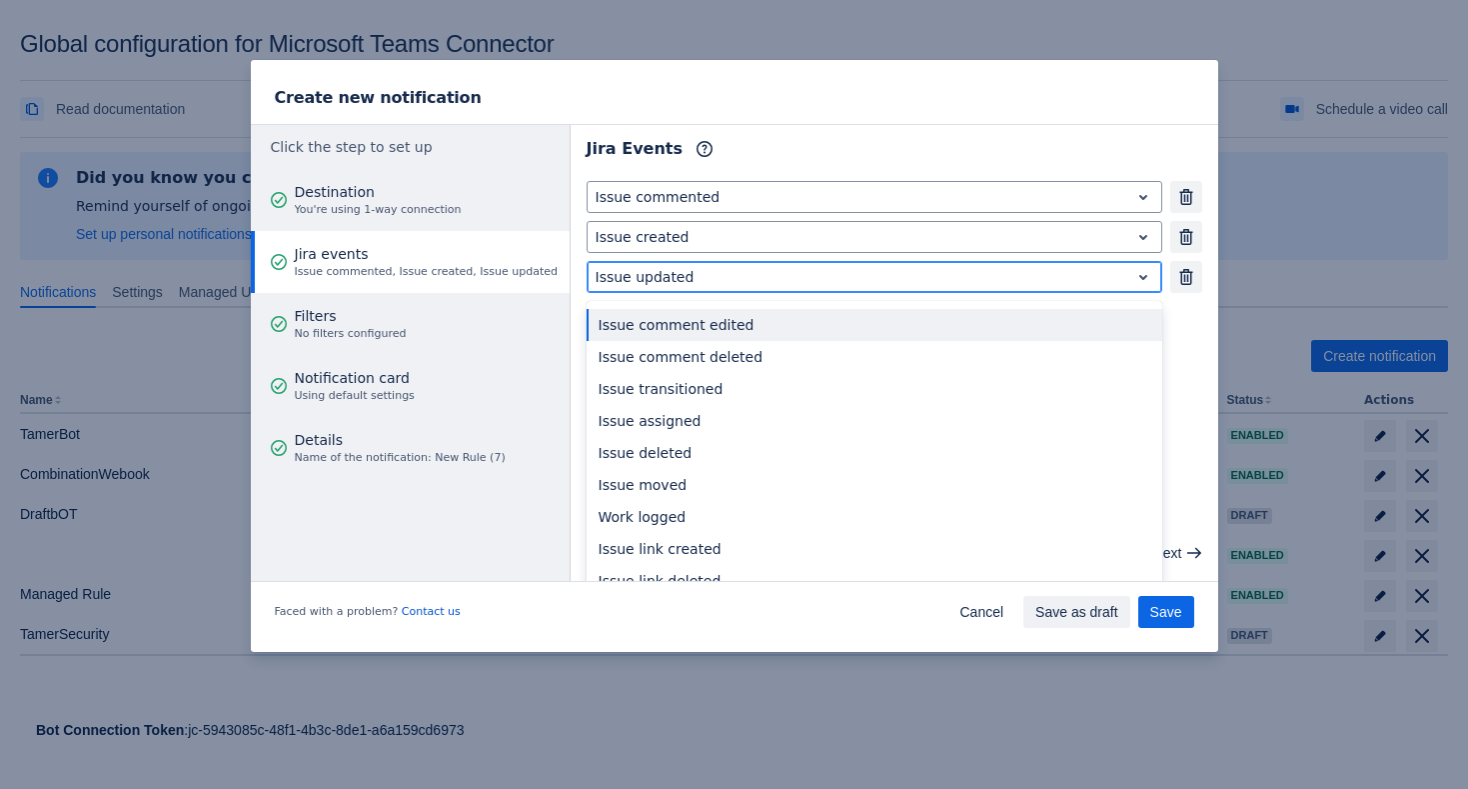
click at [1081, 290] on div "Issue updated" at bounding box center [875, 277] width 576 height 32
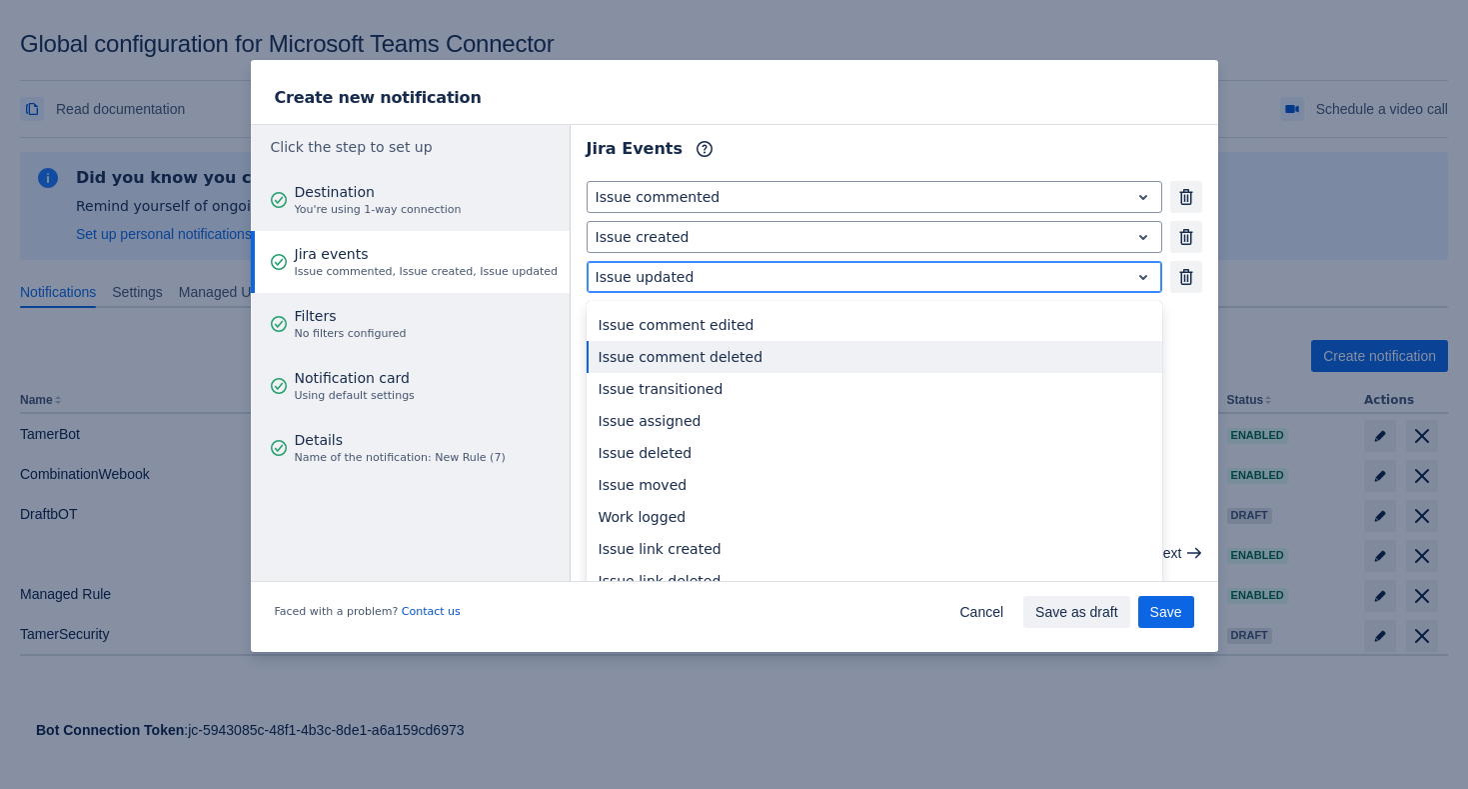
click at [1019, 363] on div "Issue comment deleted" at bounding box center [875, 357] width 576 height 32
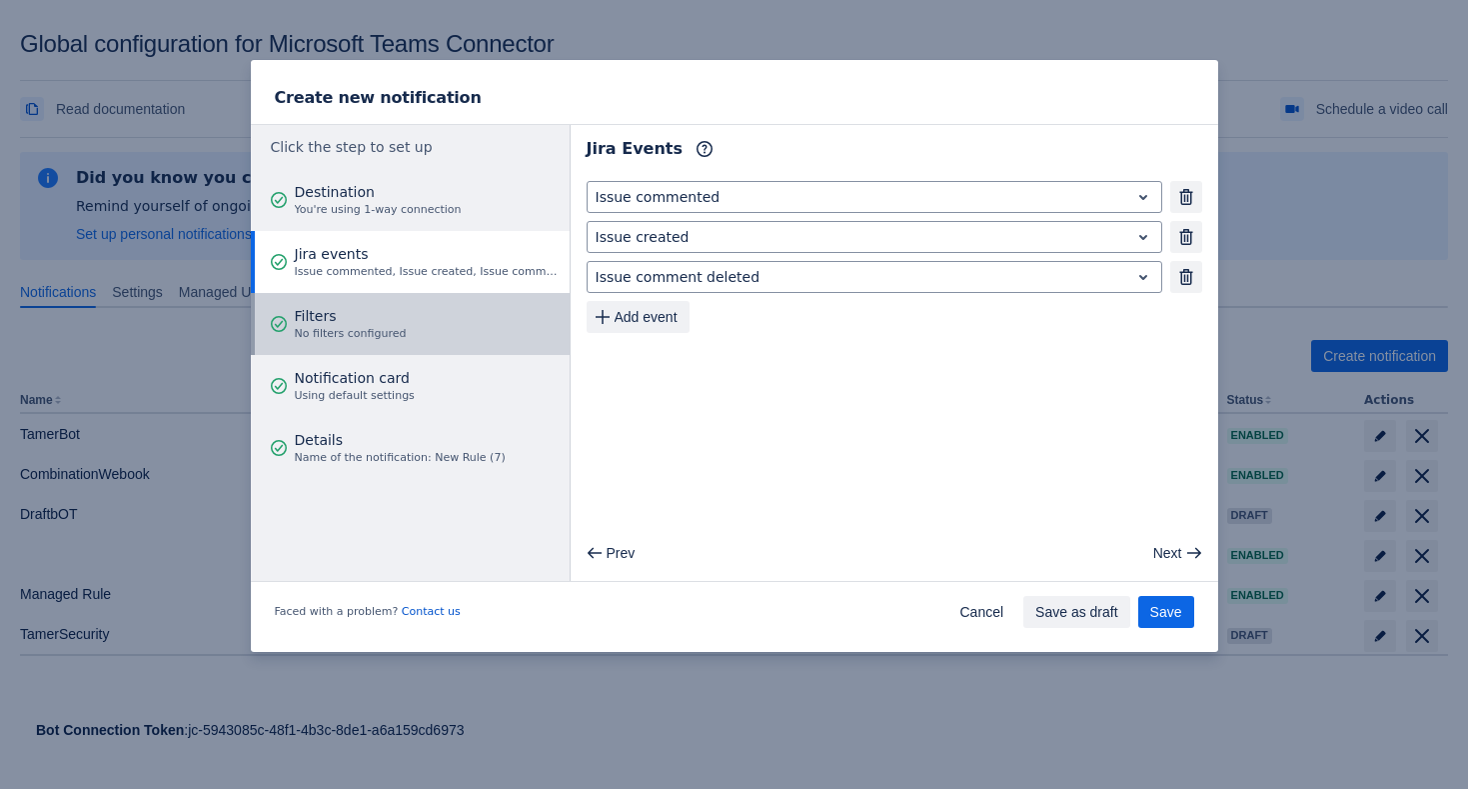
click at [437, 320] on button "Filters No filters configured" at bounding box center [410, 324] width 319 height 62
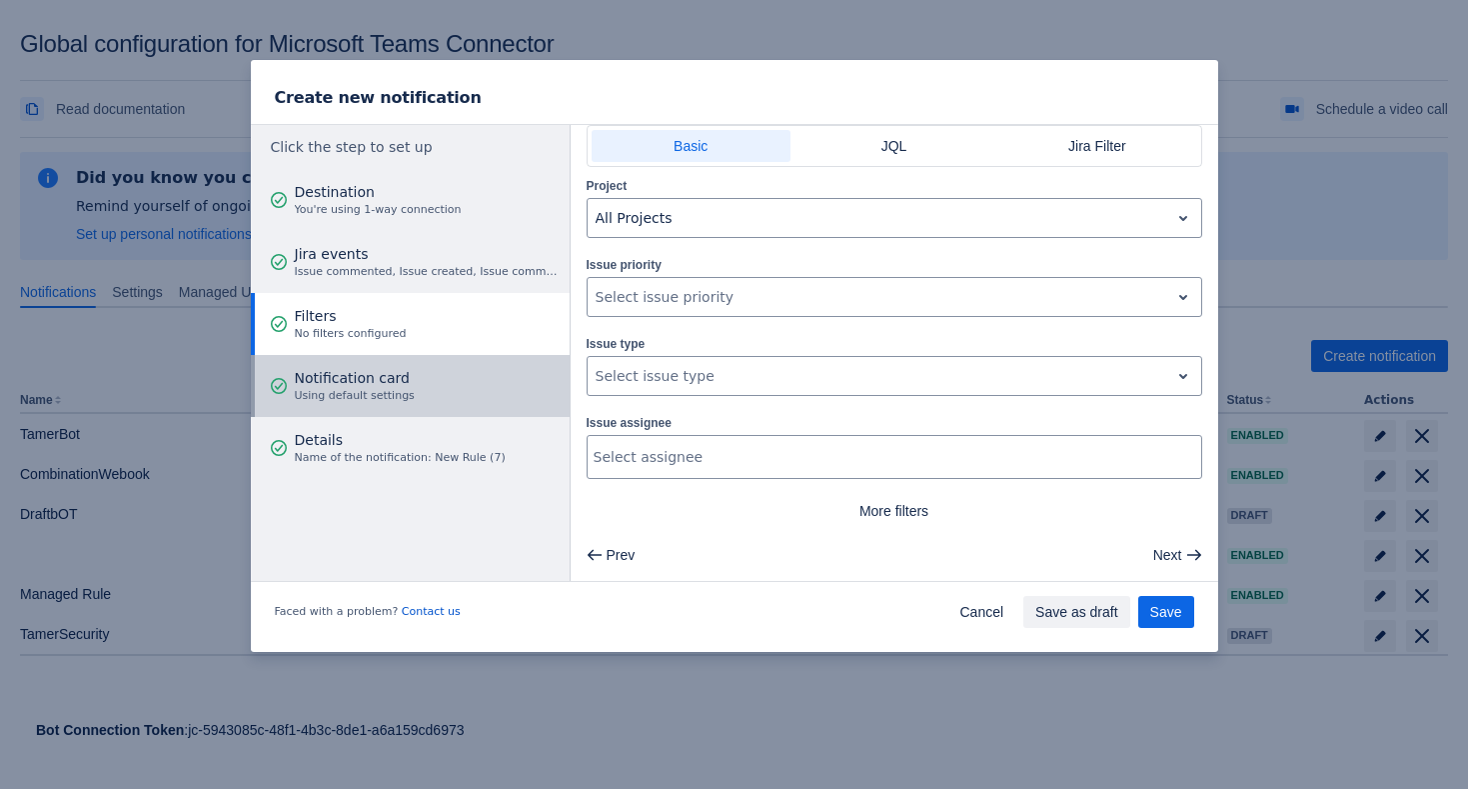
click at [409, 405] on div "Notification card Using default settings" at bounding box center [355, 386] width 120 height 60
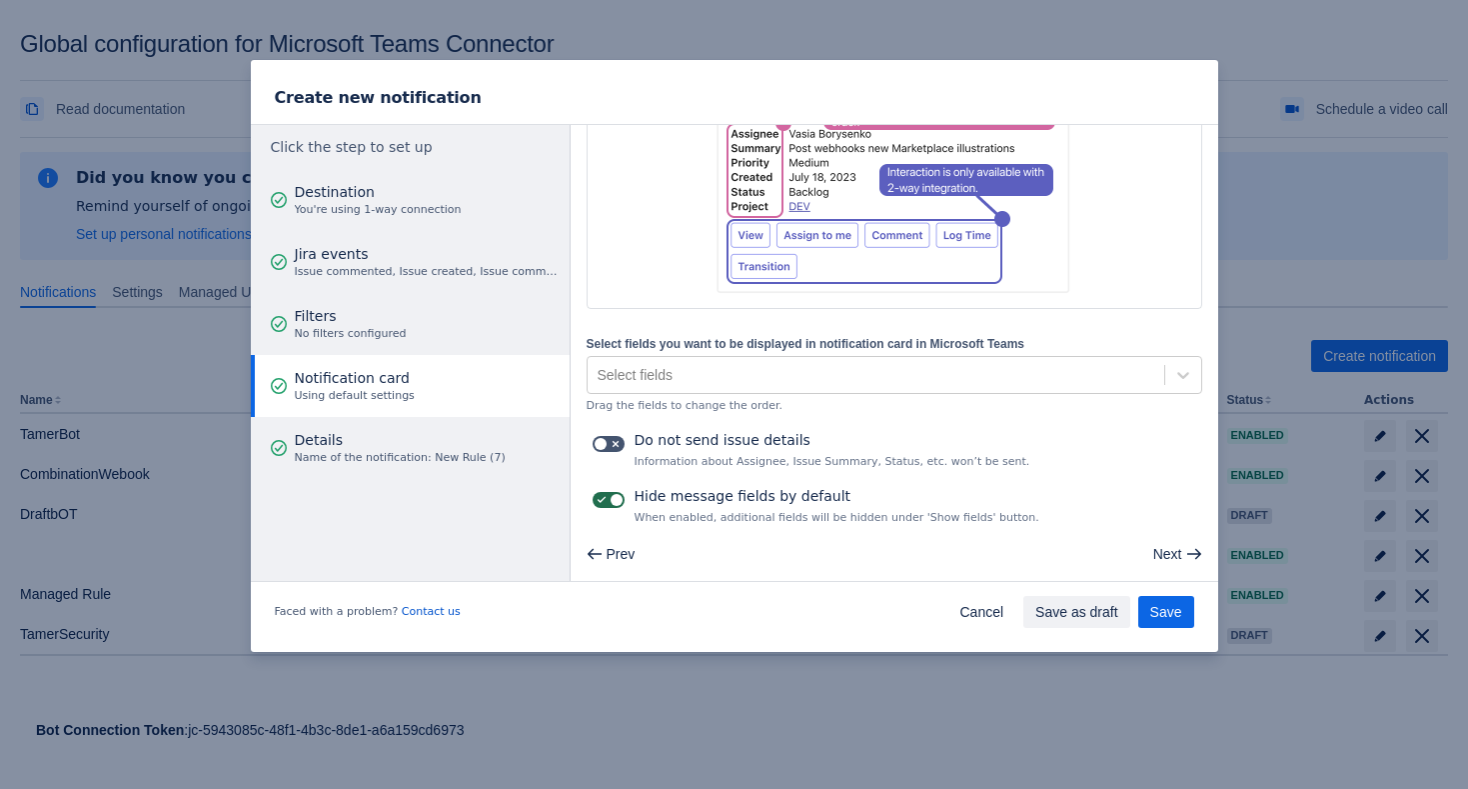
click at [604, 500] on span at bounding box center [602, 500] width 16 height 16
click at [604, 500] on input "checkbox" at bounding box center [599, 500] width 13 height 13
checkbox input "false"
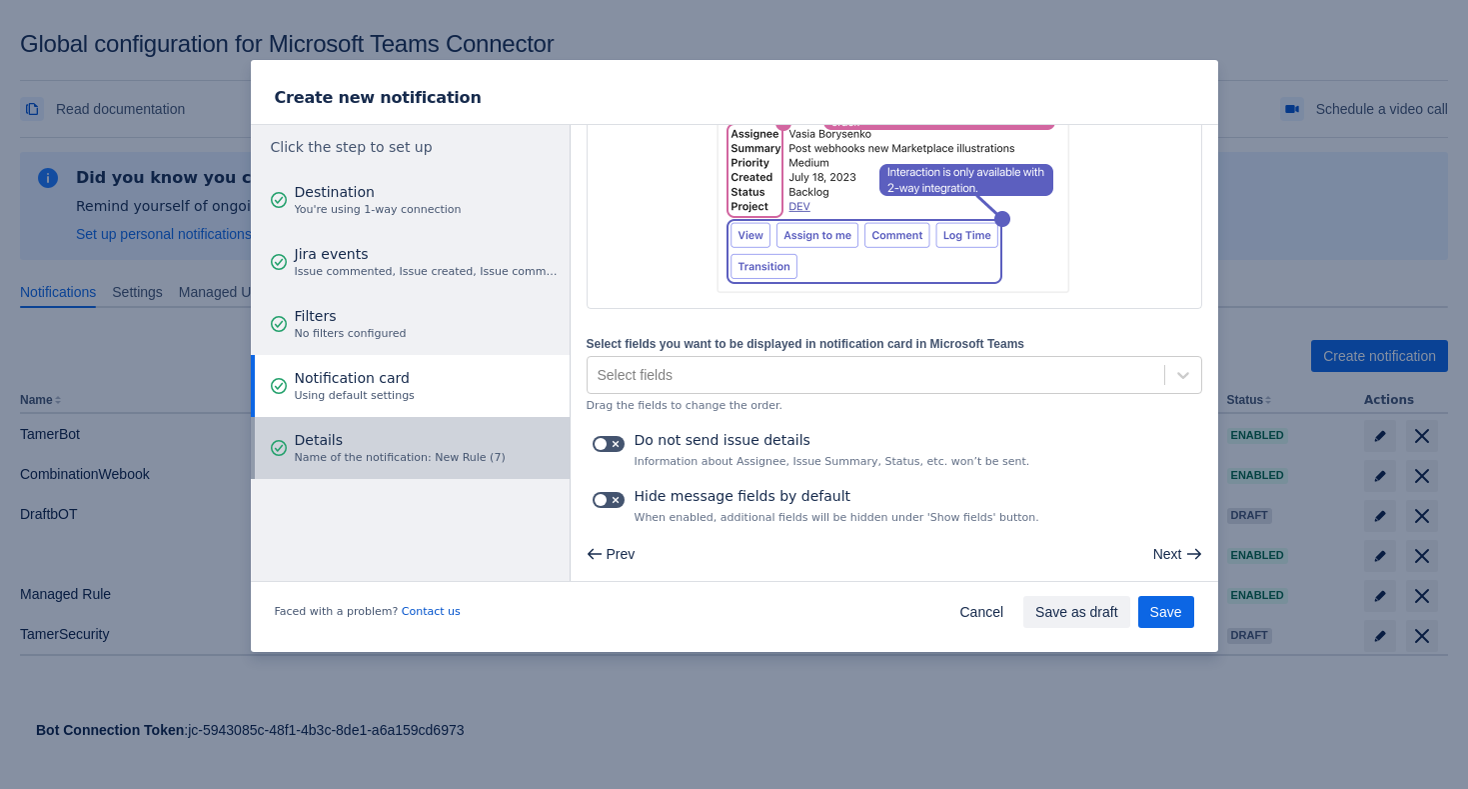
click at [467, 455] on span "Name of the notification: New Rule (7)" at bounding box center [400, 458] width 211 height 16
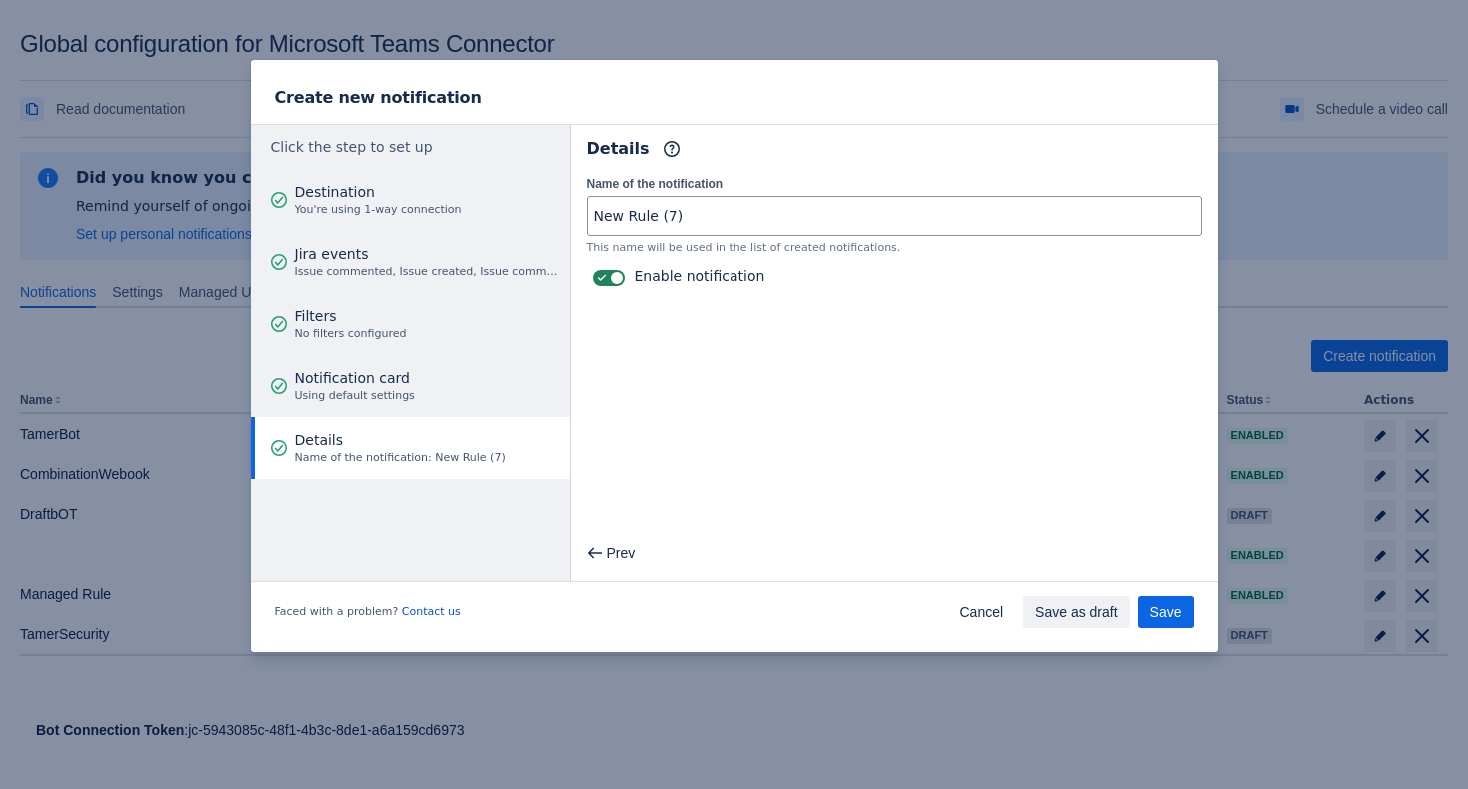
scroll to position [0, 0]
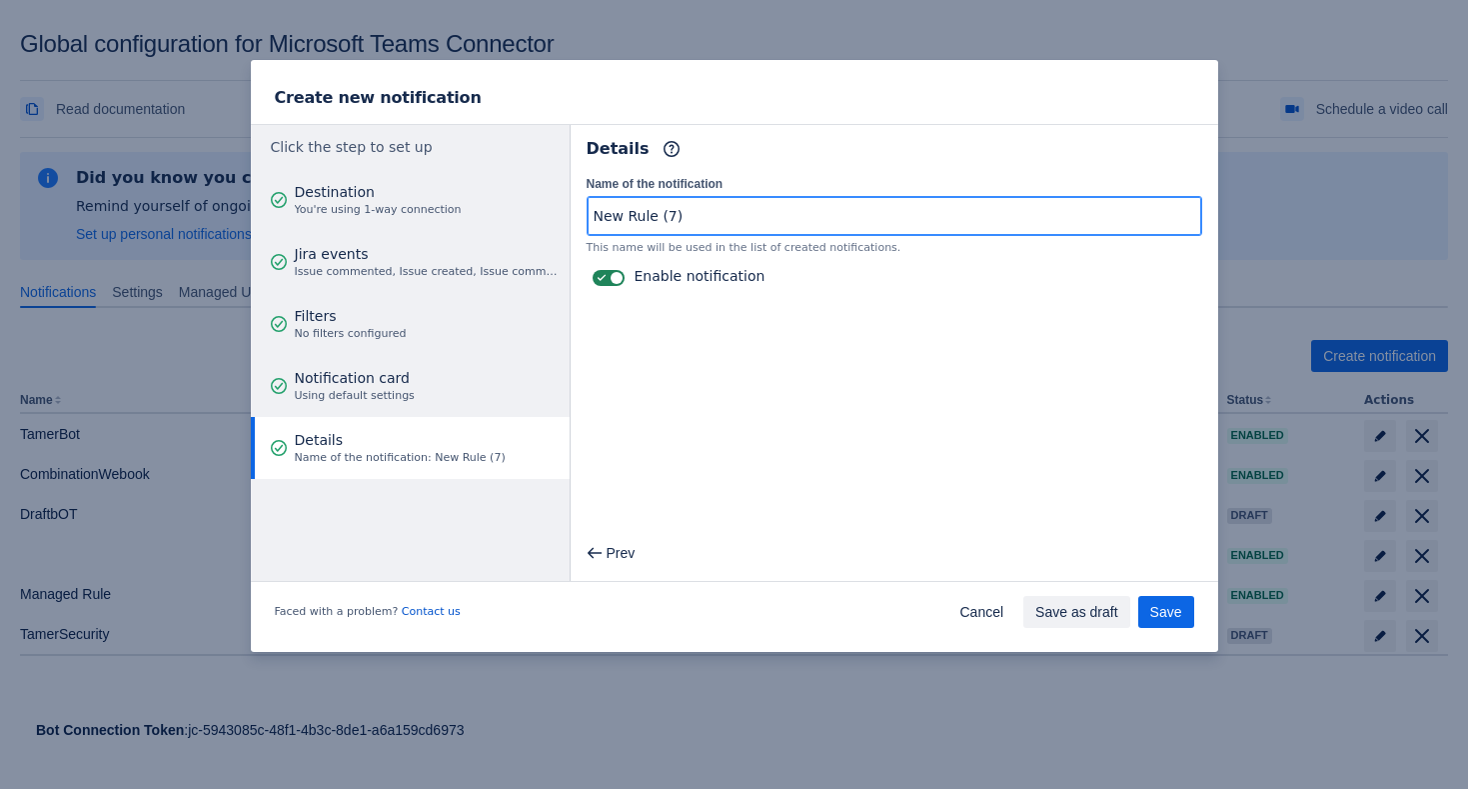
click at [700, 218] on input "New Rule (7)" at bounding box center [895, 216] width 614 height 36
type input "TamerNewUI"
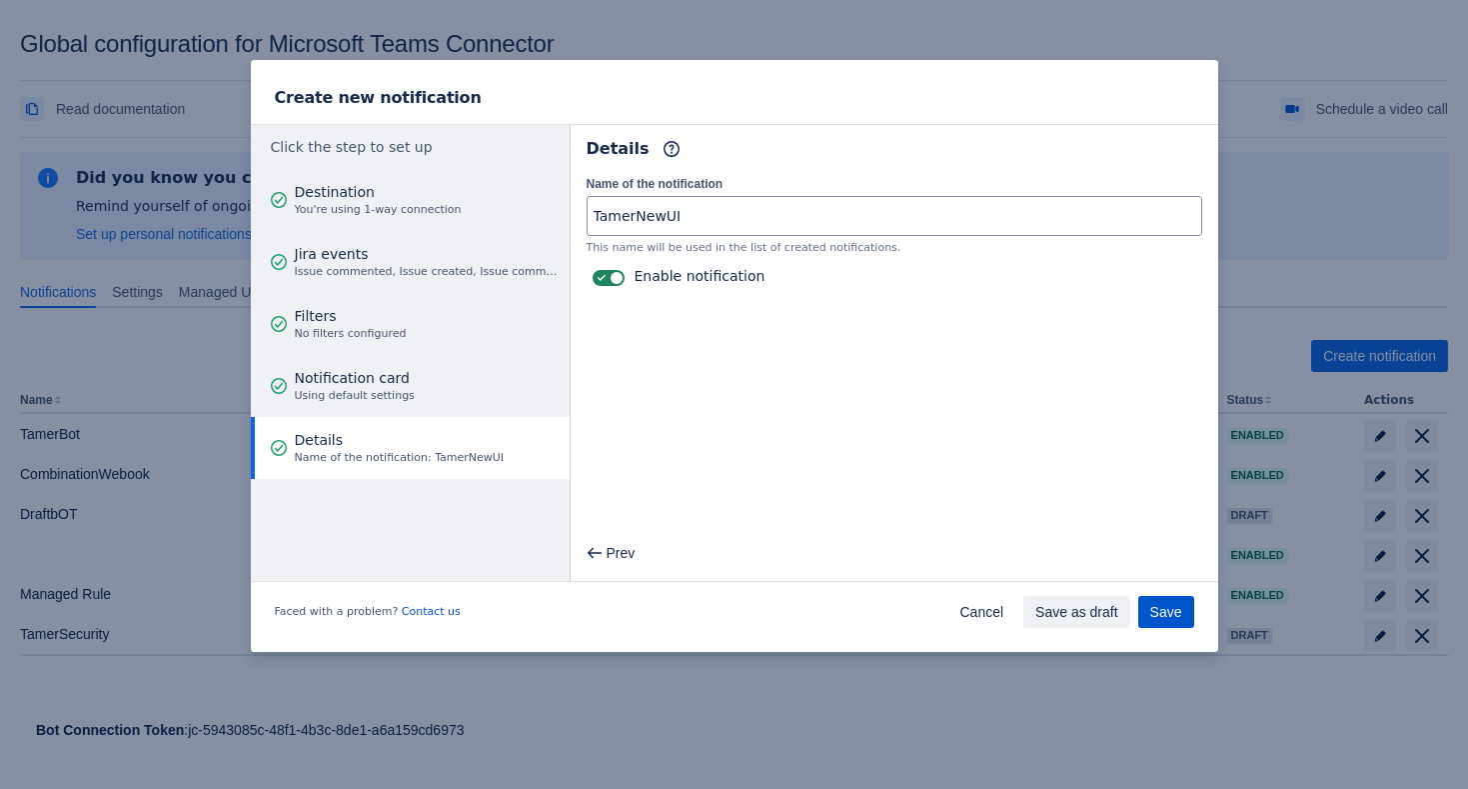
click at [1178, 614] on span "Save" at bounding box center [1167, 612] width 32 height 32
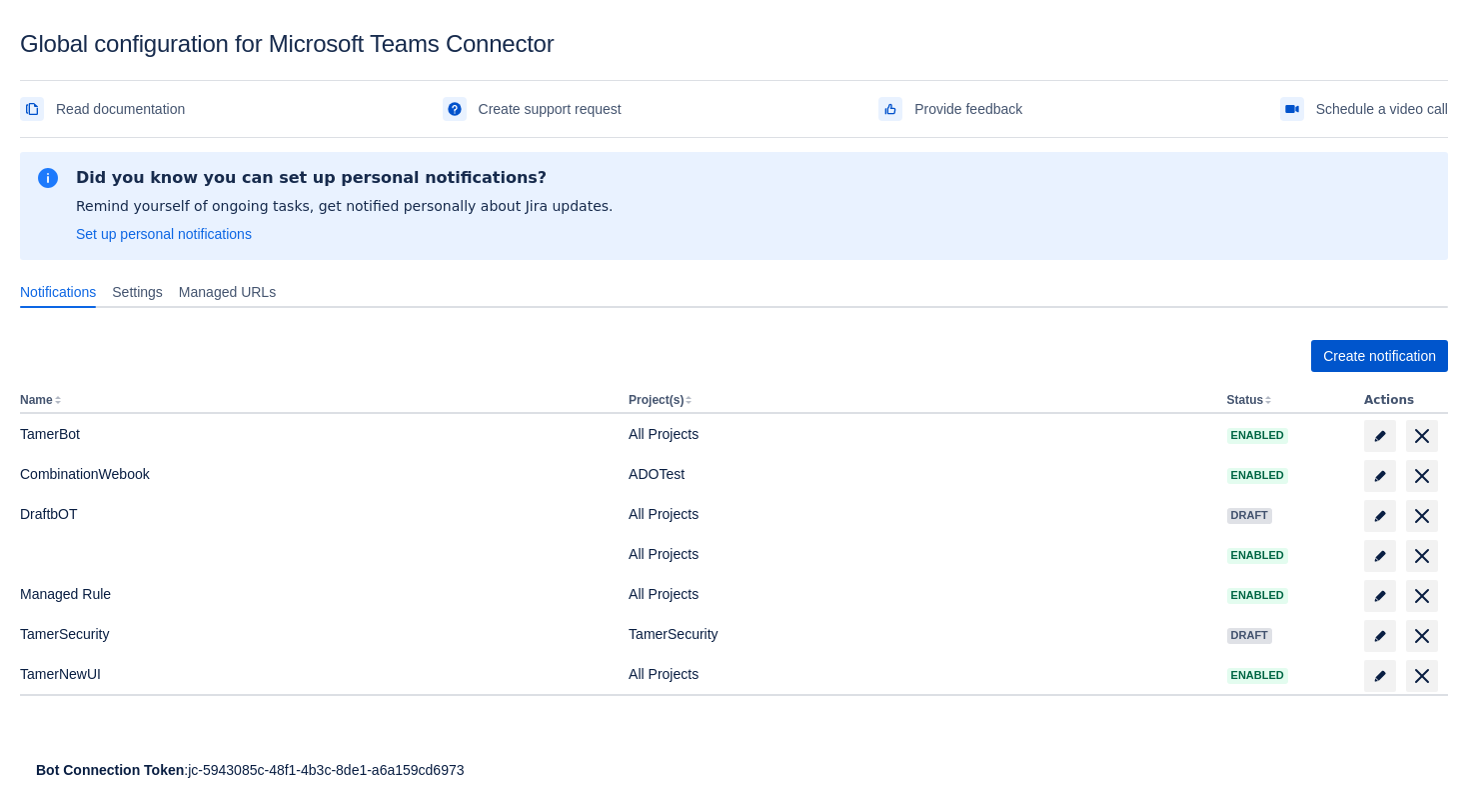
click at [1408, 357] on span "Create notification" at bounding box center [1379, 356] width 113 height 32
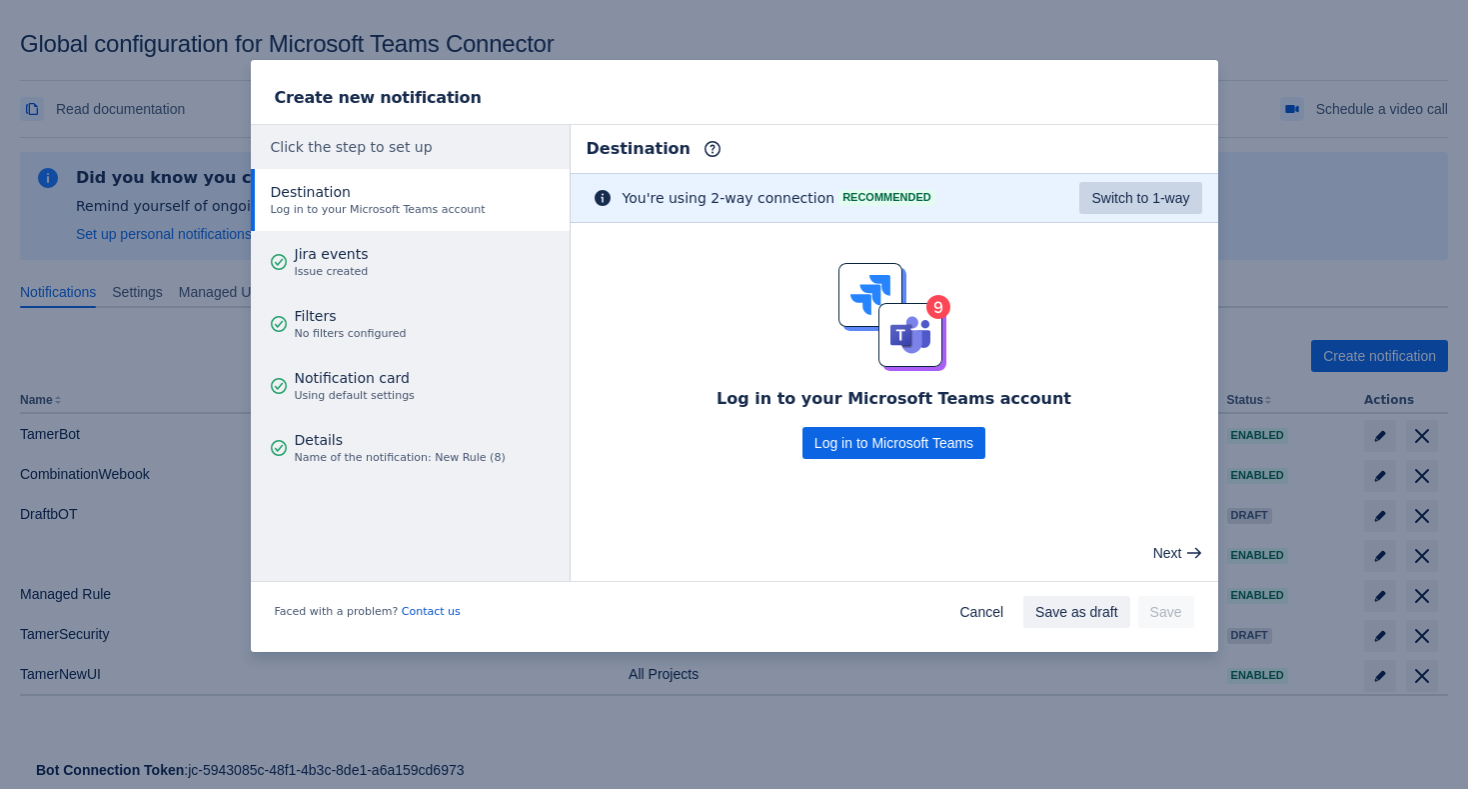
click at [1122, 200] on span "Switch to 1-way" at bounding box center [1141, 198] width 98 height 32
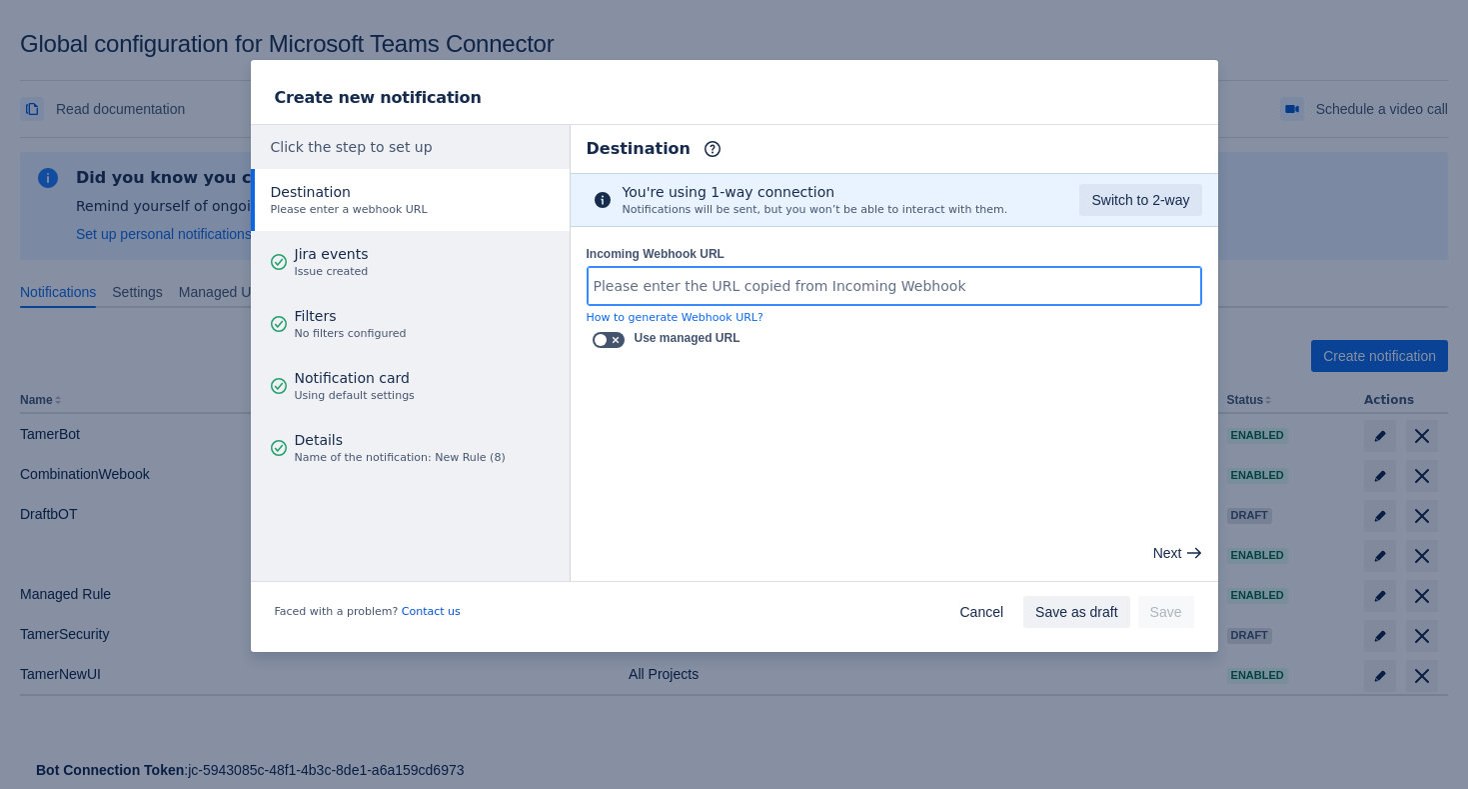
click at [853, 283] on input "Incoming Webhook URL" at bounding box center [895, 286] width 614 height 36
paste input "[URL][DOMAIN_NAME][DATE]"
type input "[URL][DOMAIN_NAME][DATE]"
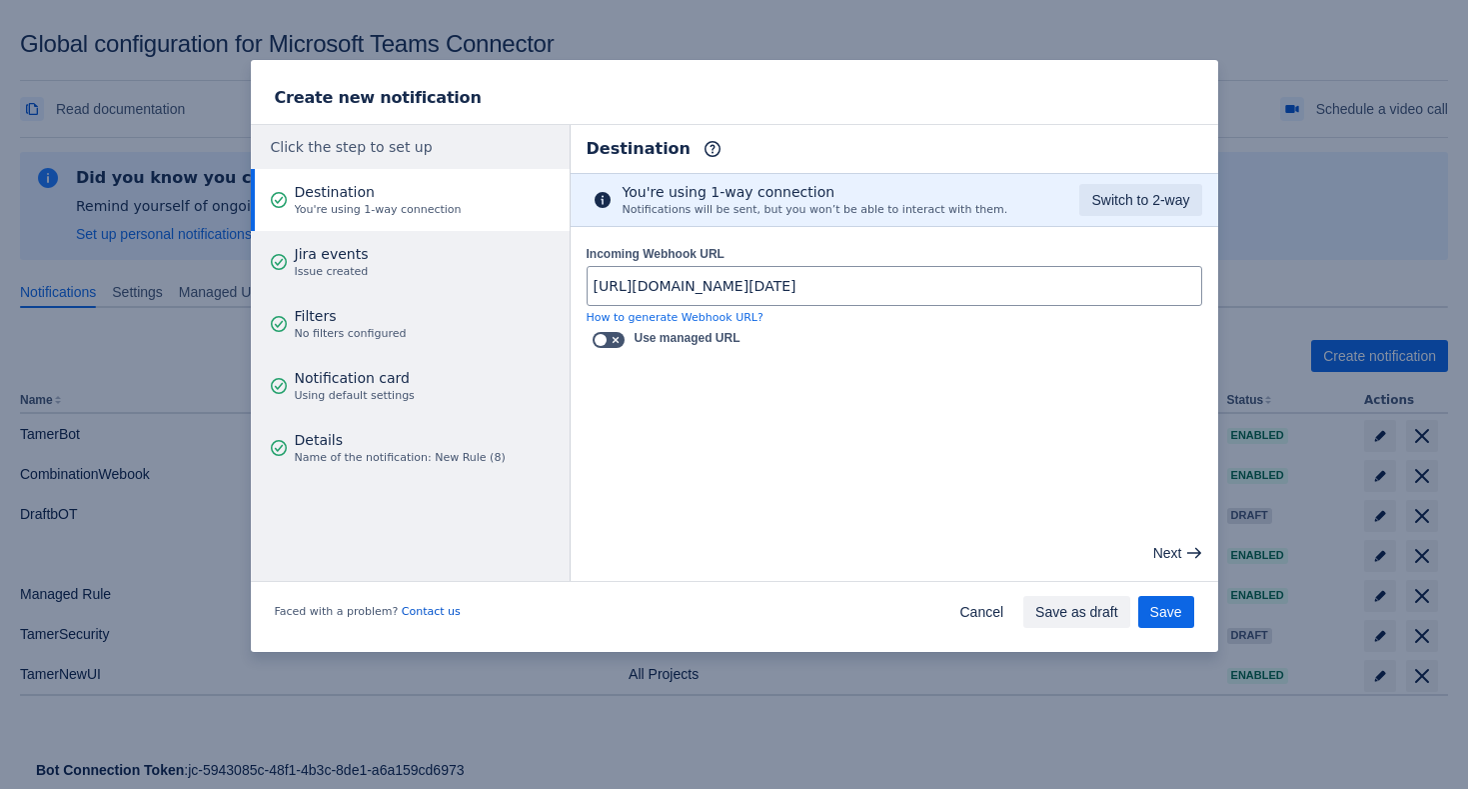
click at [706, 487] on main "Destination Info This determines how and where the bot will send notifications …" at bounding box center [895, 353] width 648 height 456
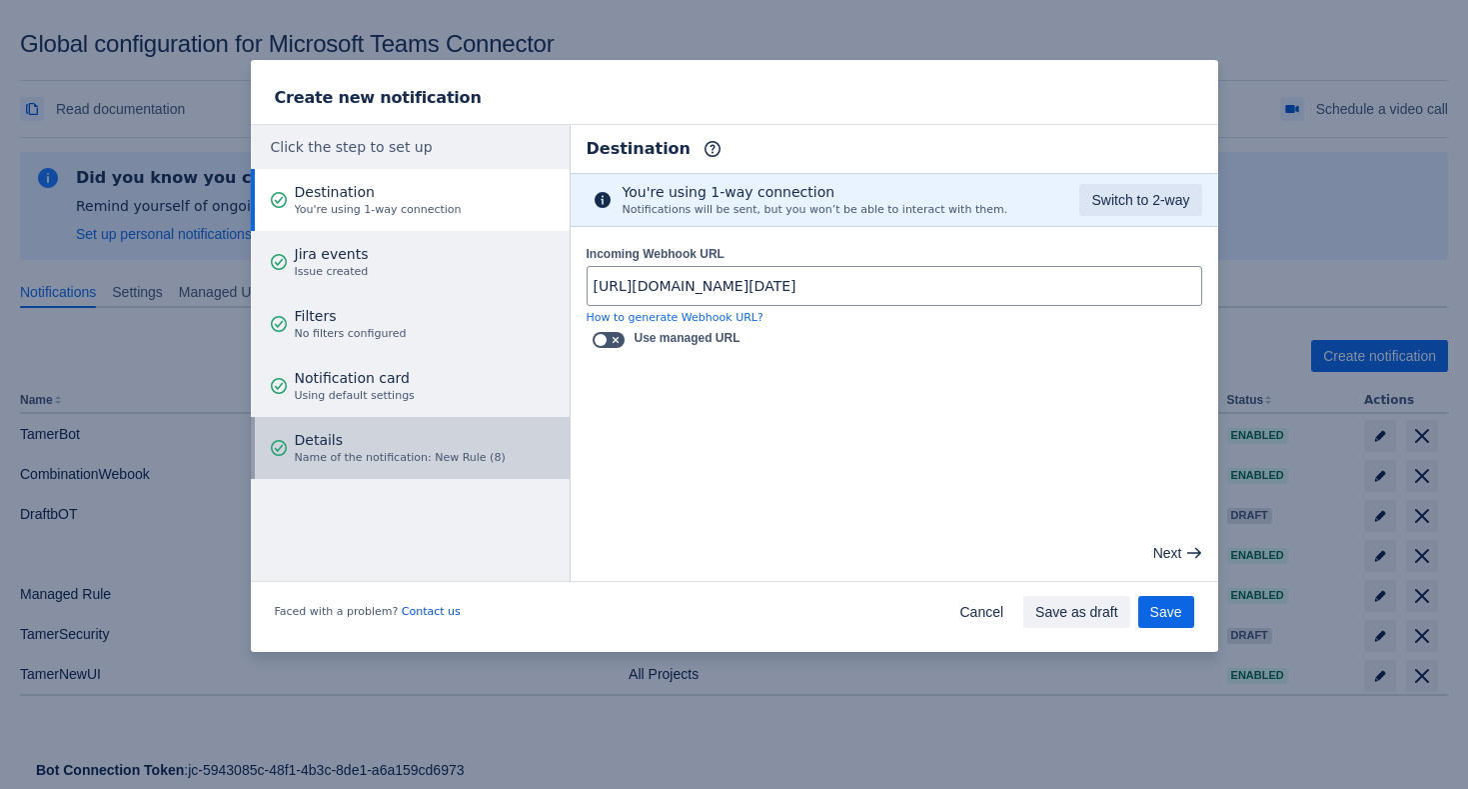
click at [399, 453] on span "Name of the notification: New Rule (8)" at bounding box center [400, 458] width 211 height 16
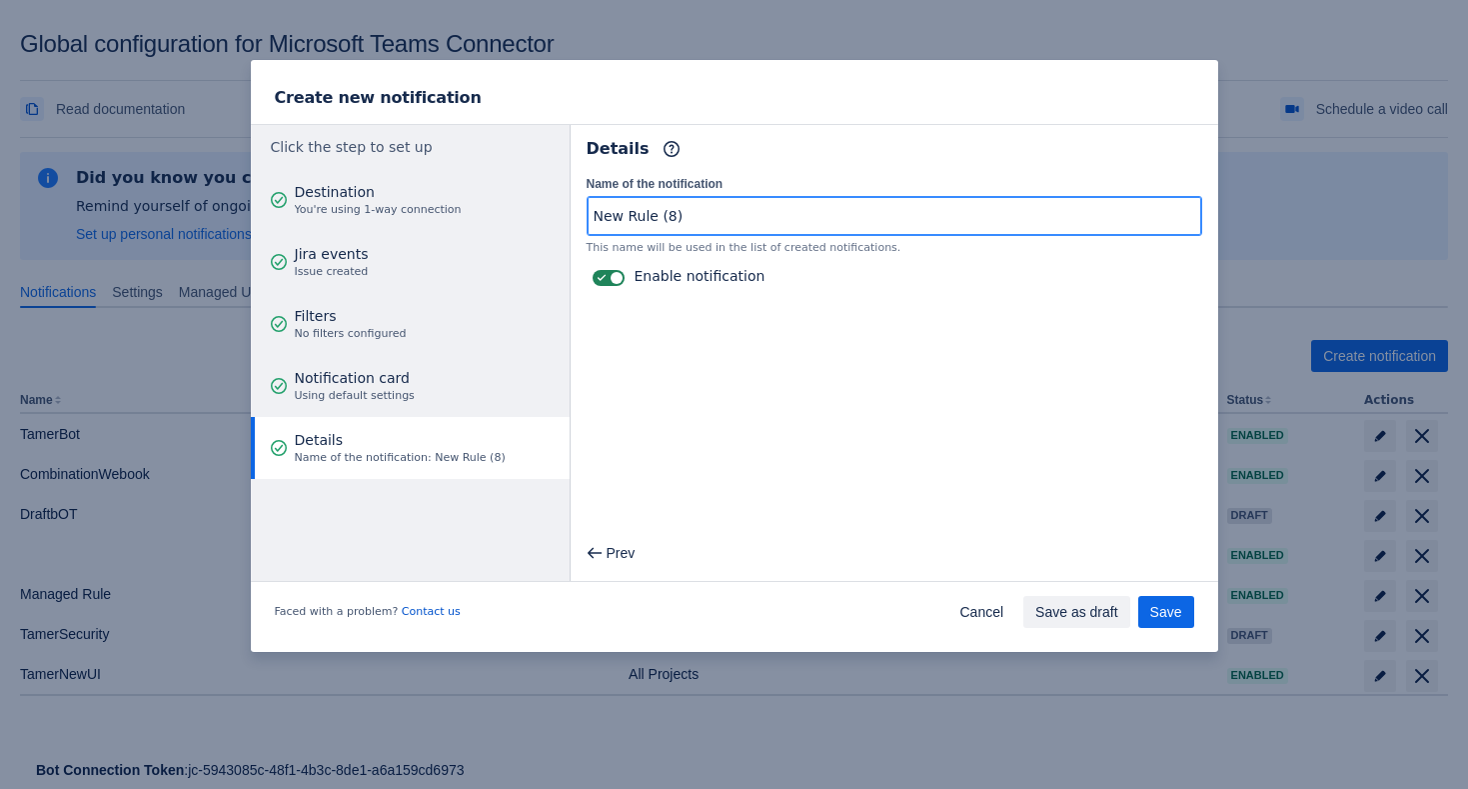
click at [701, 213] on input "New Rule (8)" at bounding box center [895, 216] width 614 height 36
click at [743, 212] on input "New Rule (8)" at bounding box center [895, 216] width 614 height 36
type input "New Rule (8)UIoldWebook"
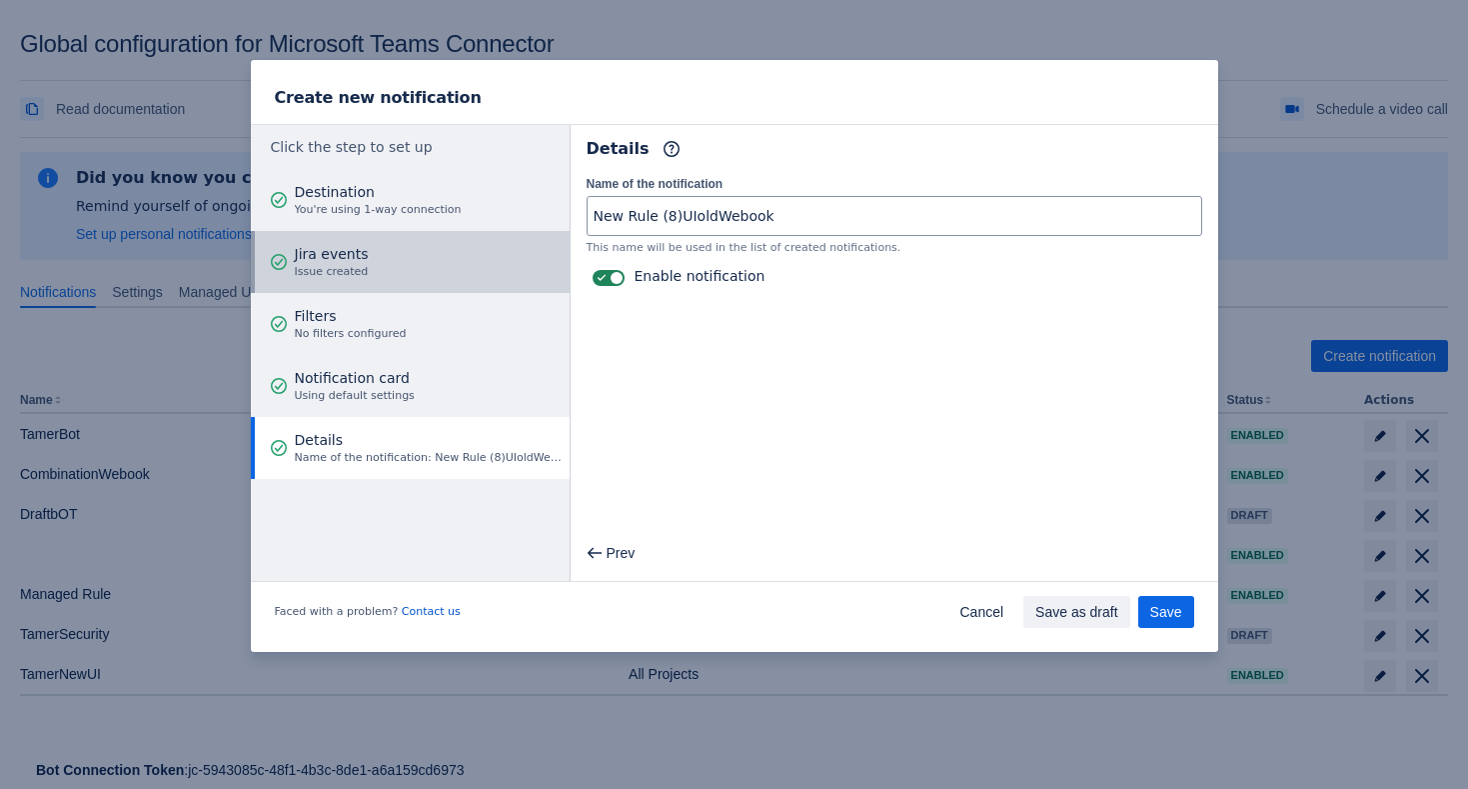
click at [463, 252] on button "Jira events Issue created" at bounding box center [410, 262] width 319 height 62
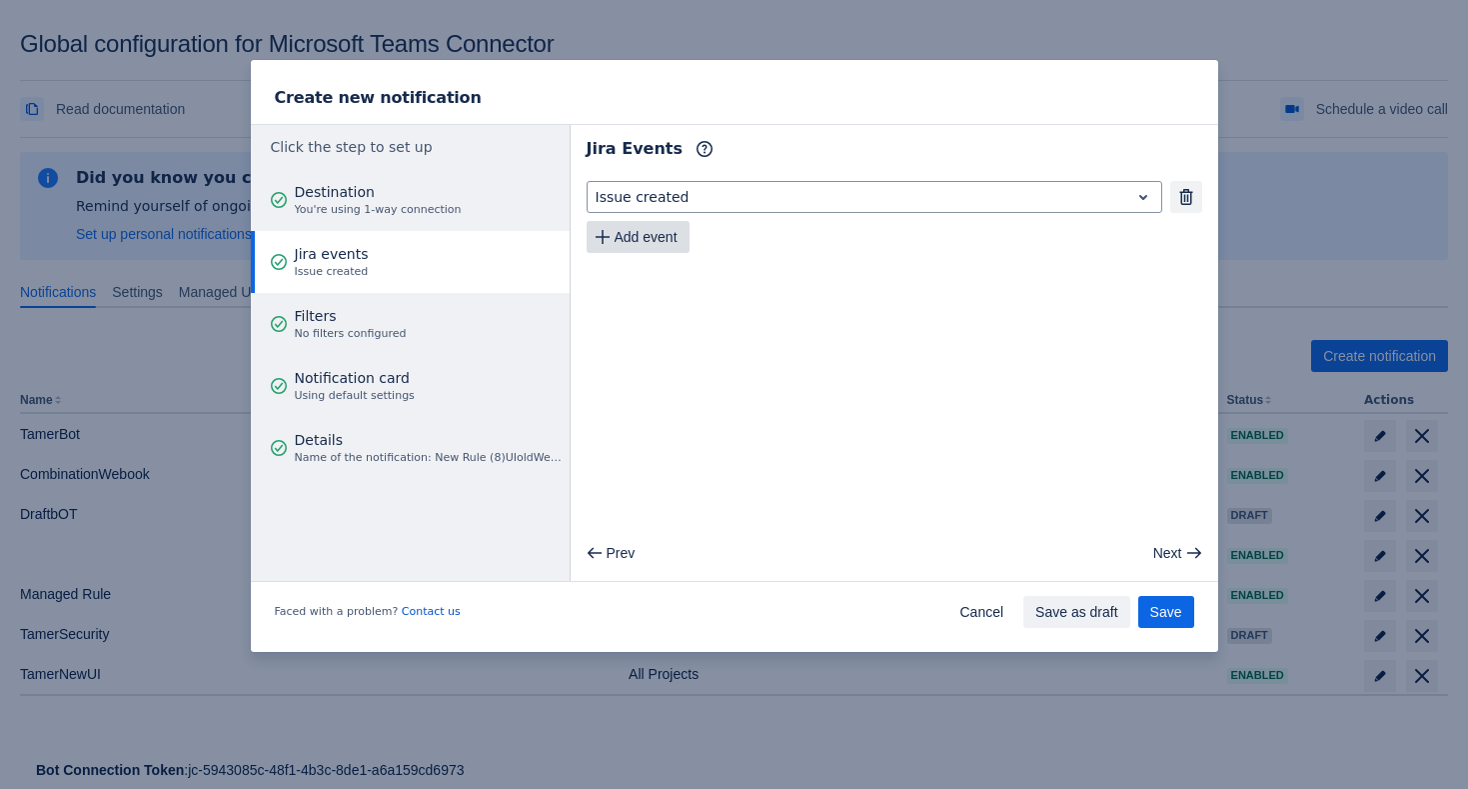
click at [642, 244] on span "Add event" at bounding box center [646, 237] width 63 height 32
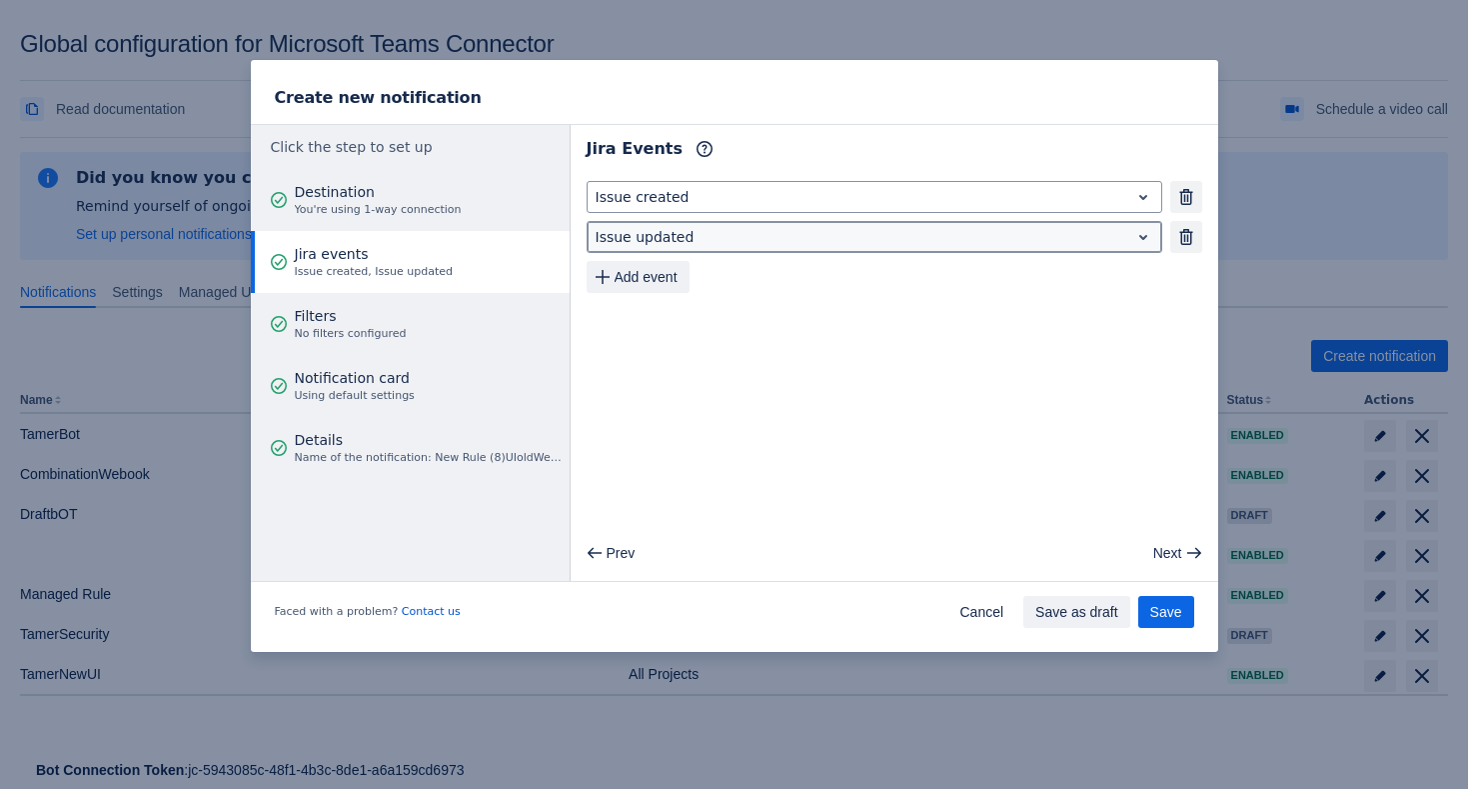
click at [684, 244] on div at bounding box center [859, 237] width 526 height 24
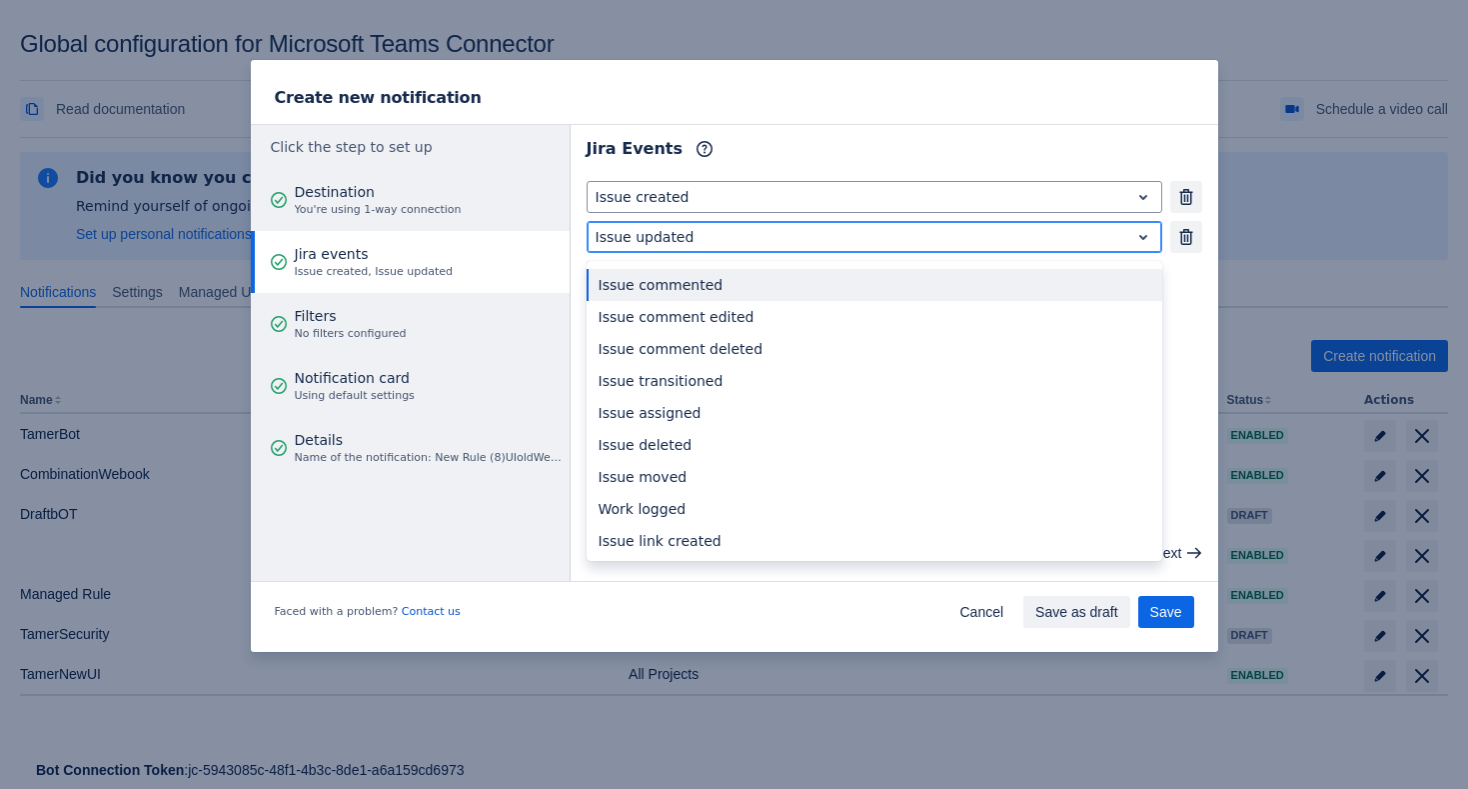
click at [720, 282] on div "Issue commented" at bounding box center [875, 285] width 576 height 32
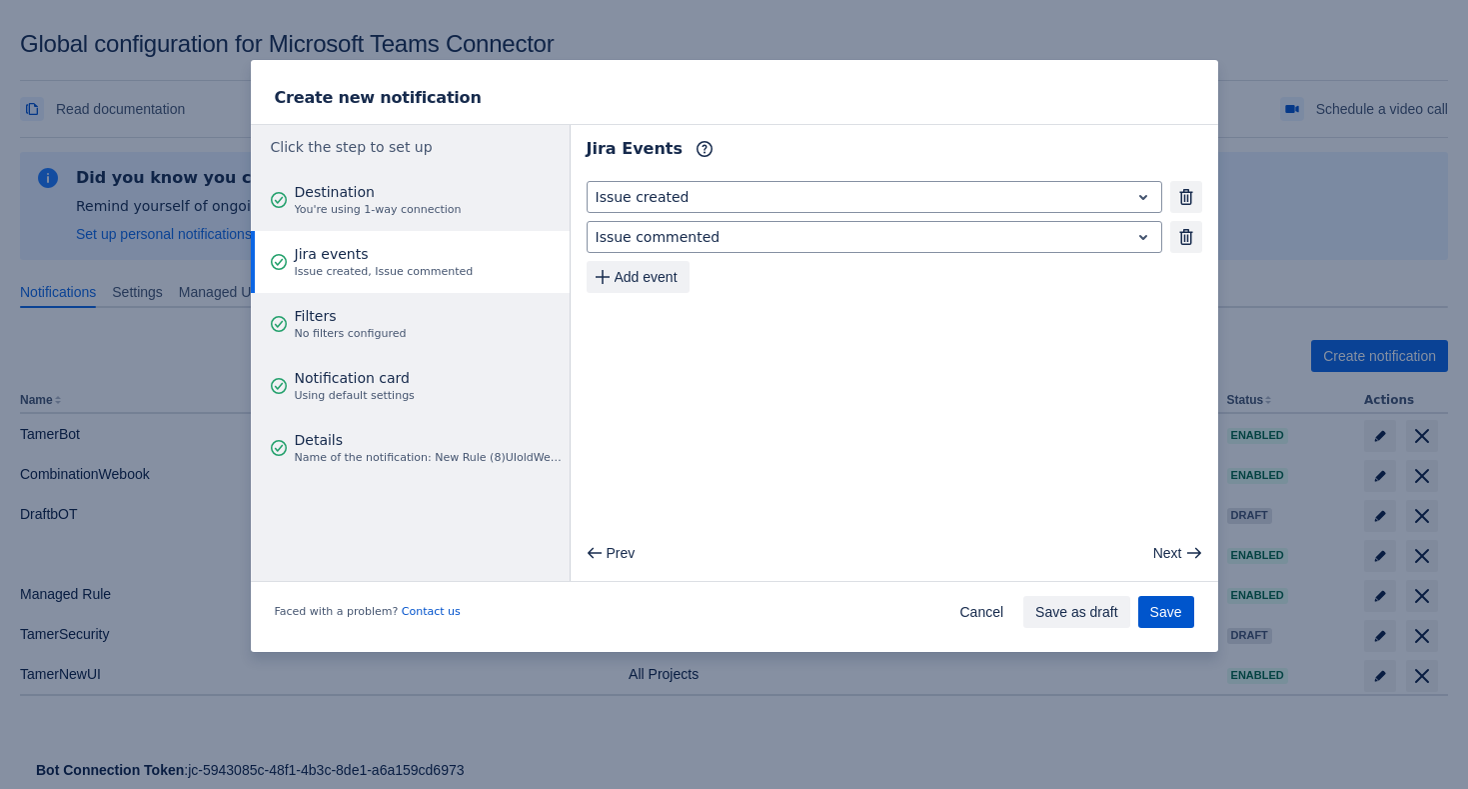
click at [1159, 604] on span "Save" at bounding box center [1167, 612] width 32 height 32
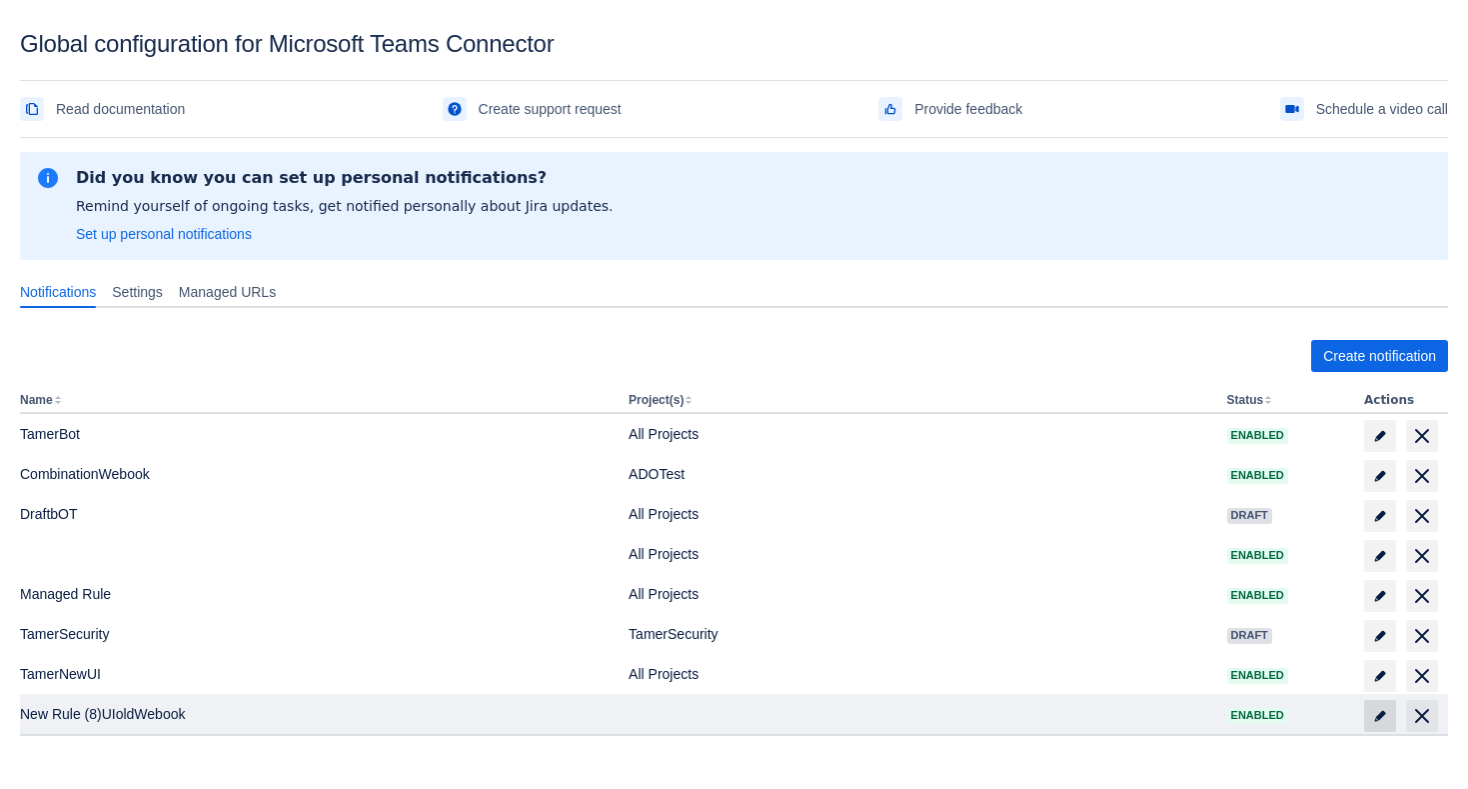
click at [1372, 722] on span "edit" at bounding box center [1380, 716] width 16 height 16
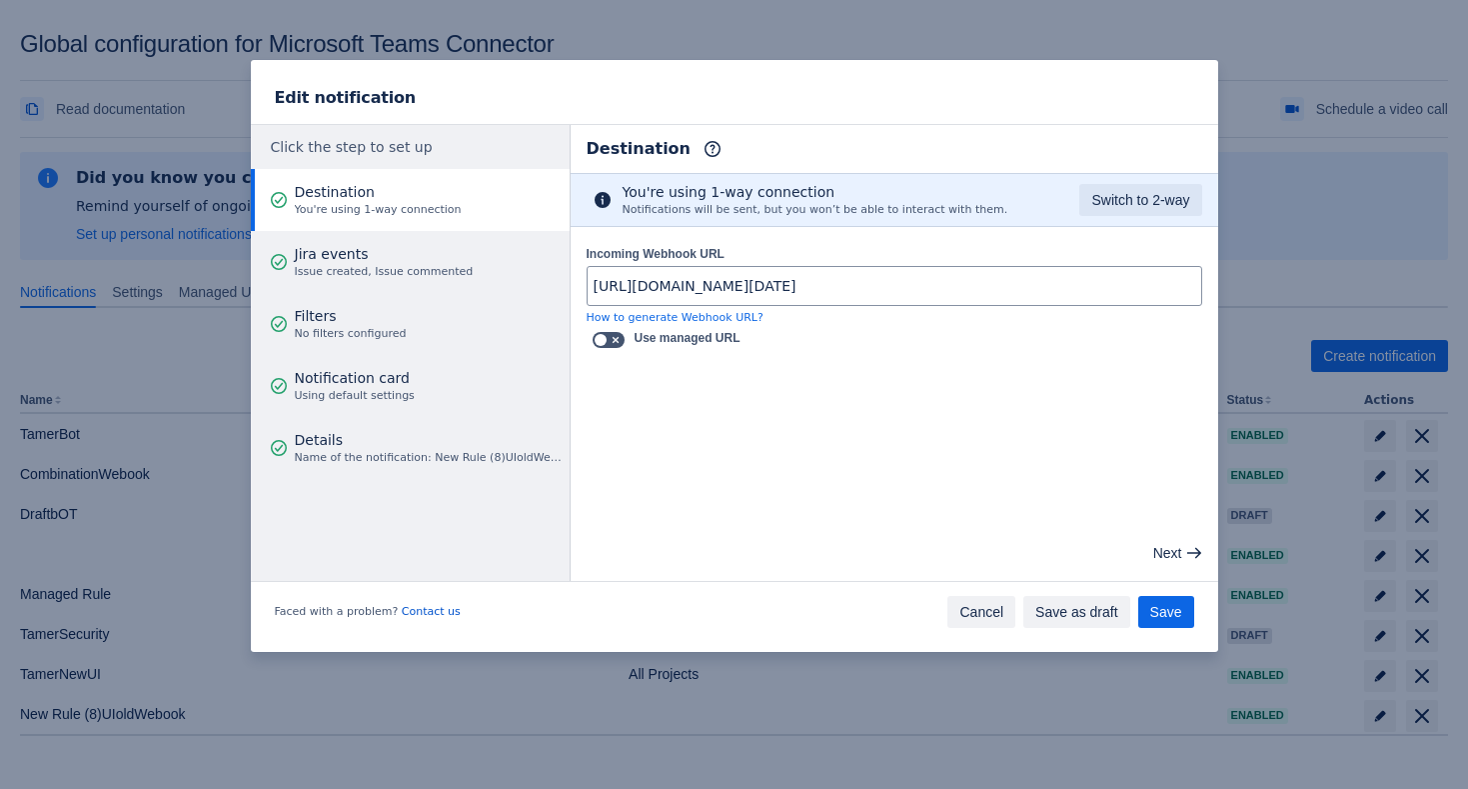
click at [960, 602] on span "Cancel" at bounding box center [982, 612] width 44 height 32
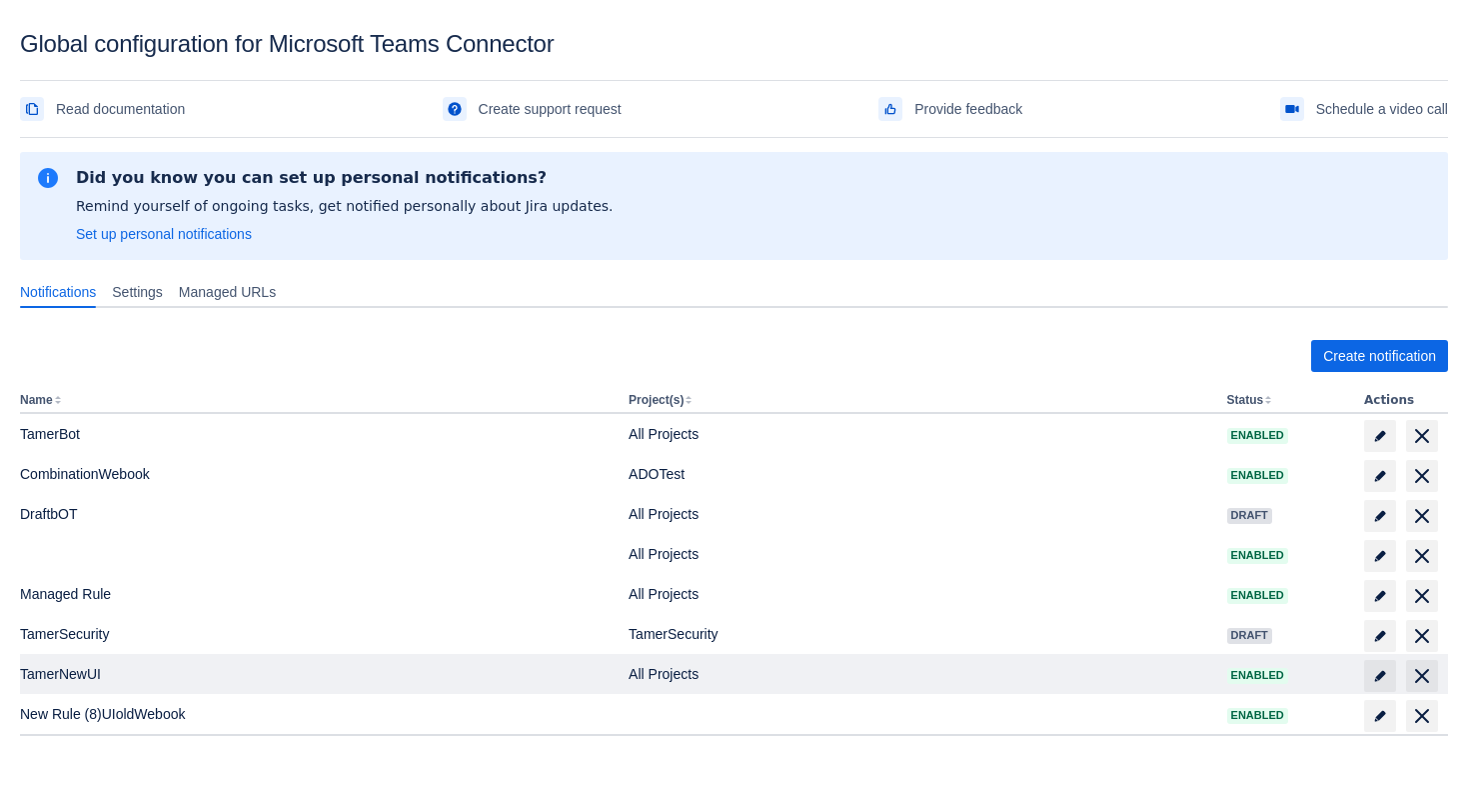
scroll to position [11, 0]
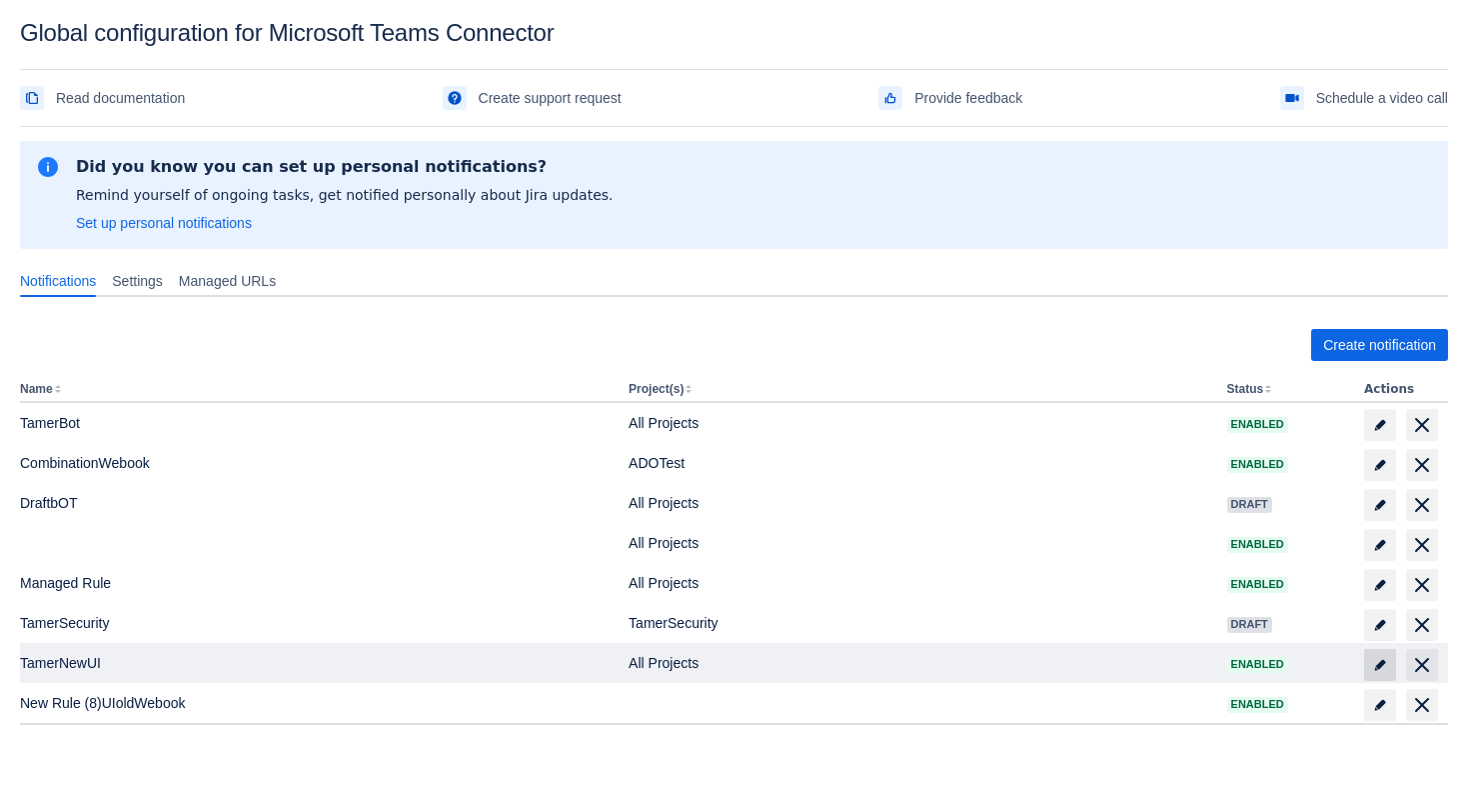
click at [1377, 661] on span "edit" at bounding box center [1380, 665] width 16 height 16
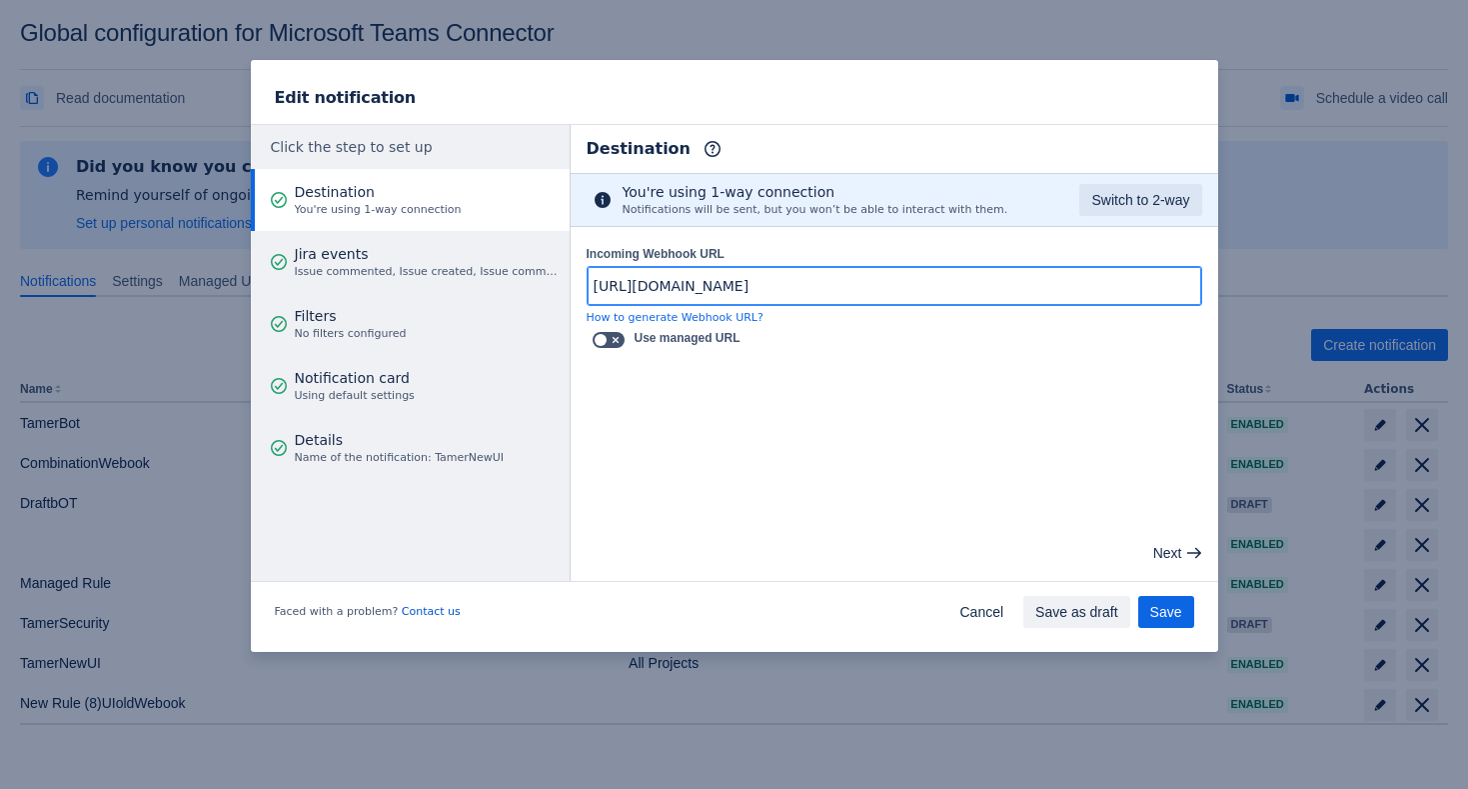
scroll to position [0, 0]
drag, startPoint x: 1073, startPoint y: 291, endPoint x: 525, endPoint y: 285, distance: 547.8
click at [523, 288] on div "Click the step to set up Destination You're using 1-way connection Jira events …" at bounding box center [735, 353] width 968 height 458
click at [1160, 287] on input "[URL][DOMAIN_NAME]" at bounding box center [895, 286] width 614 height 36
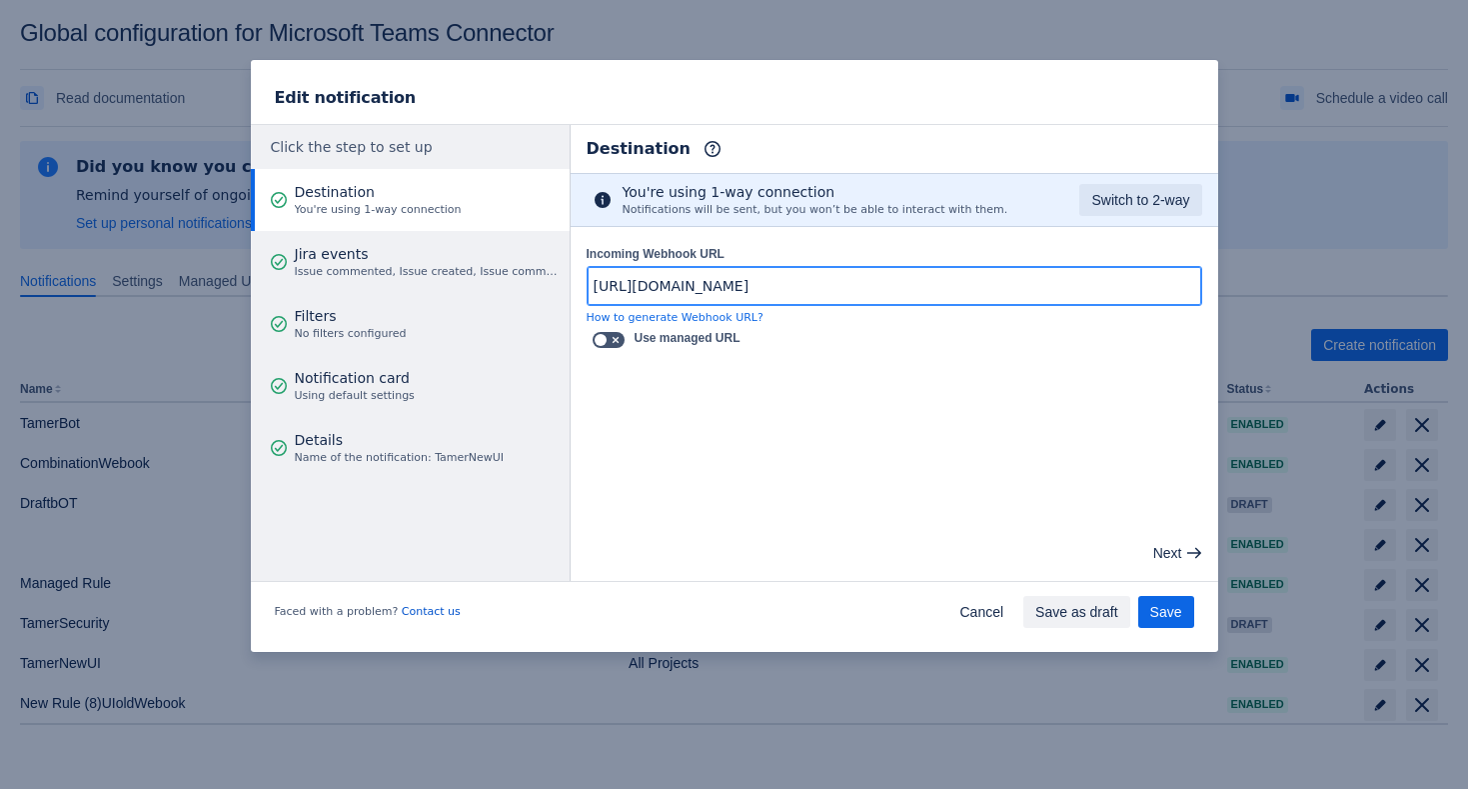
drag, startPoint x: 1166, startPoint y: 288, endPoint x: 1221, endPoint y: 286, distance: 55.0
click at [1221, 286] on div "Edit notification Click the step to set up Destination You're using 1-way conne…" at bounding box center [734, 394] width 1468 height 789
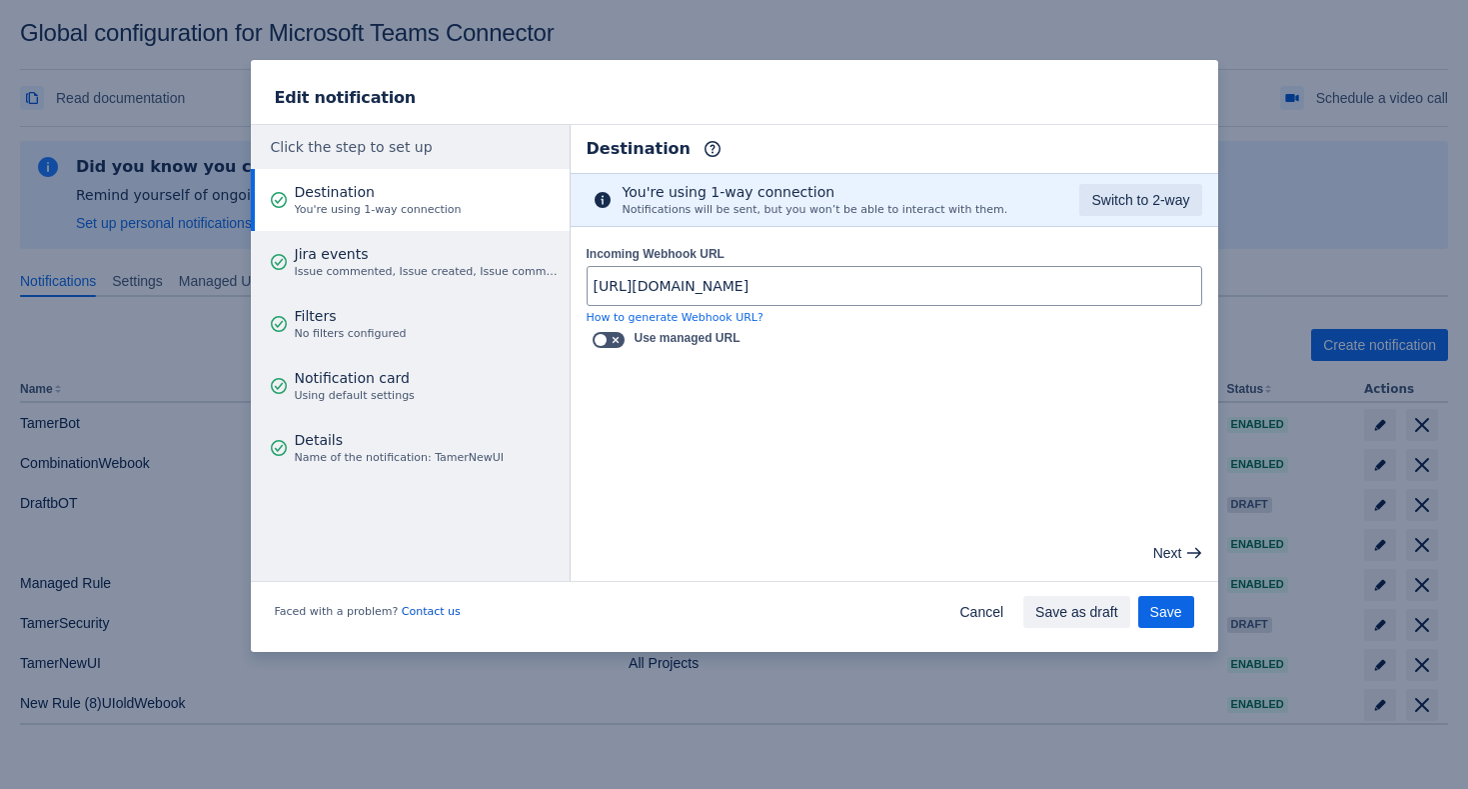
scroll to position [0, 0]
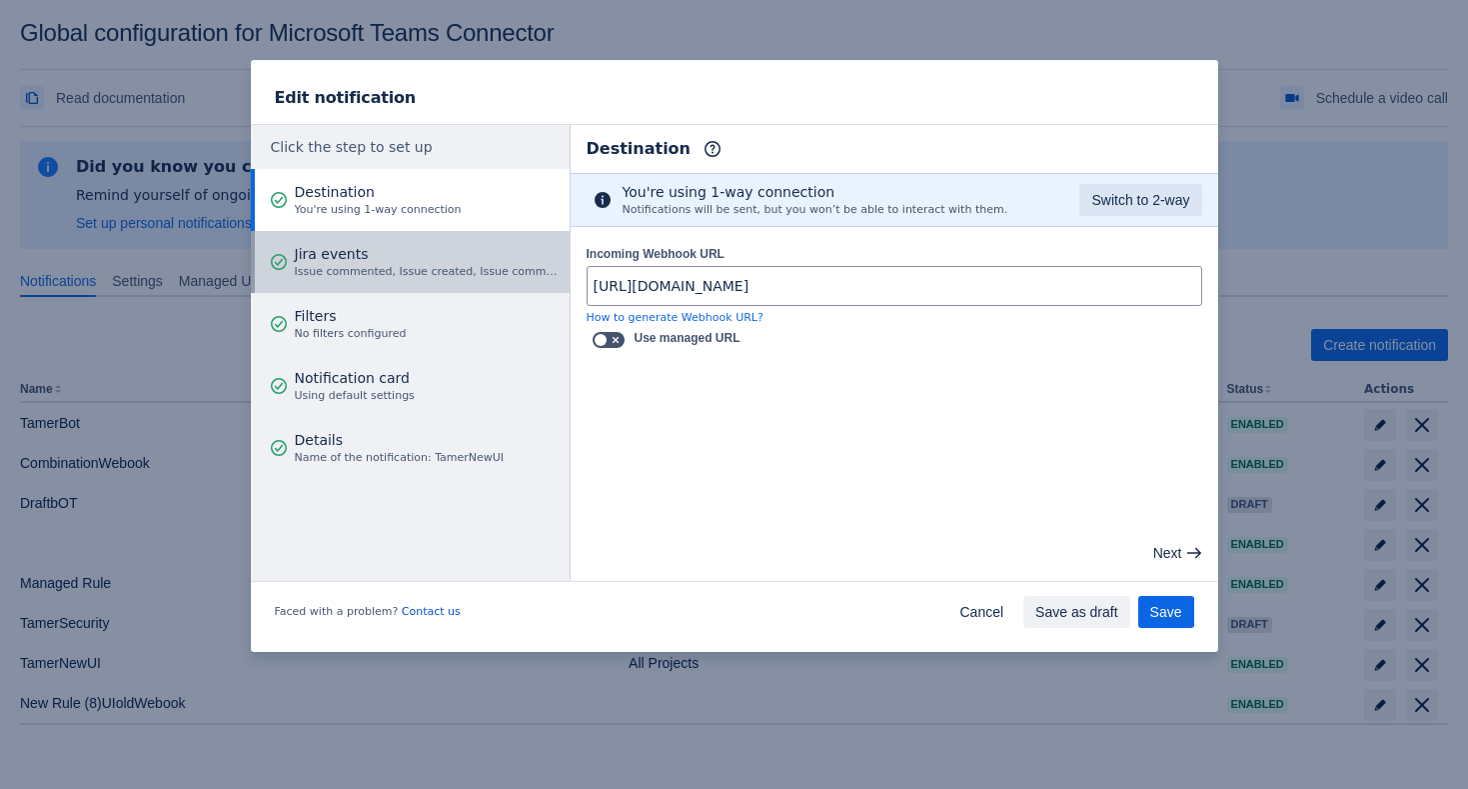
click at [389, 248] on span "Jira events" at bounding box center [429, 254] width 269 height 20
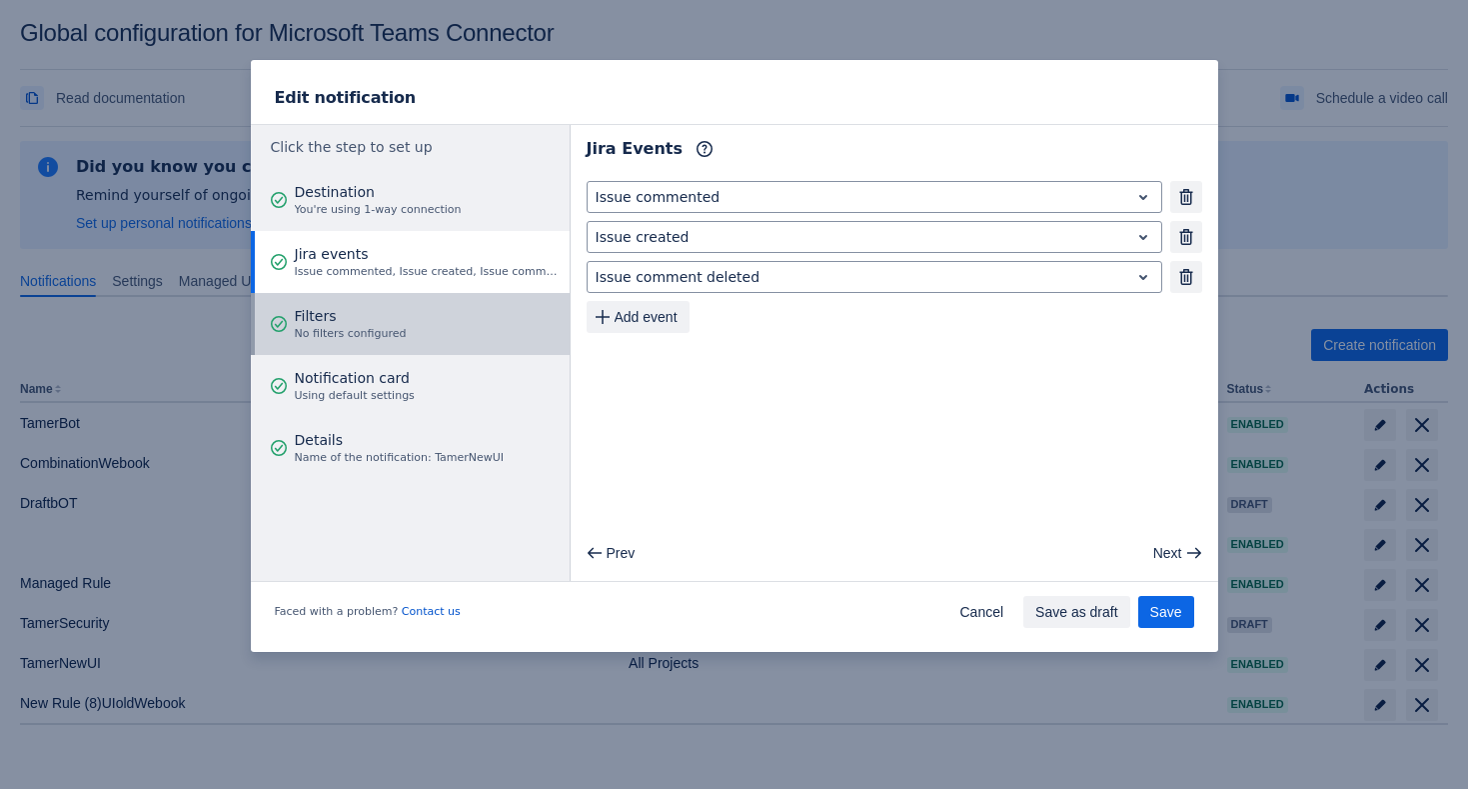
click at [410, 311] on button "Filters No filters configured" at bounding box center [410, 324] width 319 height 62
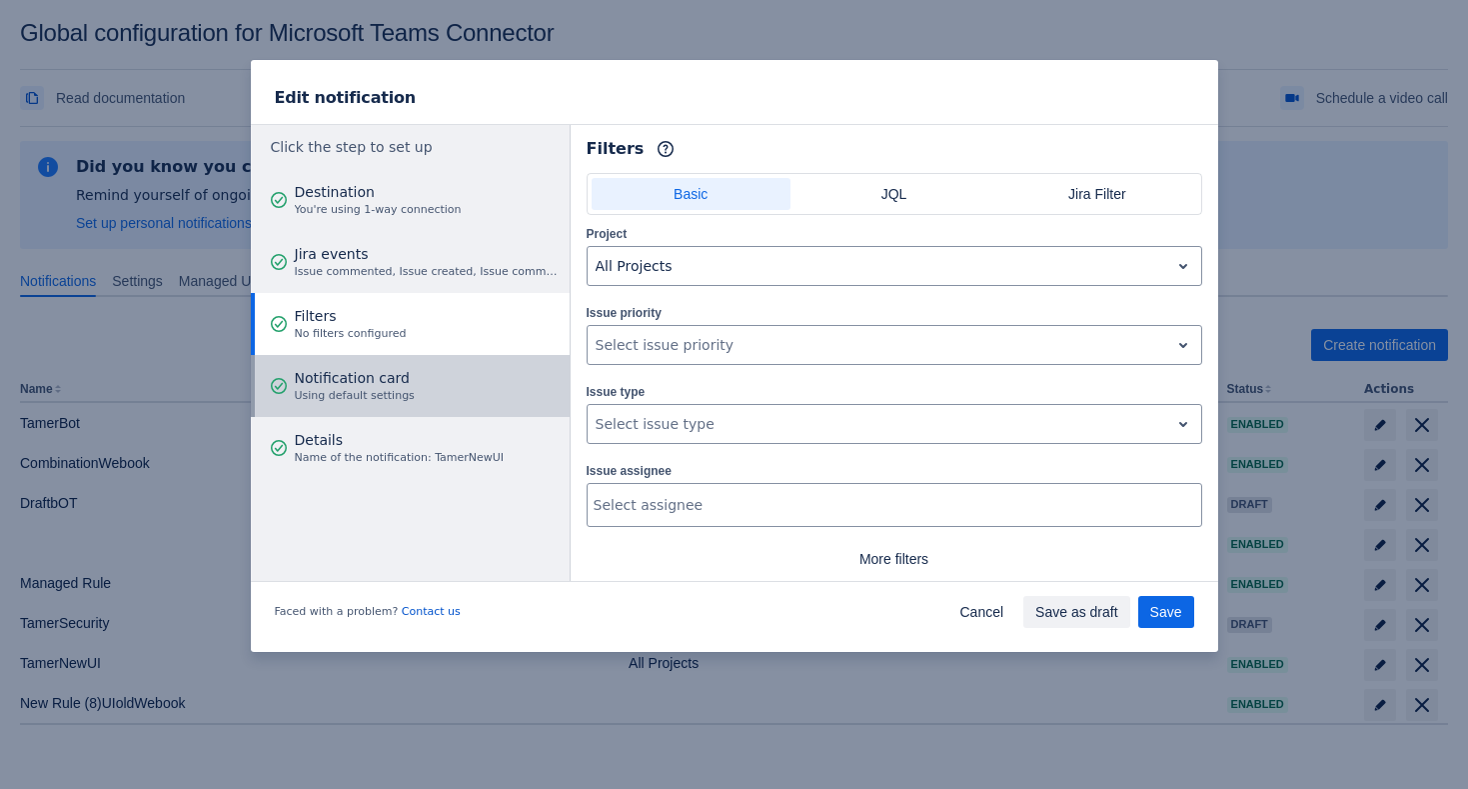
click at [400, 375] on span "Notification card" at bounding box center [355, 378] width 120 height 20
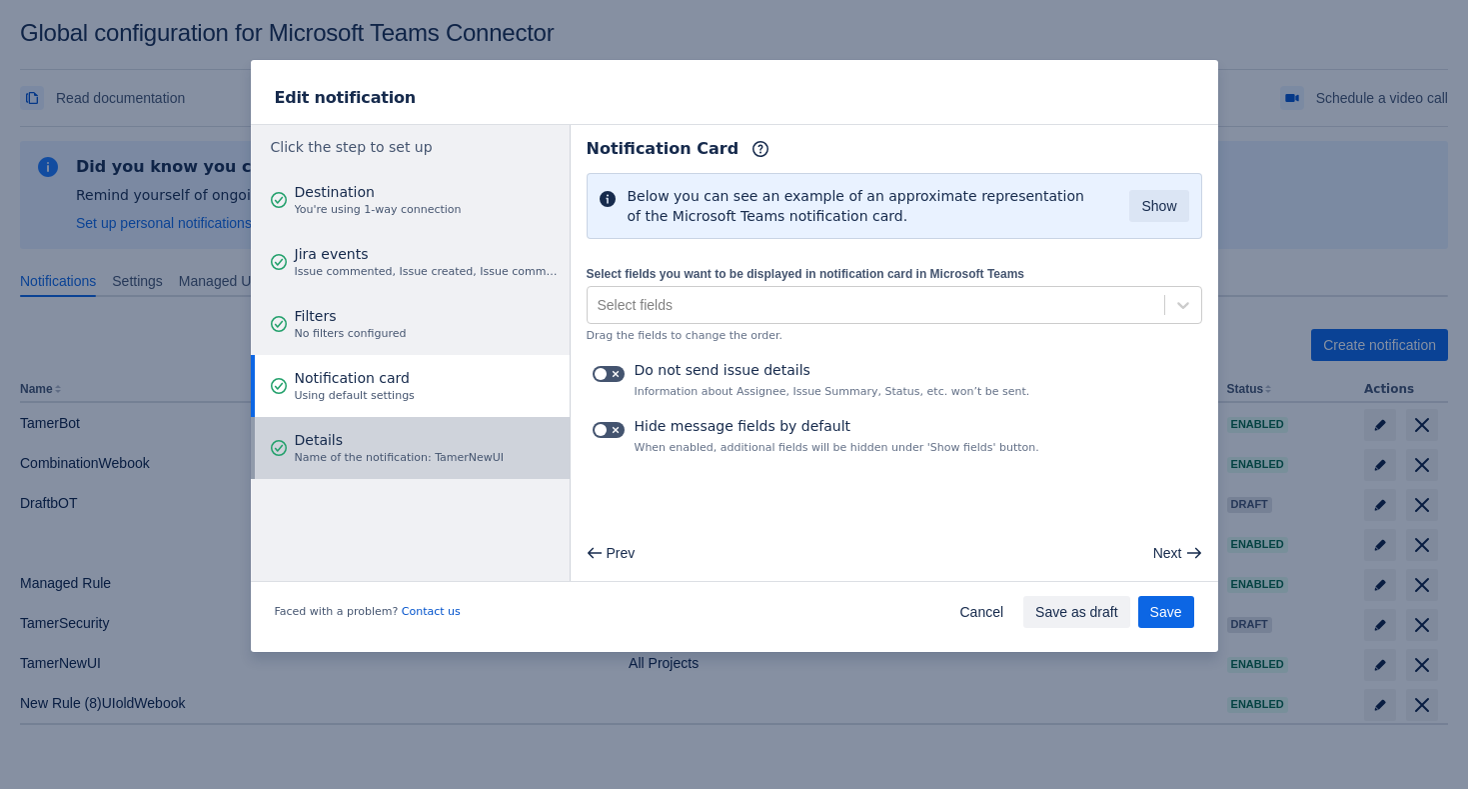
click at [414, 438] on span "Details" at bounding box center [400, 440] width 210 height 20
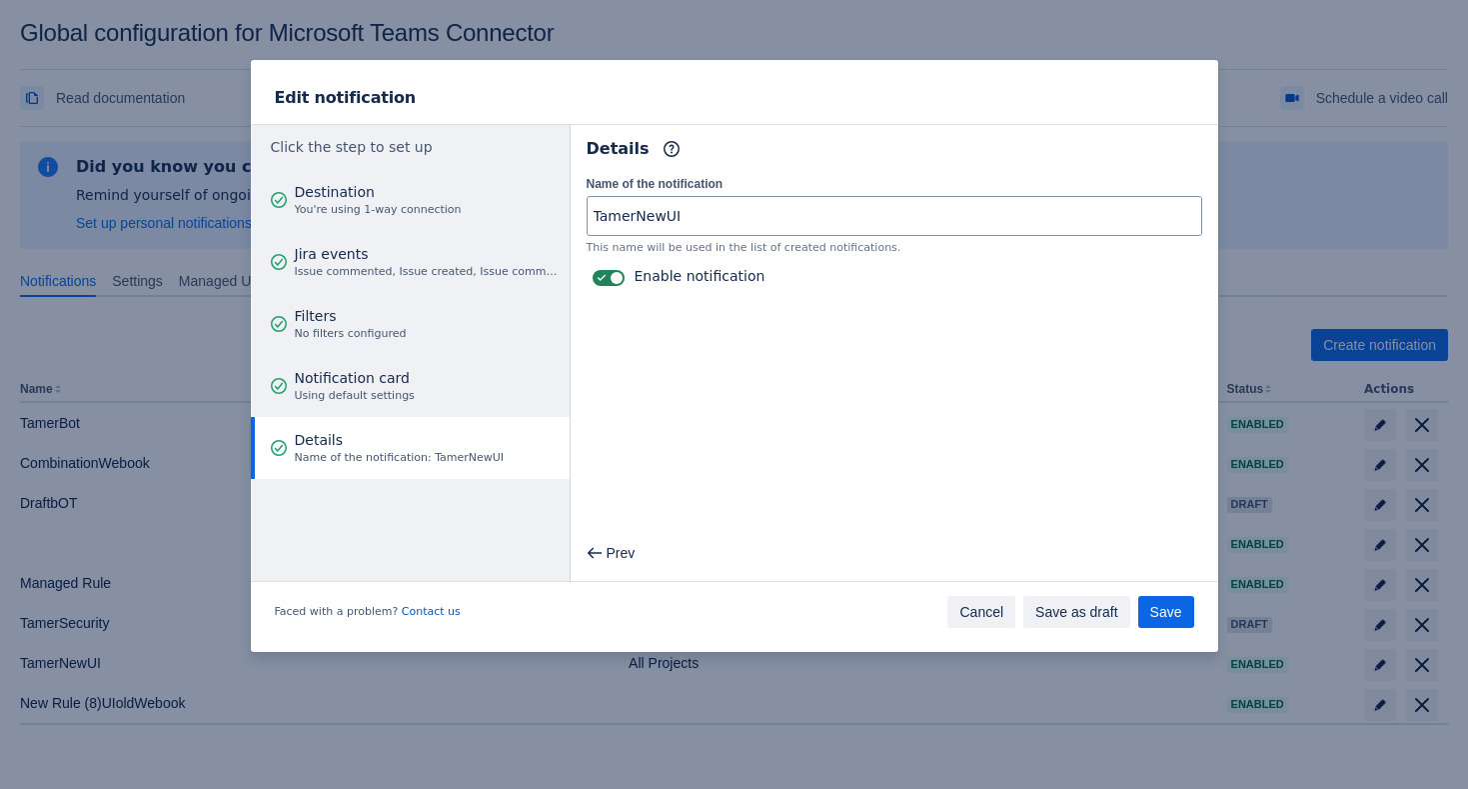
click at [976, 600] on span "Cancel" at bounding box center [982, 612] width 44 height 32
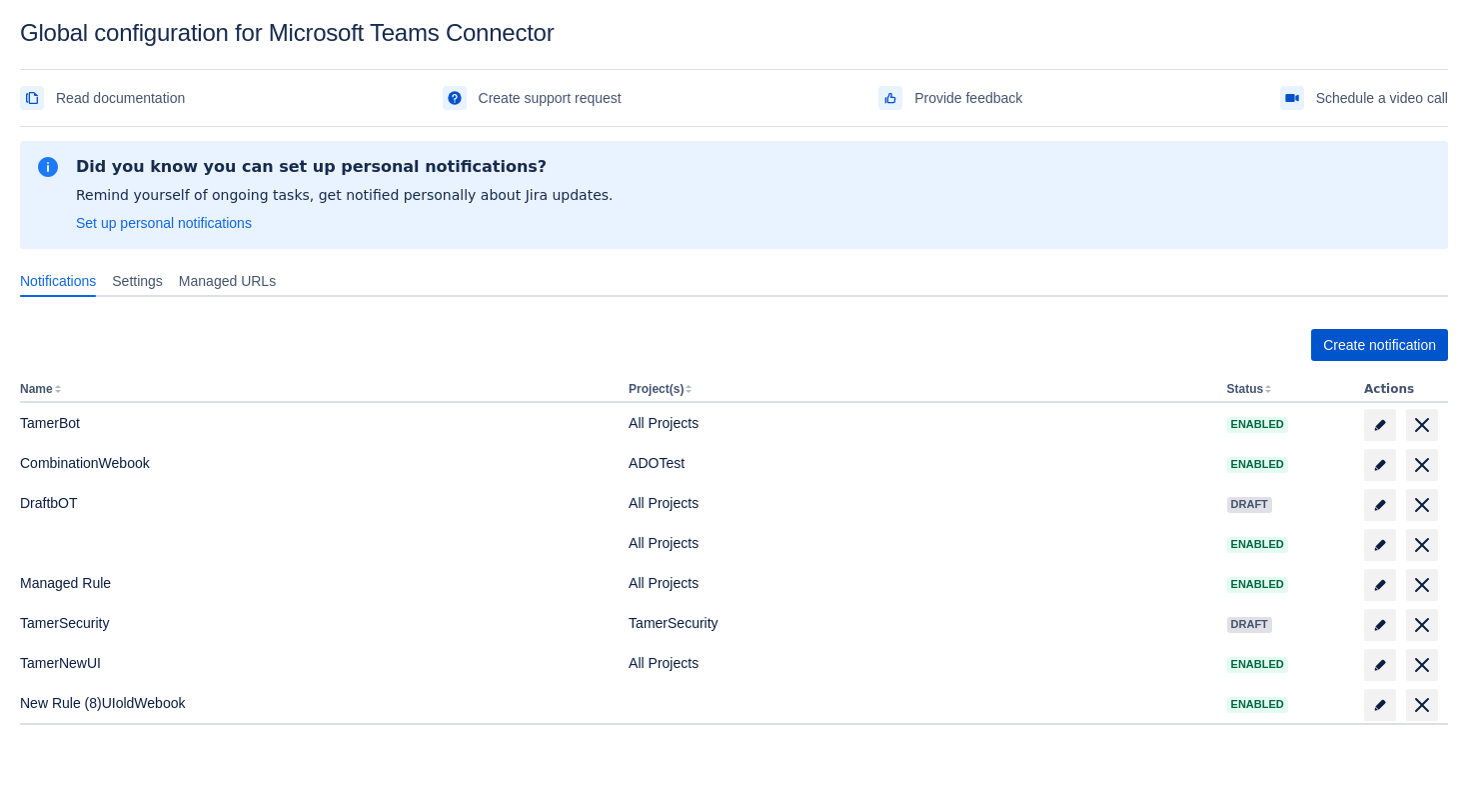
click at [1394, 346] on span "Create notification" at bounding box center [1379, 345] width 113 height 32
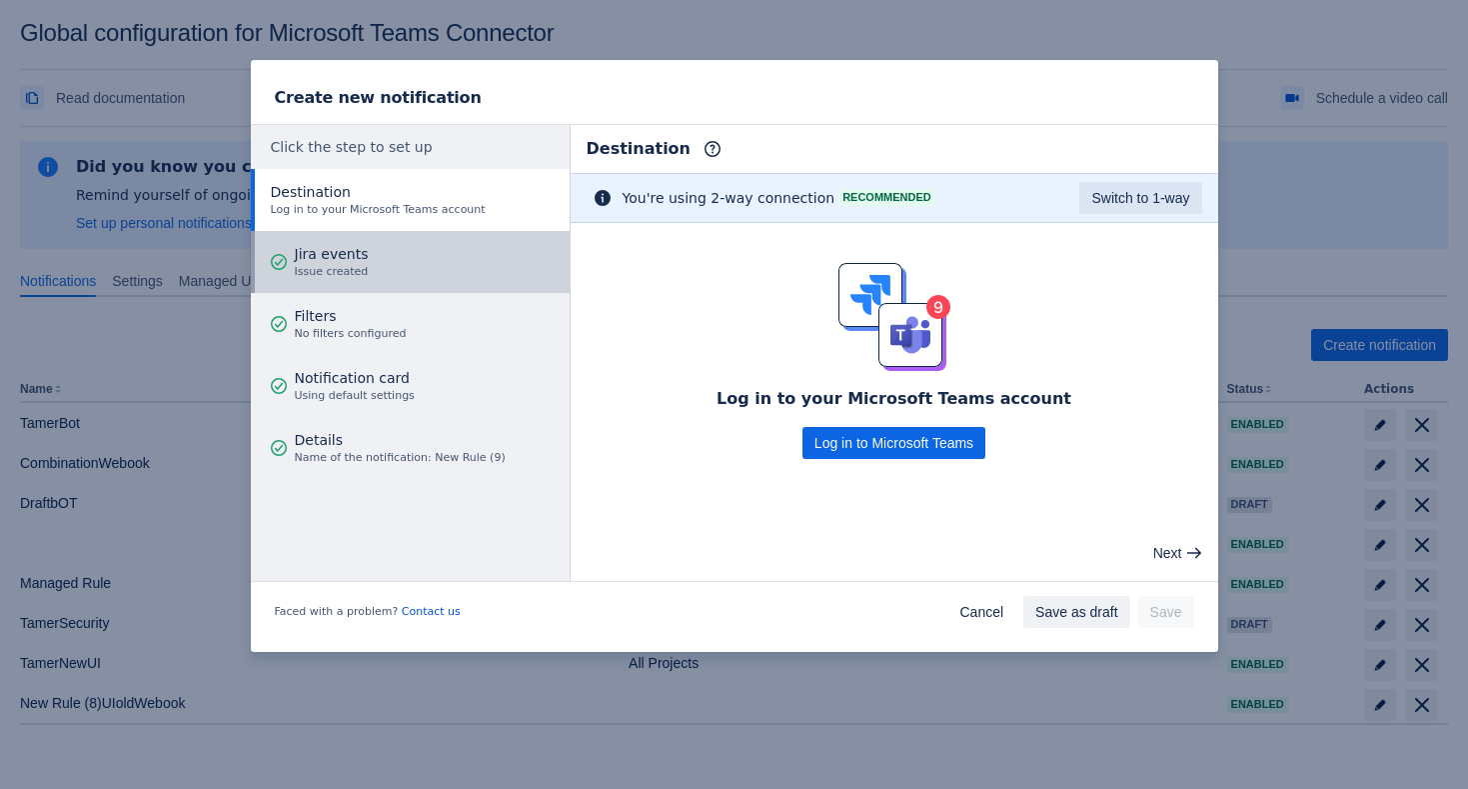
click at [401, 273] on button "Jira events Issue created" at bounding box center [410, 262] width 319 height 62
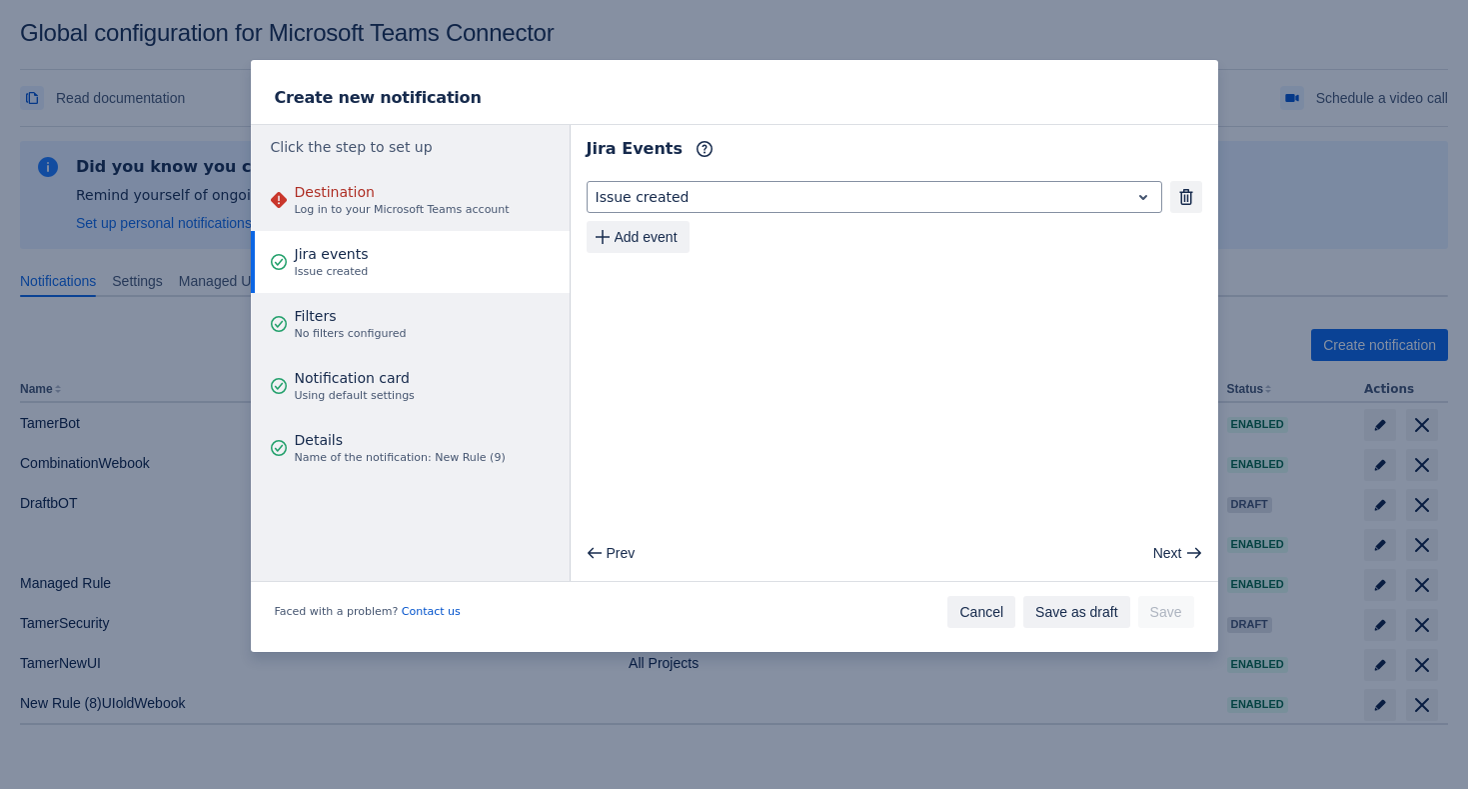
click at [993, 612] on span "Cancel" at bounding box center [982, 612] width 44 height 32
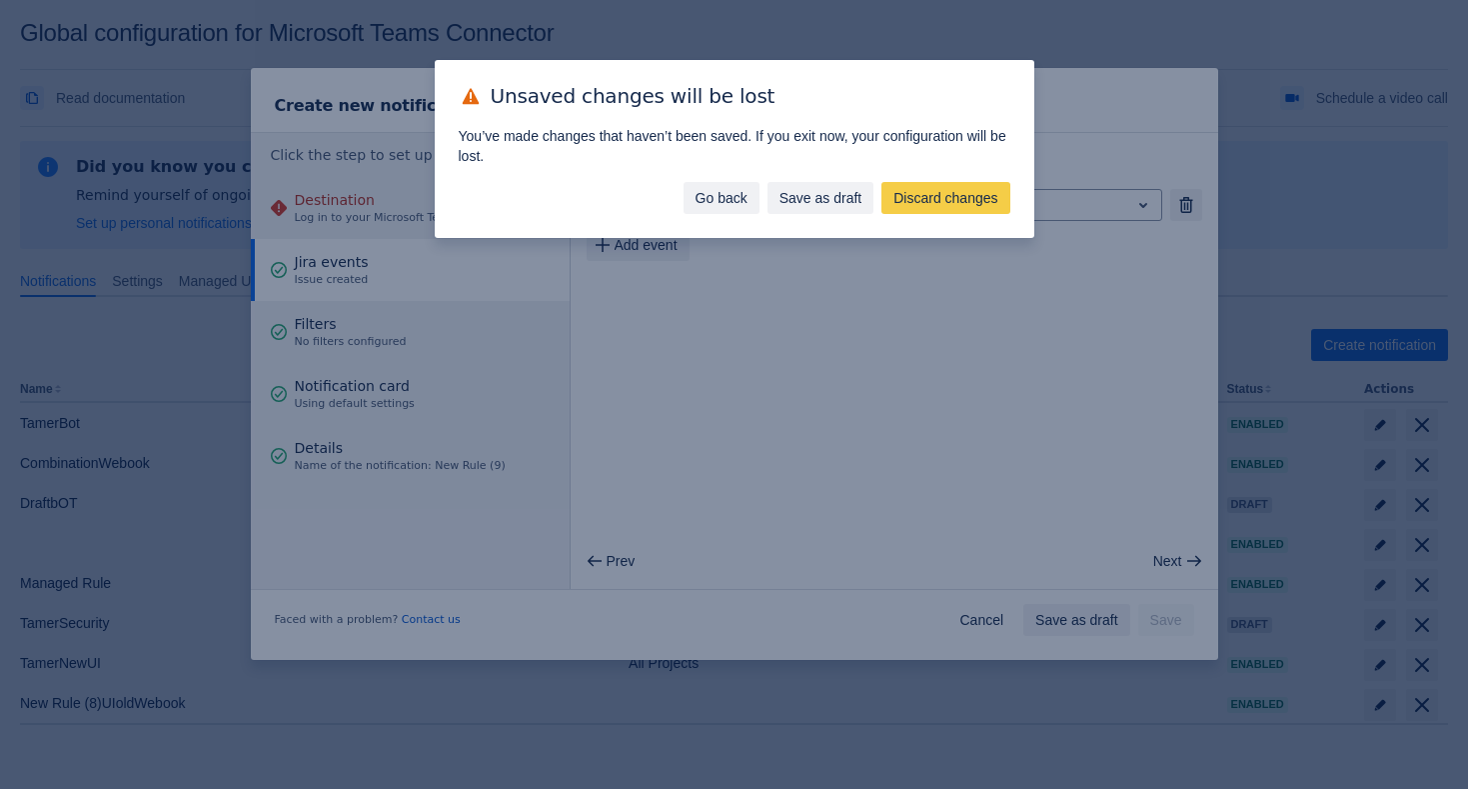
click at [714, 200] on span "Go back" at bounding box center [722, 198] width 52 height 32
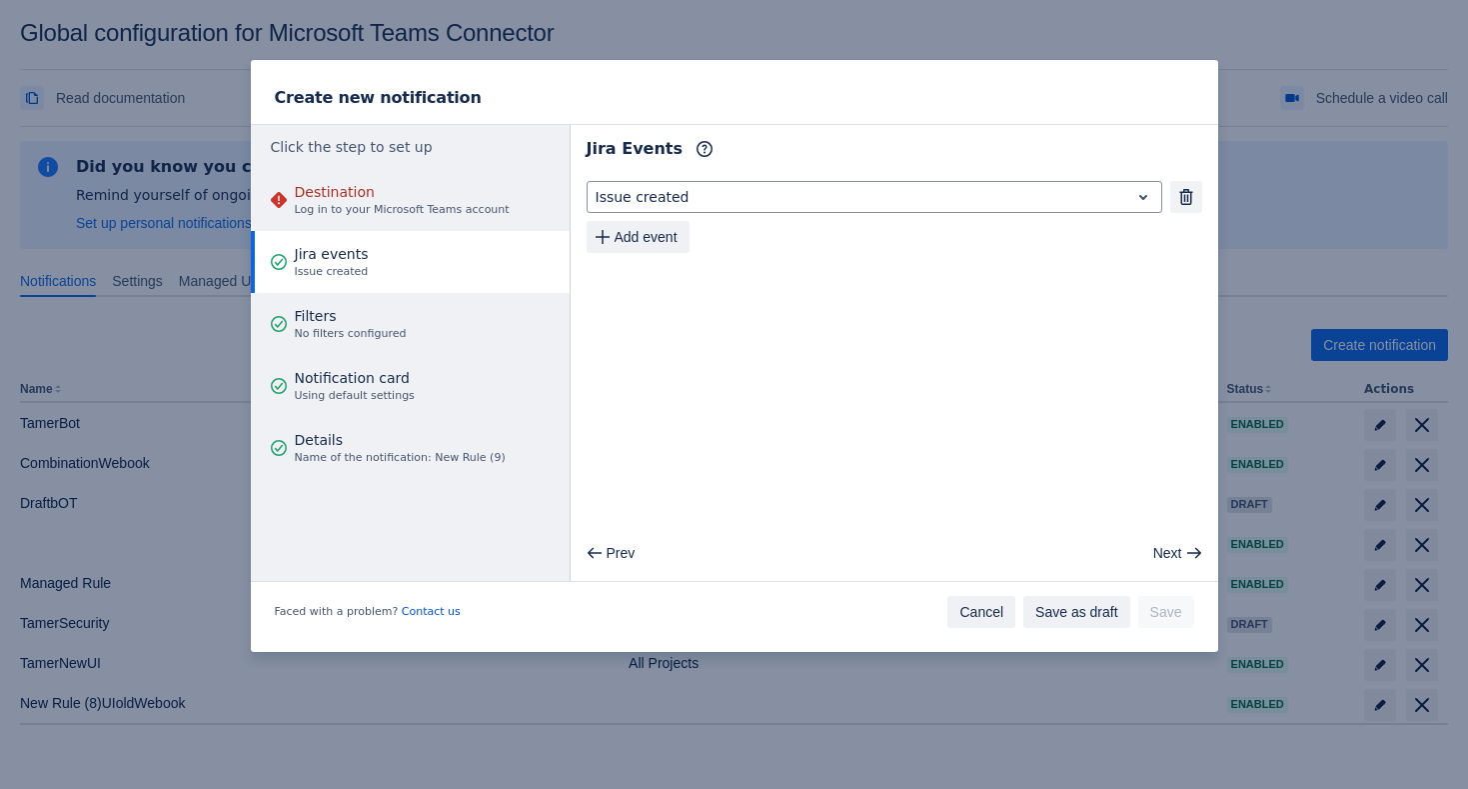
click at [961, 610] on span "Cancel" at bounding box center [982, 612] width 44 height 32
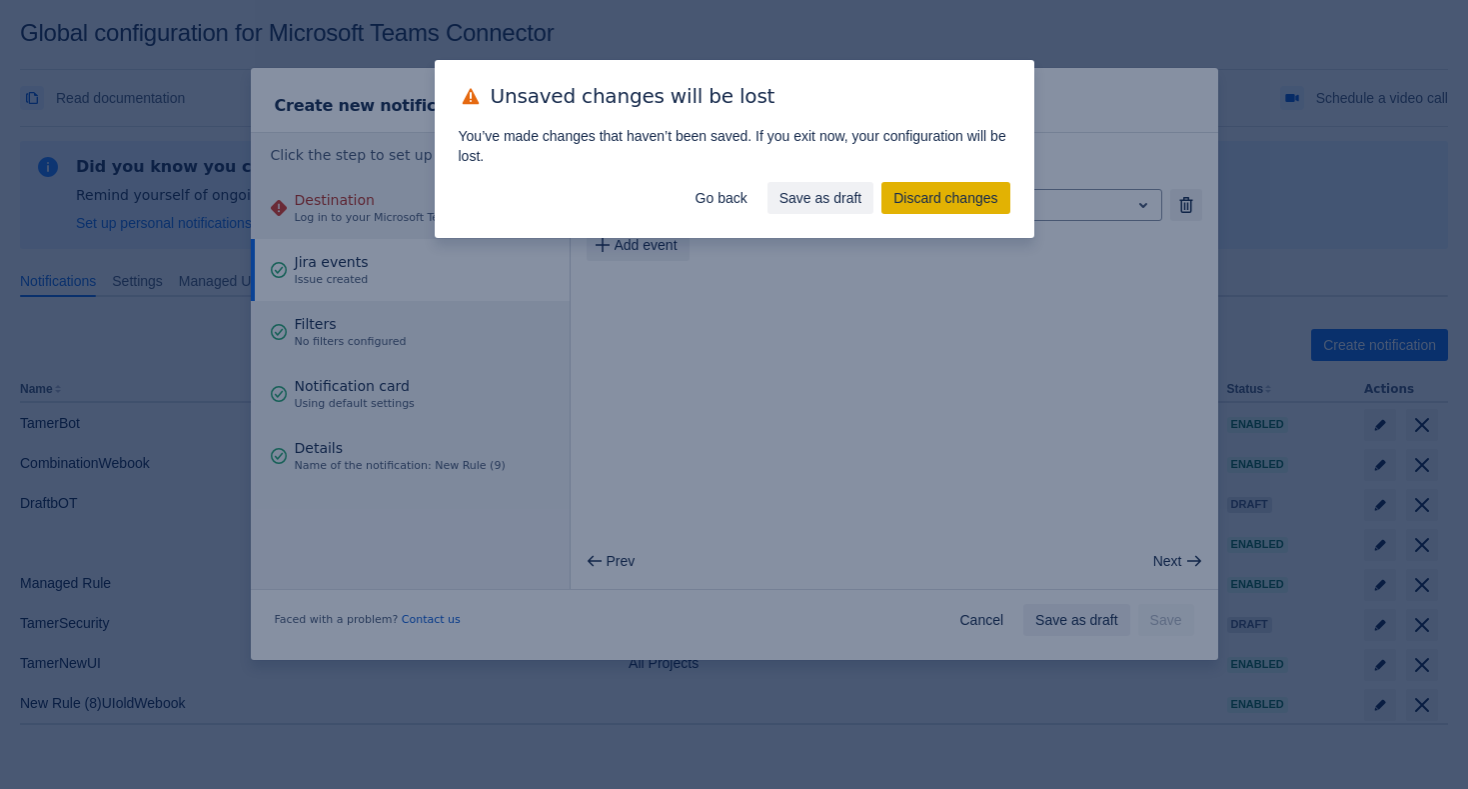
click at [987, 207] on span "Discard changes" at bounding box center [946, 198] width 104 height 32
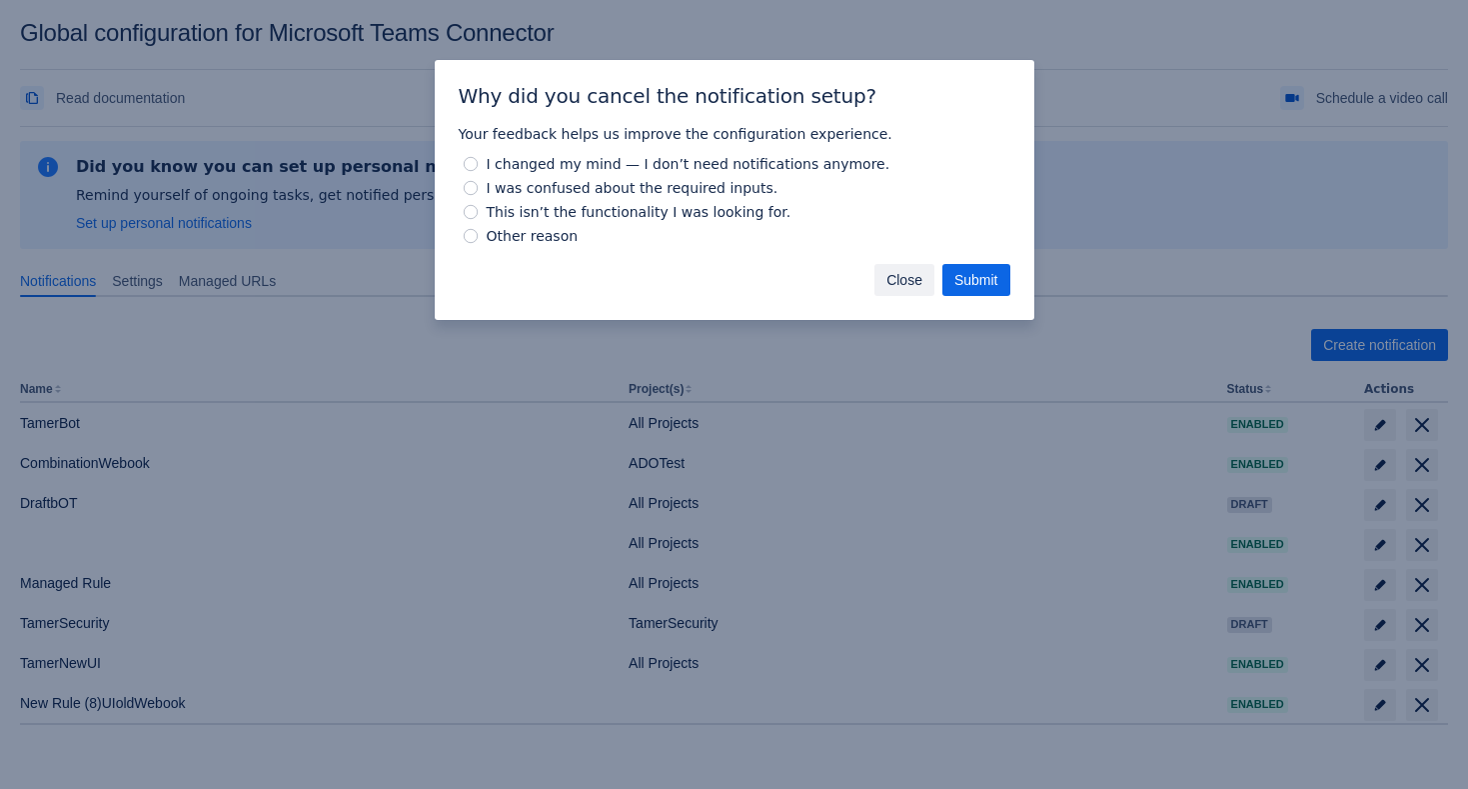
click at [892, 271] on span "Close" at bounding box center [905, 280] width 36 height 32
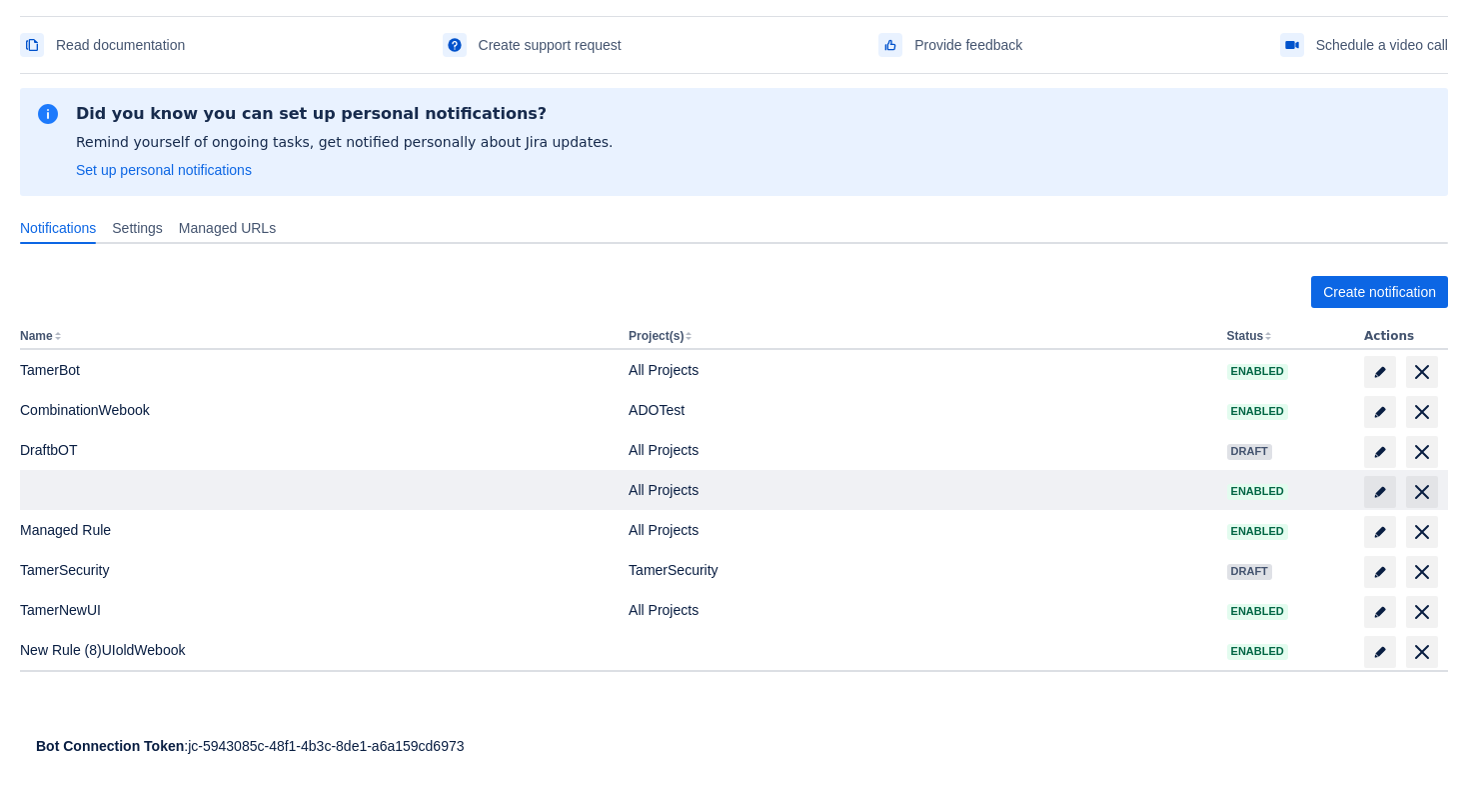
scroll to position [79, 0]
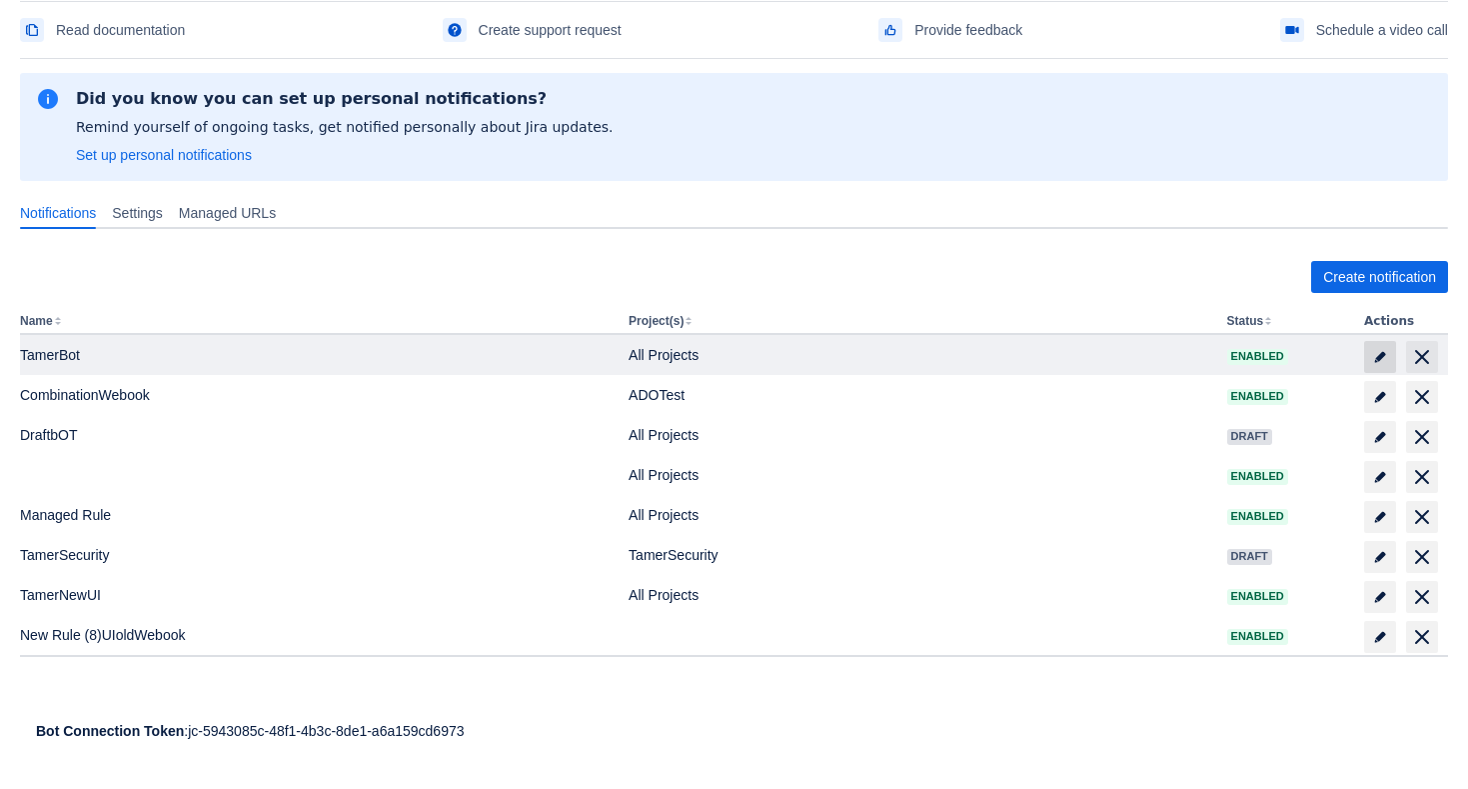
click at [1381, 360] on span "edit" at bounding box center [1380, 357] width 16 height 16
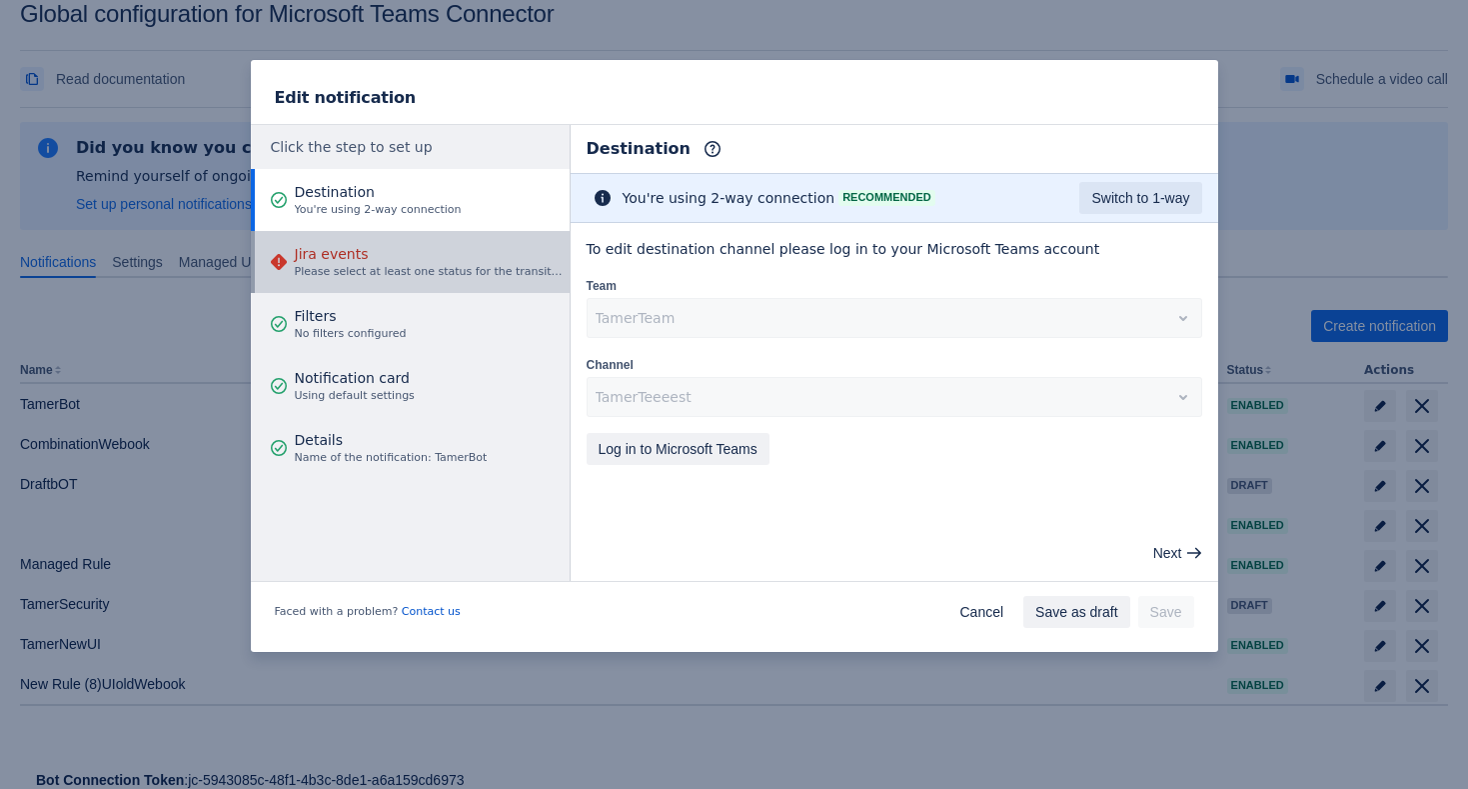
click at [381, 246] on span "Jira events" at bounding box center [429, 254] width 269 height 20
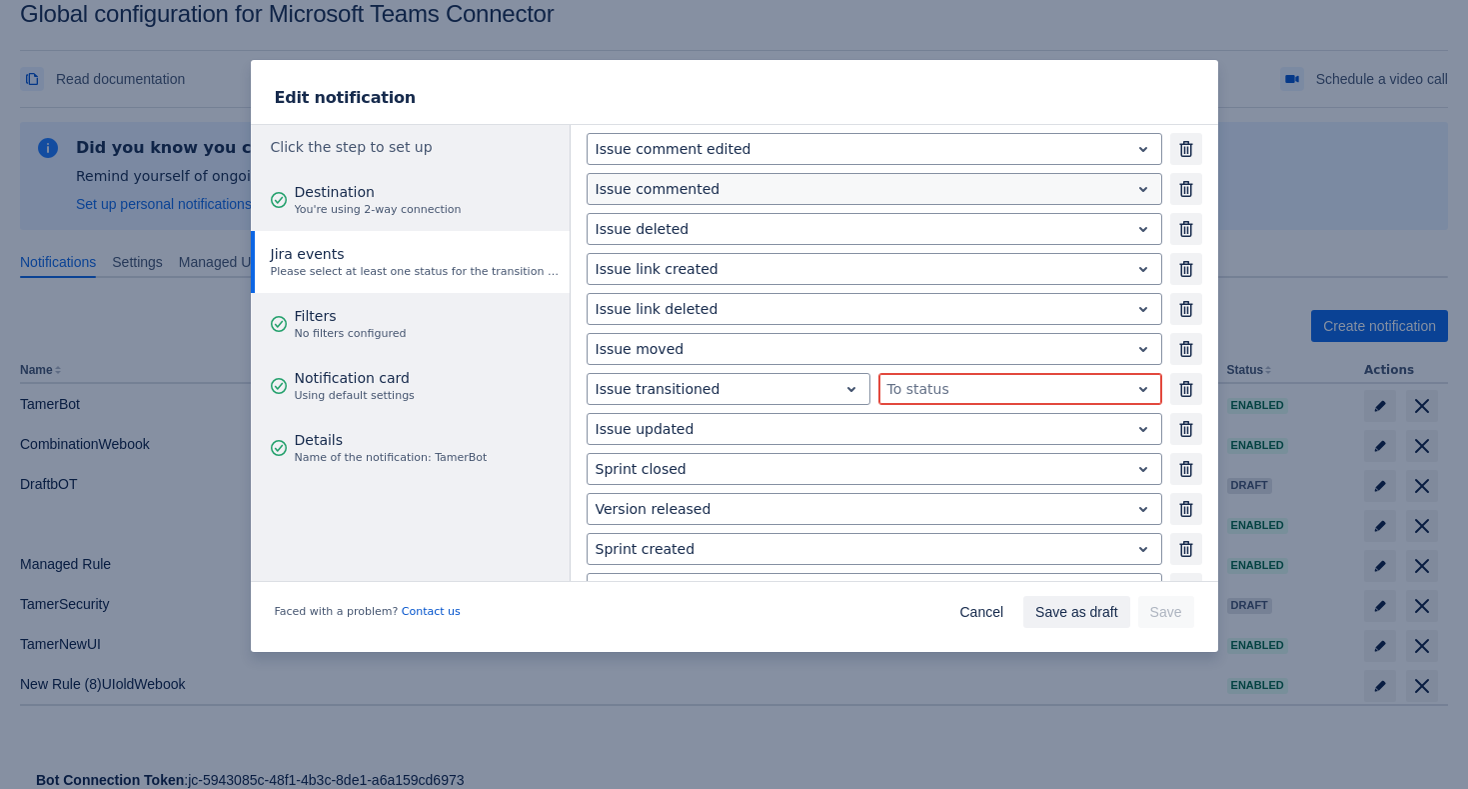
scroll to position [240, 0]
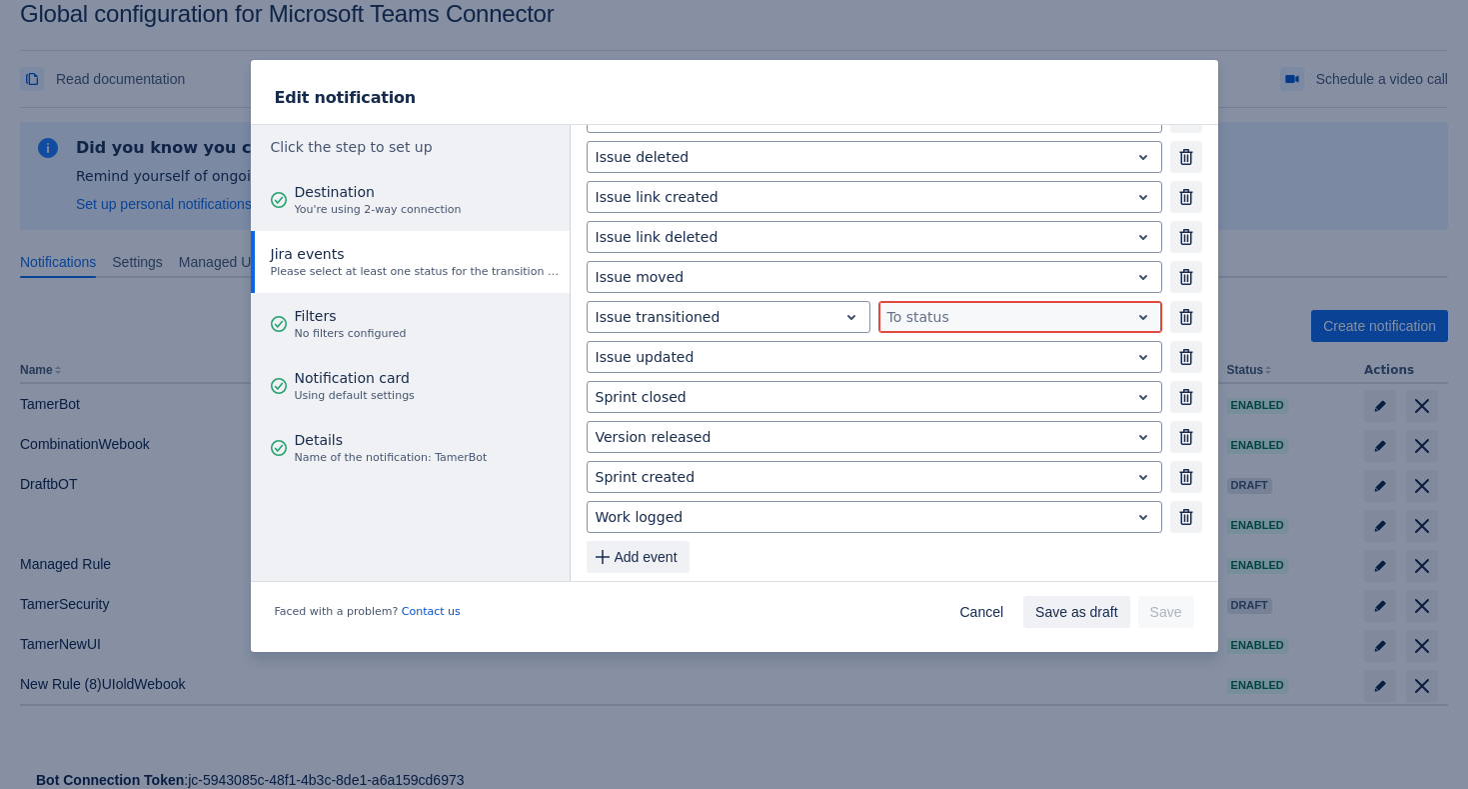
click at [944, 319] on div at bounding box center [1005, 317] width 234 height 24
click at [962, 367] on div "In Progress" at bounding box center [1021, 365] width 284 height 32
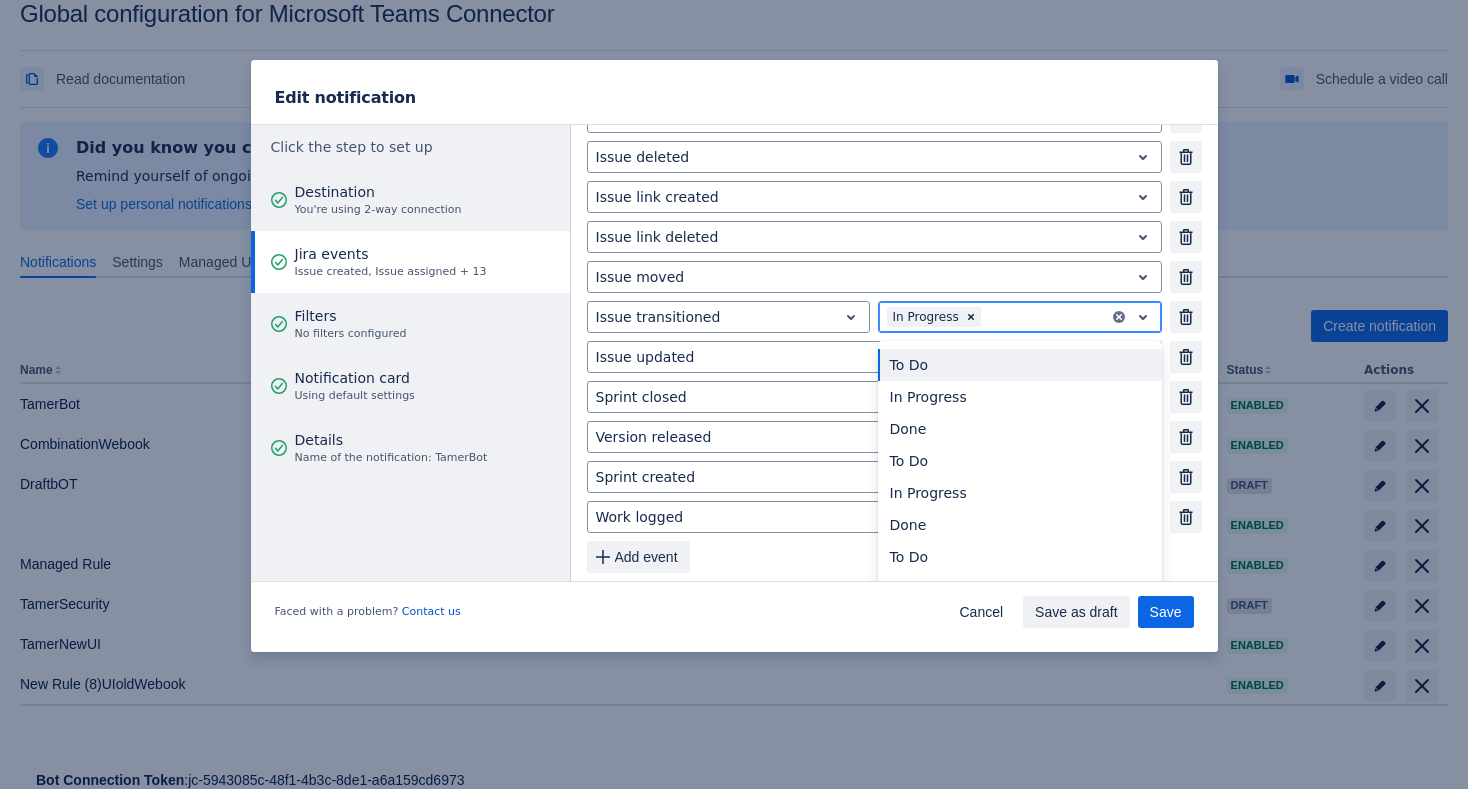
click at [1086, 324] on div at bounding box center [1044, 317] width 116 height 24
click at [1045, 397] on div "In Progress" at bounding box center [1021, 397] width 284 height 32
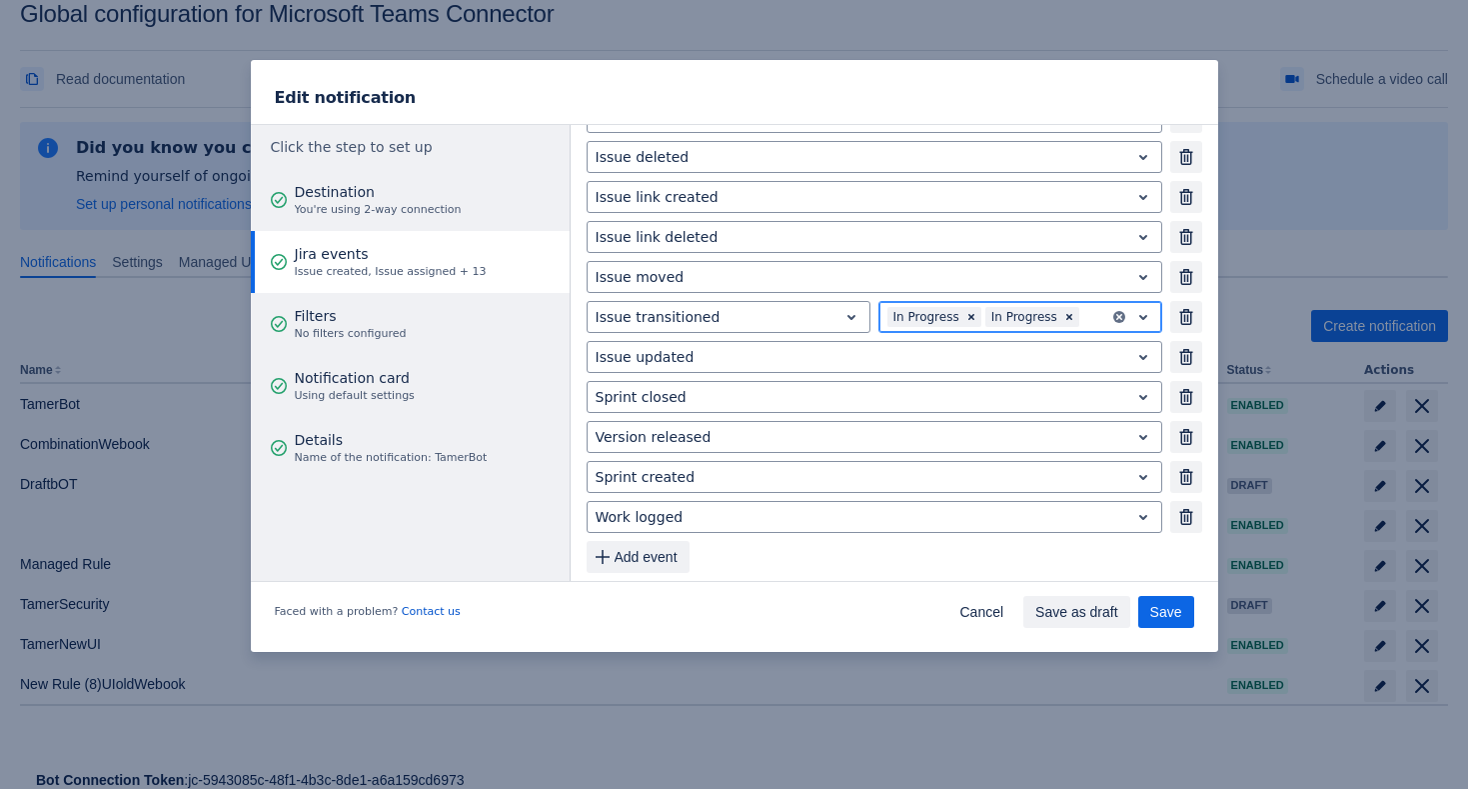
click at [1087, 317] on div at bounding box center [1093, 317] width 18 height 24
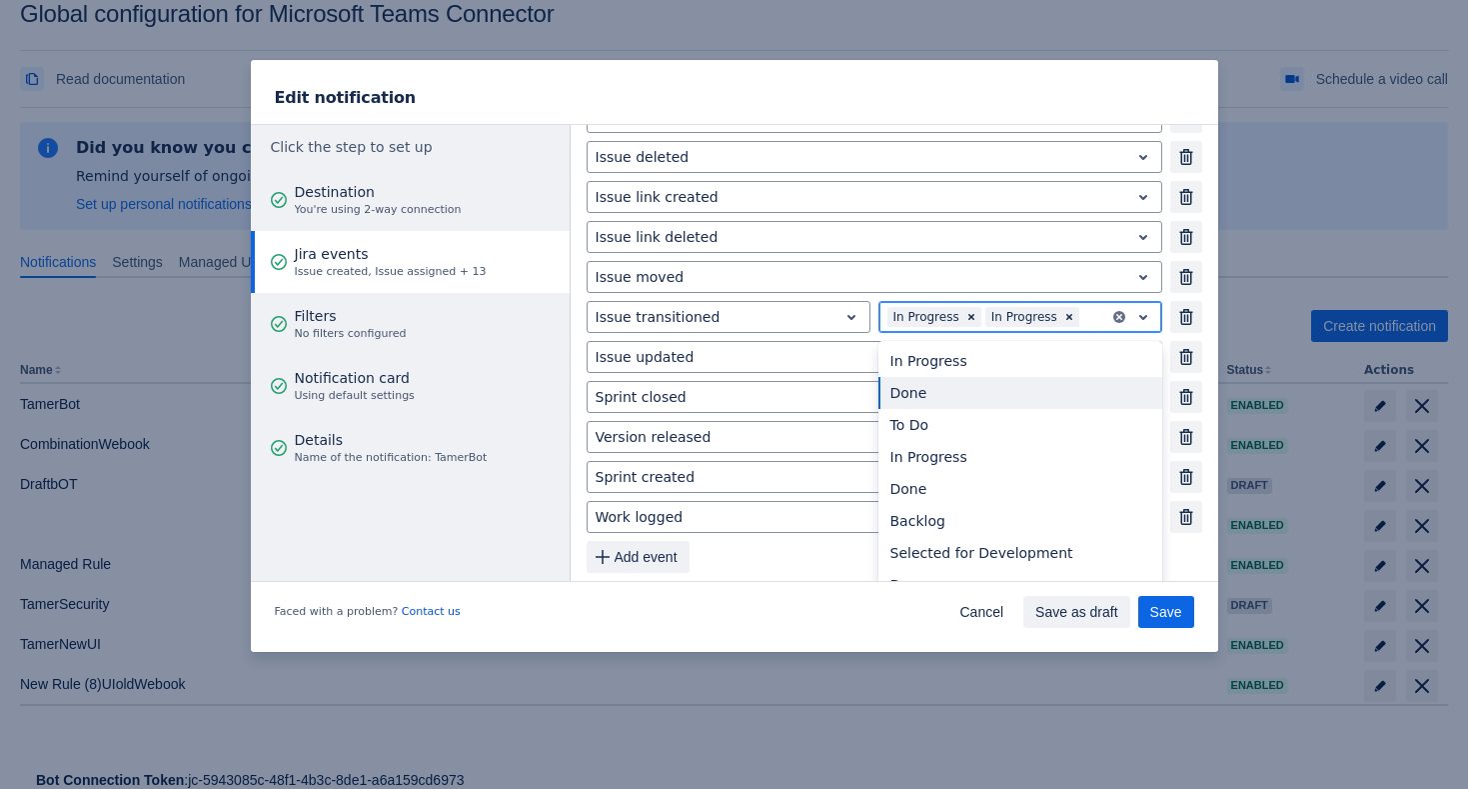
click at [1008, 369] on div "In Progress" at bounding box center [1021, 361] width 284 height 32
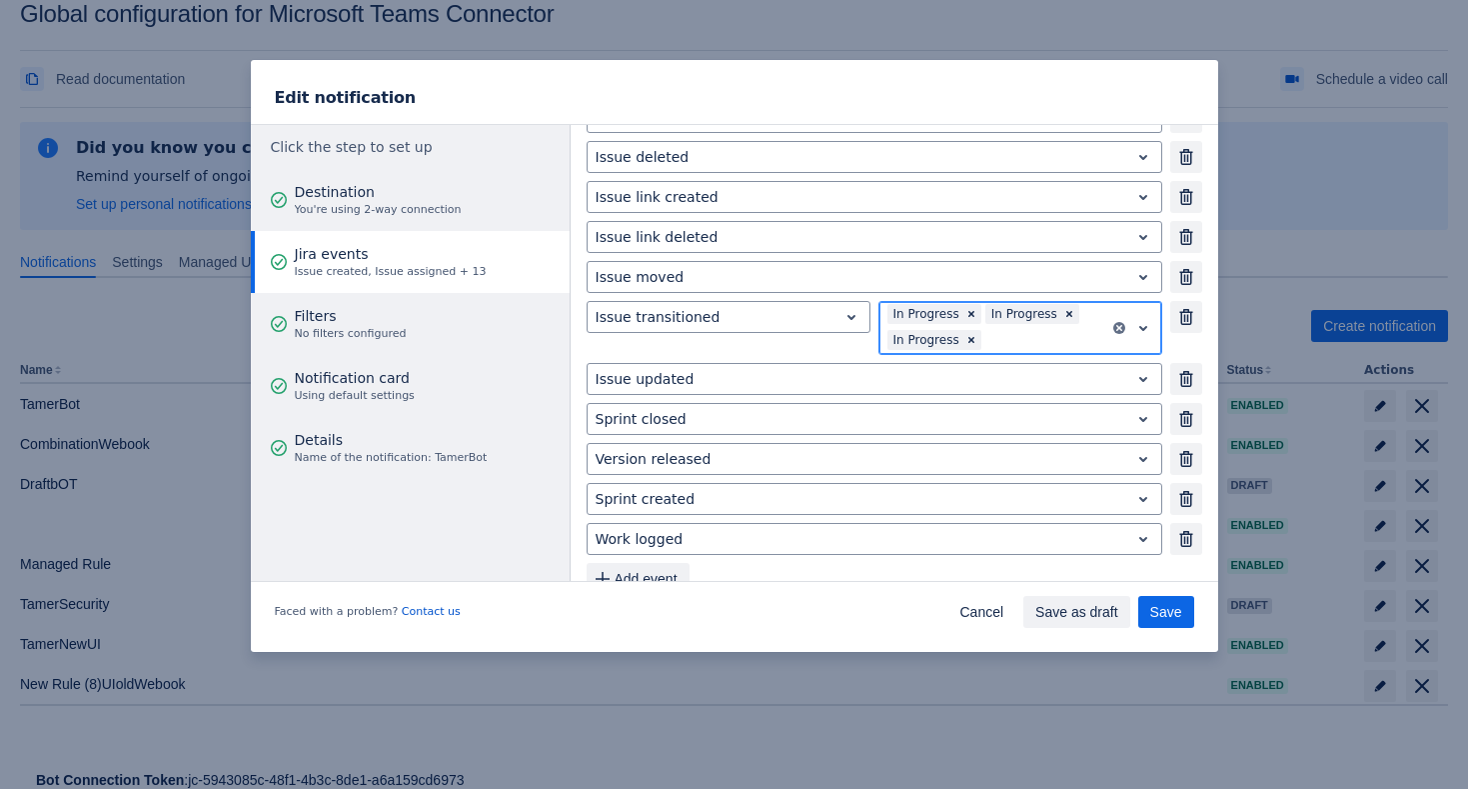
click at [1063, 349] on div at bounding box center [1044, 340] width 116 height 24
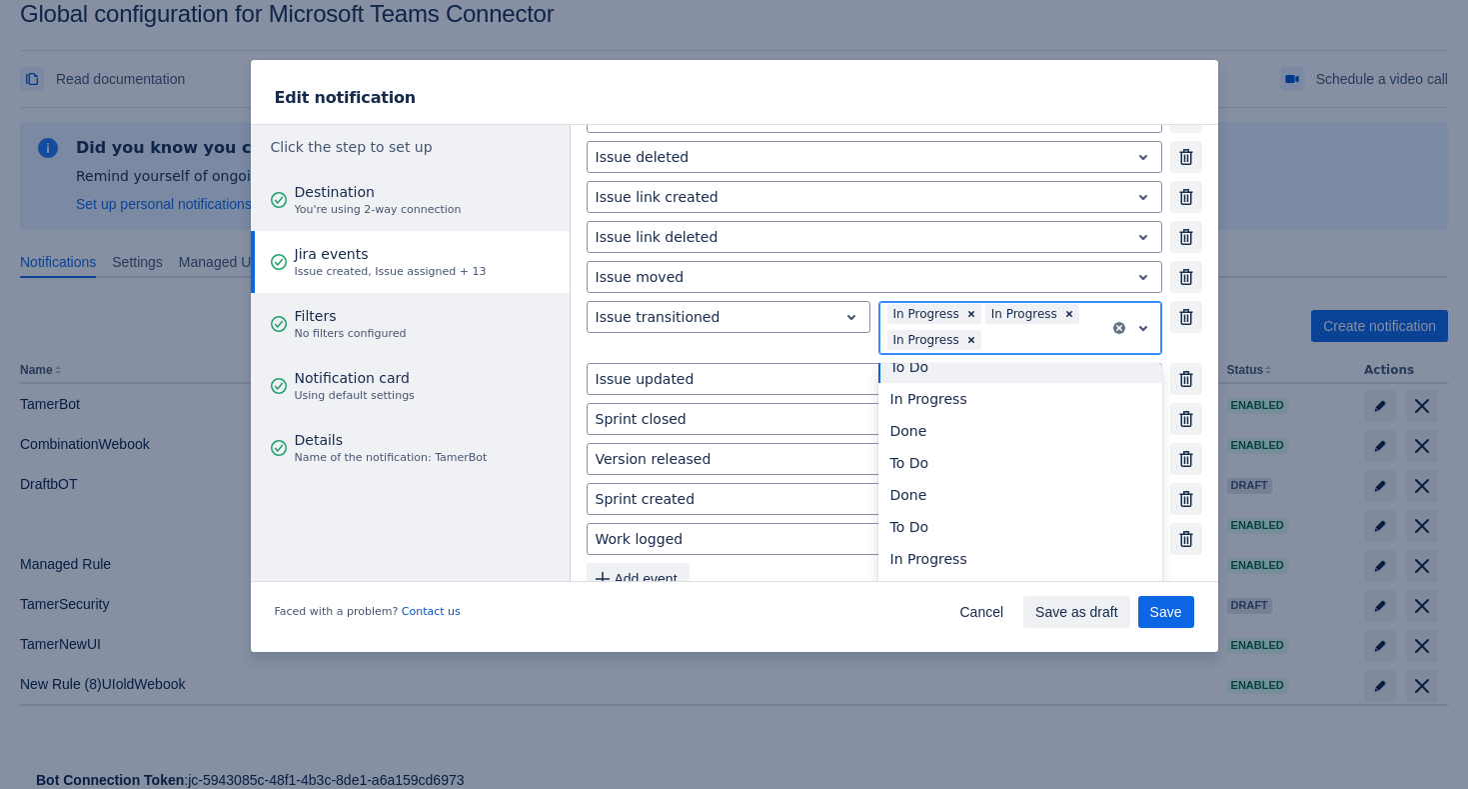
scroll to position [27, 0]
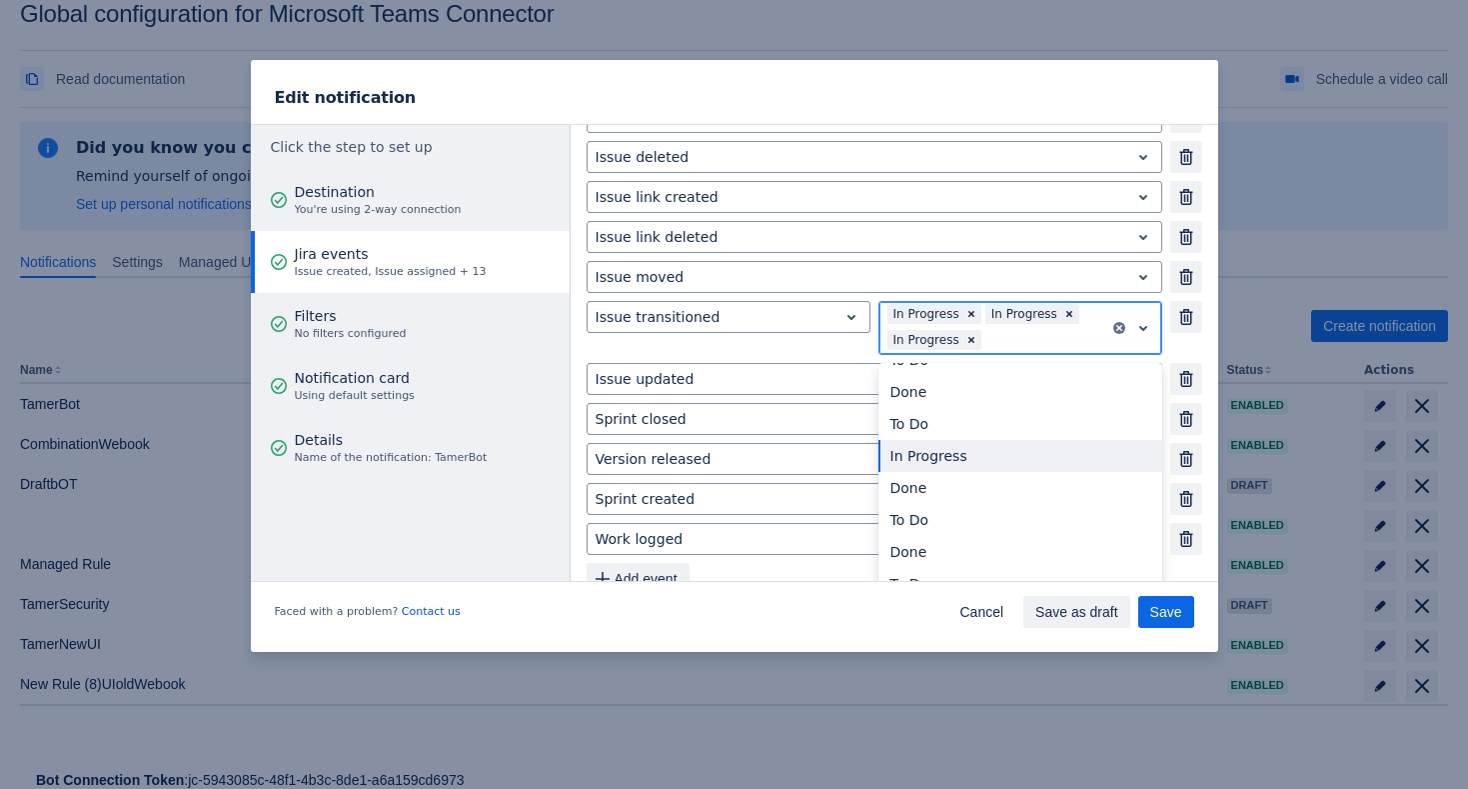
click at [1020, 447] on div "In Progress" at bounding box center [1021, 456] width 284 height 32
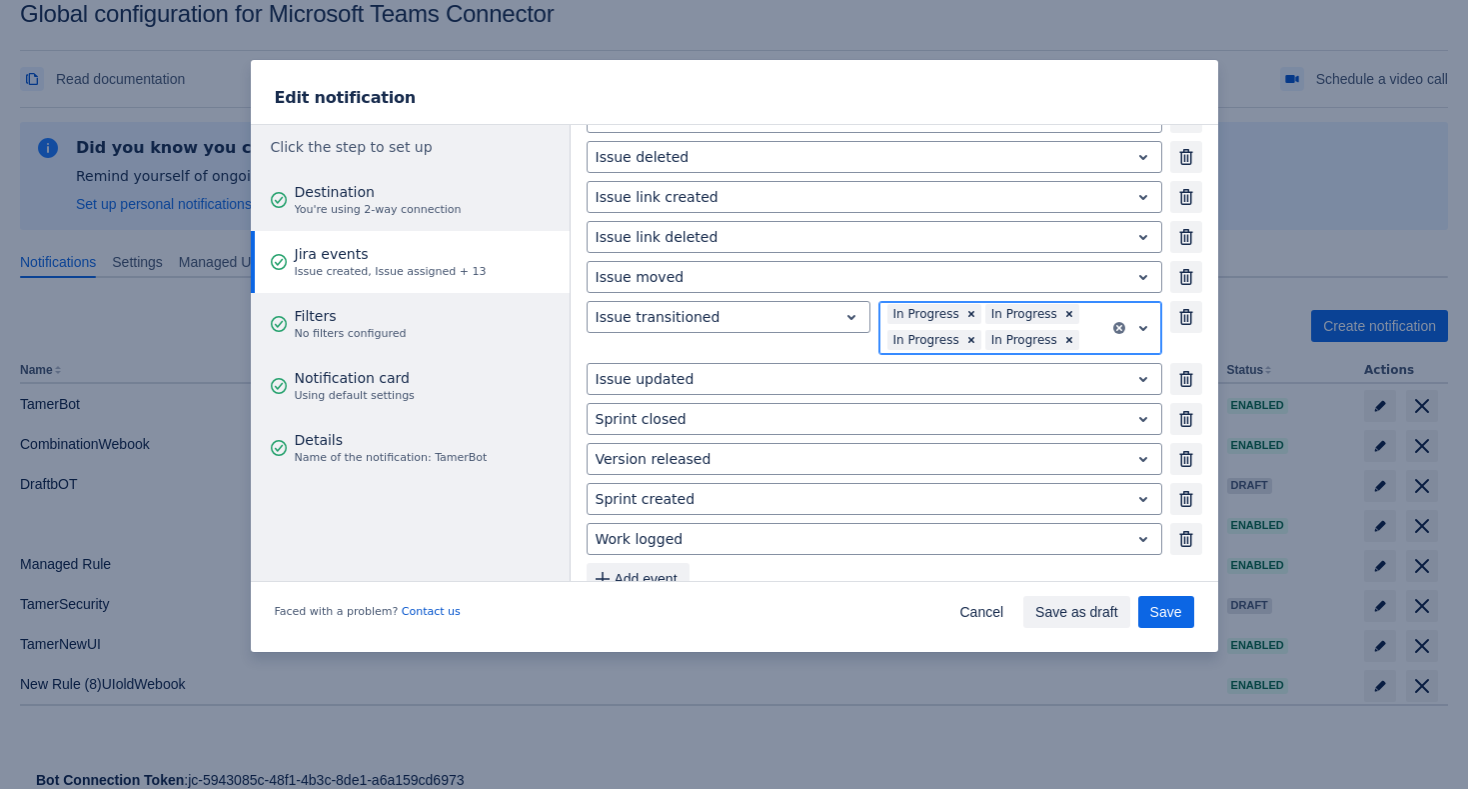
click at [1087, 341] on div at bounding box center [1093, 340] width 18 height 24
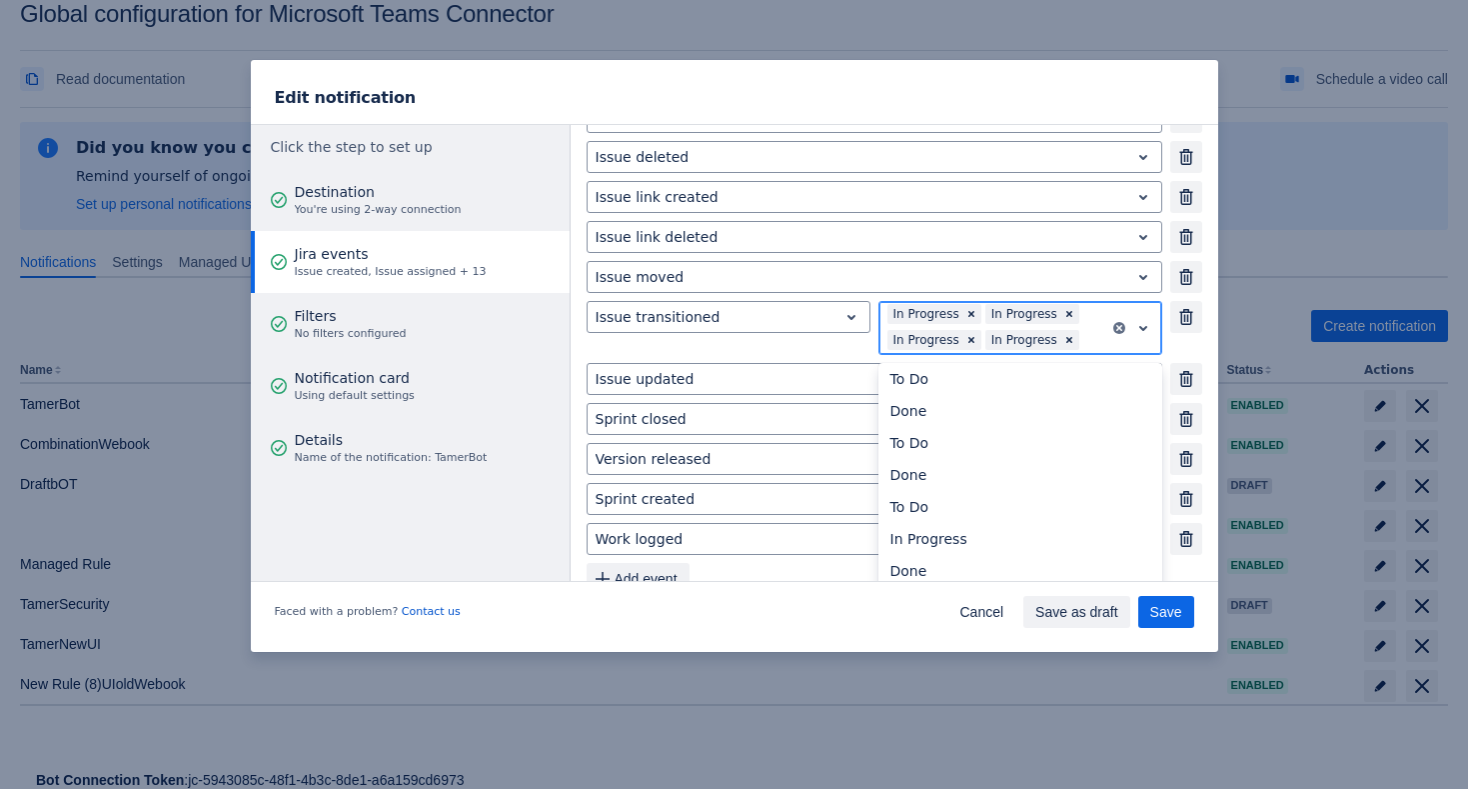
scroll to position [132, 0]
click at [1019, 489] on div "In Progress" at bounding box center [1021, 479] width 284 height 32
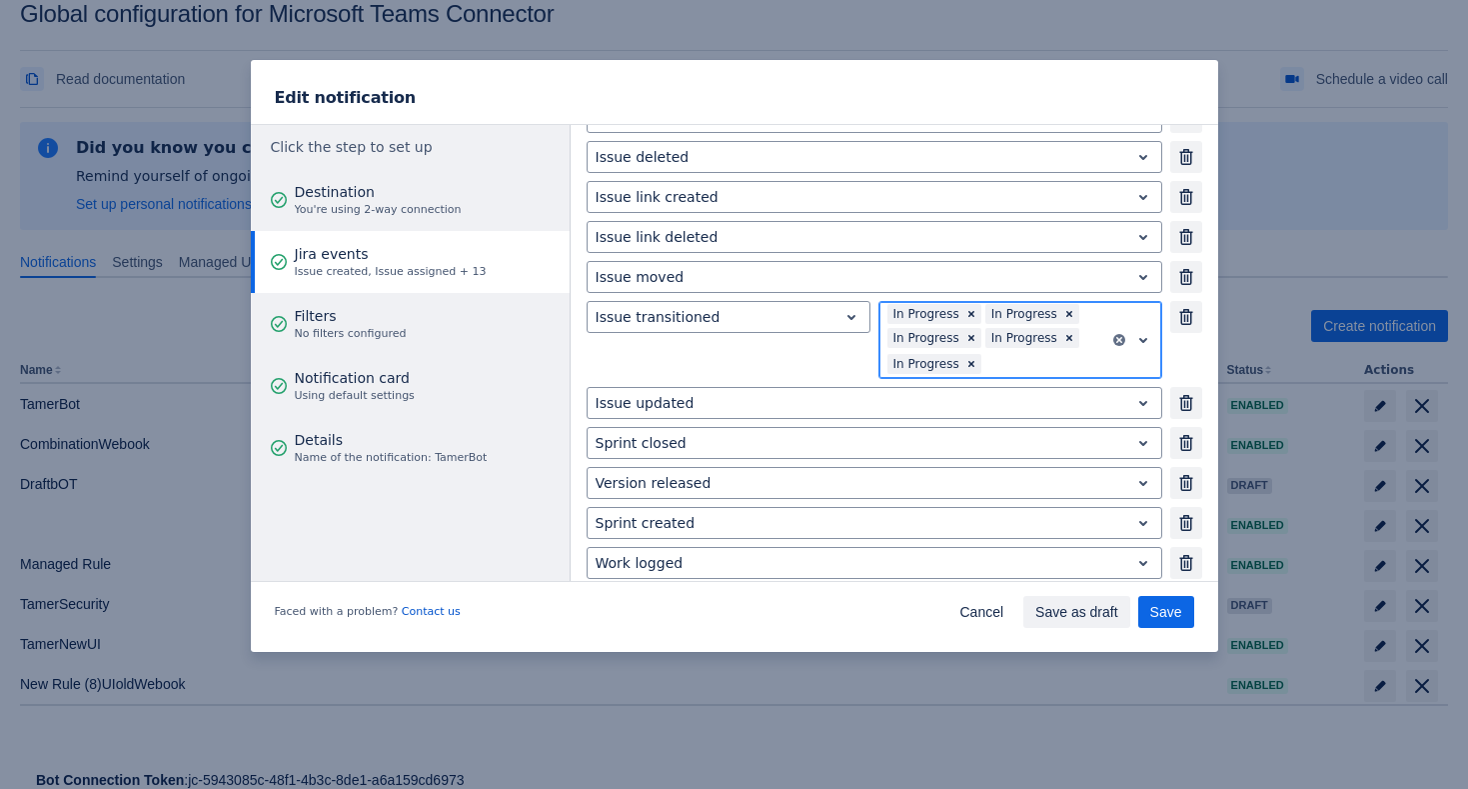
click at [1064, 365] on div at bounding box center [1044, 364] width 116 height 24
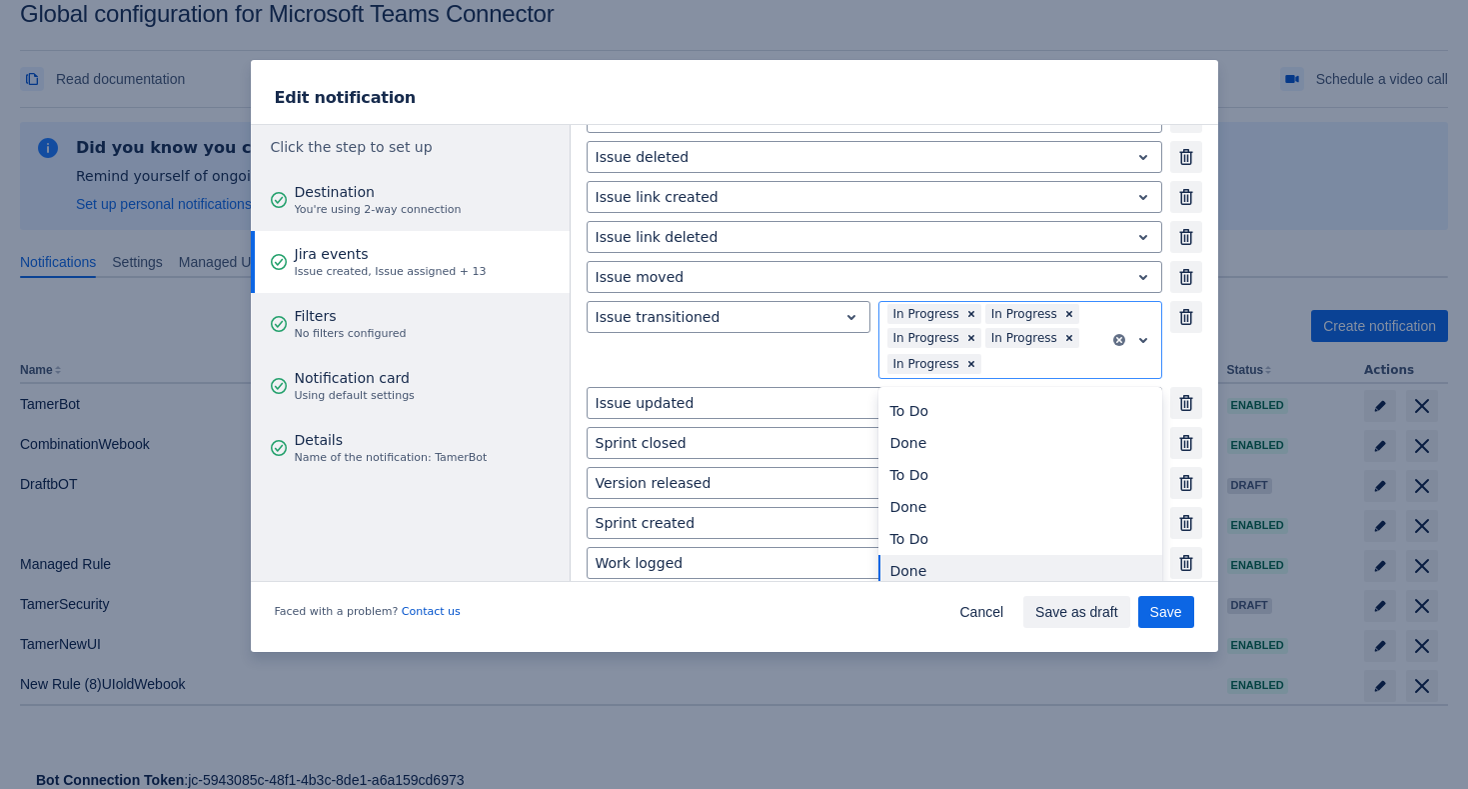
click at [808, 604] on div "Faced with a problem? Contact us Cancel Save as draft Save" at bounding box center [735, 616] width 968 height 72
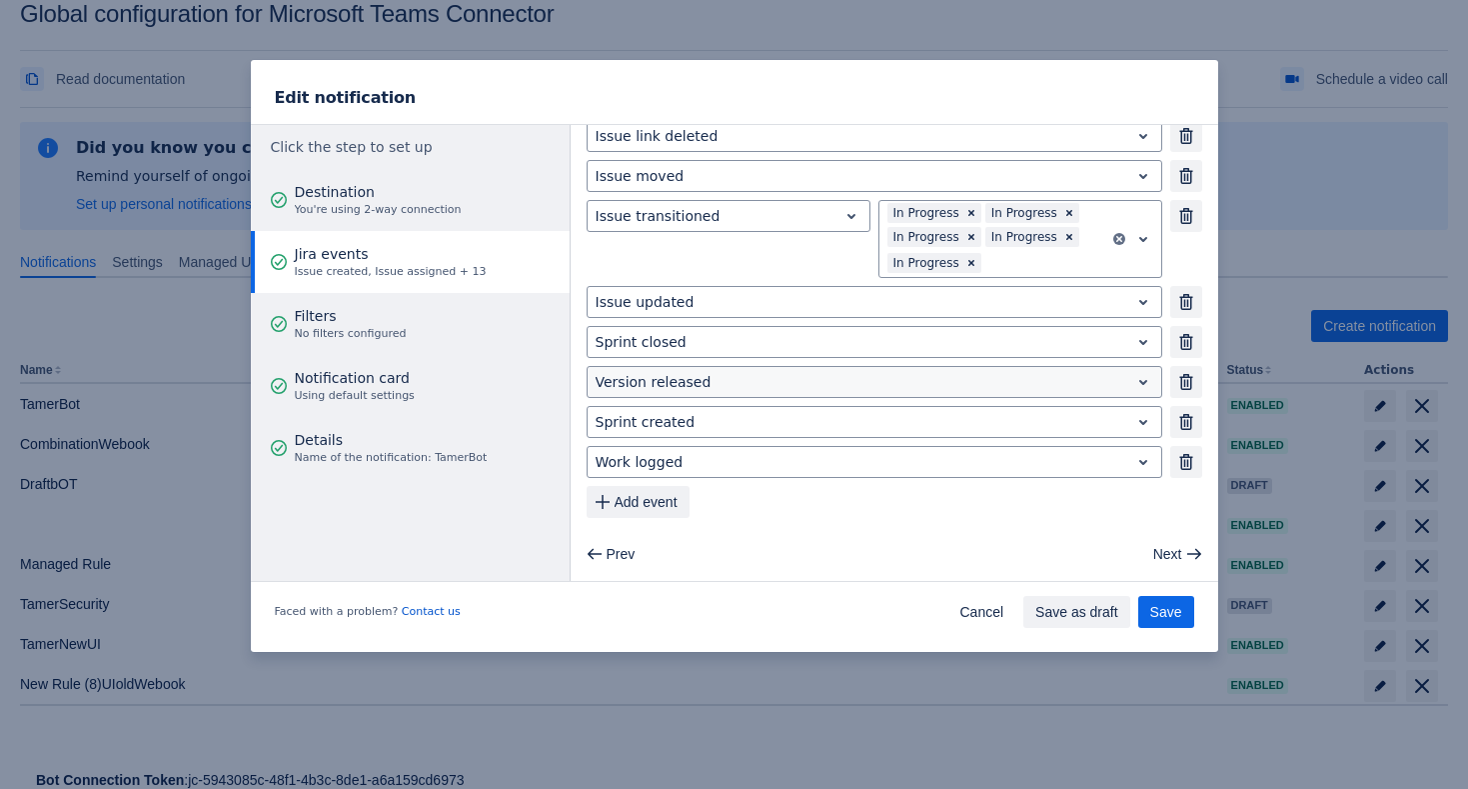
scroll to position [342, 0]
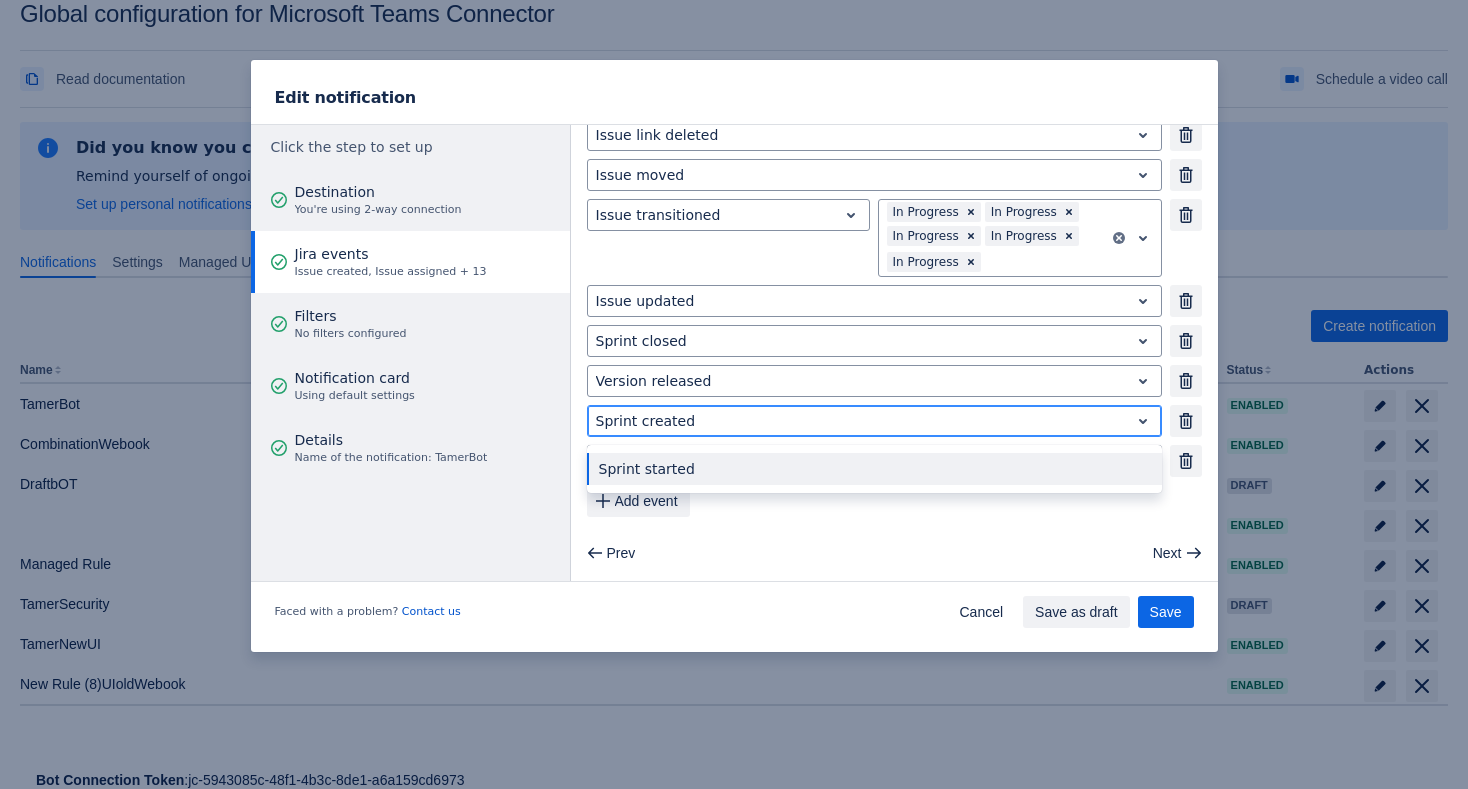
click at [743, 416] on div at bounding box center [859, 421] width 526 height 24
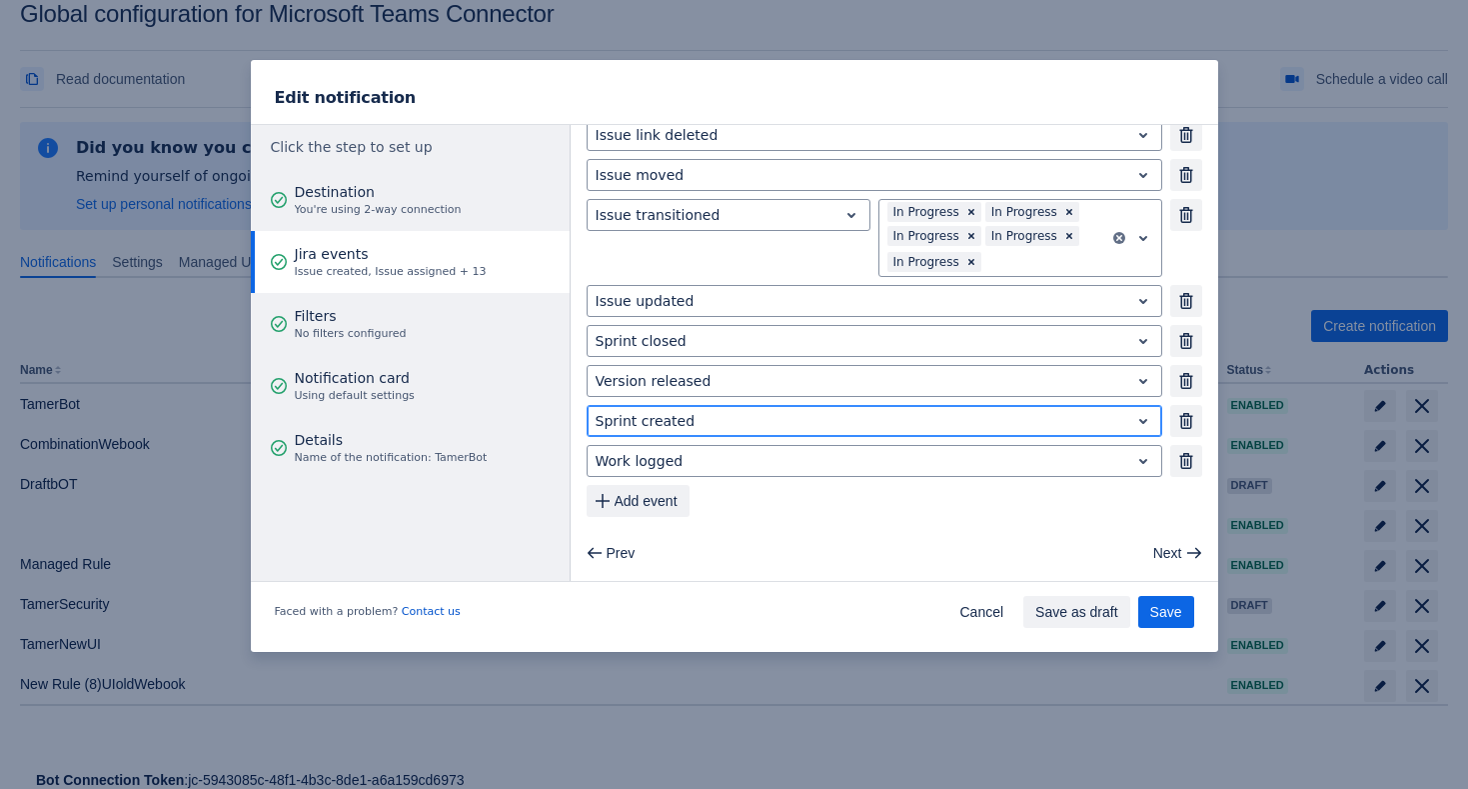
click at [743, 416] on div at bounding box center [859, 421] width 526 height 24
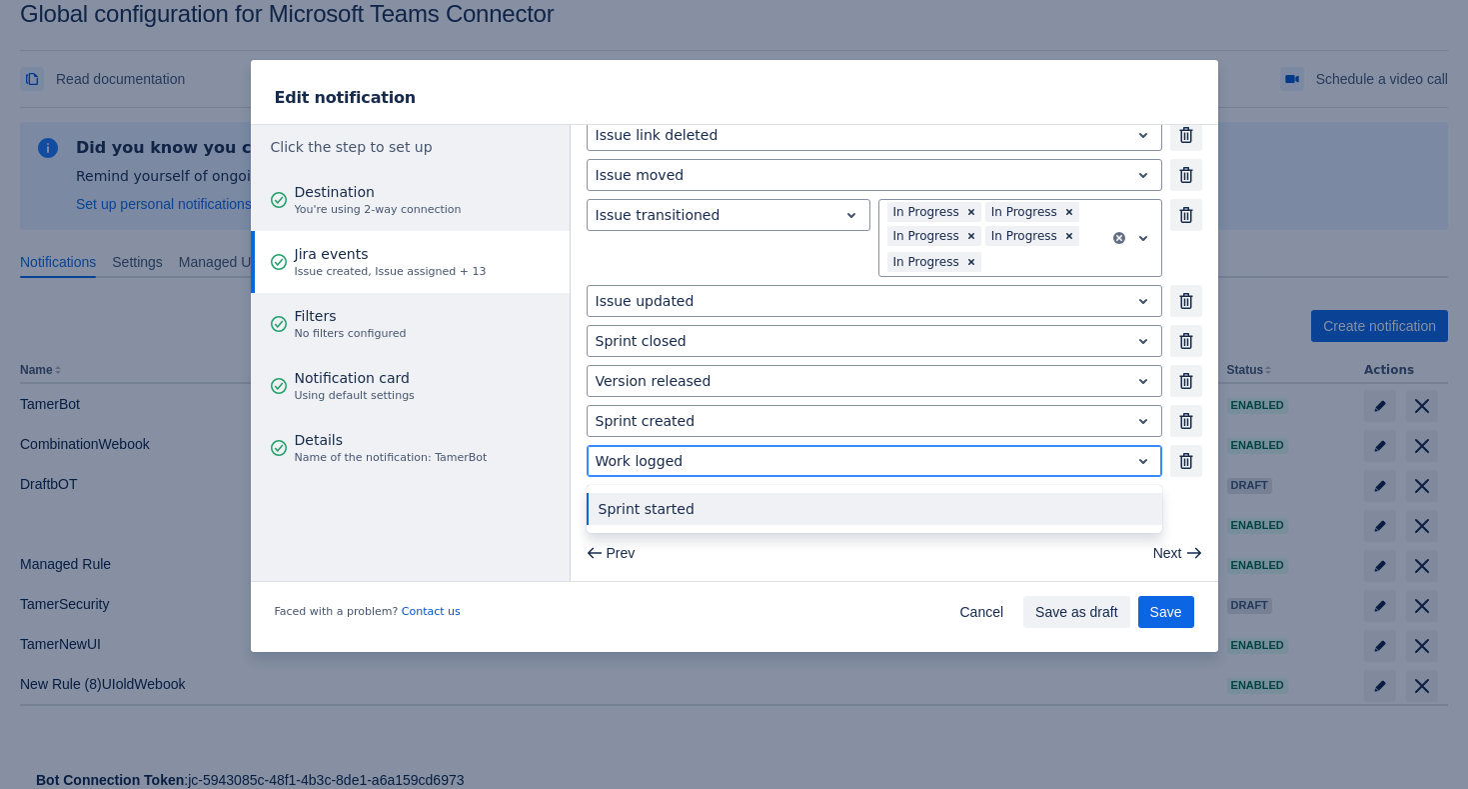
click at [726, 462] on div at bounding box center [859, 461] width 526 height 24
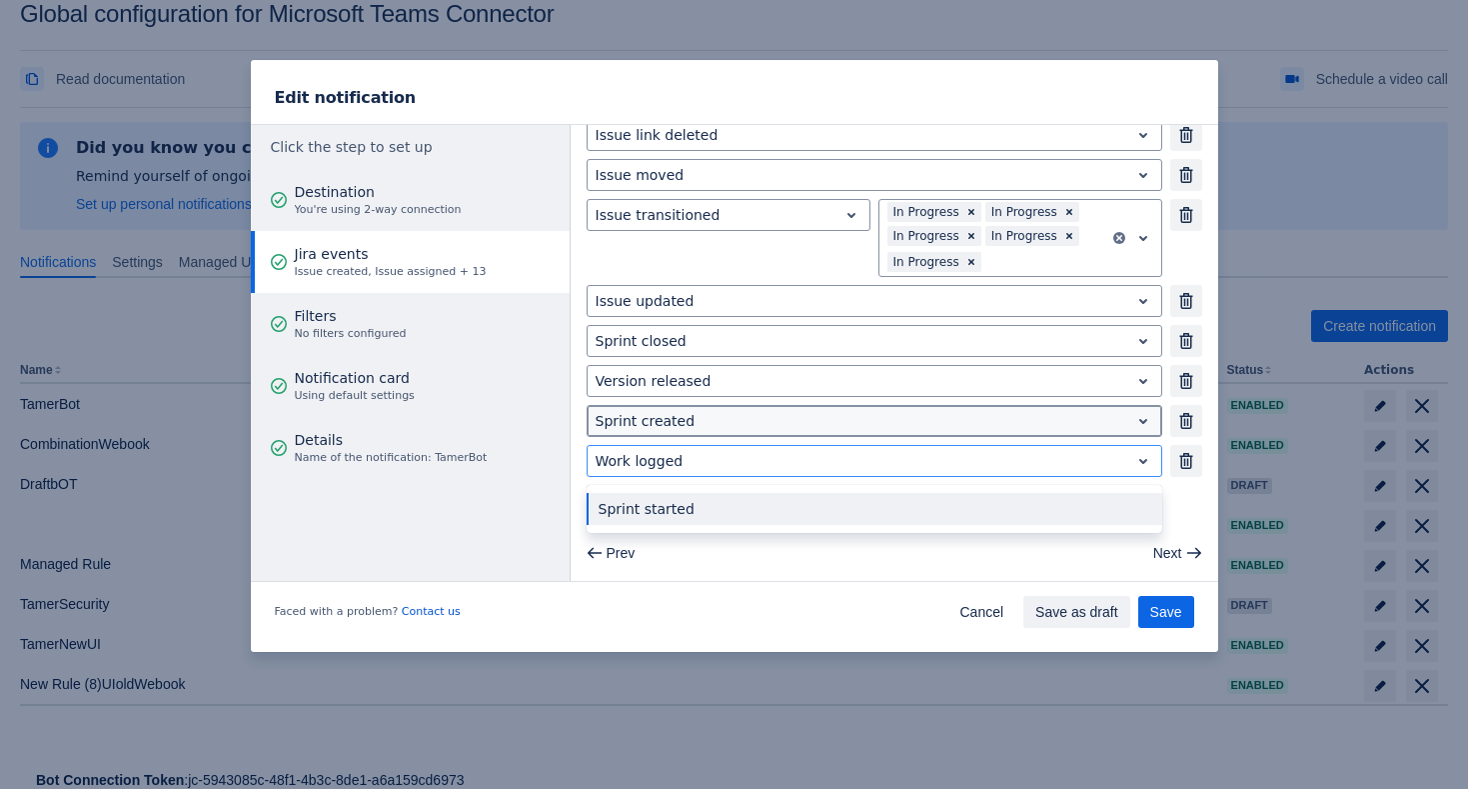
click at [762, 427] on div at bounding box center [859, 421] width 526 height 24
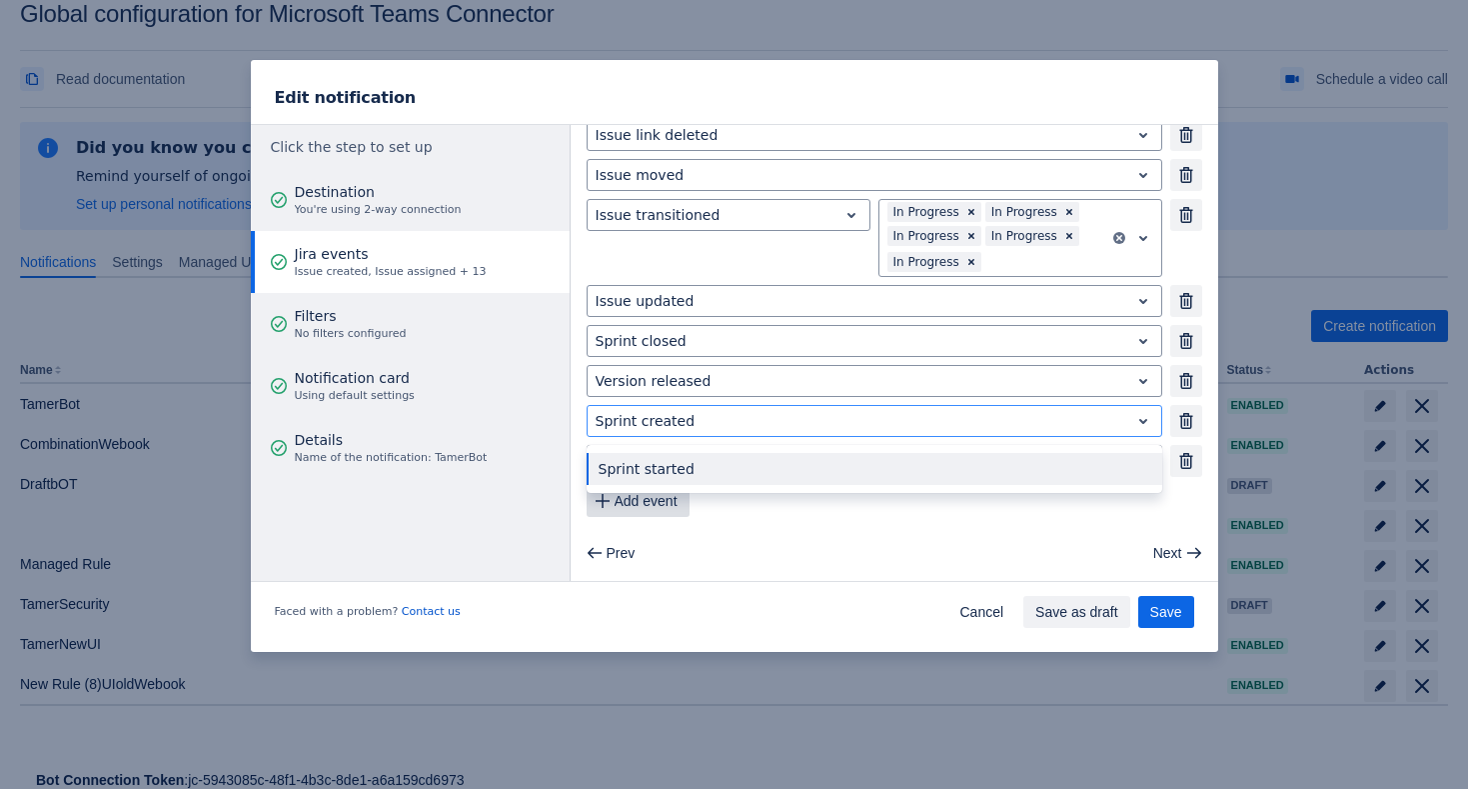
click at [654, 515] on span "Add event" at bounding box center [646, 501] width 63 height 32
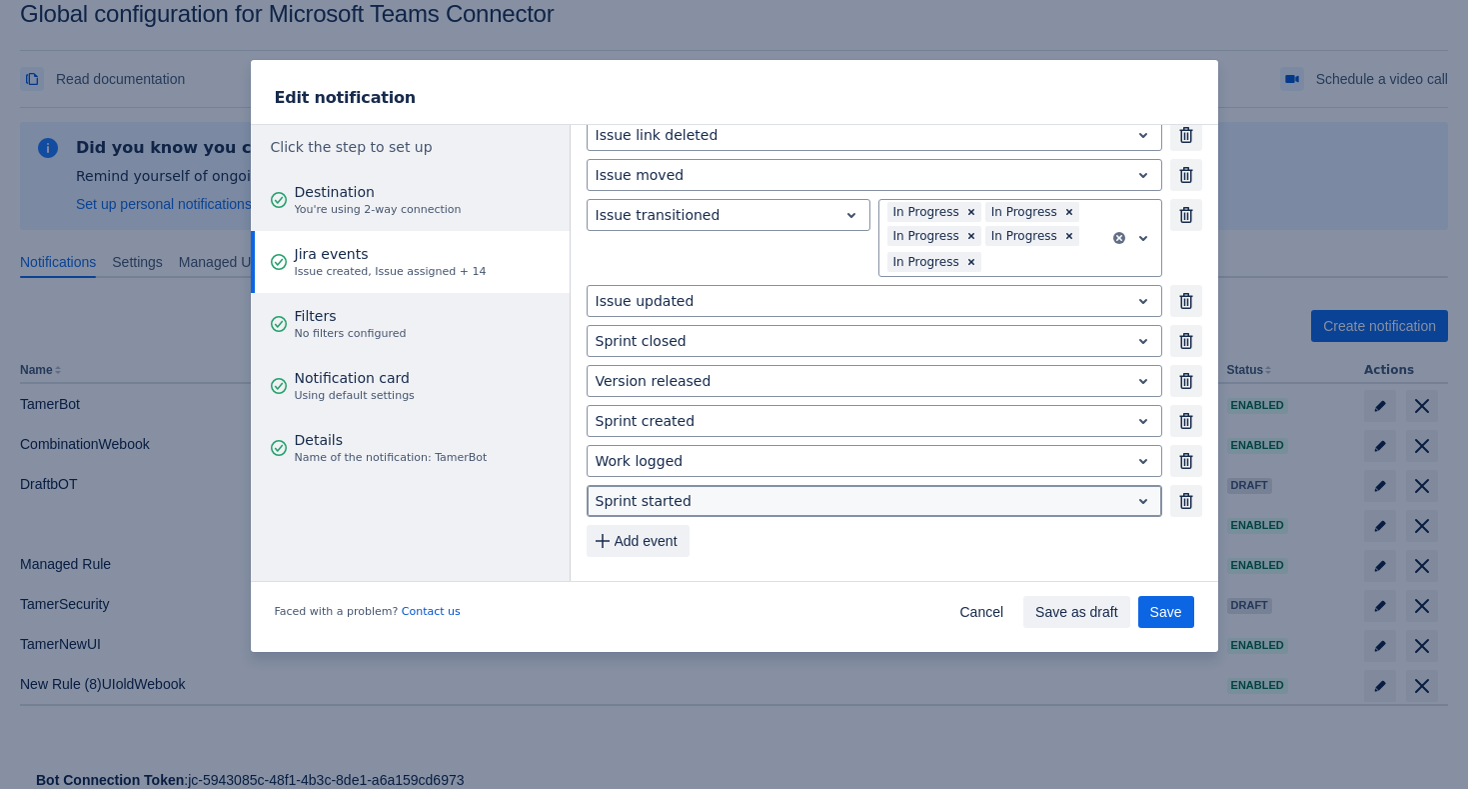
click at [693, 505] on div at bounding box center [859, 501] width 526 height 24
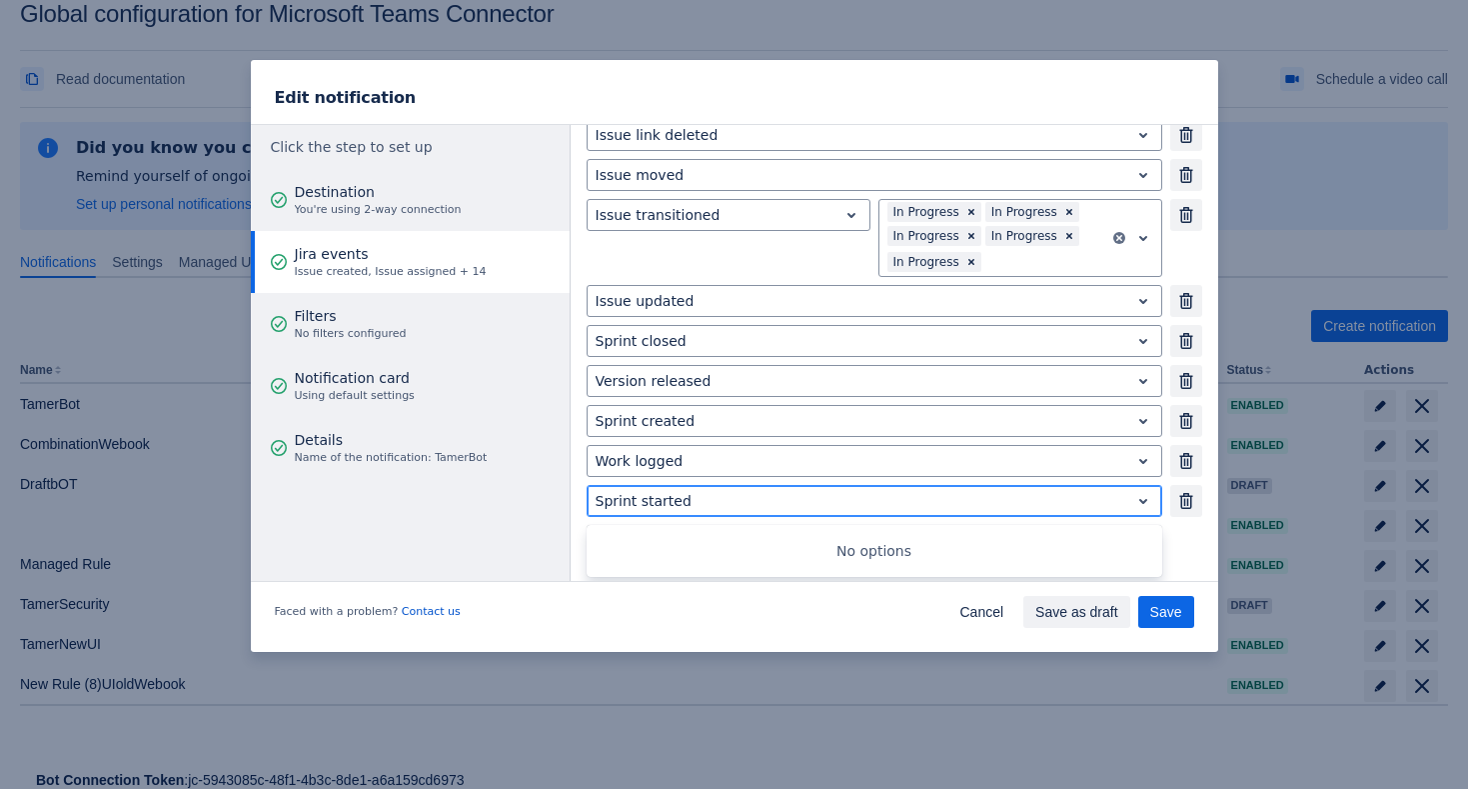
scroll to position [382, 0]
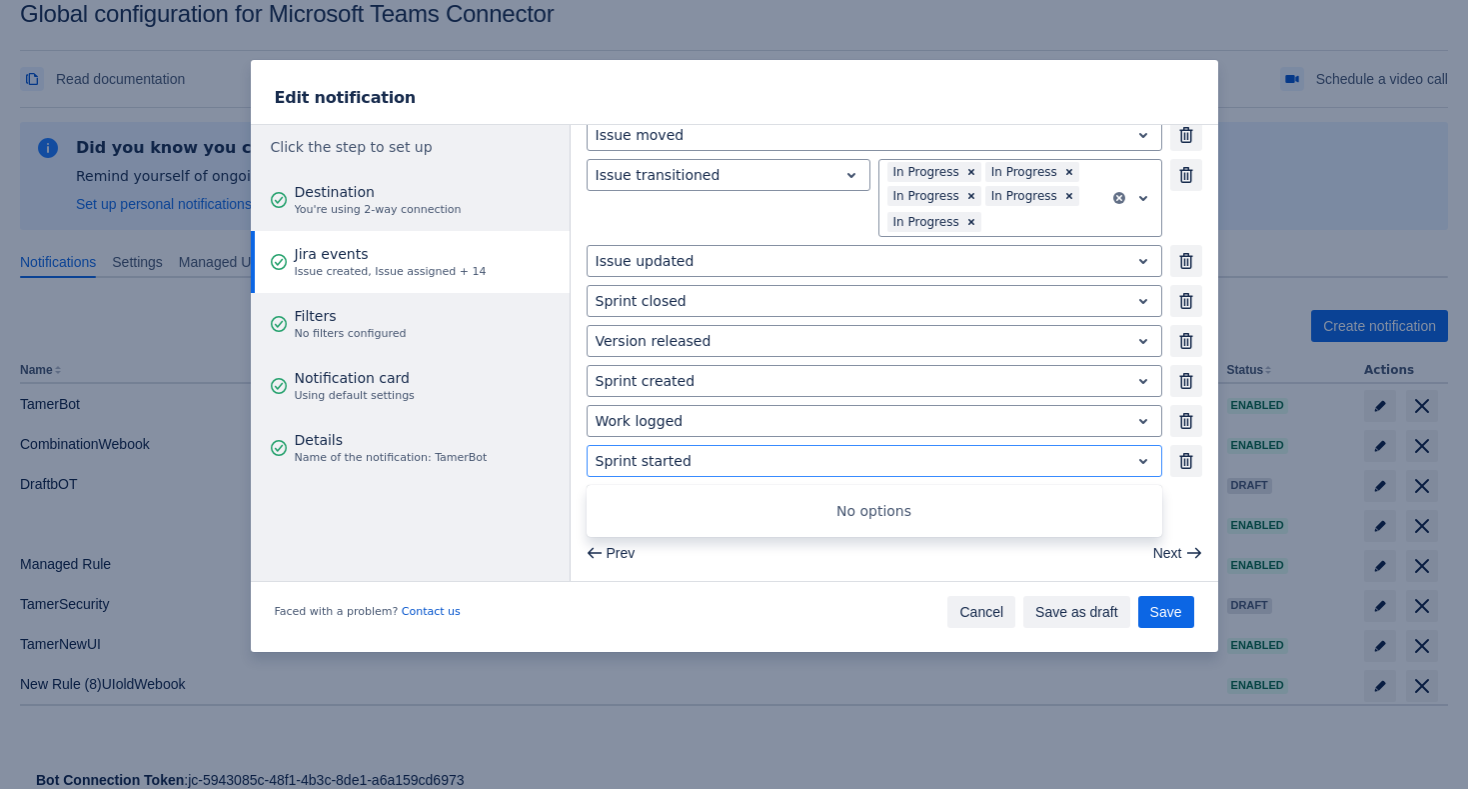
click at [981, 617] on span "Cancel" at bounding box center [982, 612] width 44 height 32
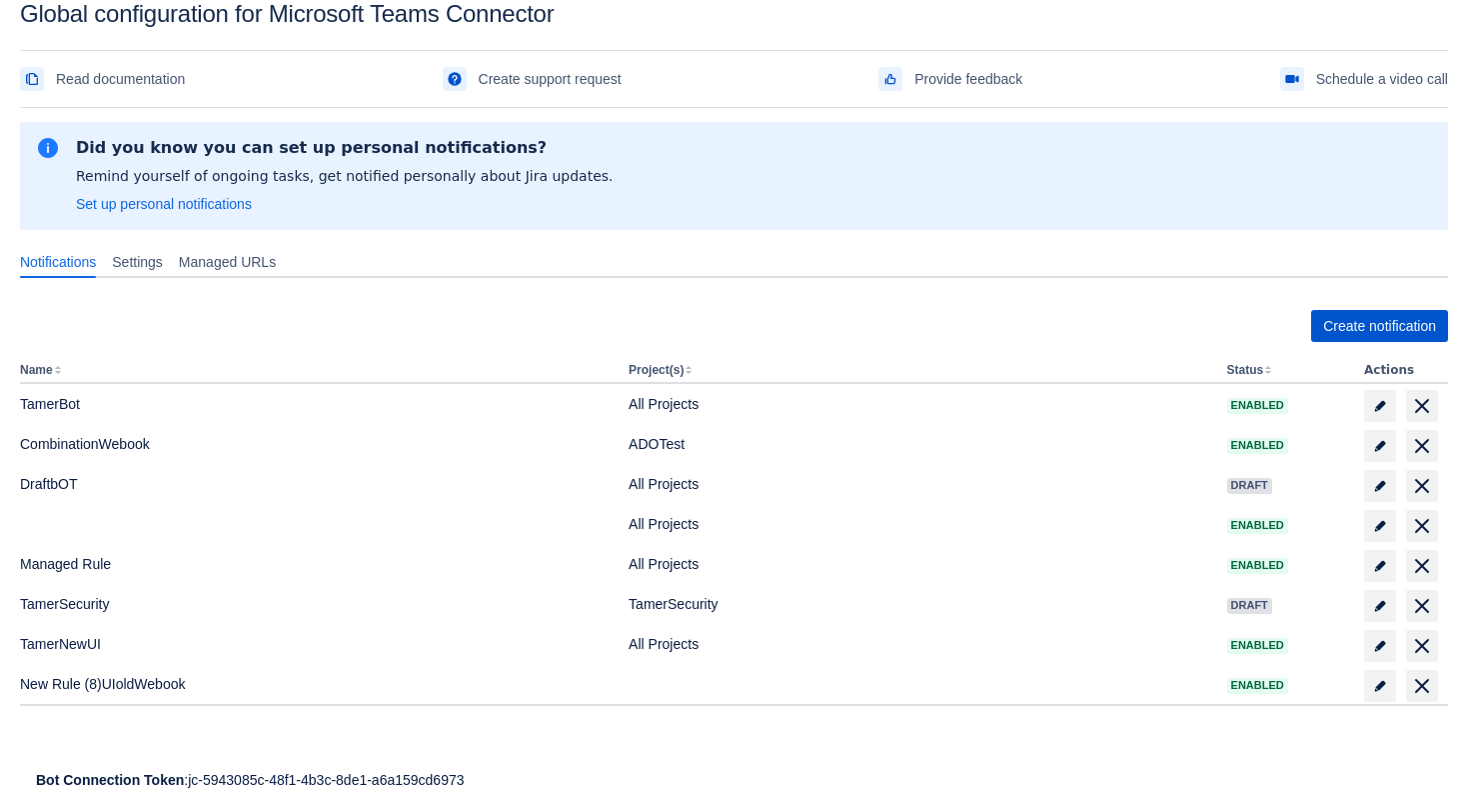
click at [1362, 321] on span "Create notification" at bounding box center [1379, 326] width 113 height 32
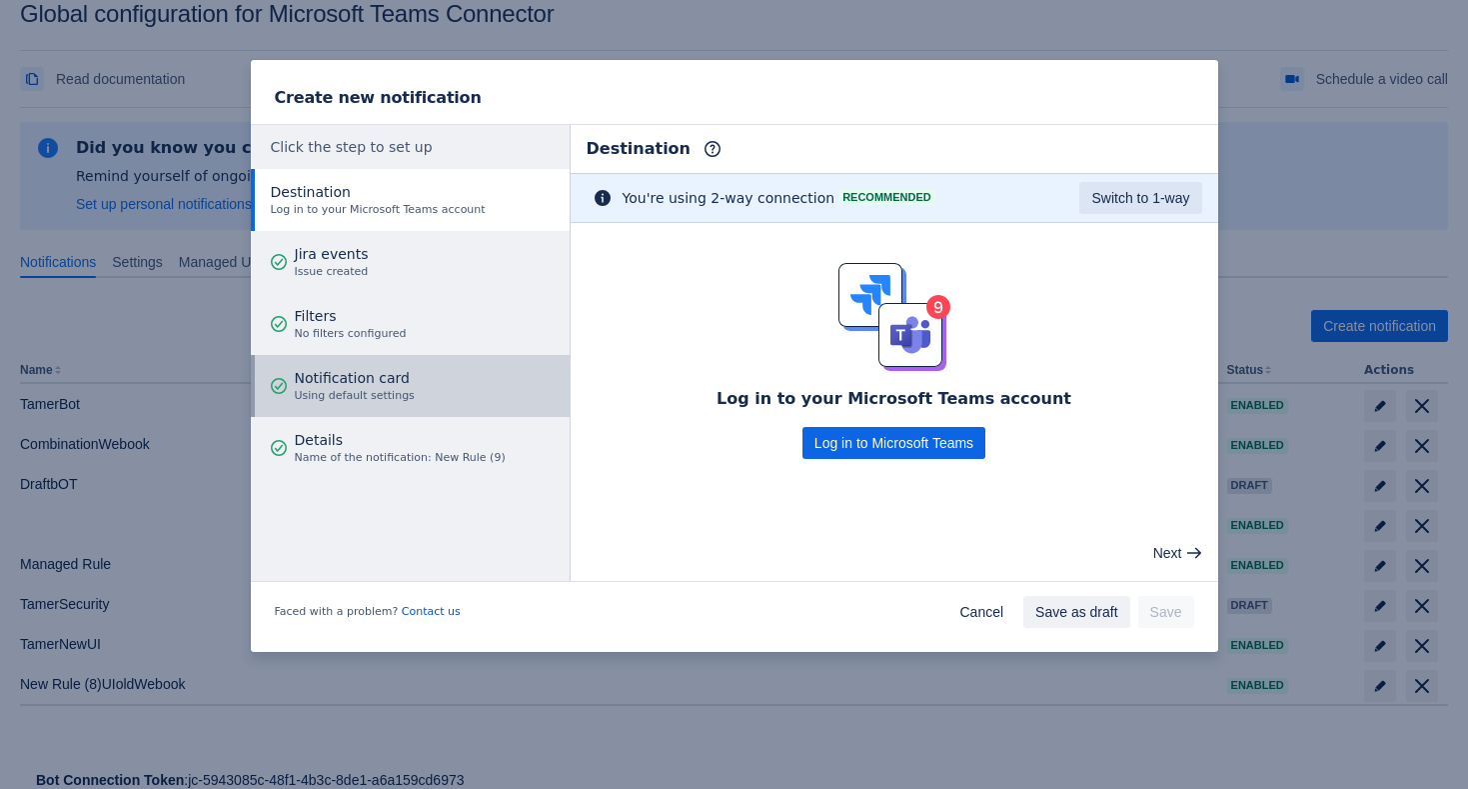
click at [486, 372] on button "Notification card Using default settings" at bounding box center [410, 386] width 319 height 62
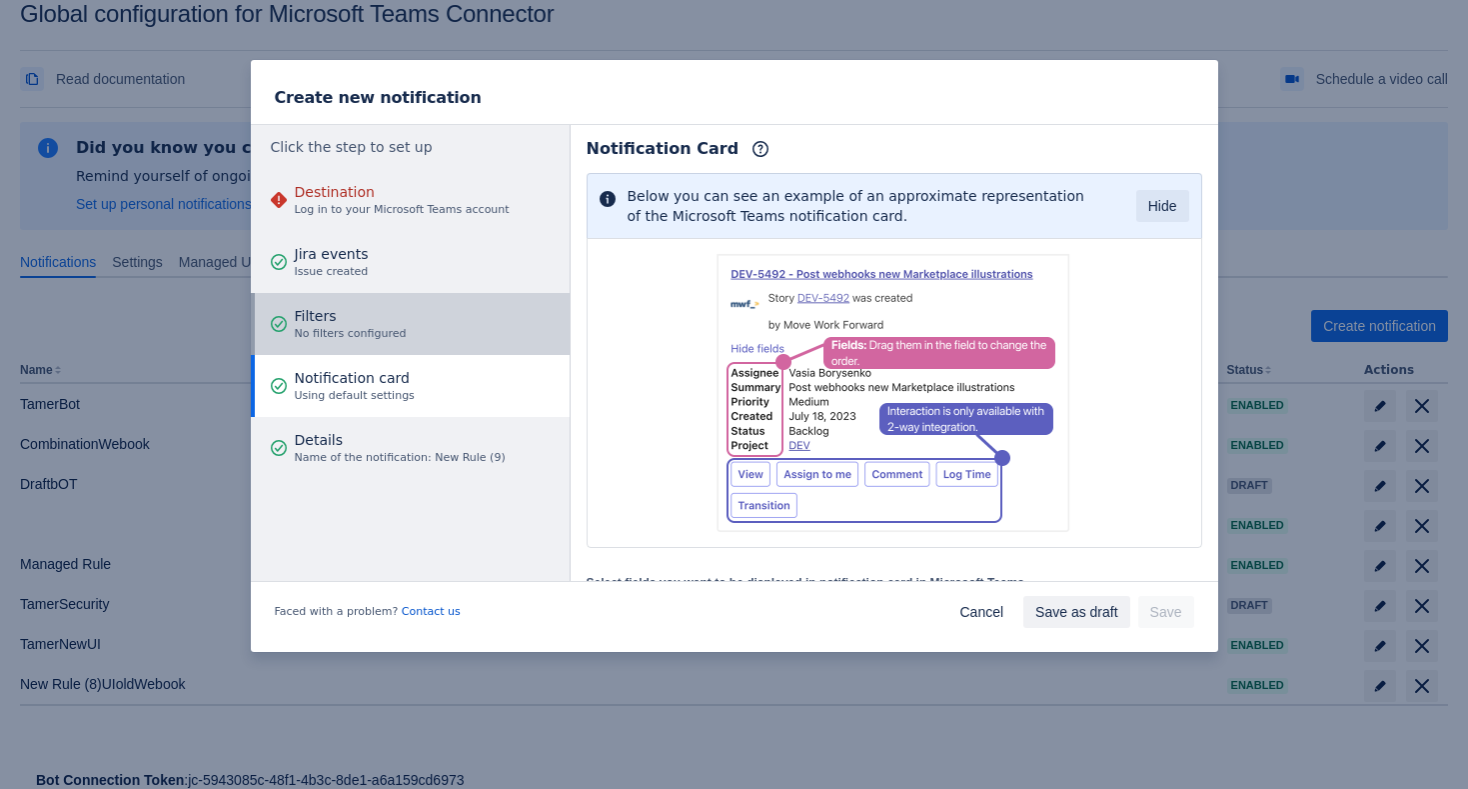
click at [467, 322] on button "Filters No filters configured" at bounding box center [410, 324] width 319 height 62
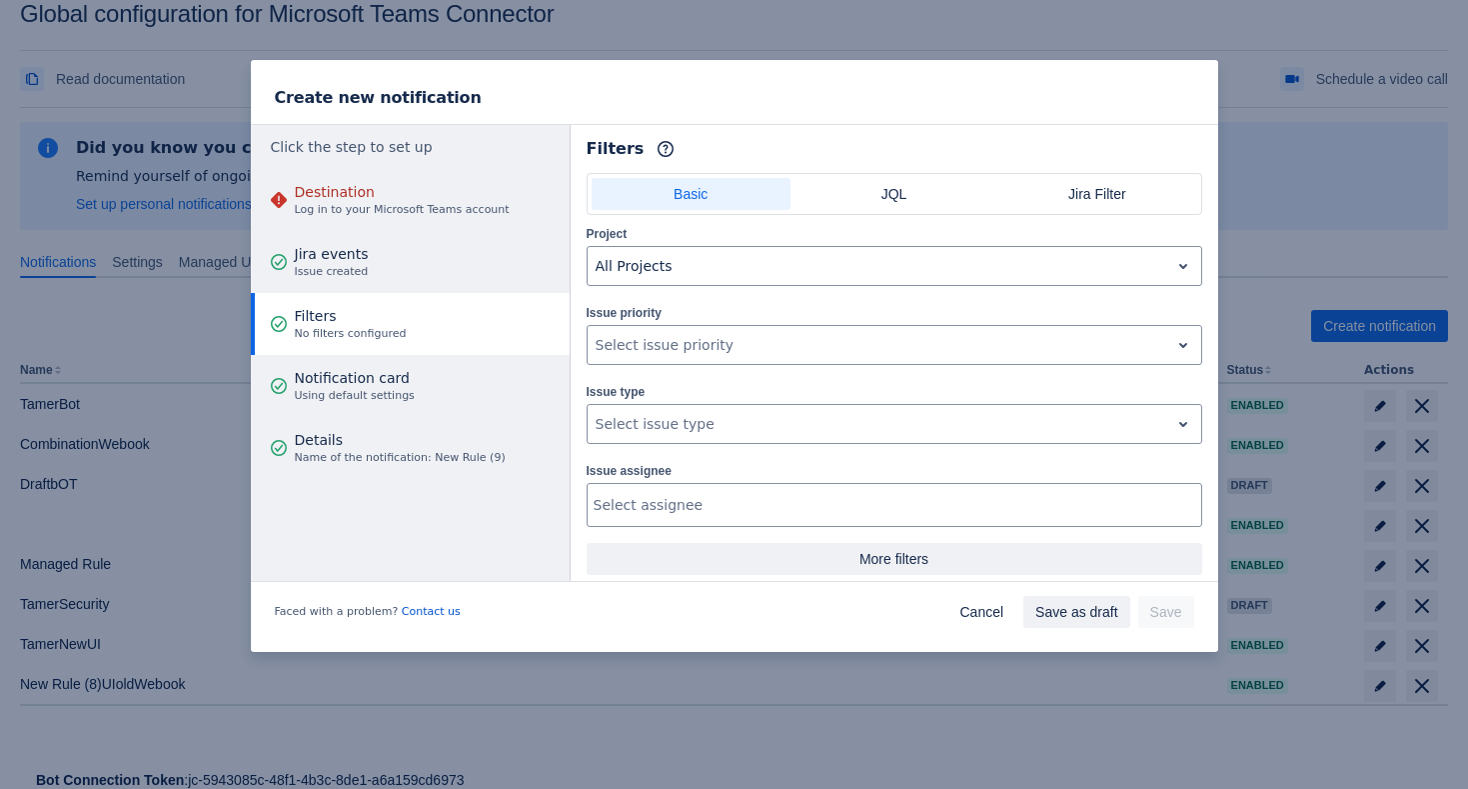
click at [891, 561] on span "More filters" at bounding box center [895, 559] width 592 height 32
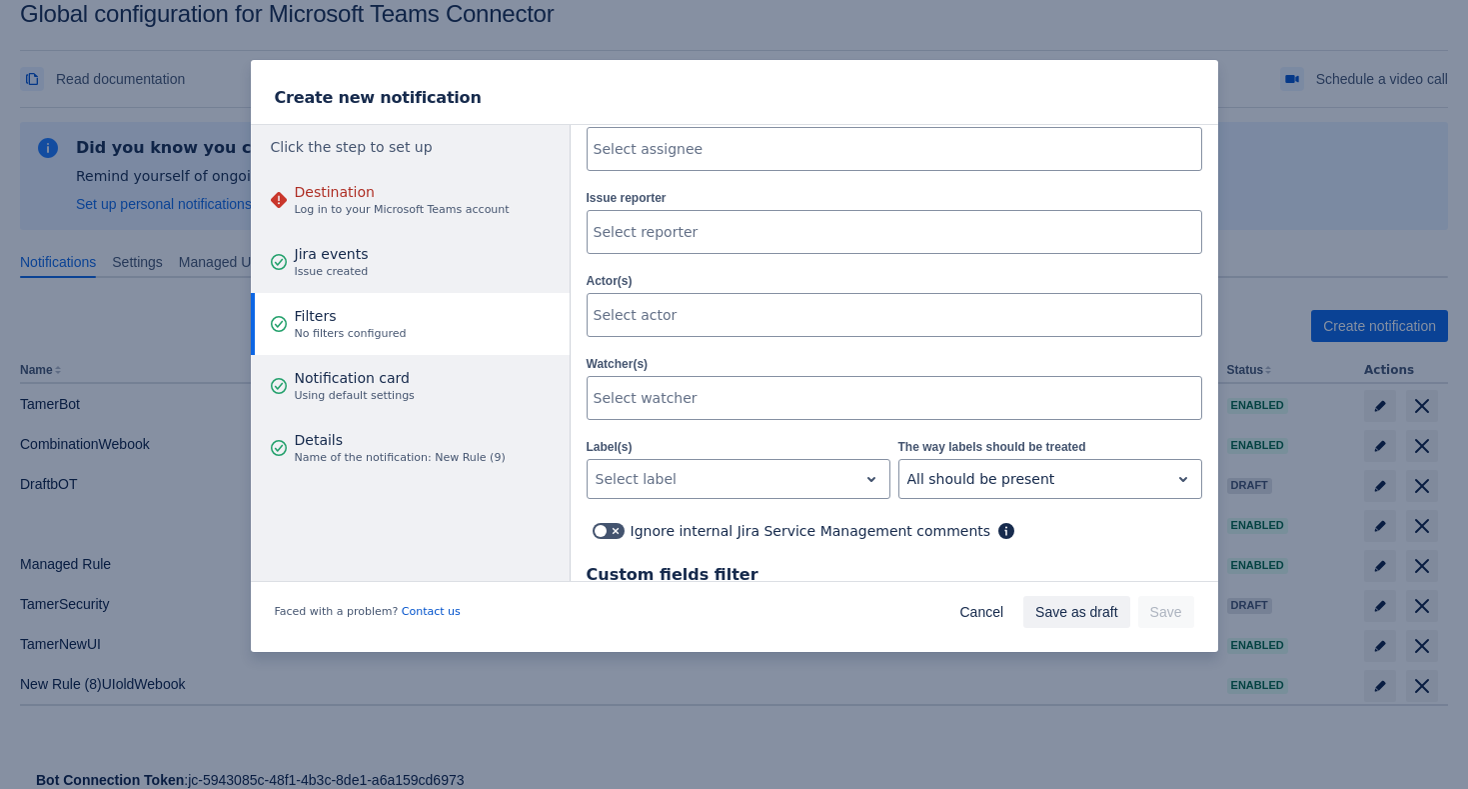
scroll to position [582, 0]
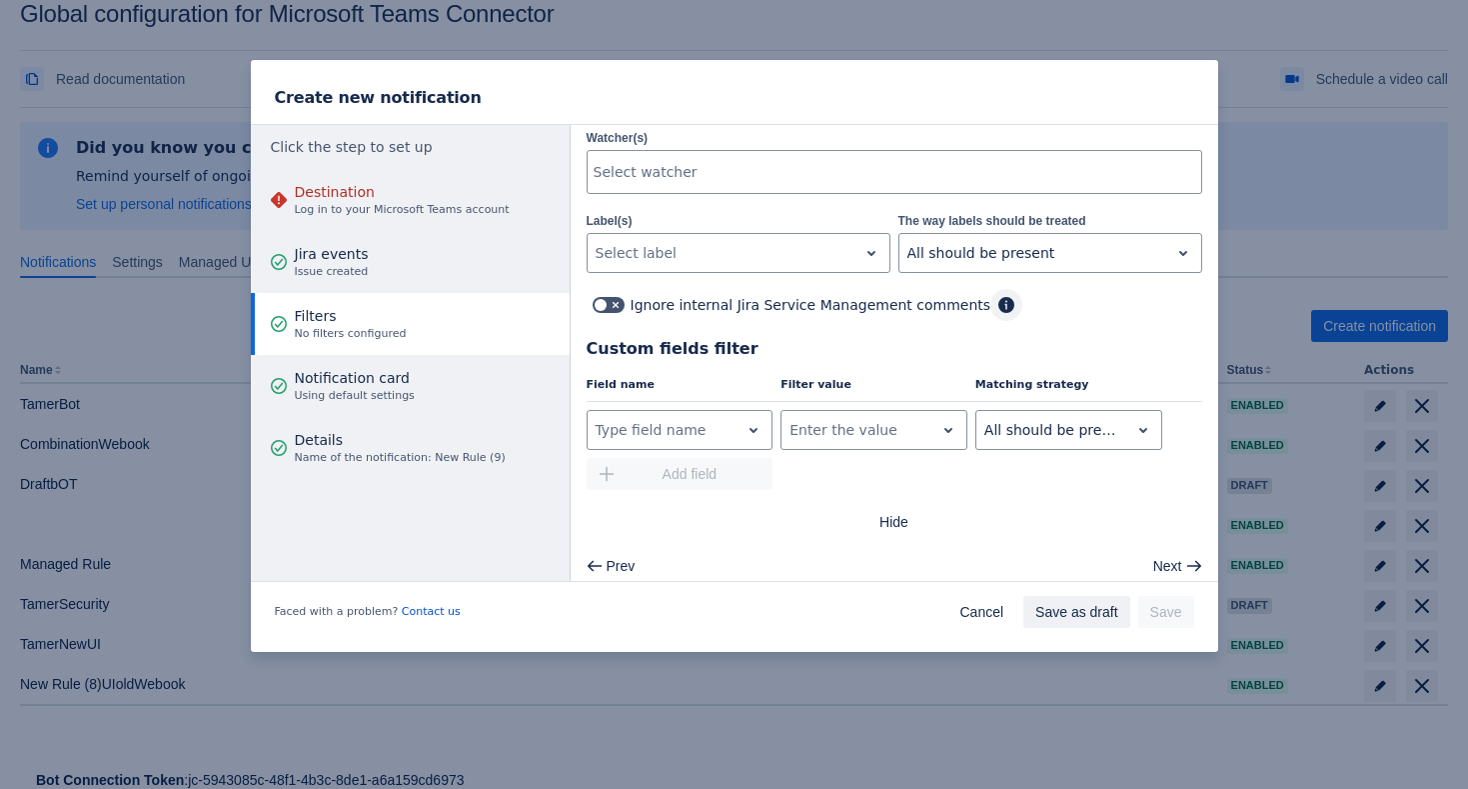
click at [999, 306] on span "button" at bounding box center [1007, 305] width 16 height 16
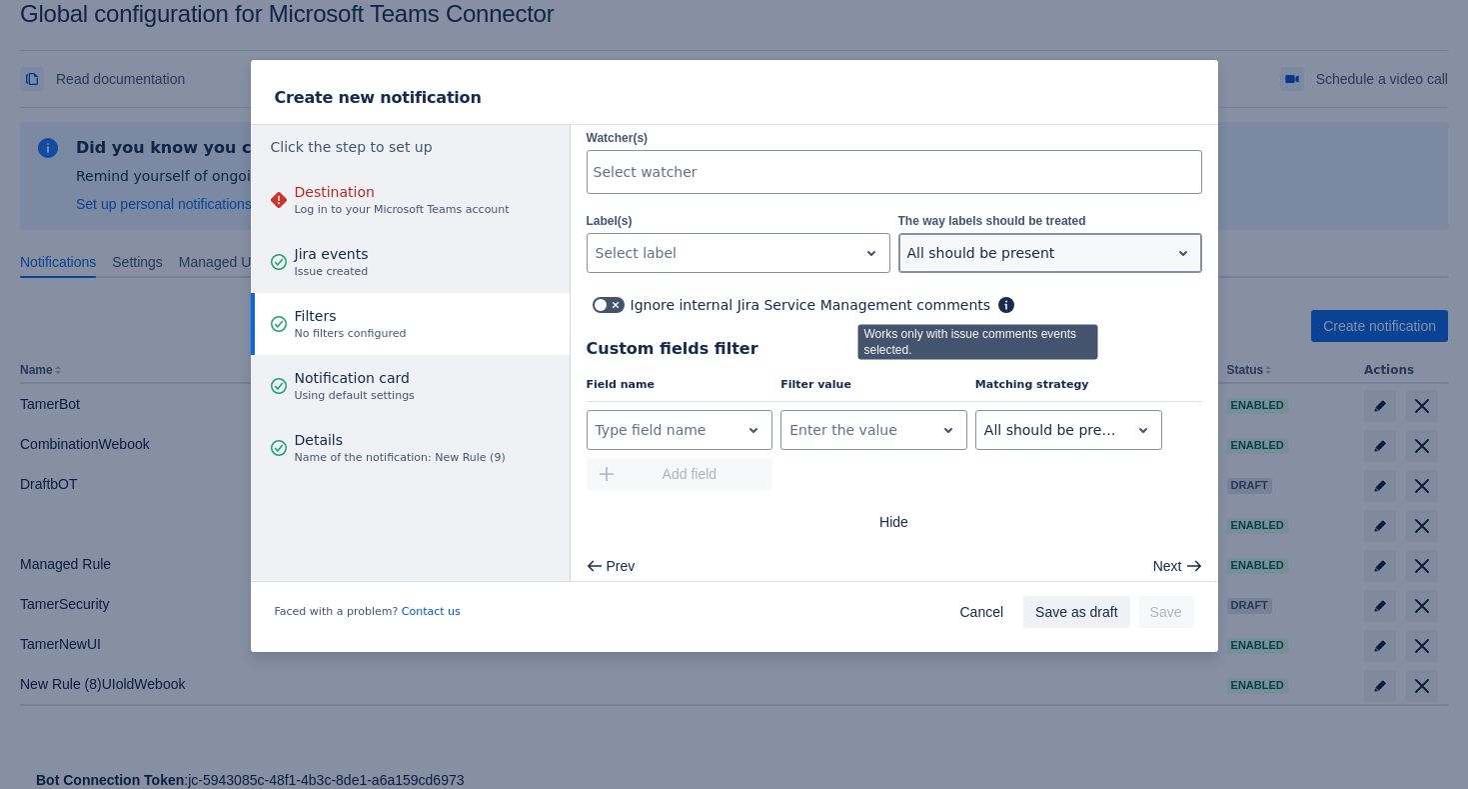
click at [1006, 264] on div "All should be present" at bounding box center [1035, 253] width 270 height 32
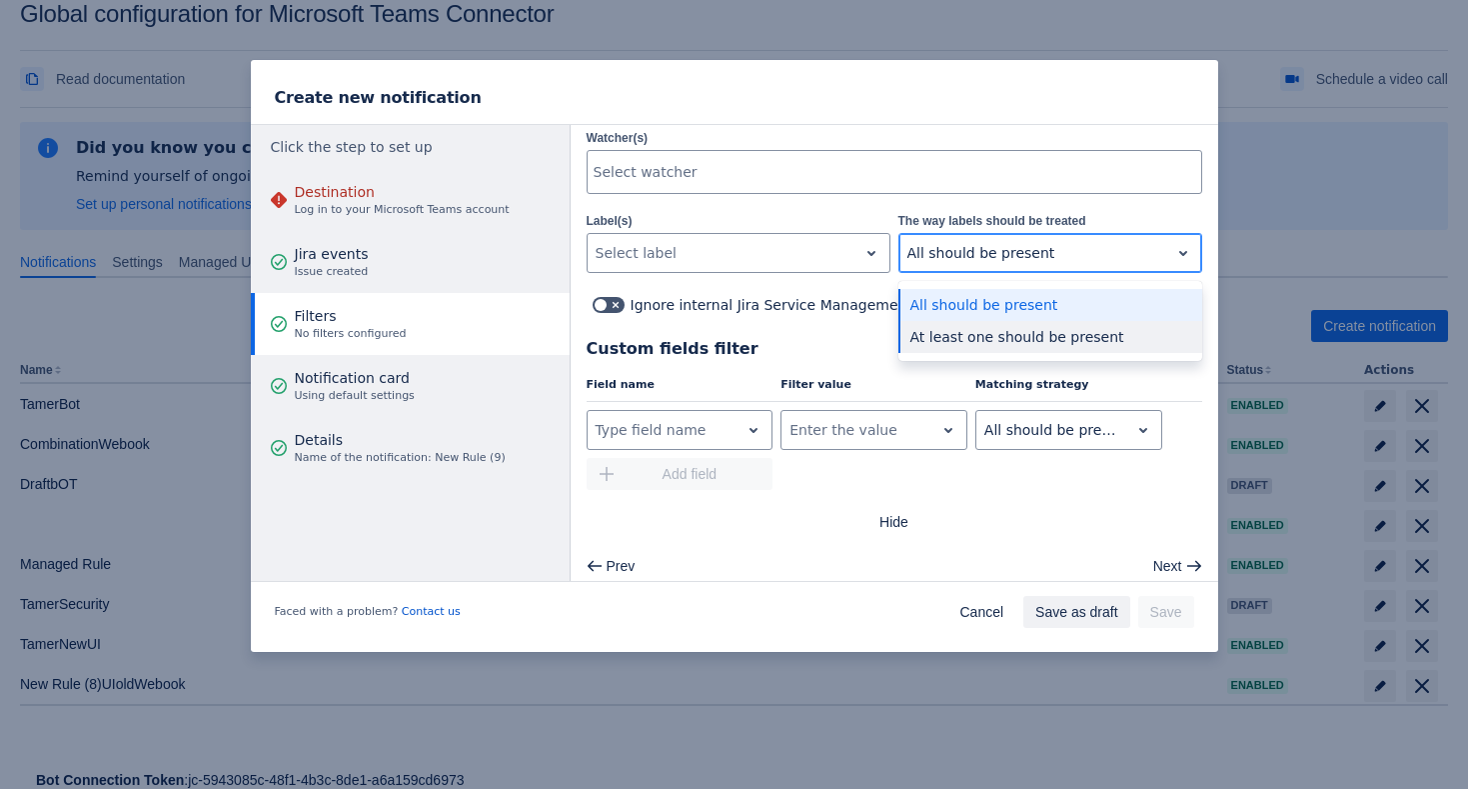
click at [975, 325] on div "At least one should be present" at bounding box center [1051, 337] width 304 height 32
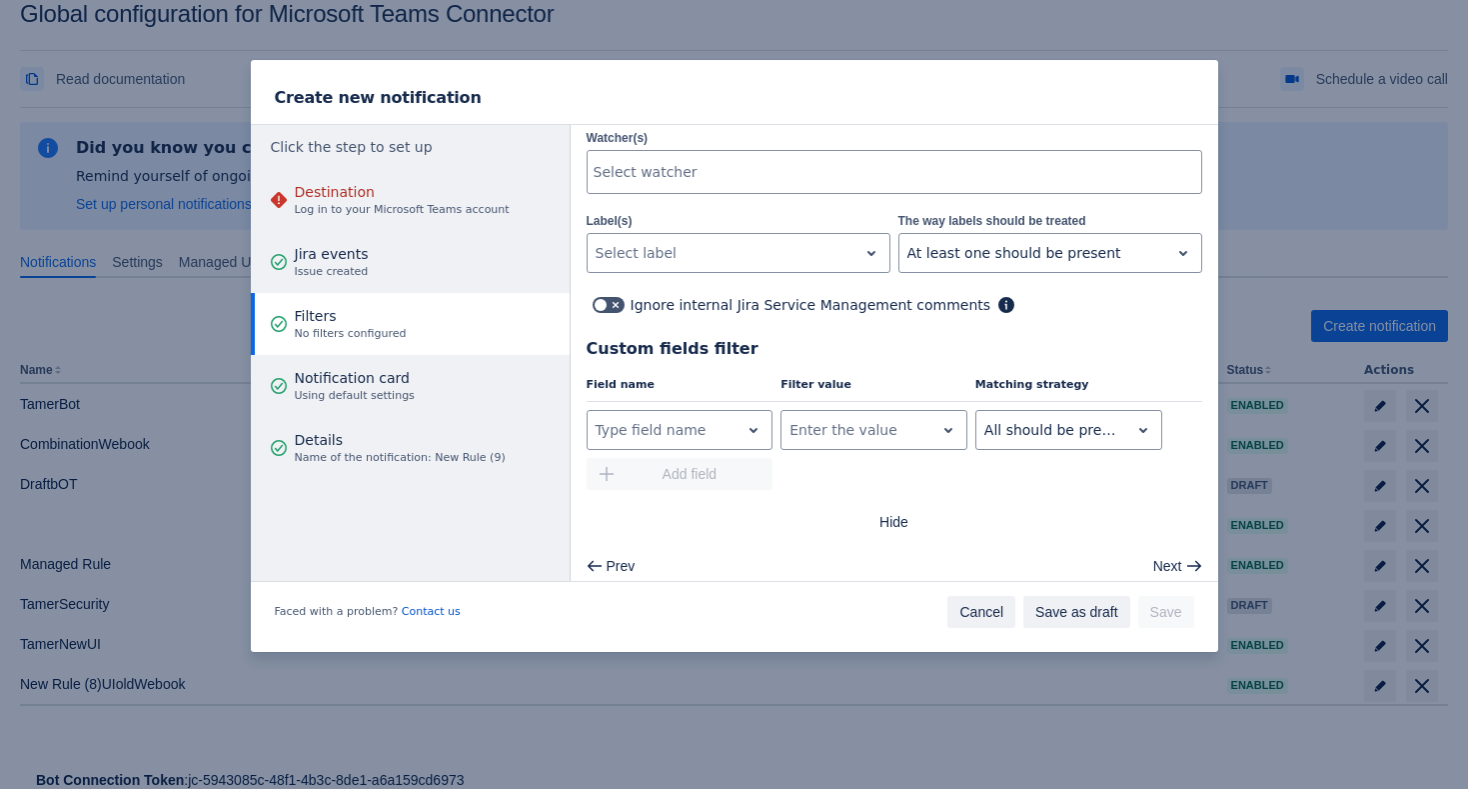
click at [960, 616] on span "Cancel" at bounding box center [982, 612] width 44 height 32
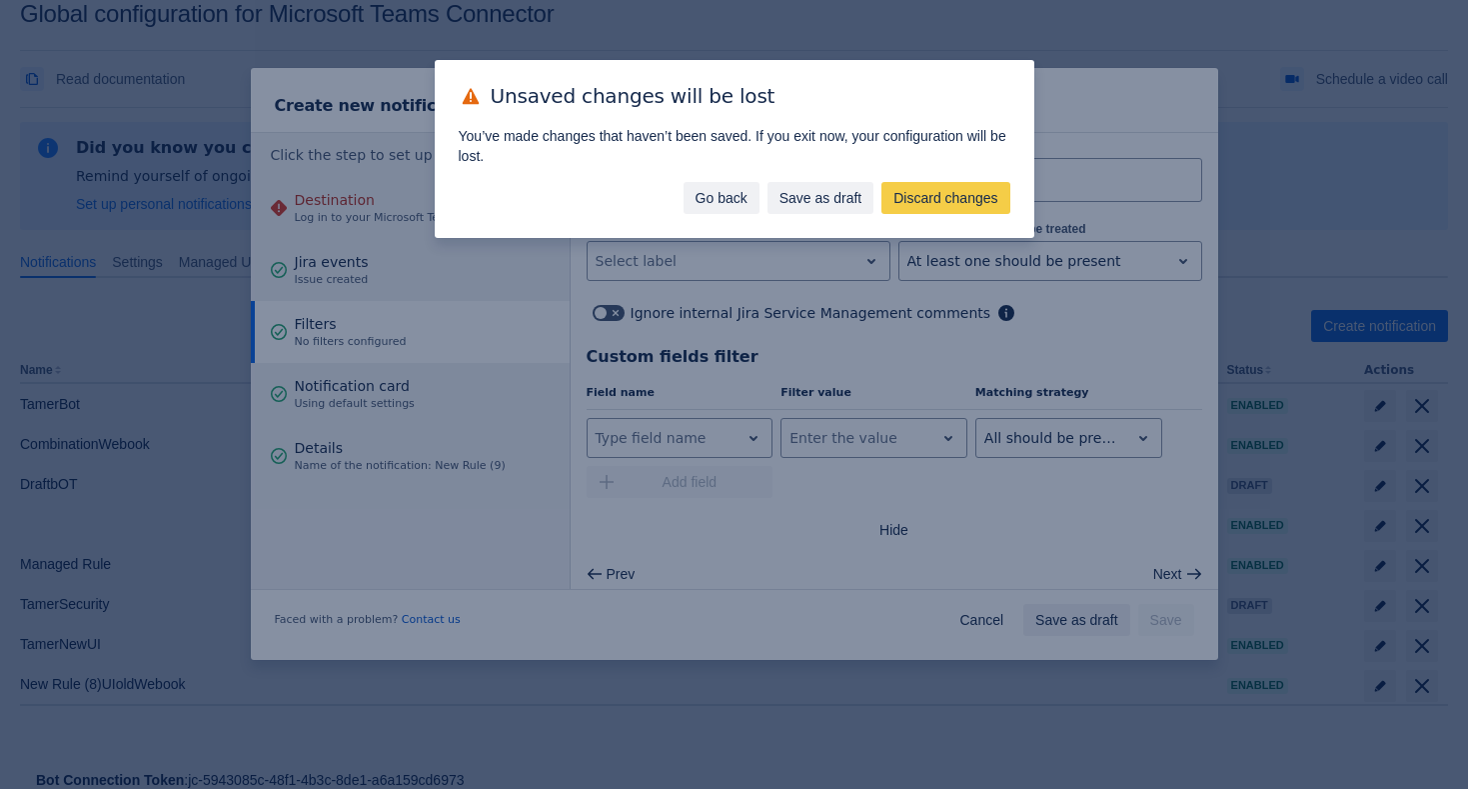
click at [723, 194] on span "Go back" at bounding box center [722, 198] width 52 height 32
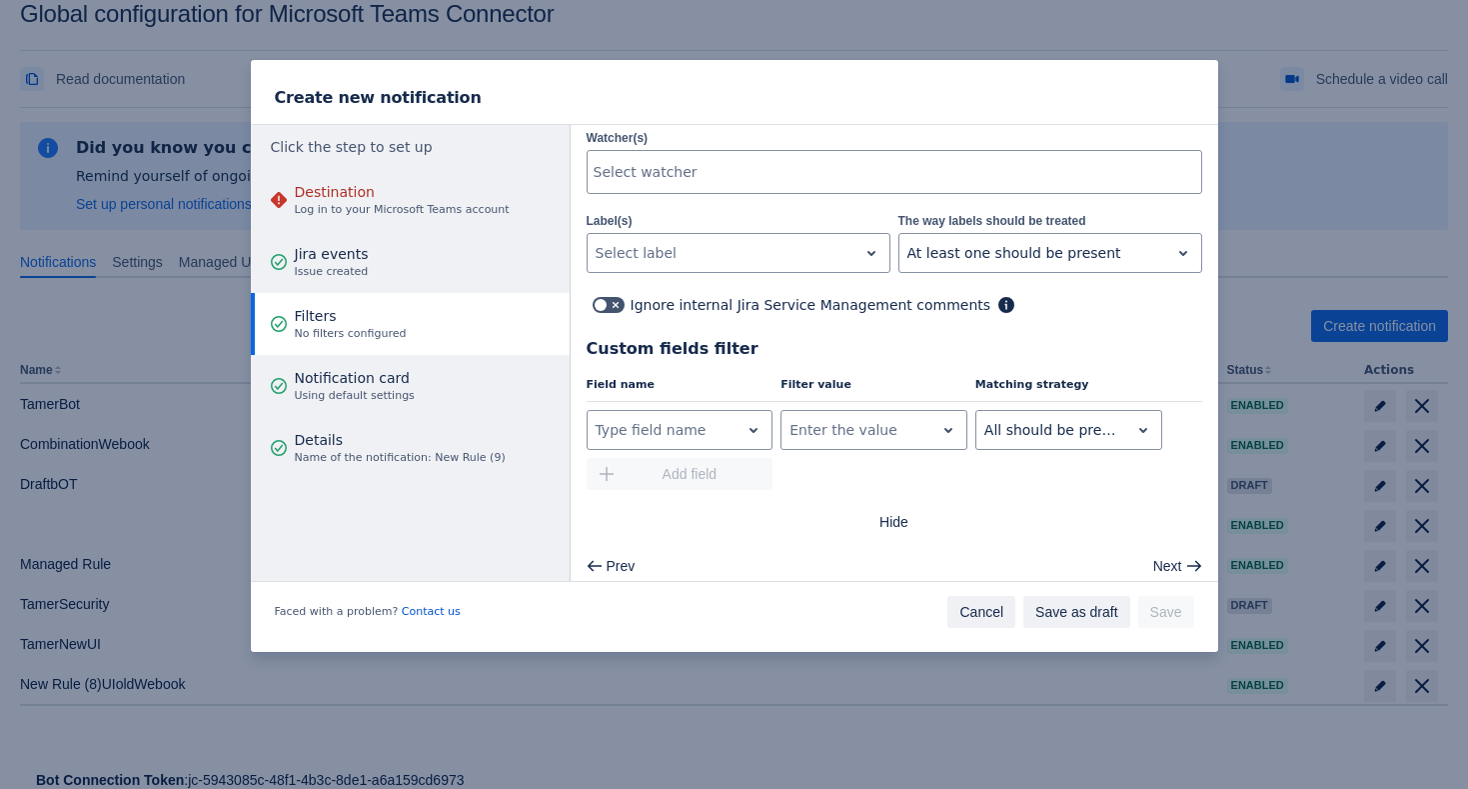
click at [970, 627] on span "Cancel" at bounding box center [982, 612] width 44 height 32
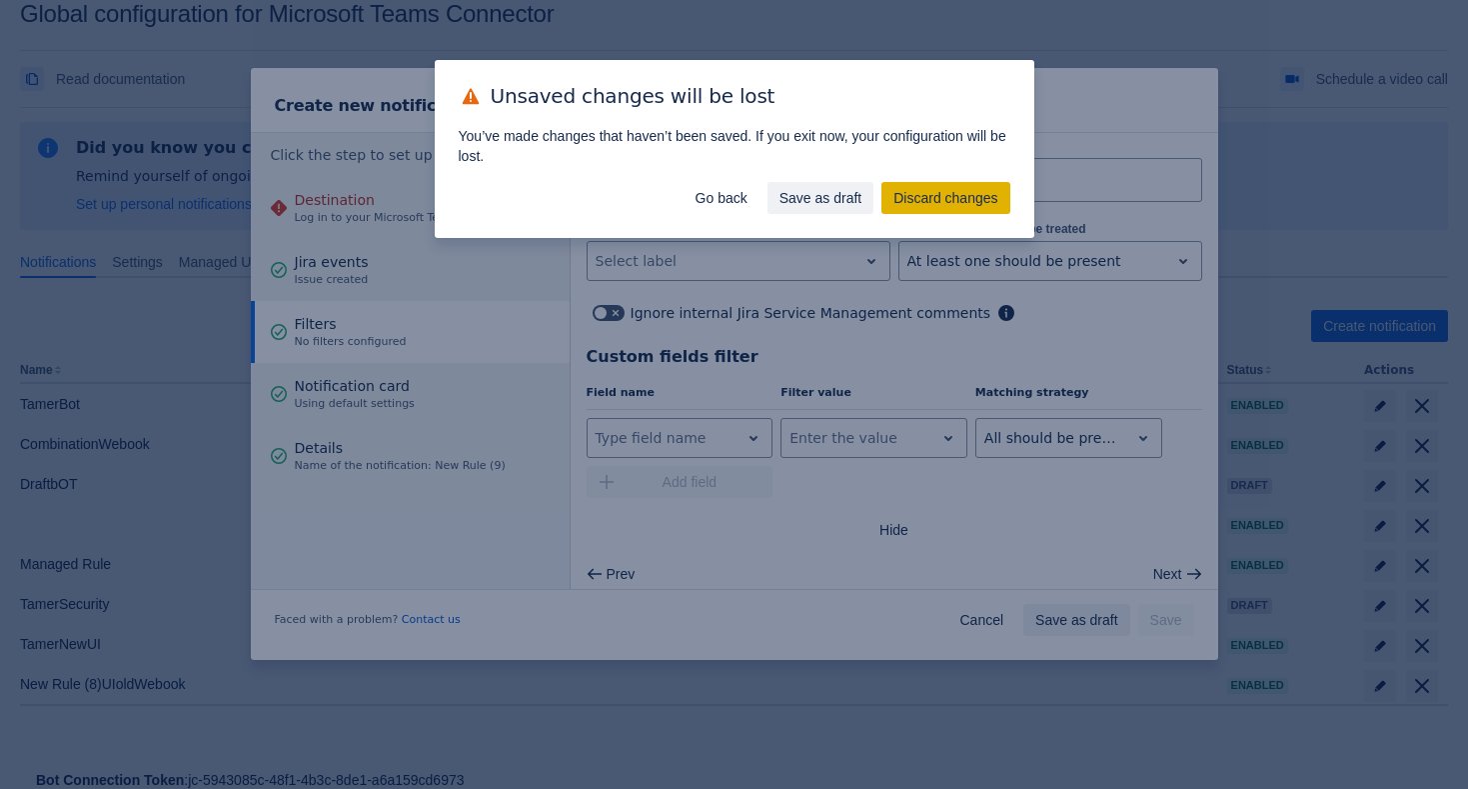
click at [898, 192] on span "Discard changes" at bounding box center [946, 198] width 104 height 32
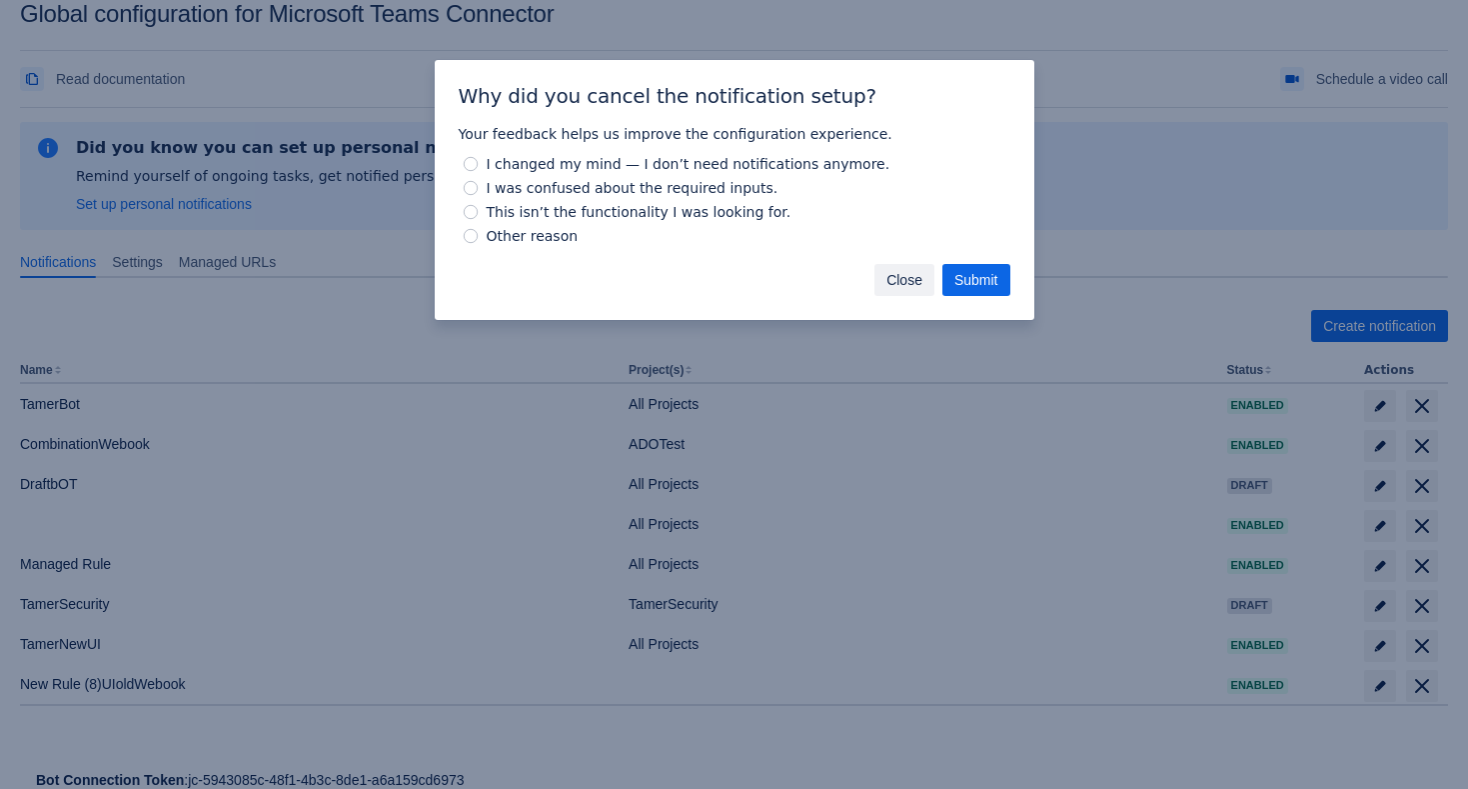
click at [905, 289] on span "Close" at bounding box center [905, 280] width 36 height 32
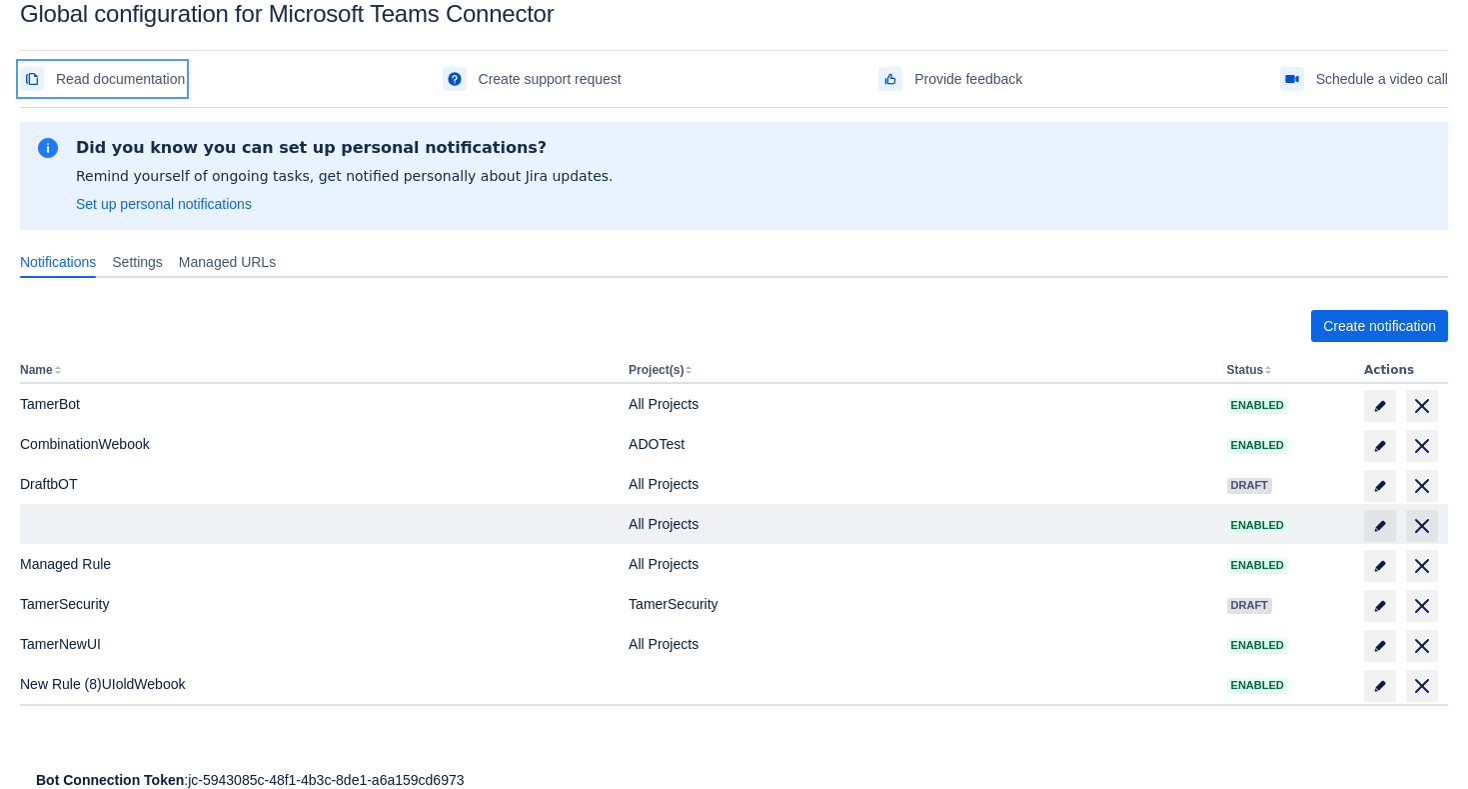
scroll to position [79, 0]
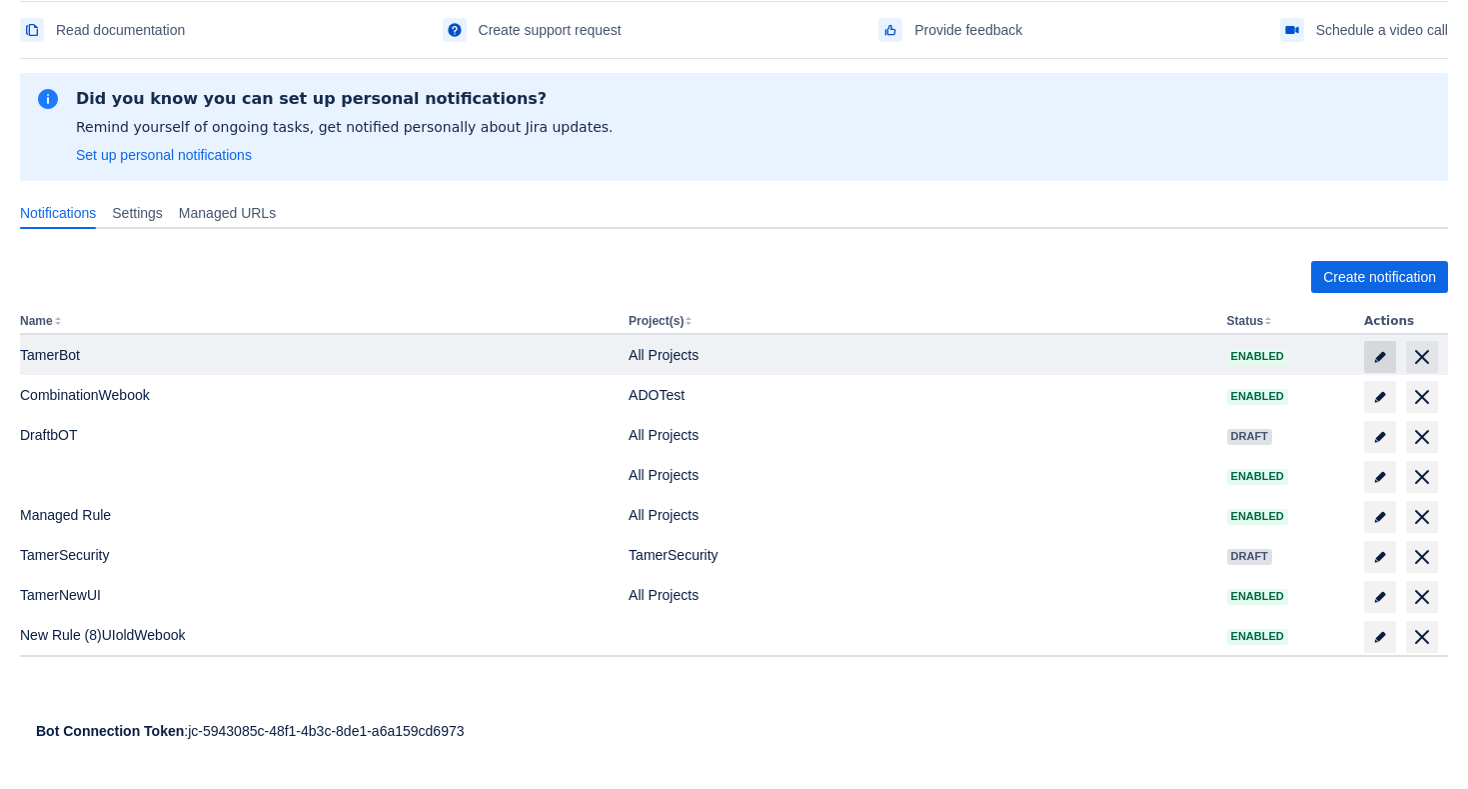
click at [1380, 350] on span "edit" at bounding box center [1380, 357] width 16 height 16
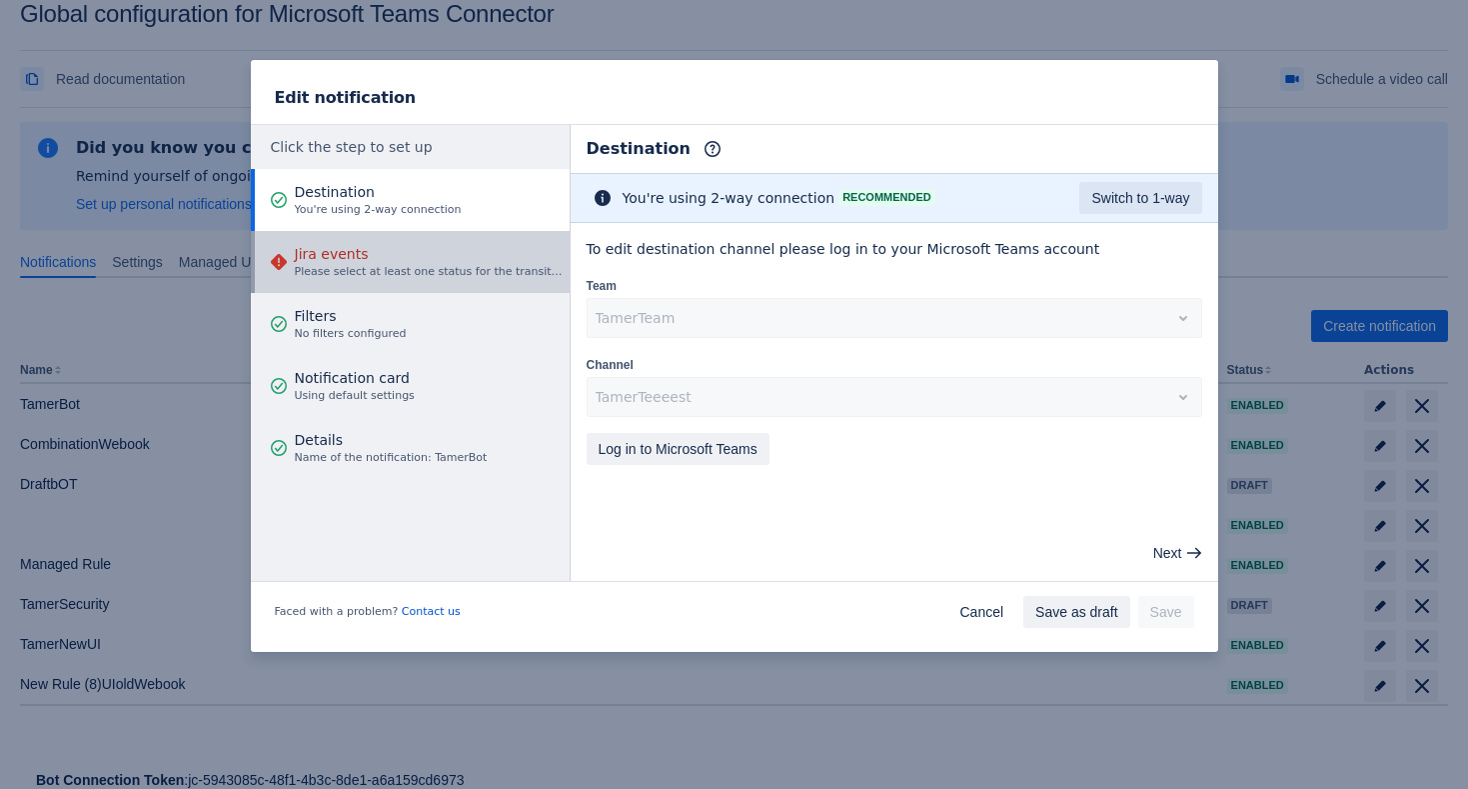
click at [404, 282] on div "Jira events Please select at least one status for the transition event" at bounding box center [429, 262] width 269 height 60
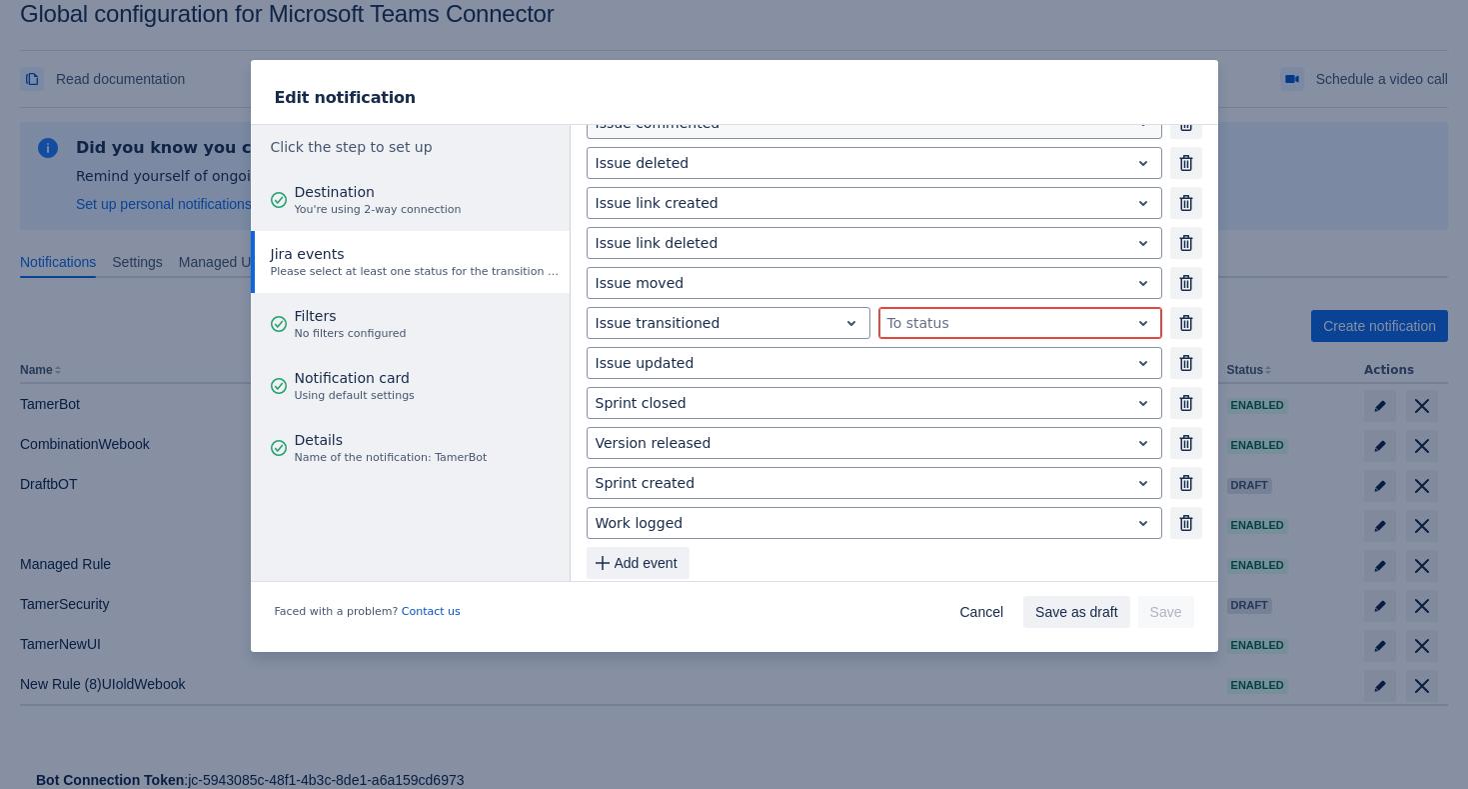
scroll to position [296, 0]
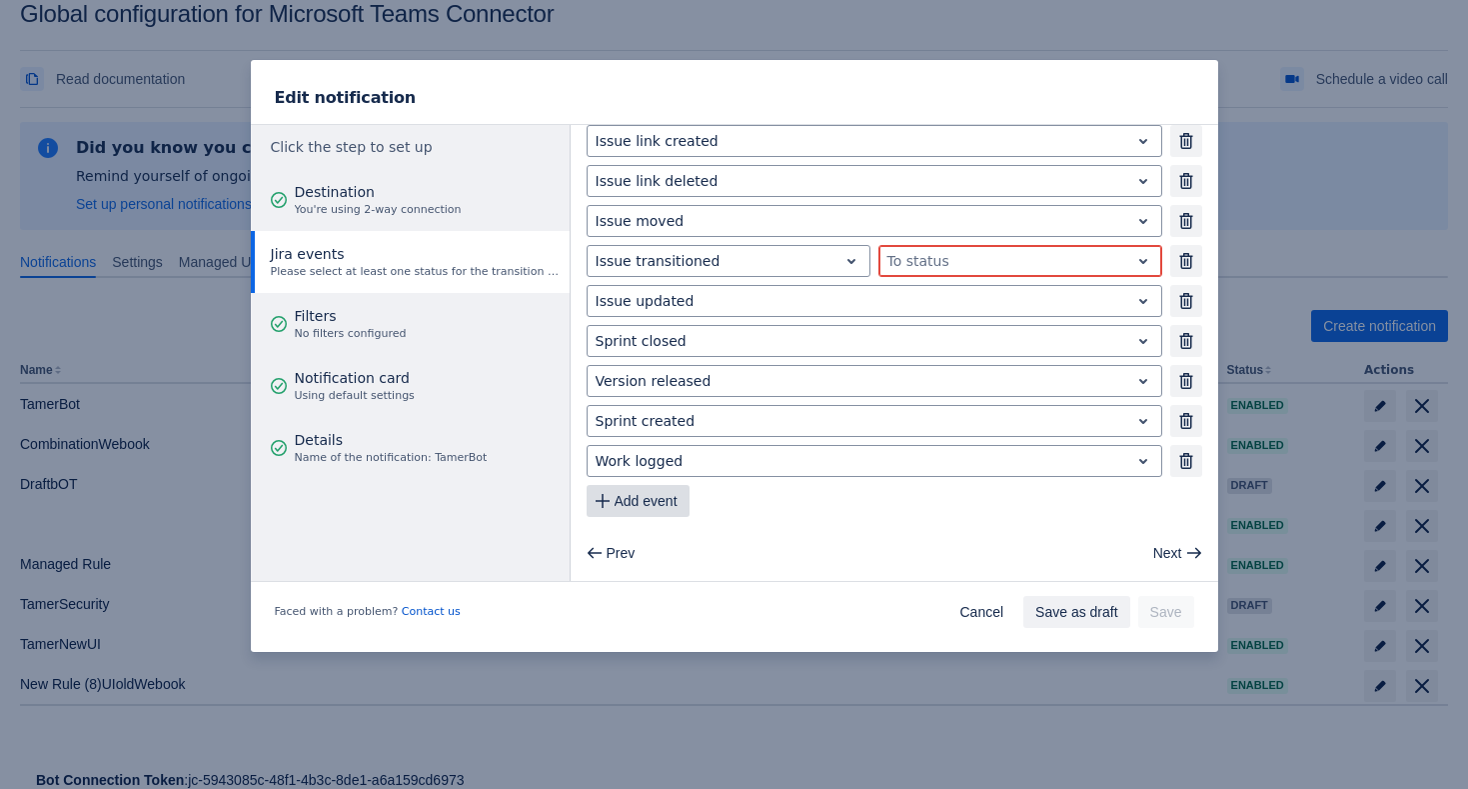
click at [667, 499] on span "Add event" at bounding box center [646, 501] width 63 height 32
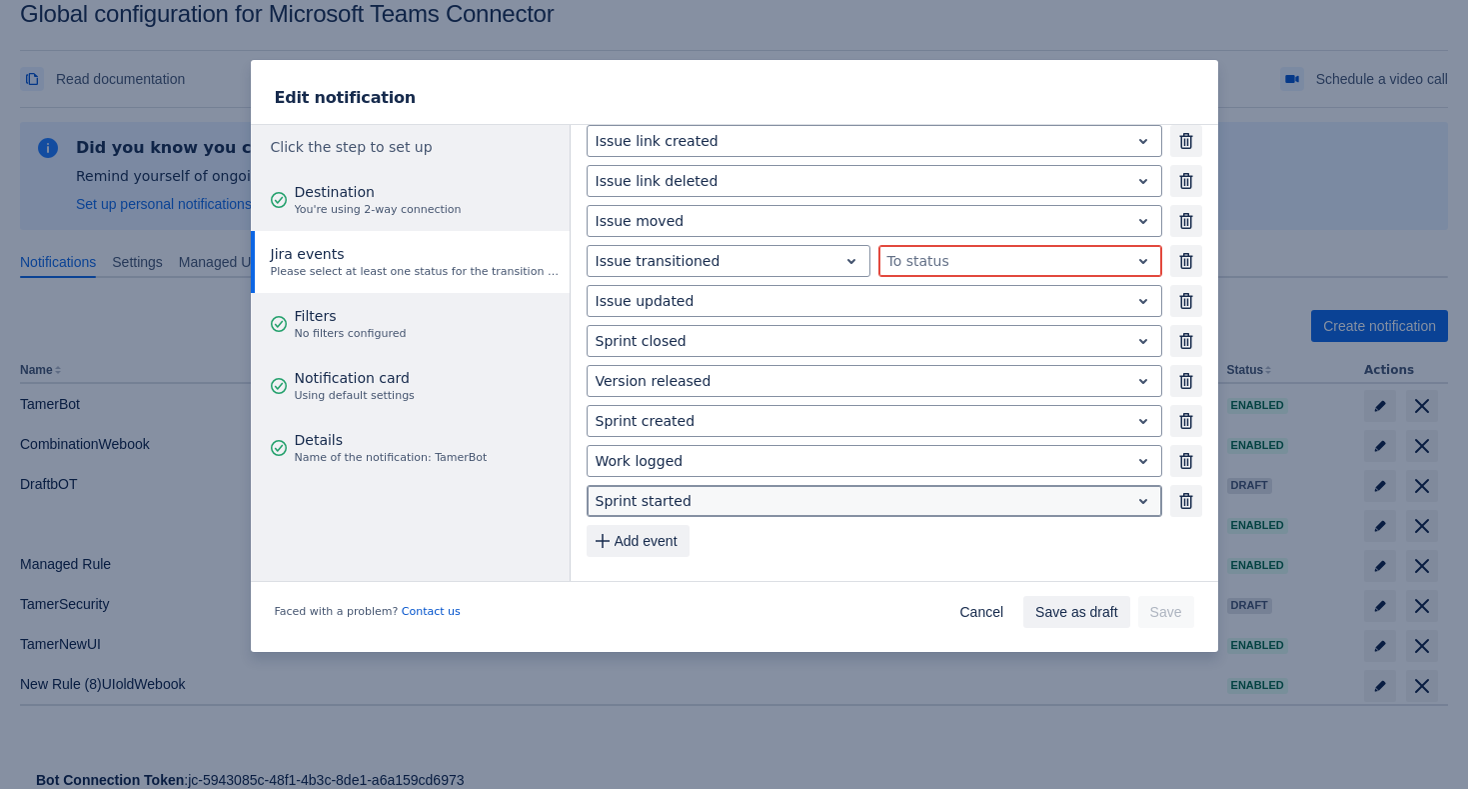
click at [675, 504] on div at bounding box center [859, 501] width 526 height 24
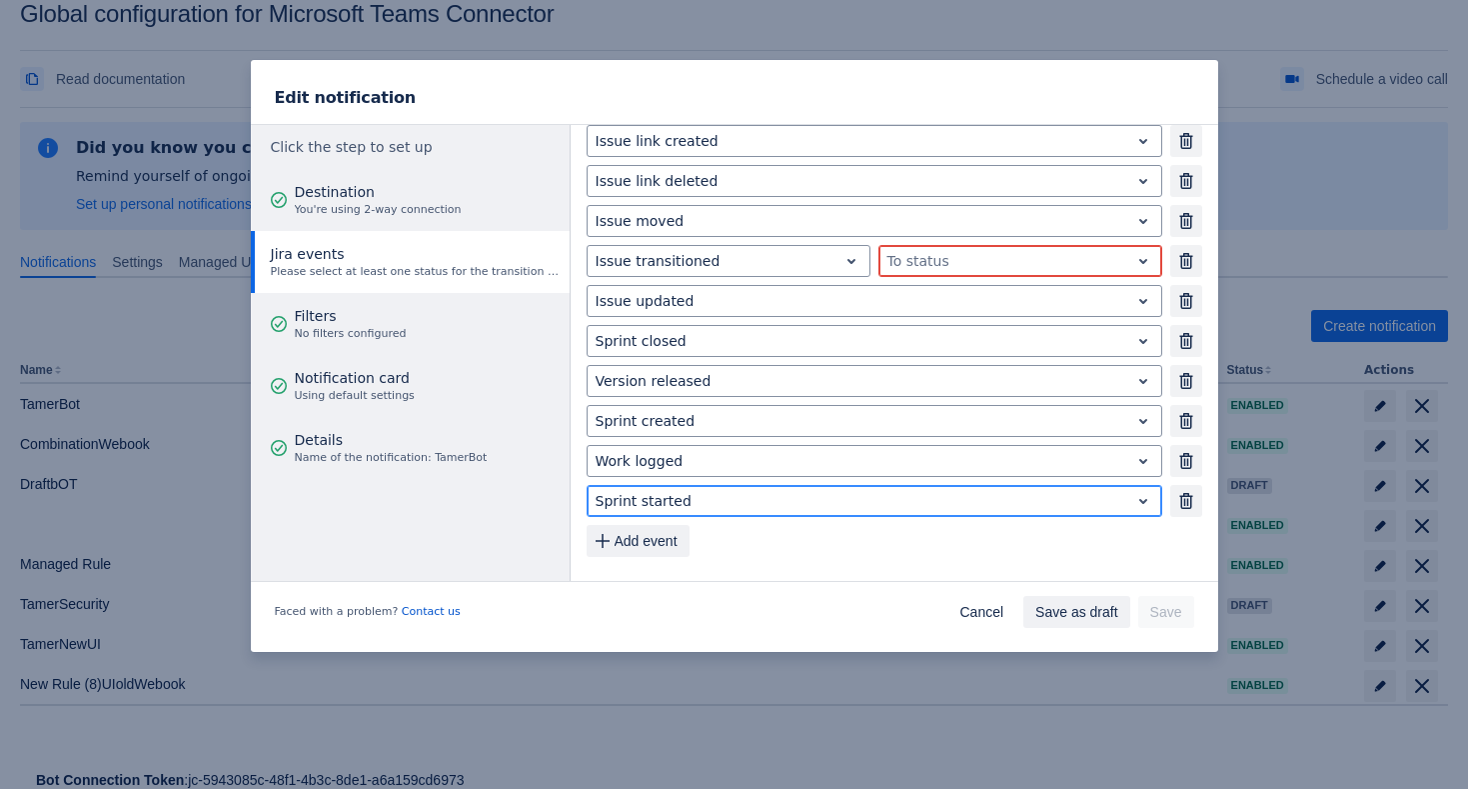
click at [675, 504] on div at bounding box center [859, 501] width 526 height 24
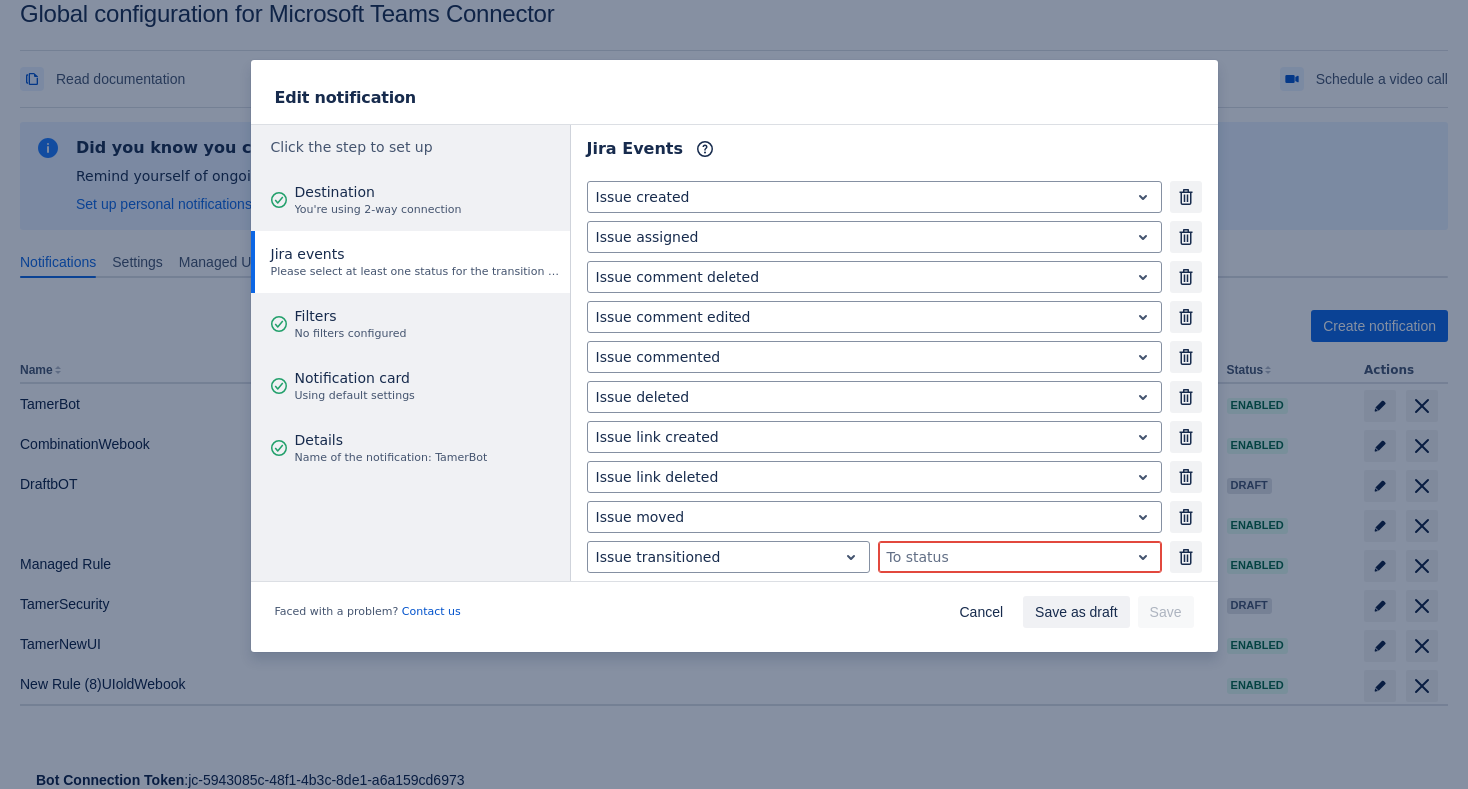
scroll to position [336, 0]
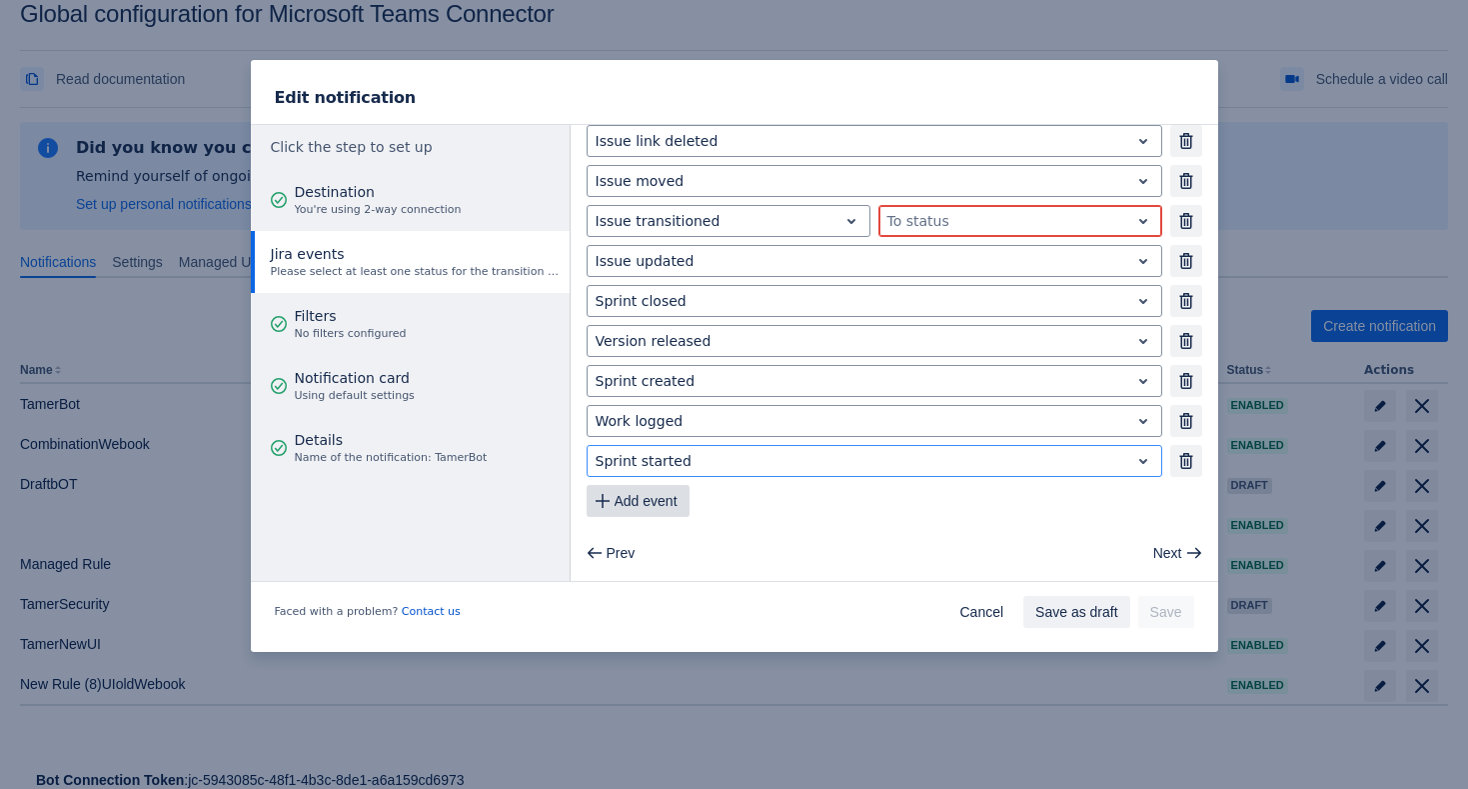
click at [618, 503] on span "Add event" at bounding box center [646, 501] width 63 height 32
click at [655, 506] on span "Add event" at bounding box center [646, 501] width 63 height 32
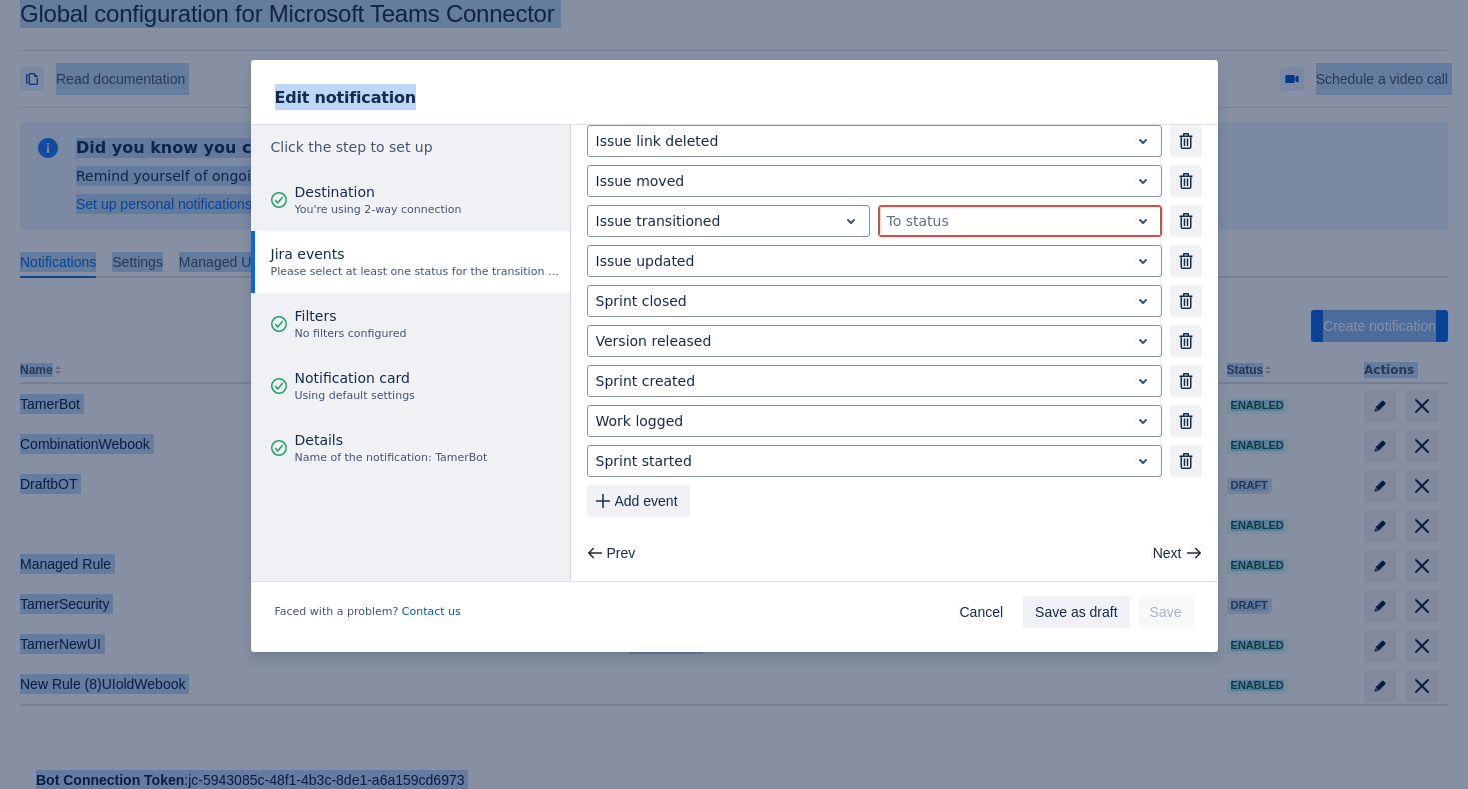
drag, startPoint x: 874, startPoint y: 90, endPoint x: 664, endPoint y: -75, distance: 267.0
click at [664, 0] on html "Global configuration for Microsoft Teams Connector Read documentation Create su…" at bounding box center [734, 364] width 1468 height 789
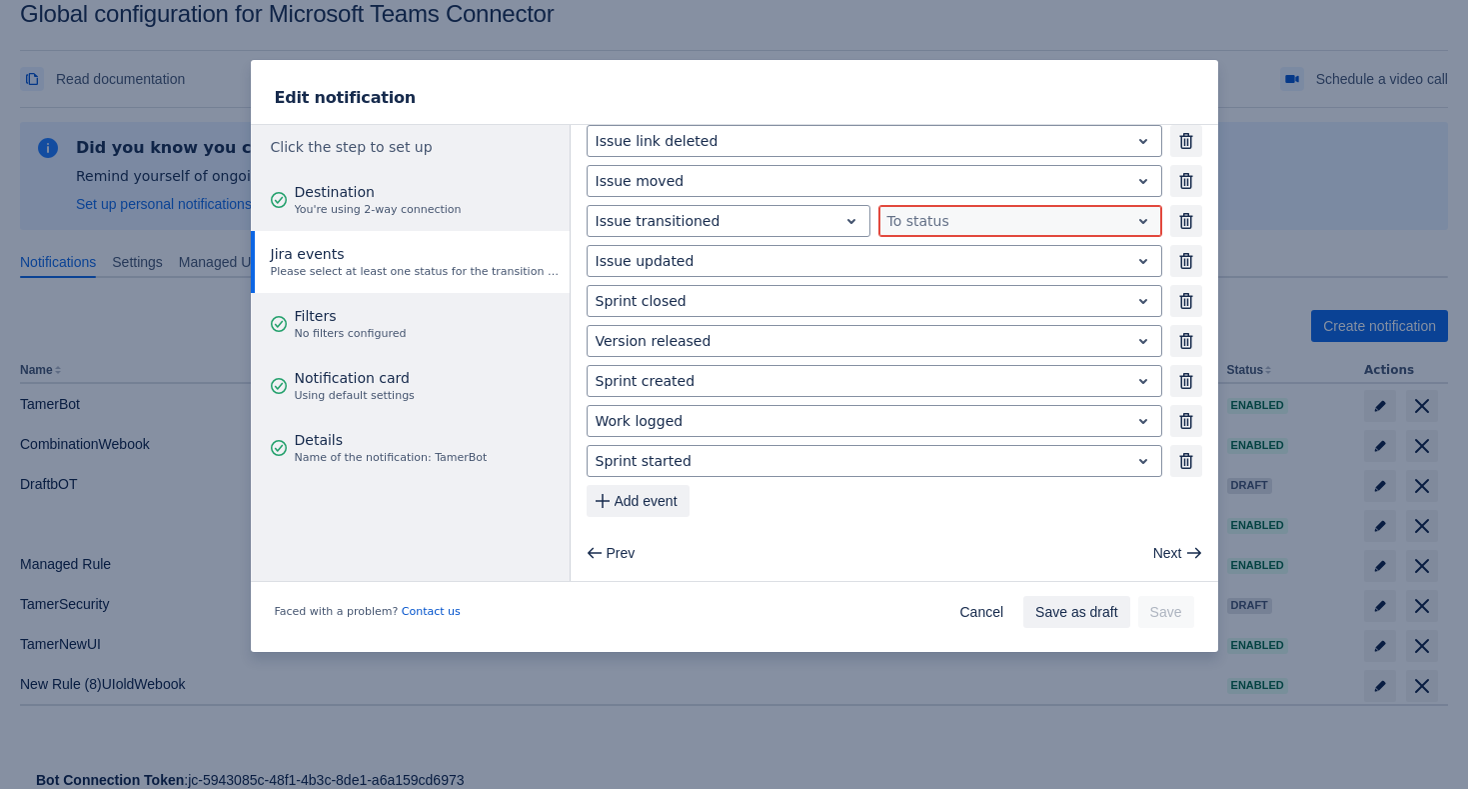
click at [938, 215] on div at bounding box center [1005, 221] width 234 height 24
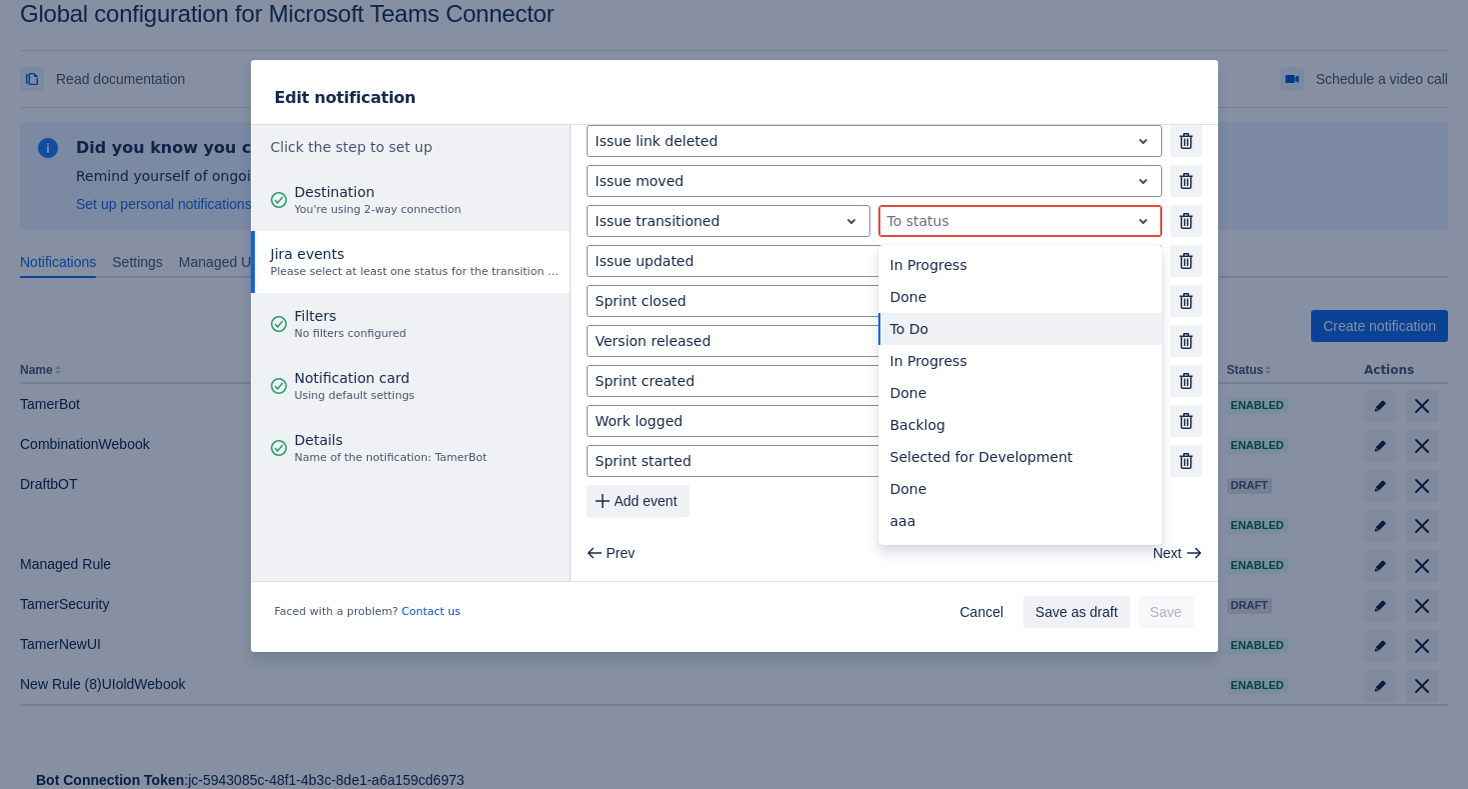
scroll to position [0, 0]
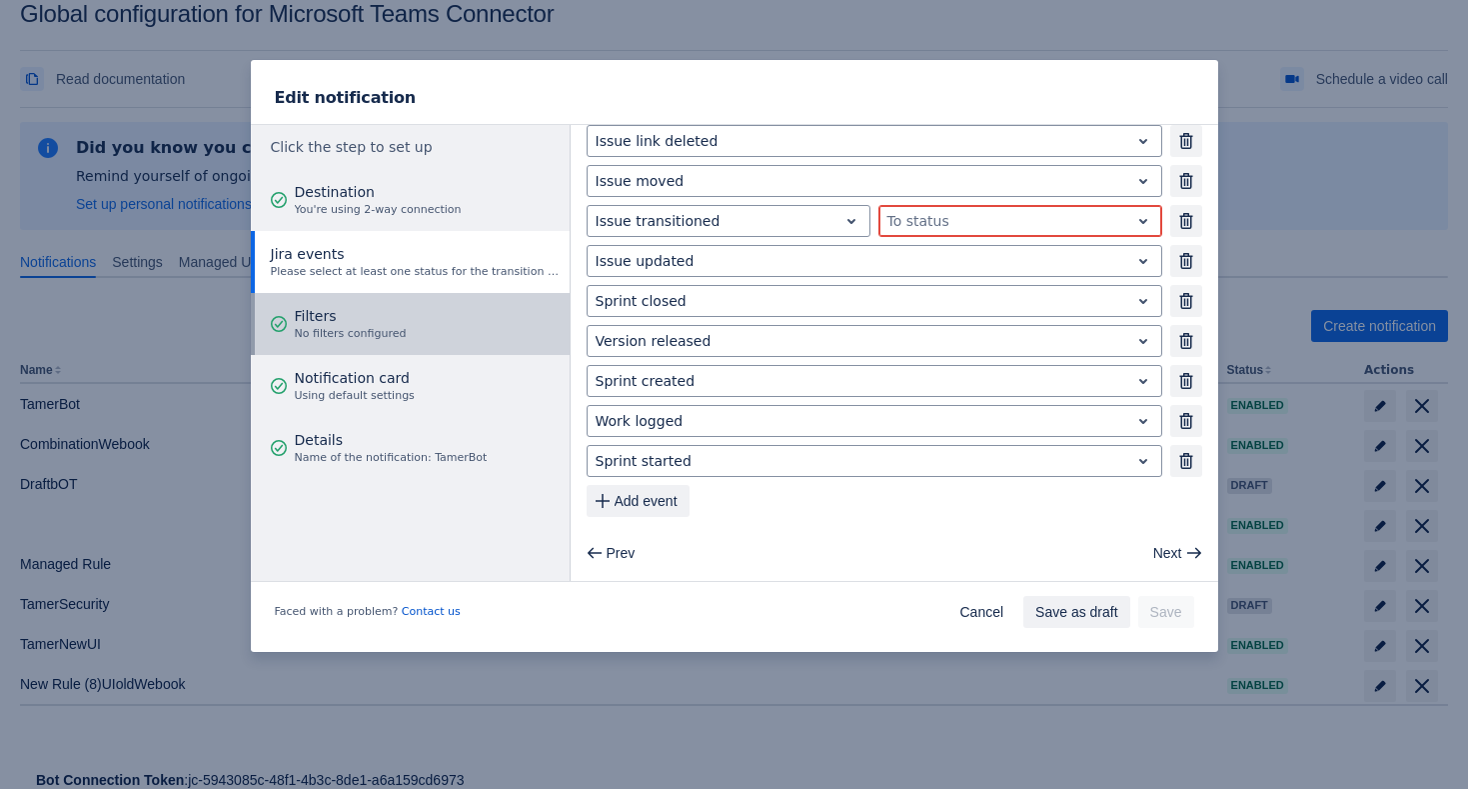
click at [442, 325] on button "Filters No filters configured" at bounding box center [410, 324] width 319 height 62
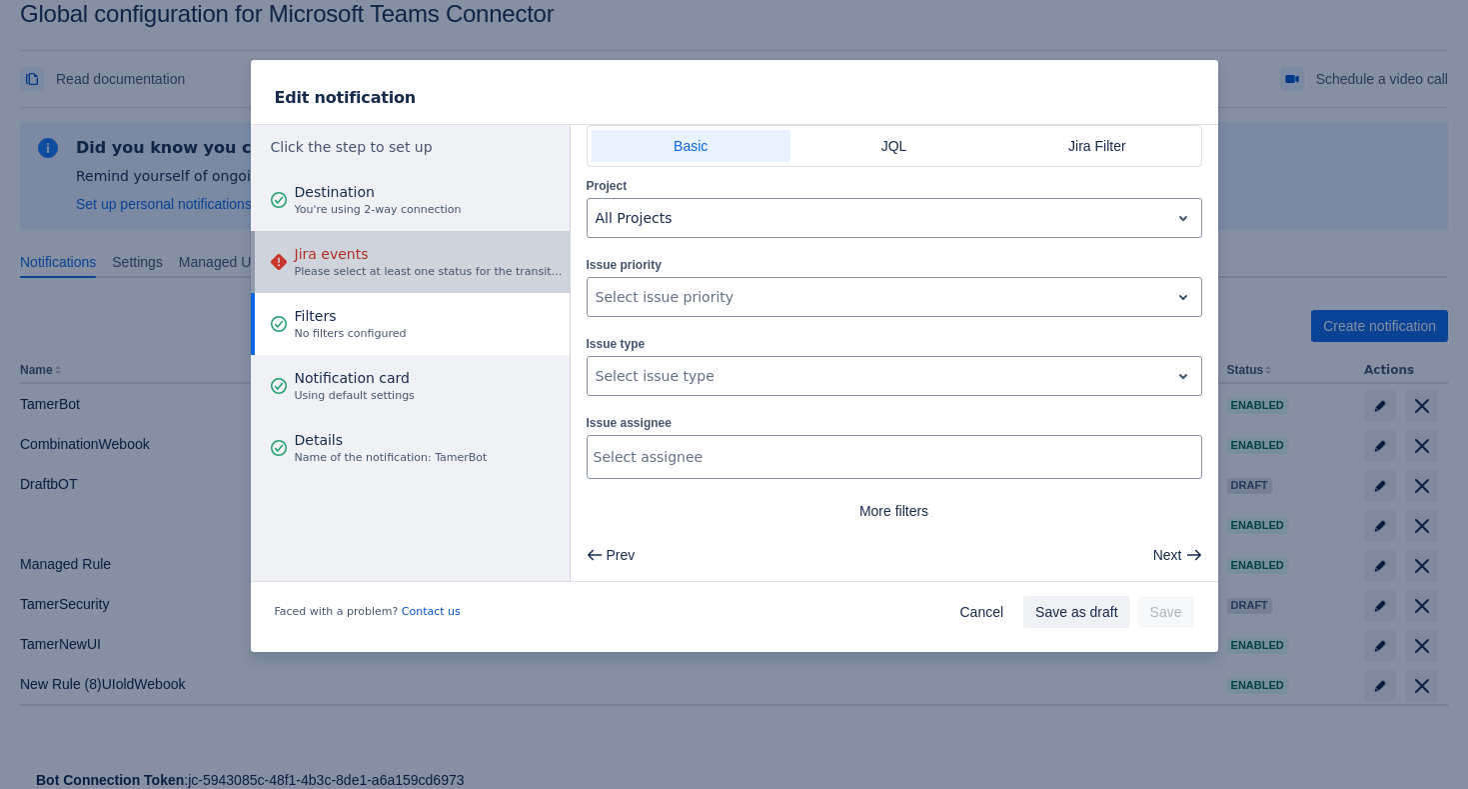
click at [464, 242] on div "Jira events Please select at least one status for the transition event" at bounding box center [429, 262] width 269 height 60
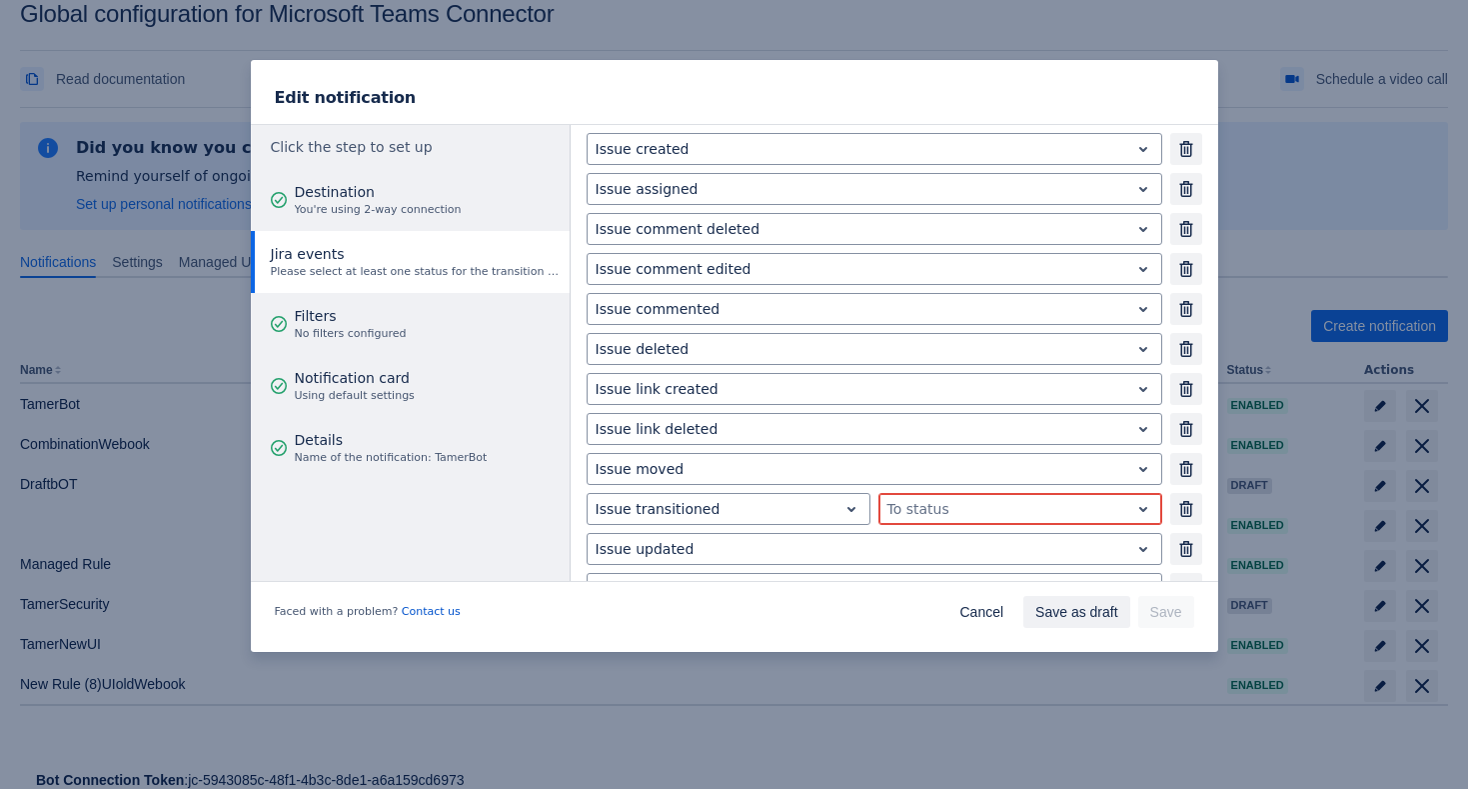
scroll to position [336, 0]
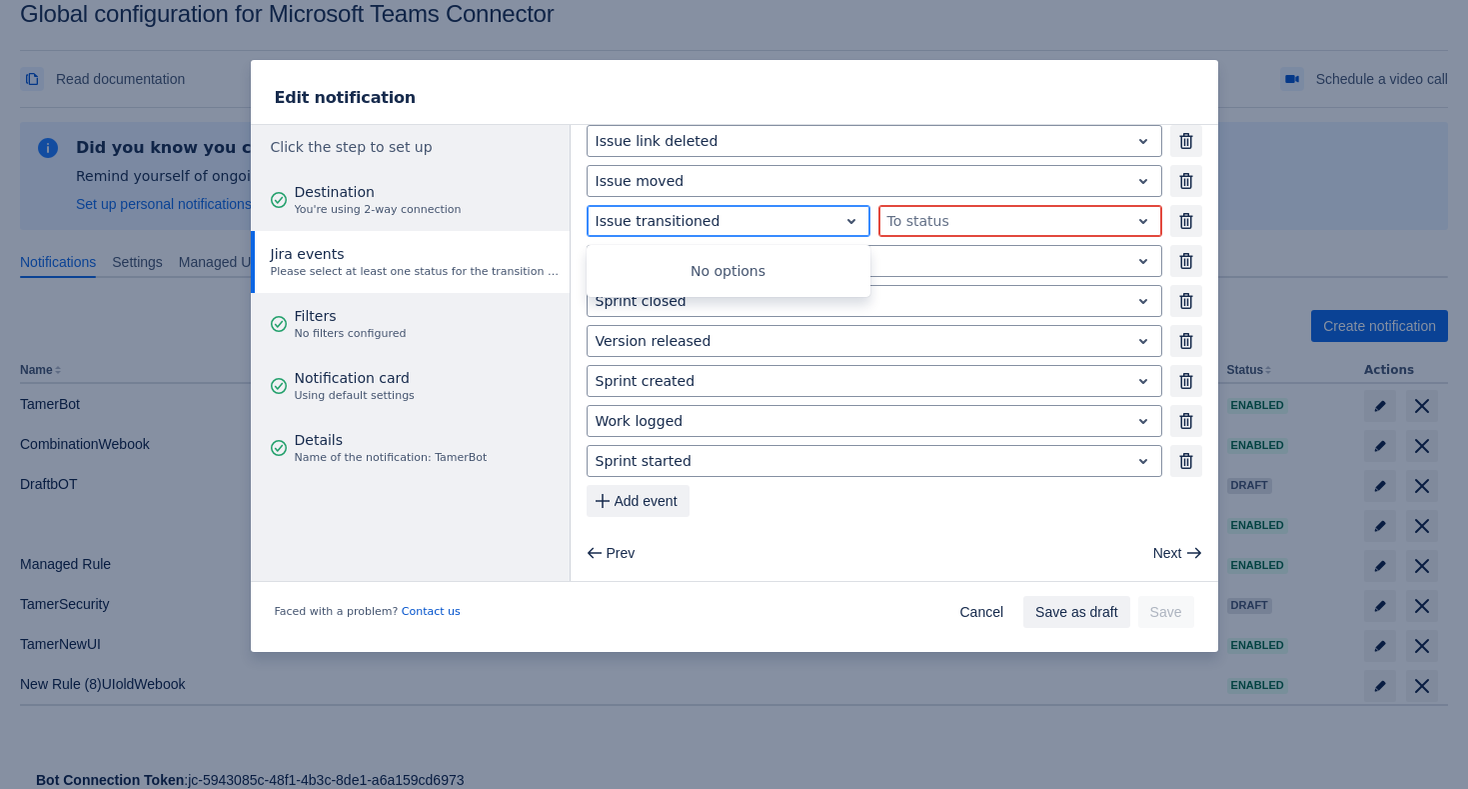
click at [835, 225] on div "Issue transitioned" at bounding box center [713, 221] width 250 height 28
click at [945, 221] on div at bounding box center [1005, 221] width 234 height 24
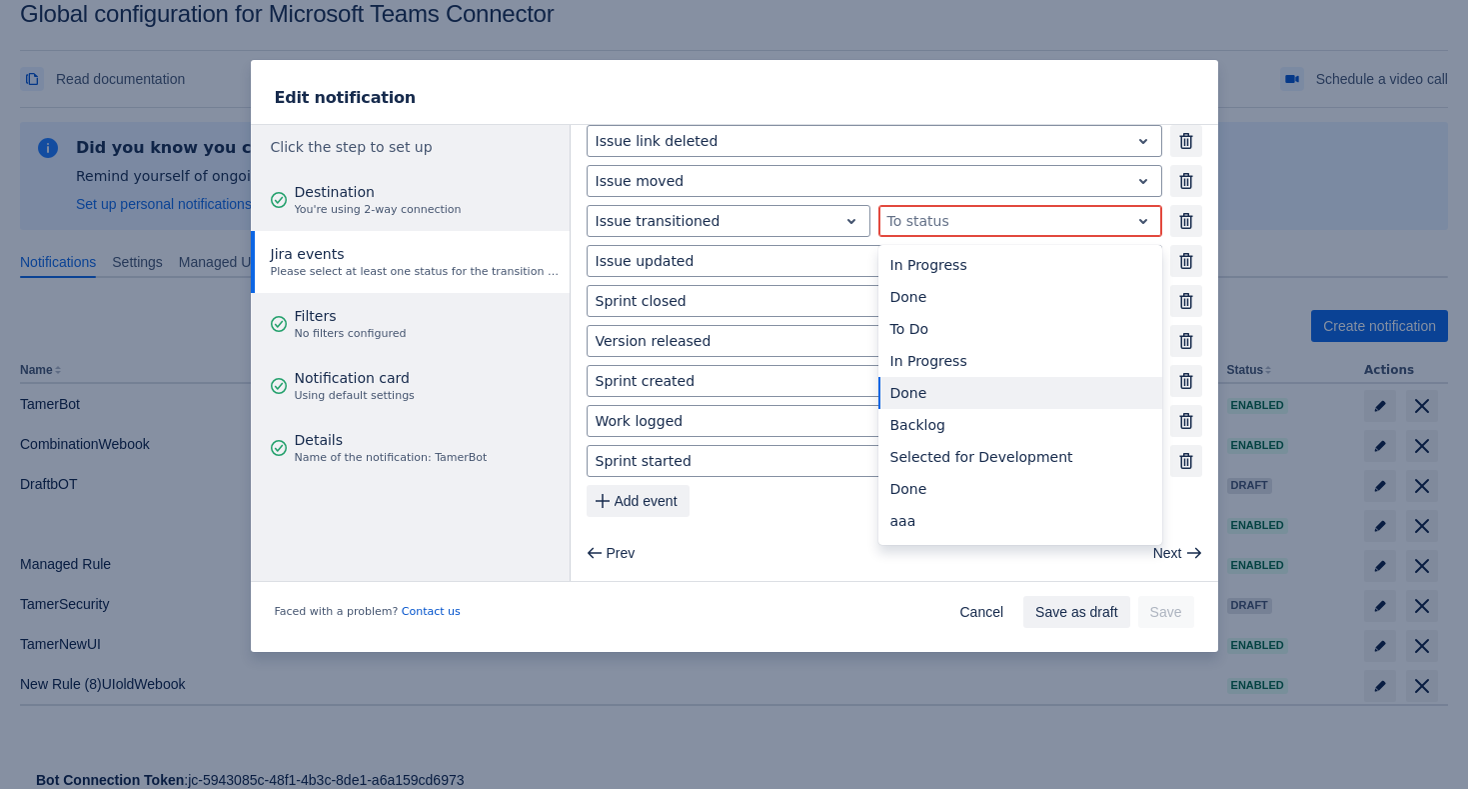
scroll to position [0, 0]
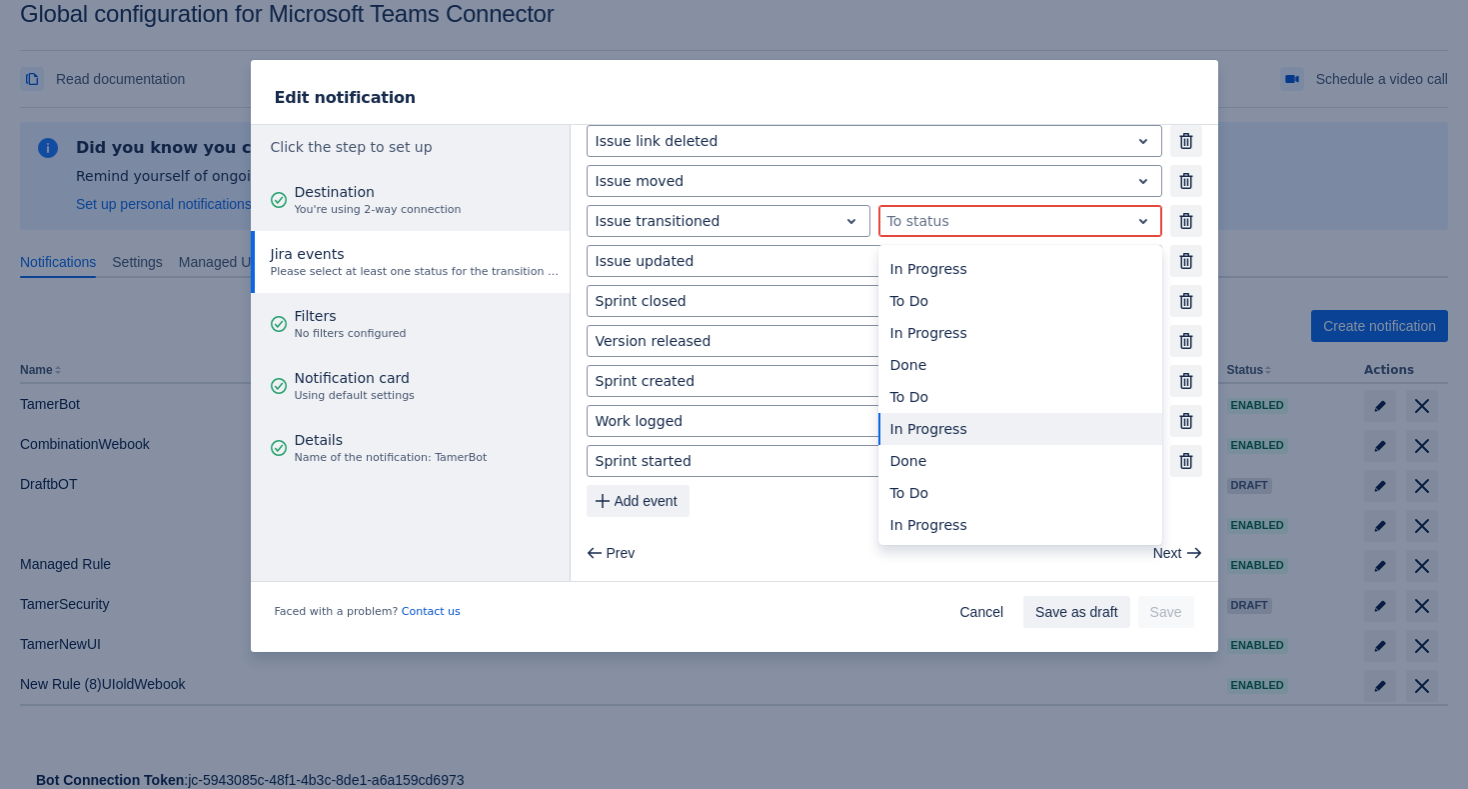
click at [776, 593] on div "Faced with a problem? Contact us Cancel Save as draft Save" at bounding box center [735, 616] width 968 height 72
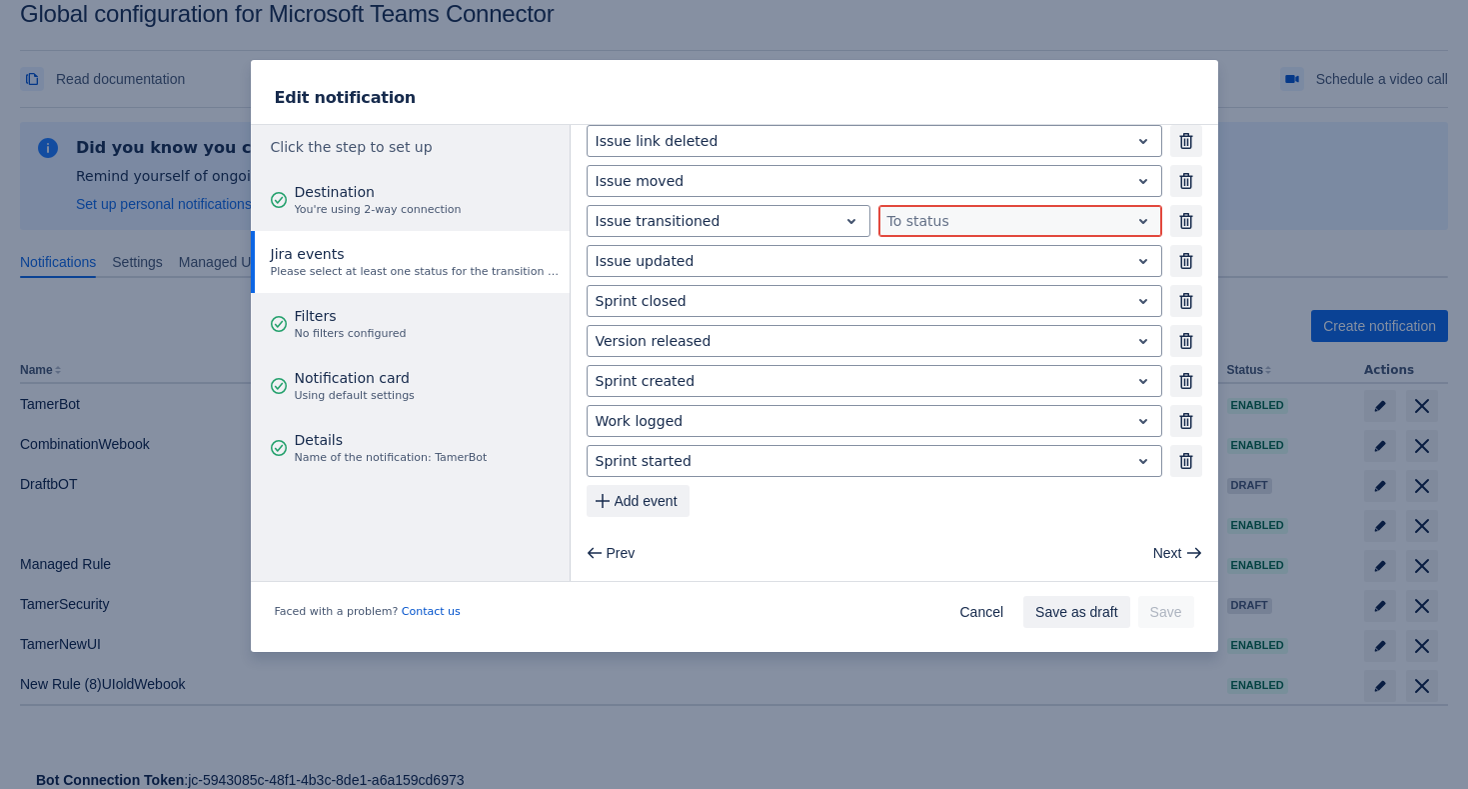
click at [937, 225] on div at bounding box center [1005, 221] width 234 height 24
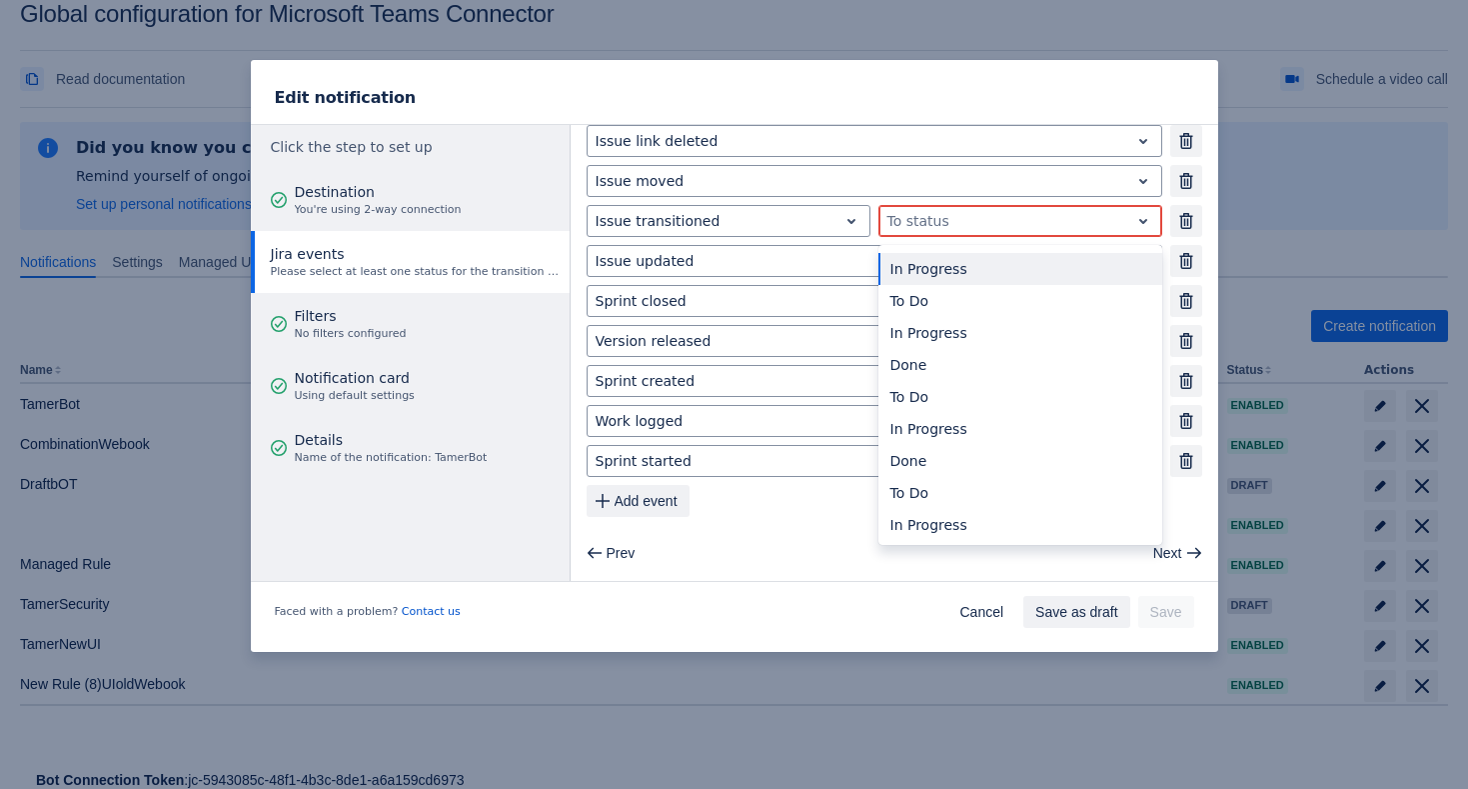
click at [937, 224] on div at bounding box center [1005, 221] width 234 height 24
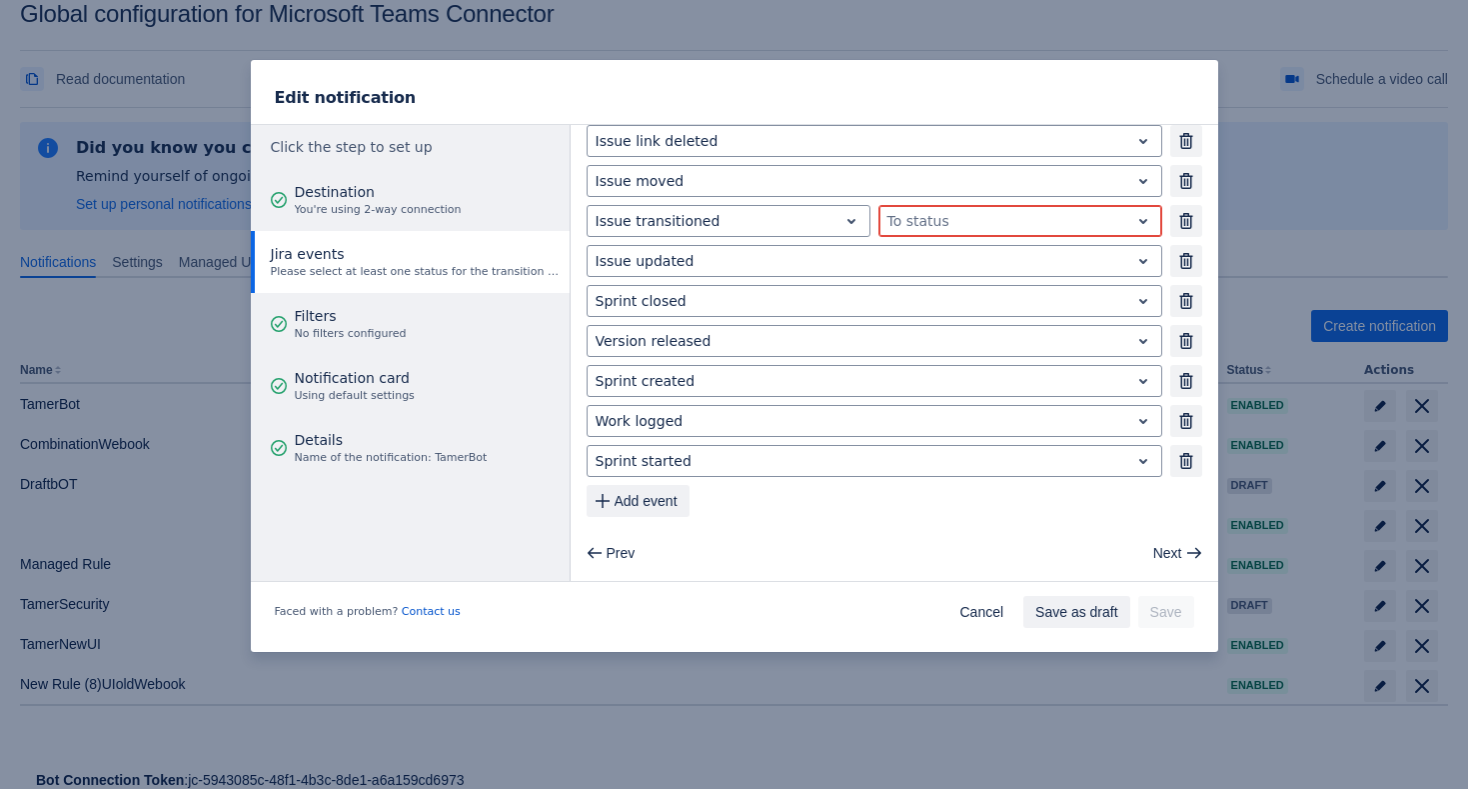
click at [937, 224] on div at bounding box center [1005, 221] width 234 height 24
click at [934, 197] on div "Issue created Remove Issue assigned Remove Issue comment deleted Remove Issue c…" at bounding box center [895, 181] width 616 height 672
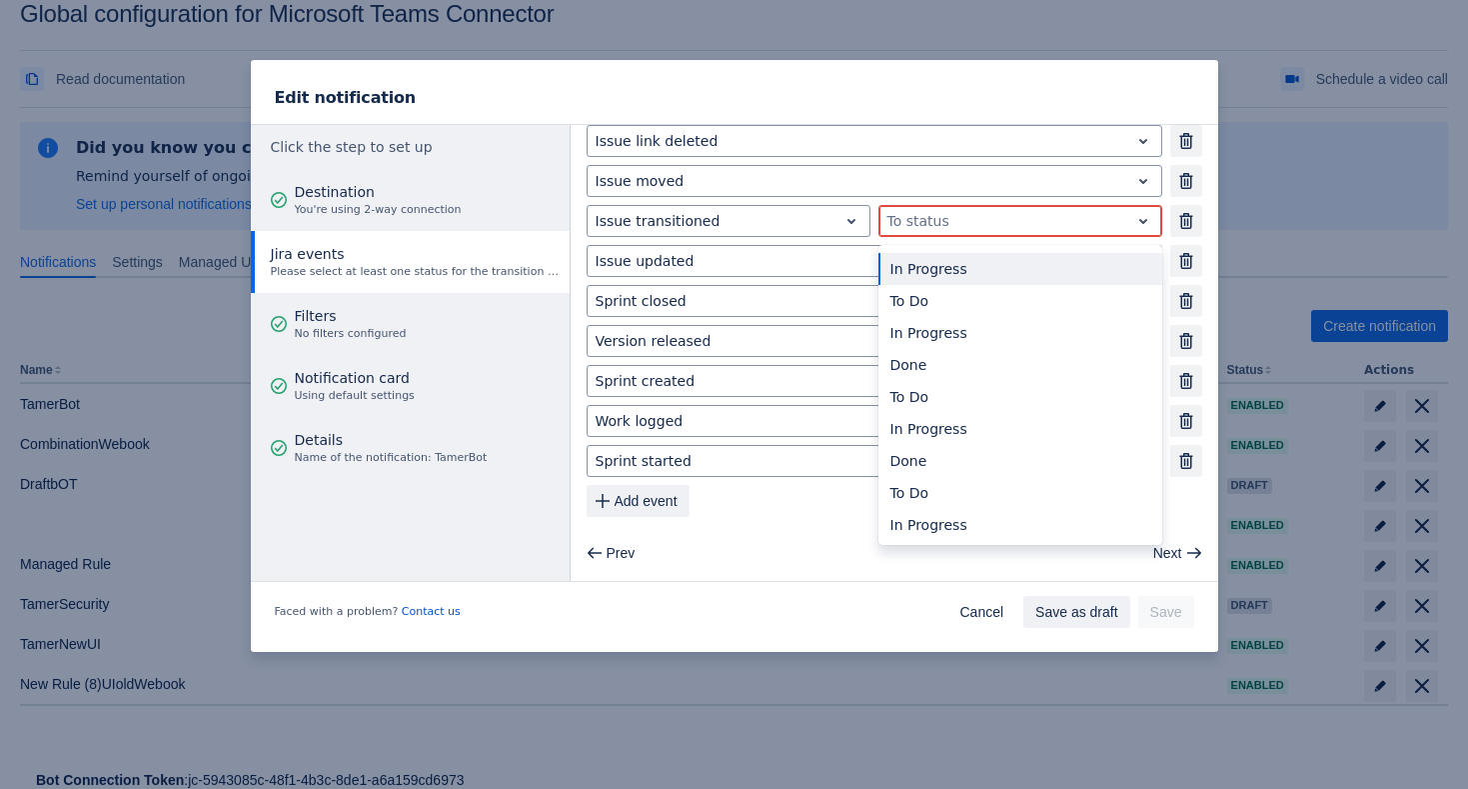
click at [924, 221] on div at bounding box center [1005, 221] width 234 height 24
